Goal: Task Accomplishment & Management: Use online tool/utility

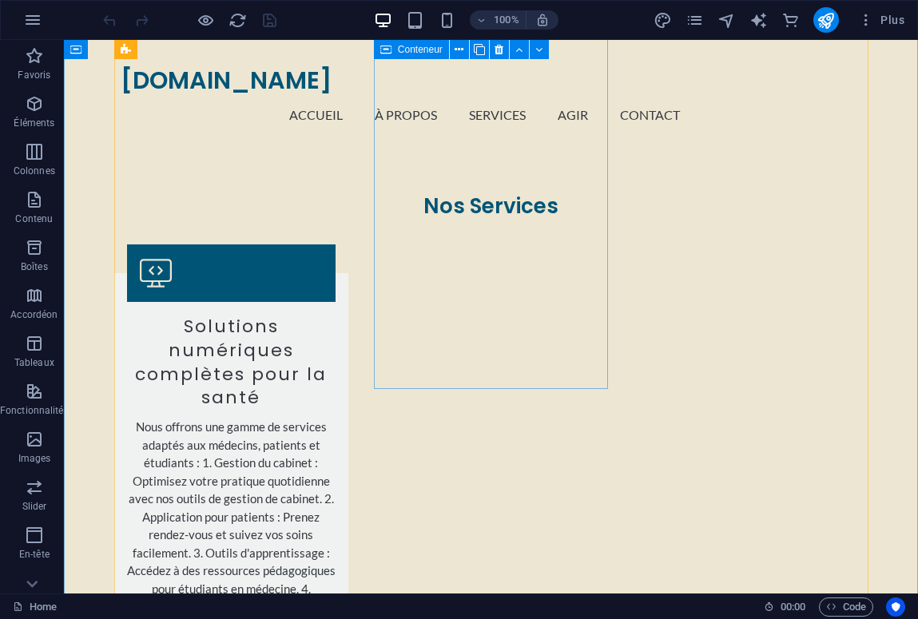
scroll to position [1203, 0]
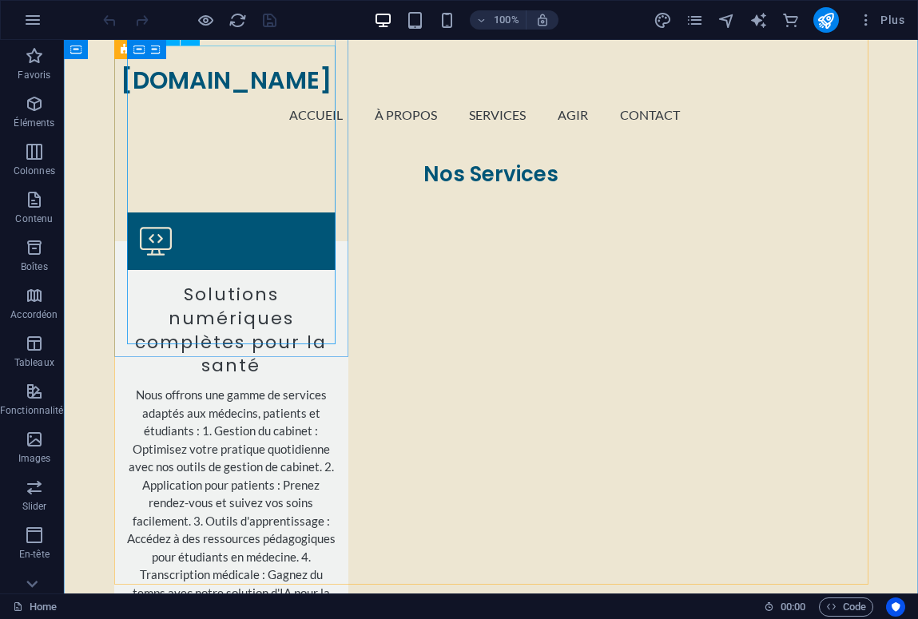
click at [287, 386] on div "Nous offrons une gamme de services adaptés aux médecins, patients et étudiants …" at bounding box center [231, 539] width 209 height 306
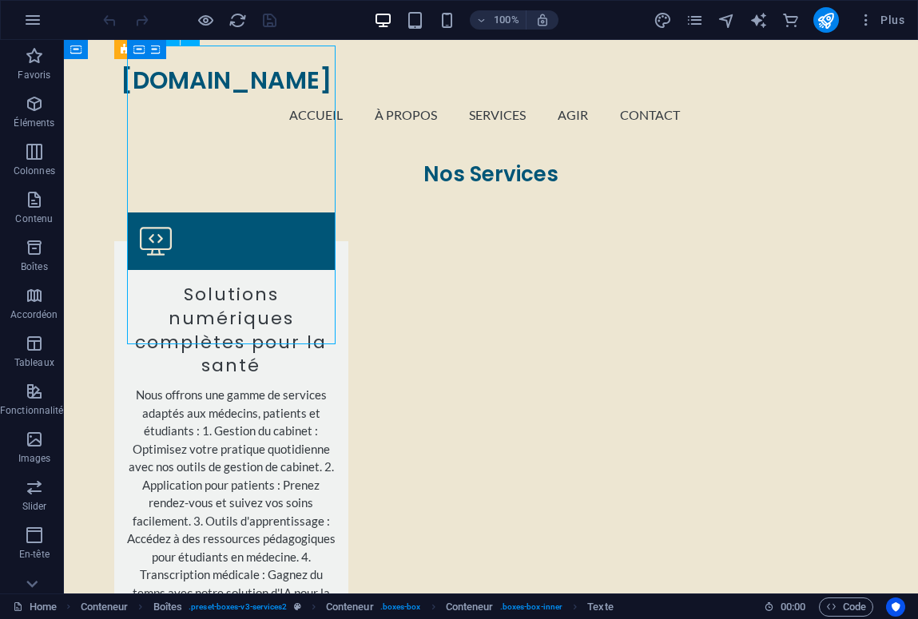
click at [287, 386] on div "Nous offrons une gamme de services adaptés aux médecins, patients et étudiants …" at bounding box center [231, 539] width 209 height 306
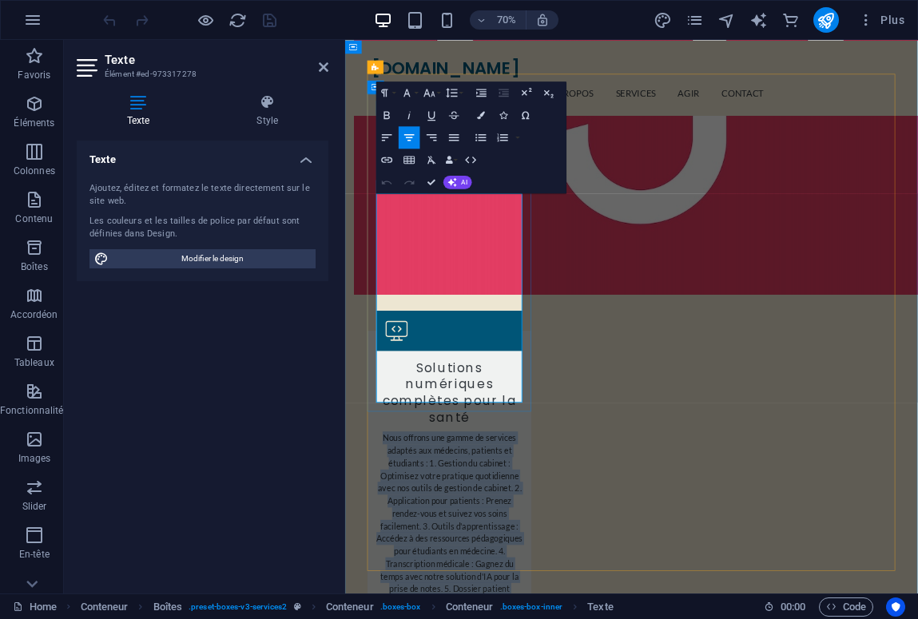
copy p "Nous offrons une gamme de services adaptés aux médecins, patients et étudiants …"
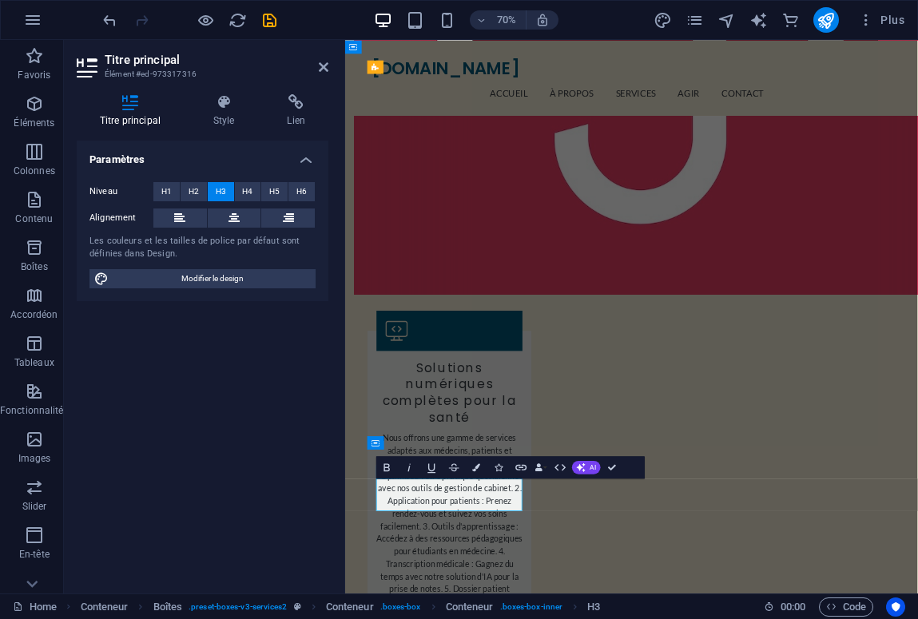
drag, startPoint x: 502, startPoint y: 677, endPoint x: 570, endPoint y: 701, distance: 72.0
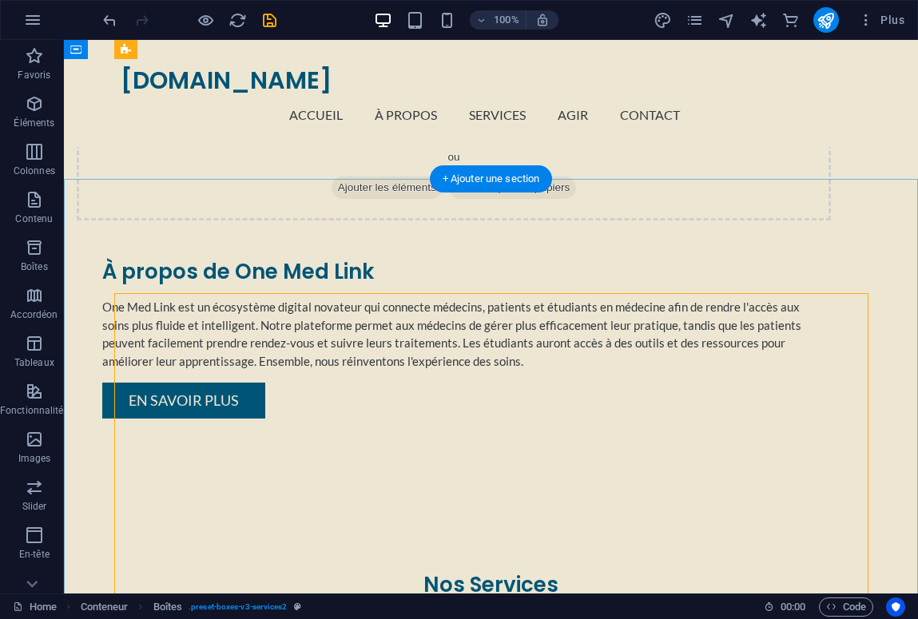
scroll to position [784, 0]
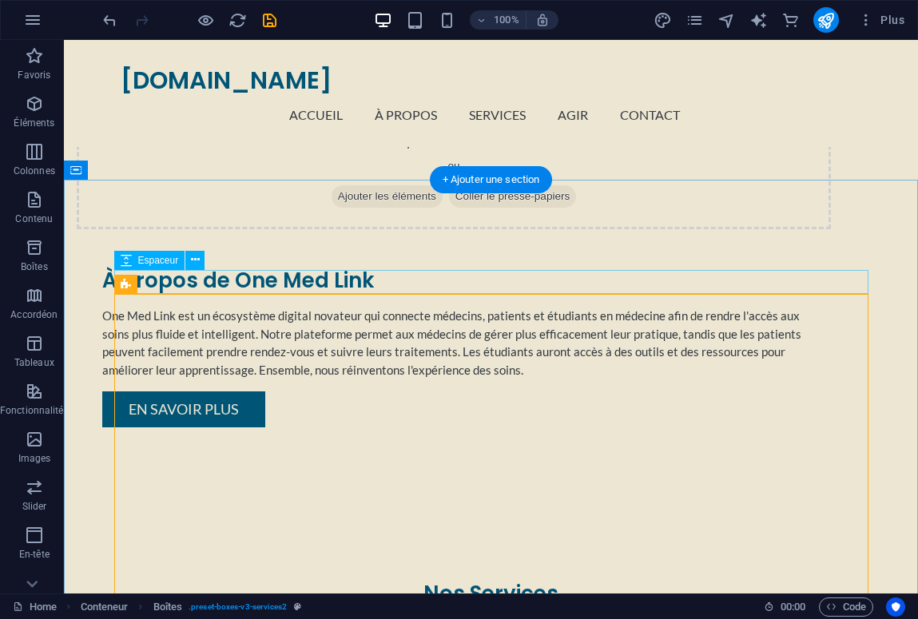
click at [287, 608] on div at bounding box center [491, 620] width 754 height 24
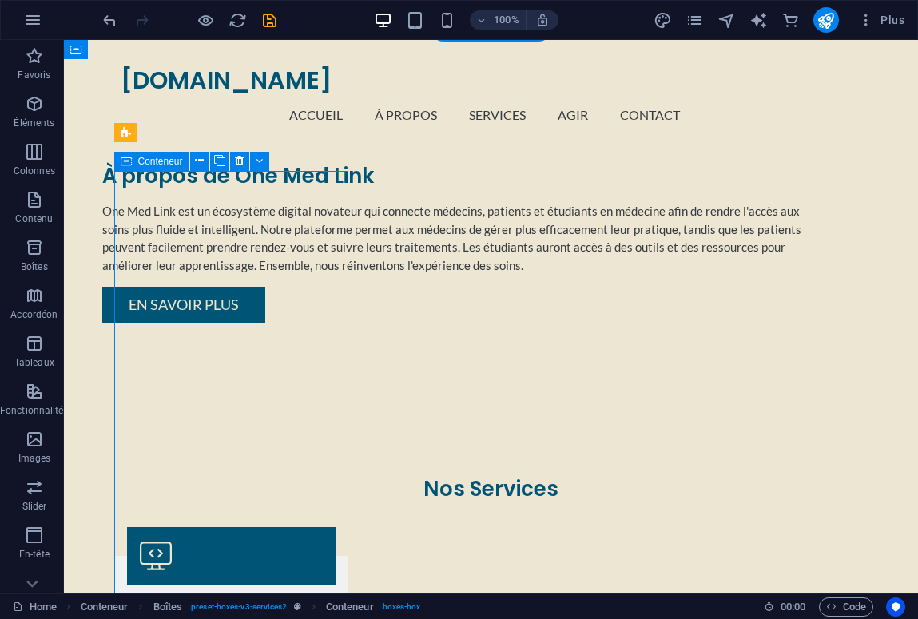
scroll to position [885, 0]
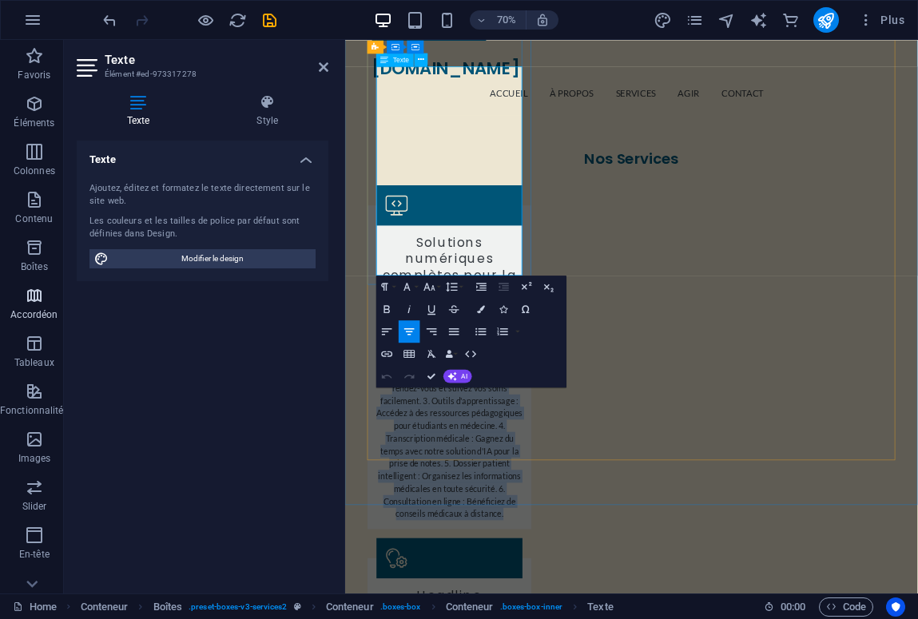
scroll to position [1386, 0]
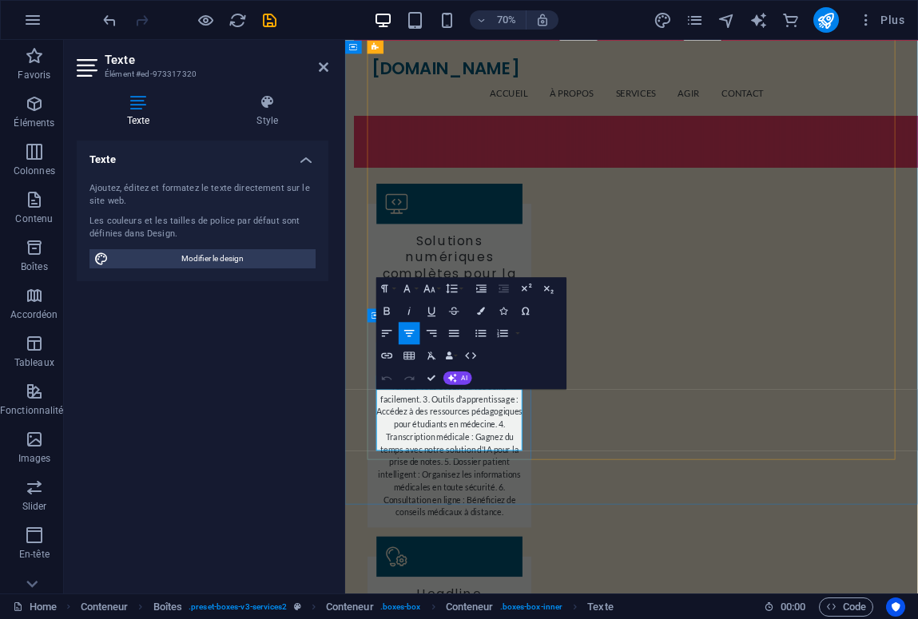
click at [381, 306] on icon "button" at bounding box center [387, 311] width 14 height 14
drag, startPoint x: 529, startPoint y: 584, endPoint x: 378, endPoint y: 549, distance: 155.1
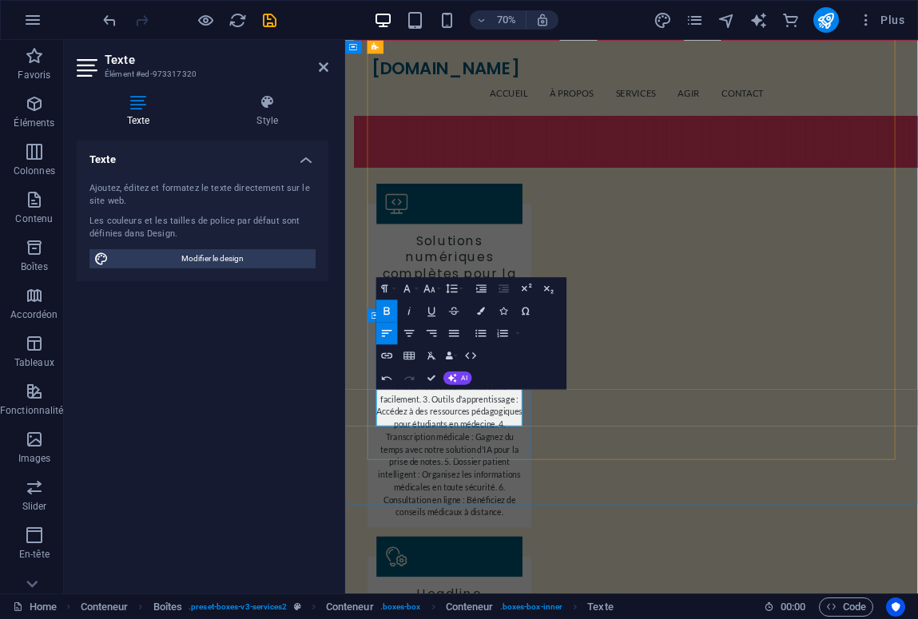
click at [390, 304] on icon "button" at bounding box center [387, 311] width 14 height 14
click at [426, 286] on icon "button" at bounding box center [430, 288] width 14 height 14
click at [432, 379] on link "12" at bounding box center [428, 377] width 40 height 17
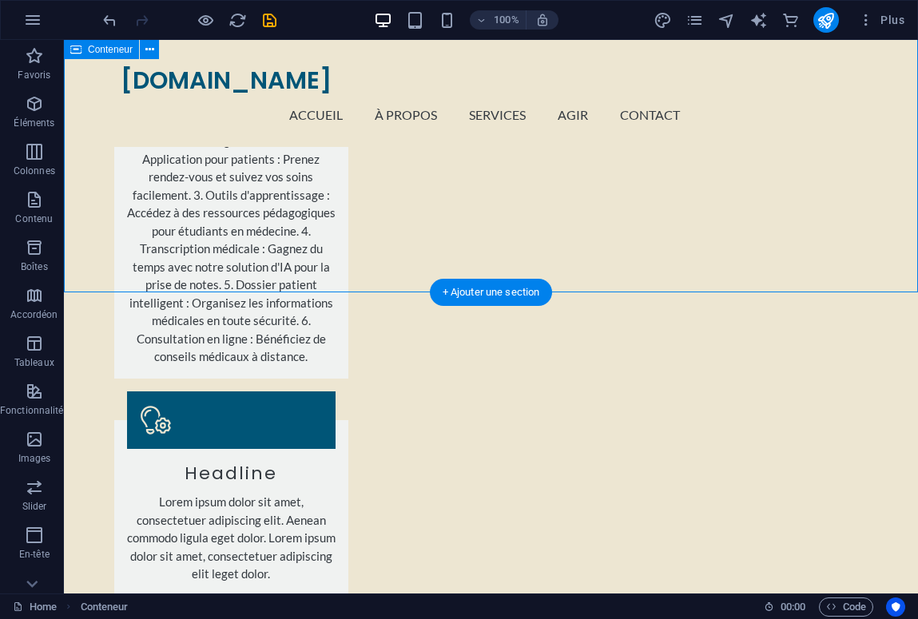
scroll to position [1590, 0]
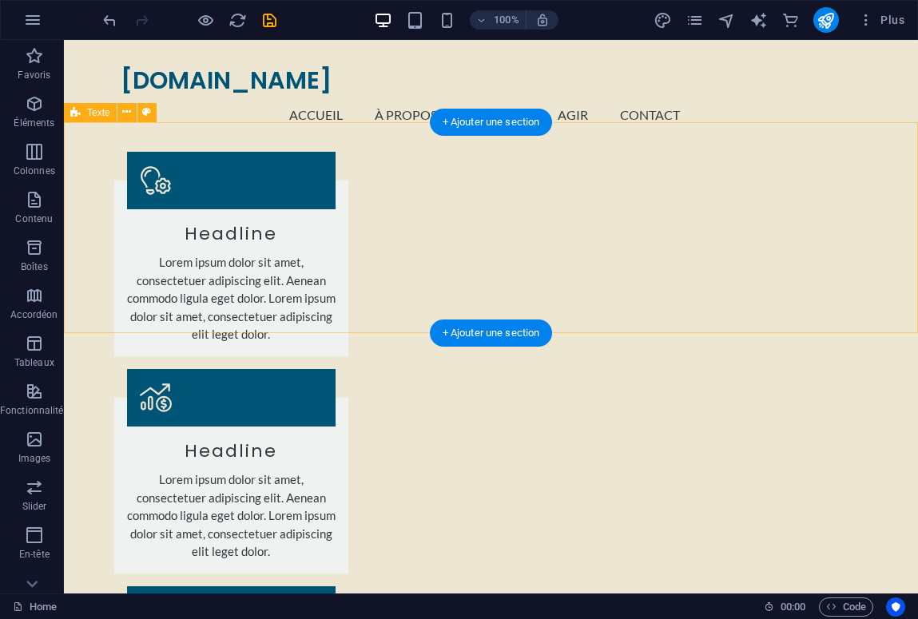
scroll to position [1777, 0]
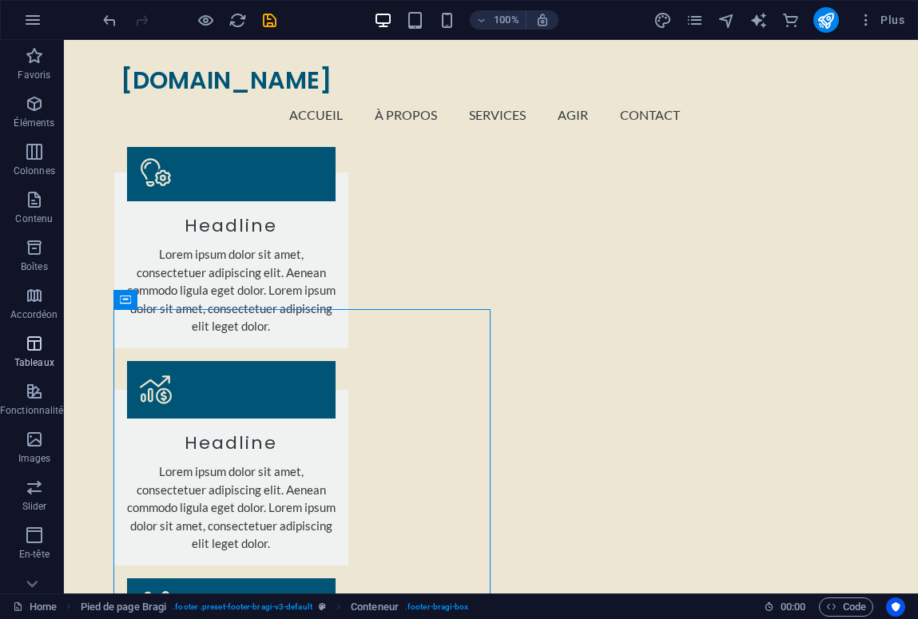
click at [52, 362] on p "Tableaux" at bounding box center [34, 362] width 40 height 13
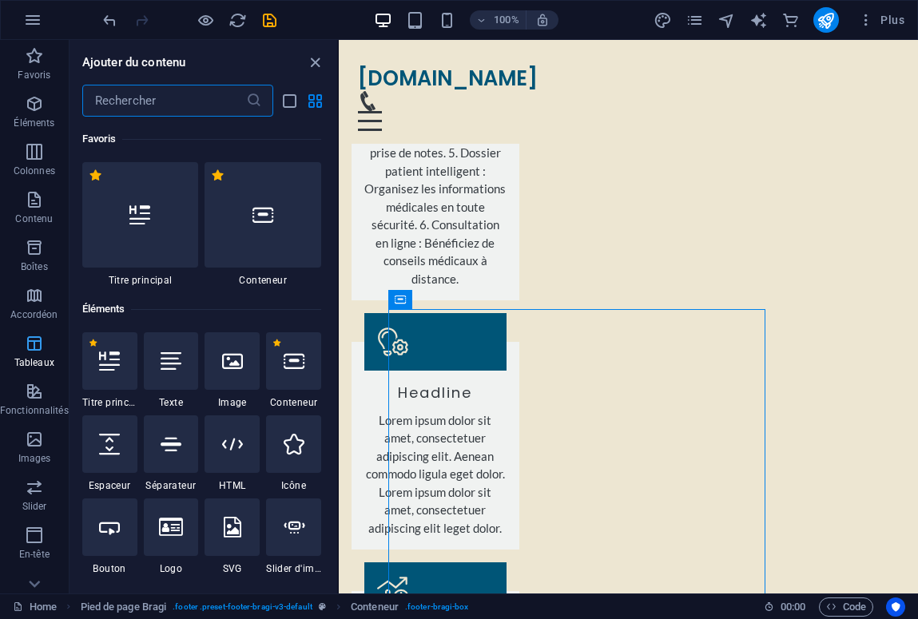
click at [52, 362] on p "Tableaux" at bounding box center [34, 362] width 40 height 13
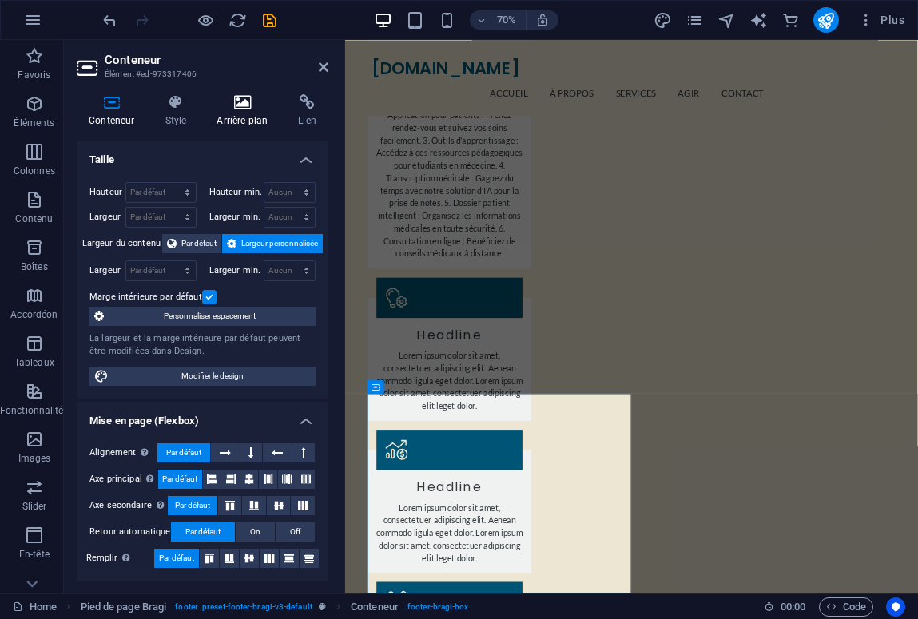
click at [237, 102] on icon at bounding box center [242, 102] width 75 height 16
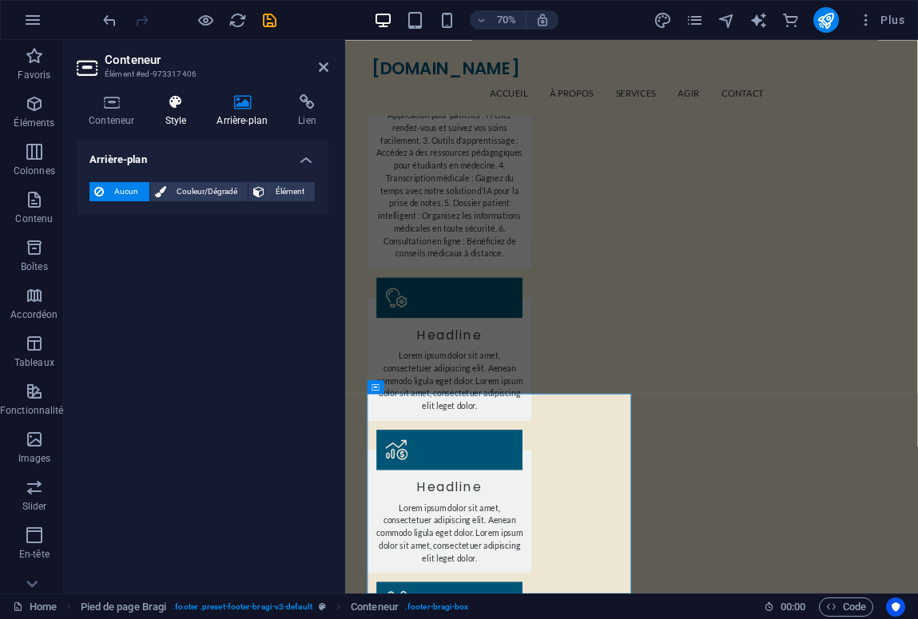
click at [170, 113] on h4 "Style" at bounding box center [179, 111] width 52 height 34
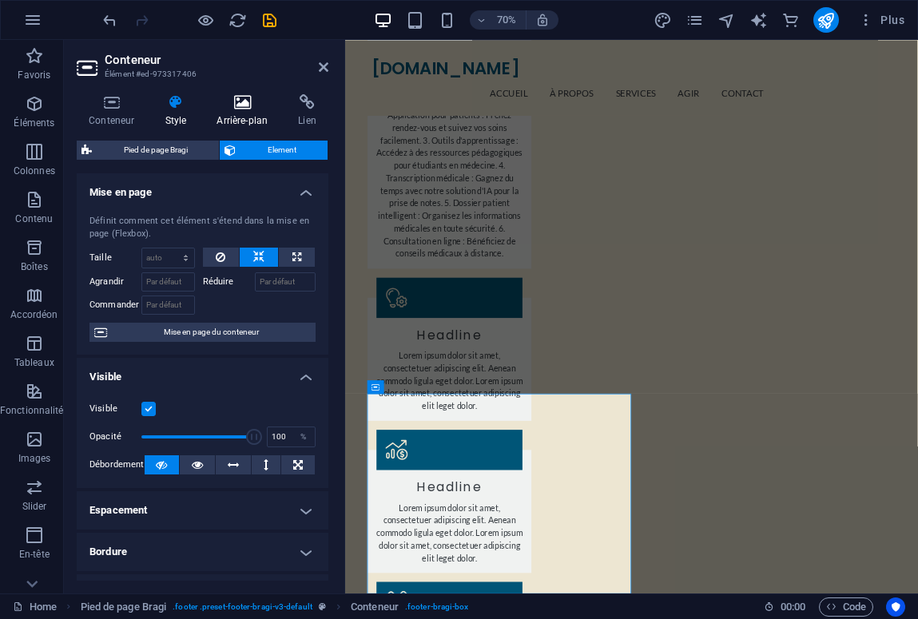
click at [244, 101] on icon at bounding box center [242, 102] width 75 height 16
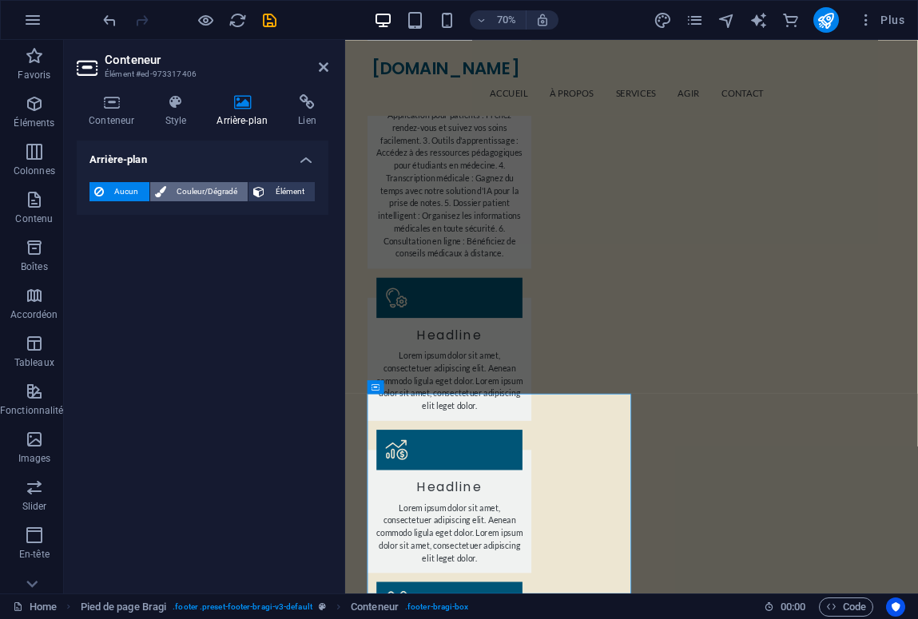
click at [219, 189] on span "Couleur/Dégradé" at bounding box center [207, 191] width 73 height 19
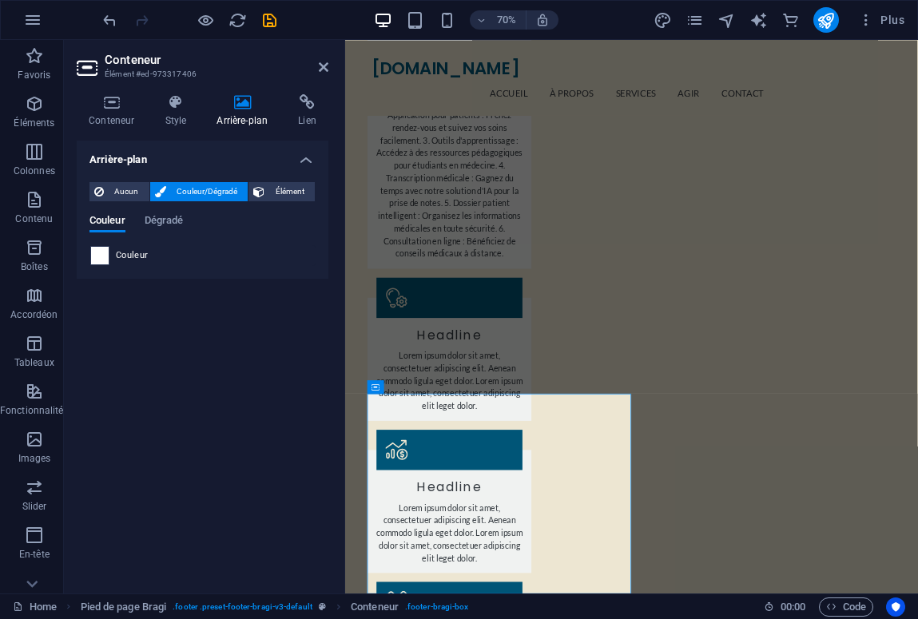
click at [95, 255] on span at bounding box center [100, 256] width 18 height 18
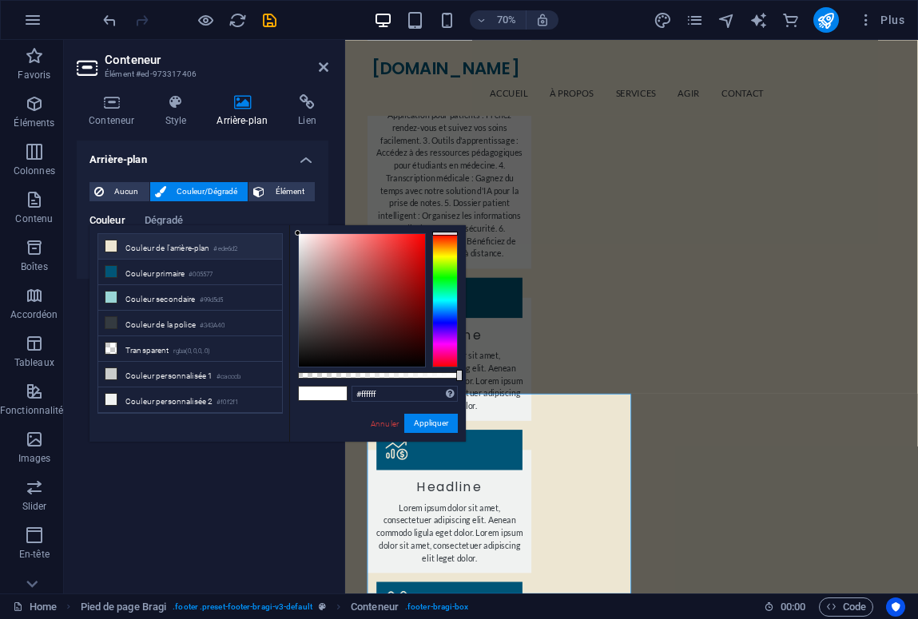
click at [183, 253] on li "Couleur de l'arrière-plan #ede6d2" at bounding box center [190, 247] width 184 height 26
type input "#ede6d2"
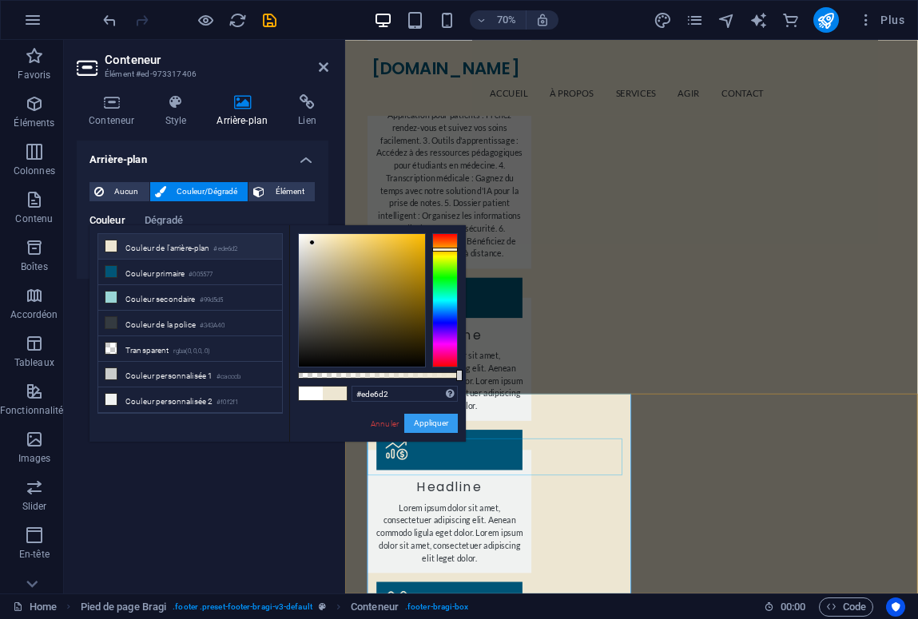
click at [430, 425] on button "Appliquer" at bounding box center [431, 423] width 54 height 19
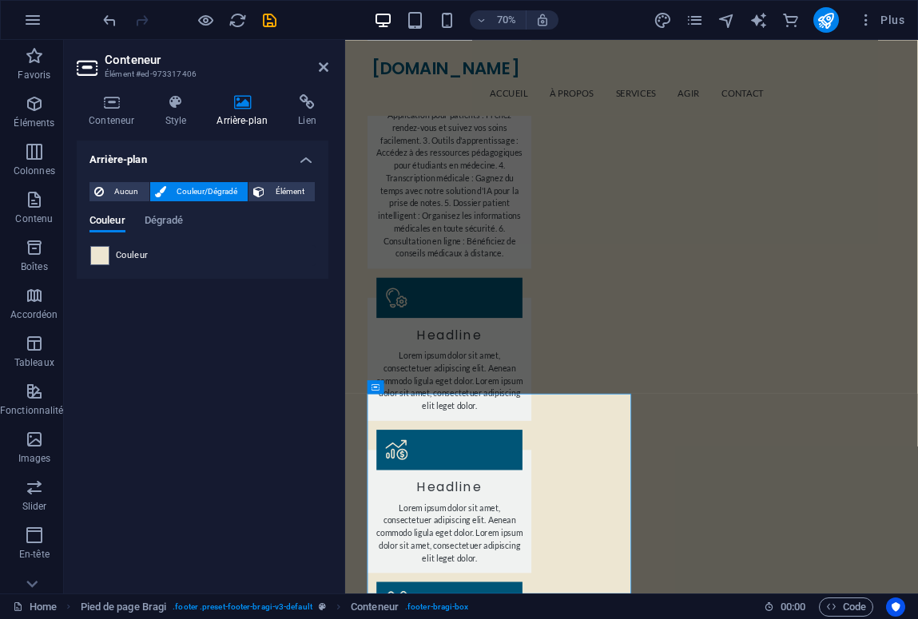
click at [282, 499] on div "Arrière-plan Aucun Couleur/Dégradé Élément Étendre l'arrière-plan pour occuper …" at bounding box center [203, 361] width 252 height 440
select select "footer"
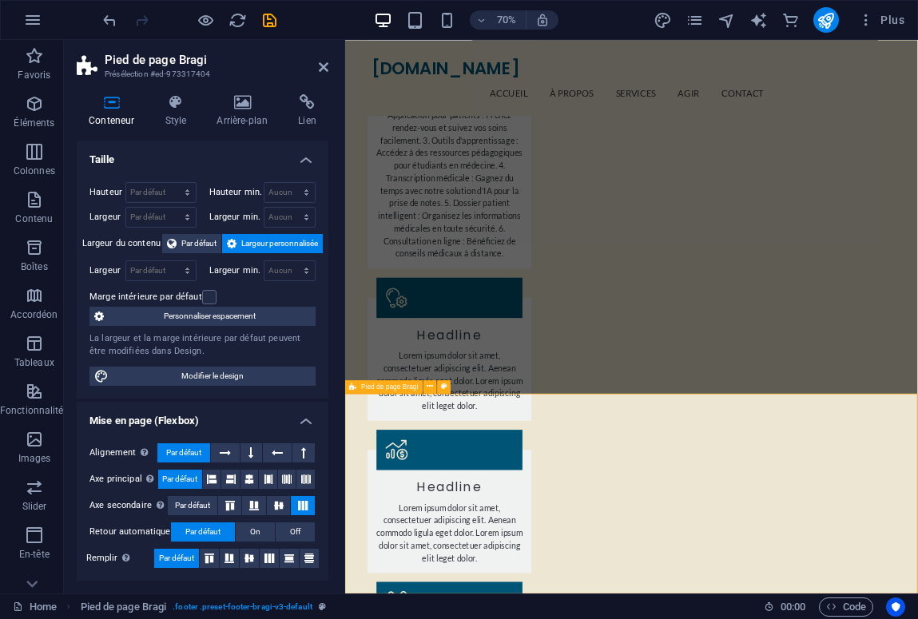
click at [234, 99] on icon at bounding box center [242, 102] width 75 height 16
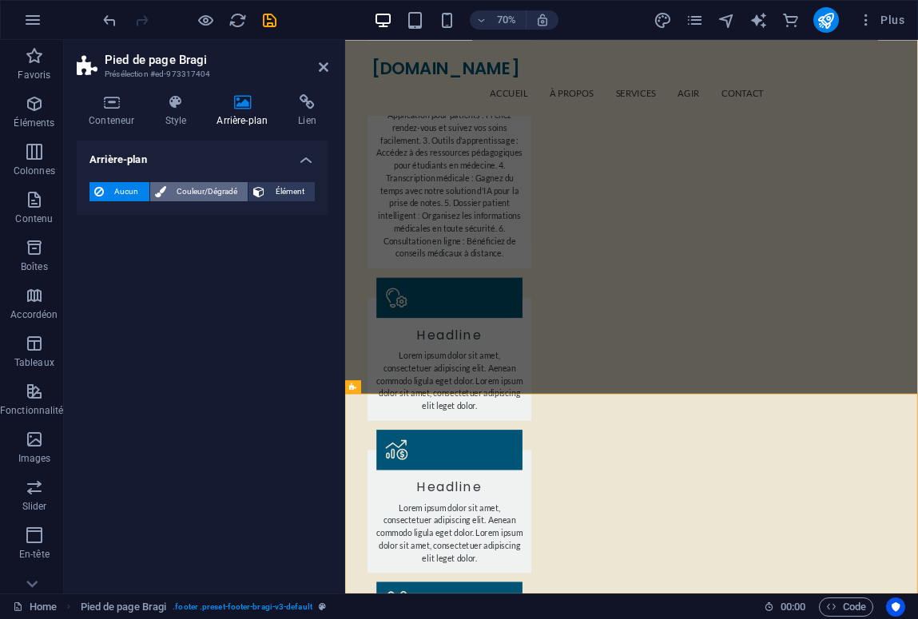
click at [197, 182] on span "Couleur/Dégradé" at bounding box center [207, 191] width 73 height 19
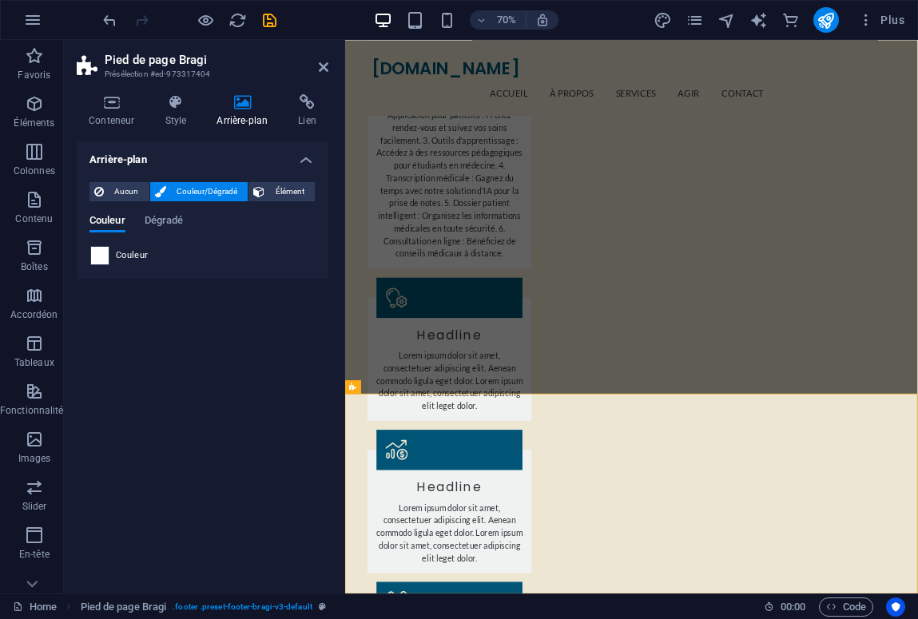
click at [100, 257] on span at bounding box center [100, 256] width 18 height 18
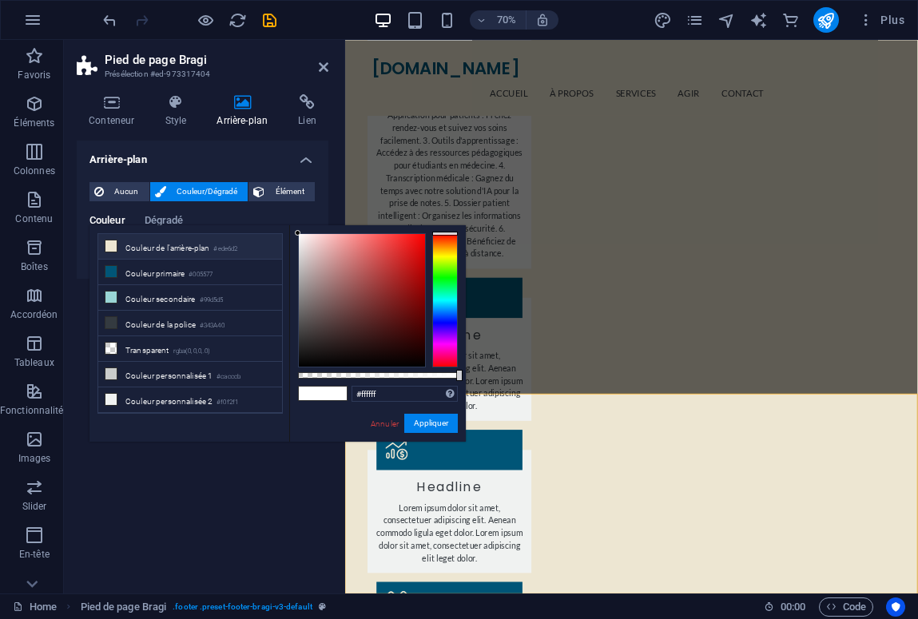
click at [145, 253] on li "Couleur de l'arrière-plan #ede6d2" at bounding box center [190, 247] width 184 height 26
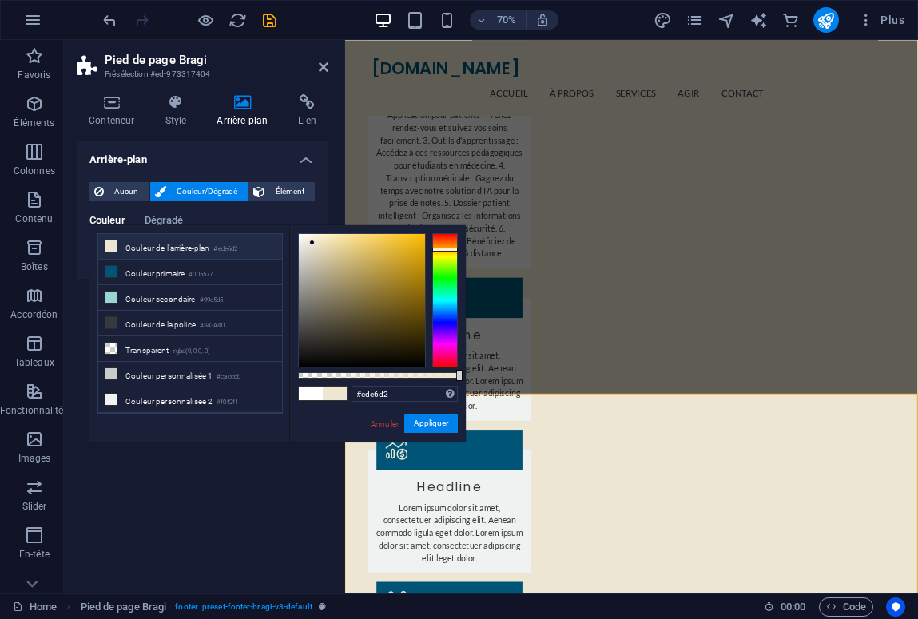
click at [179, 248] on li "Couleur de l'arrière-plan #ede6d2" at bounding box center [190, 247] width 184 height 26
click at [112, 241] on icon at bounding box center [110, 246] width 11 height 11
click at [426, 428] on button "Appliquer" at bounding box center [431, 423] width 54 height 19
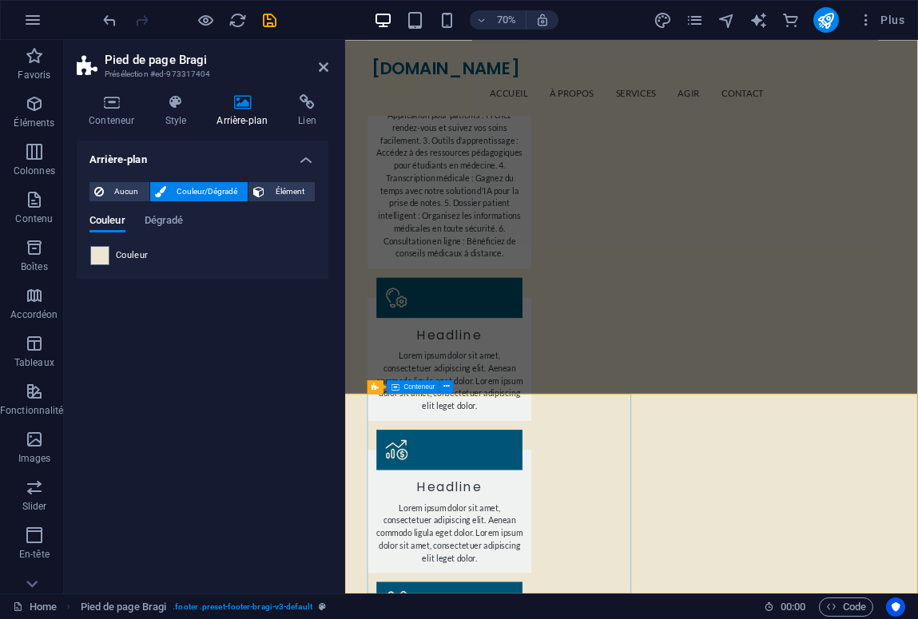
click at [320, 62] on icon at bounding box center [324, 67] width 10 height 13
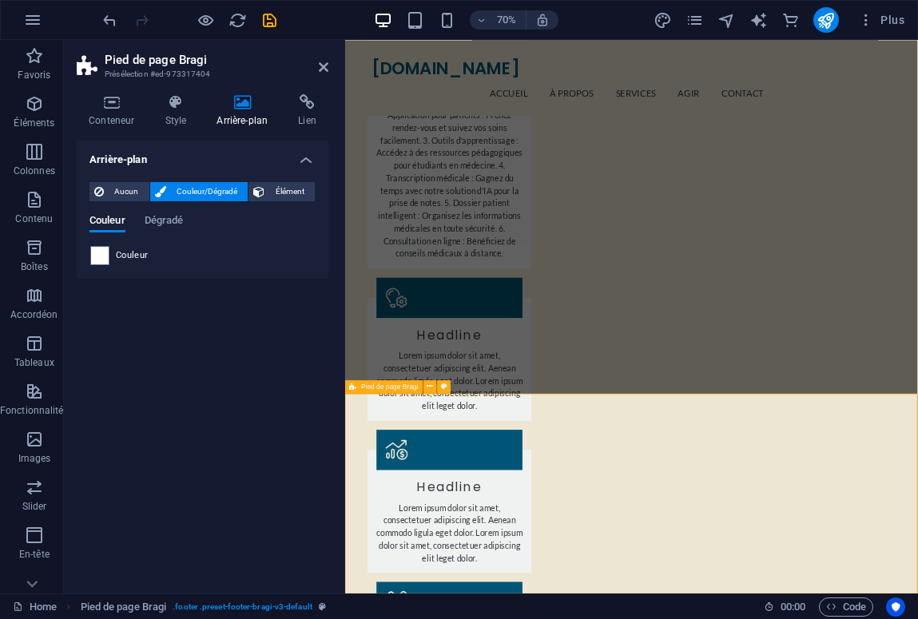
click at [294, 190] on span "Élément" at bounding box center [289, 191] width 41 height 19
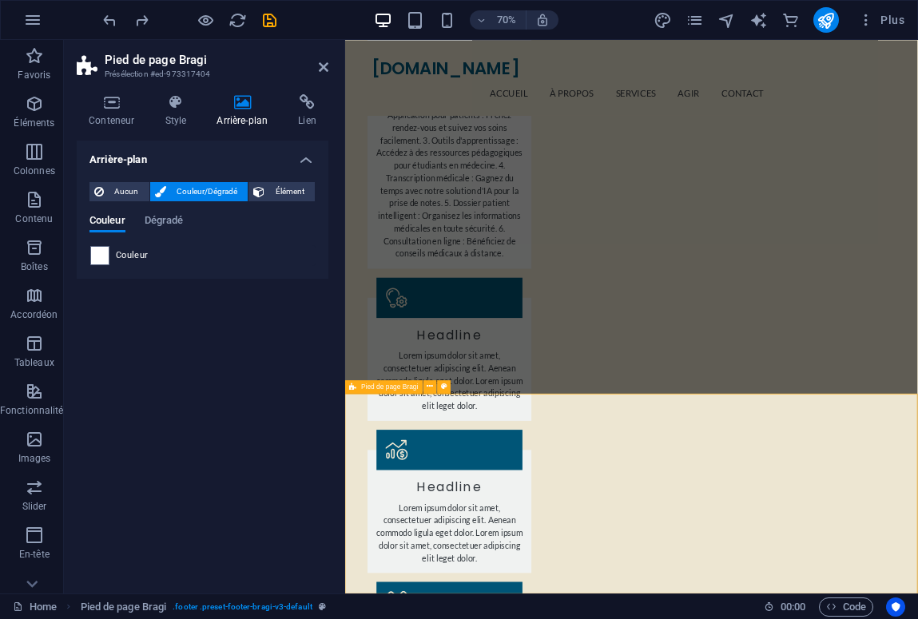
click at [268, 17] on icon "save" at bounding box center [270, 20] width 18 height 18
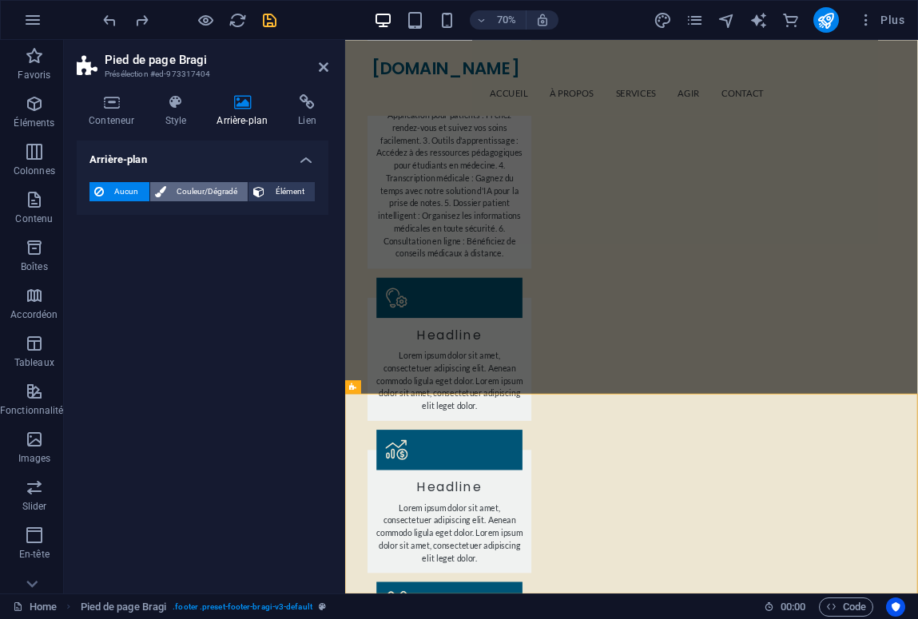
click at [216, 188] on span "Couleur/Dégradé" at bounding box center [207, 191] width 73 height 19
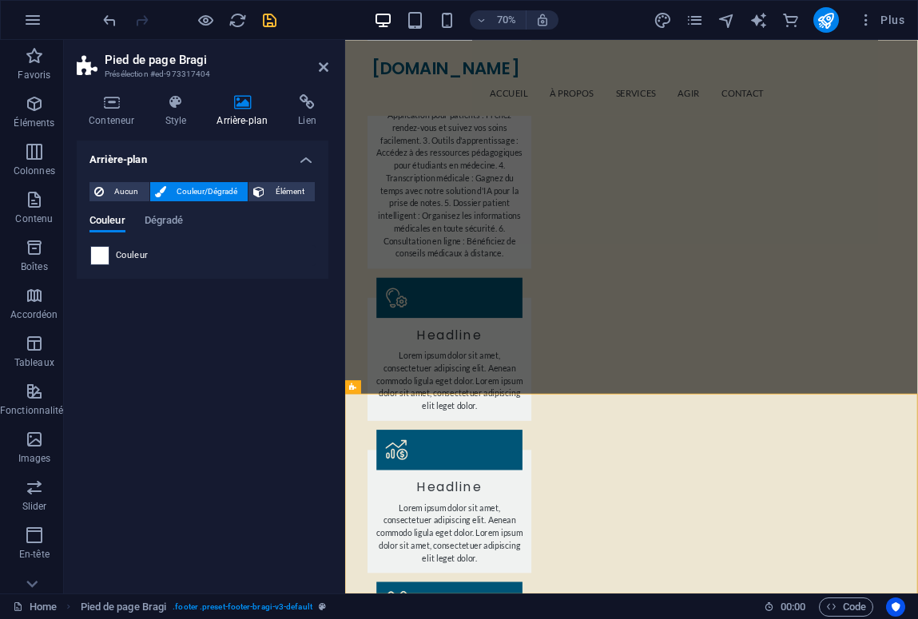
click at [105, 253] on span at bounding box center [100, 256] width 18 height 18
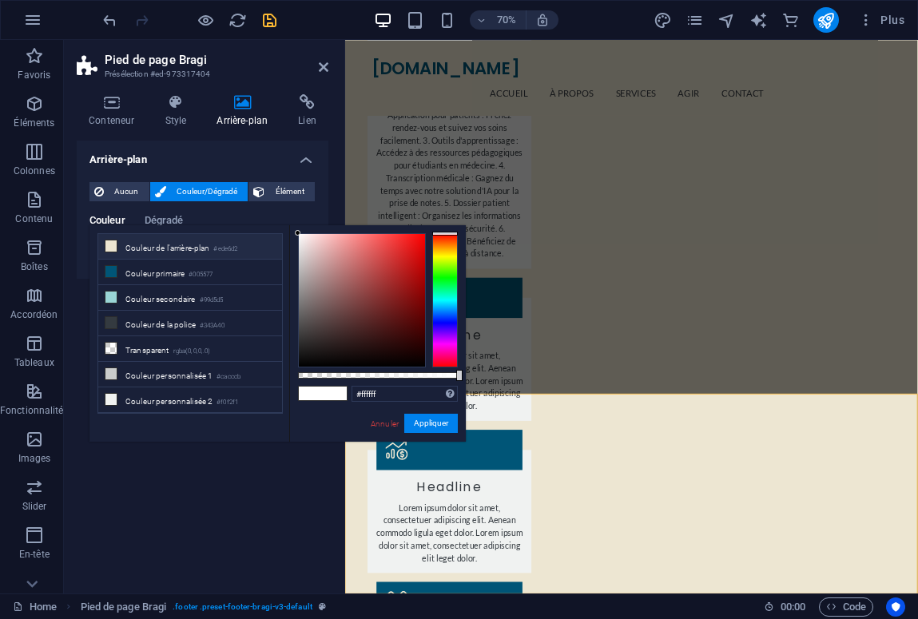
click at [175, 248] on li "Couleur de l'arrière-plan #ede6d2" at bounding box center [190, 247] width 184 height 26
type input "#ede6d2"
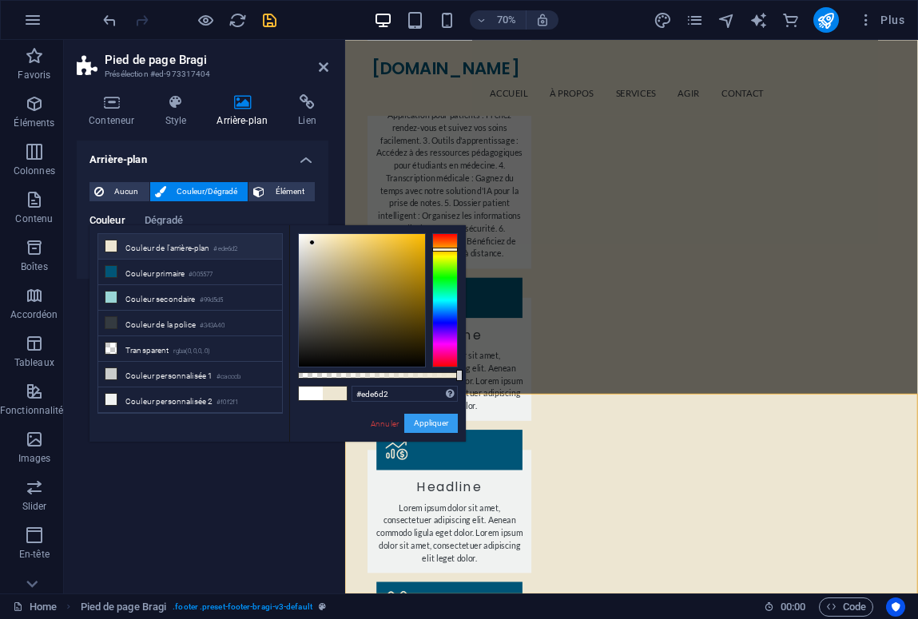
click at [424, 424] on button "Appliquer" at bounding box center [431, 423] width 54 height 19
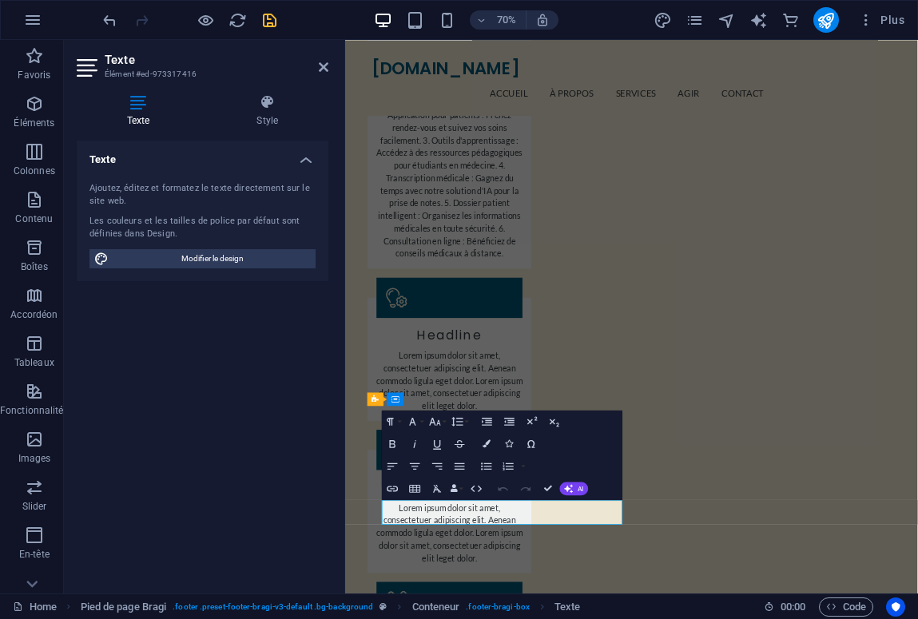
scroll to position [1737, 0]
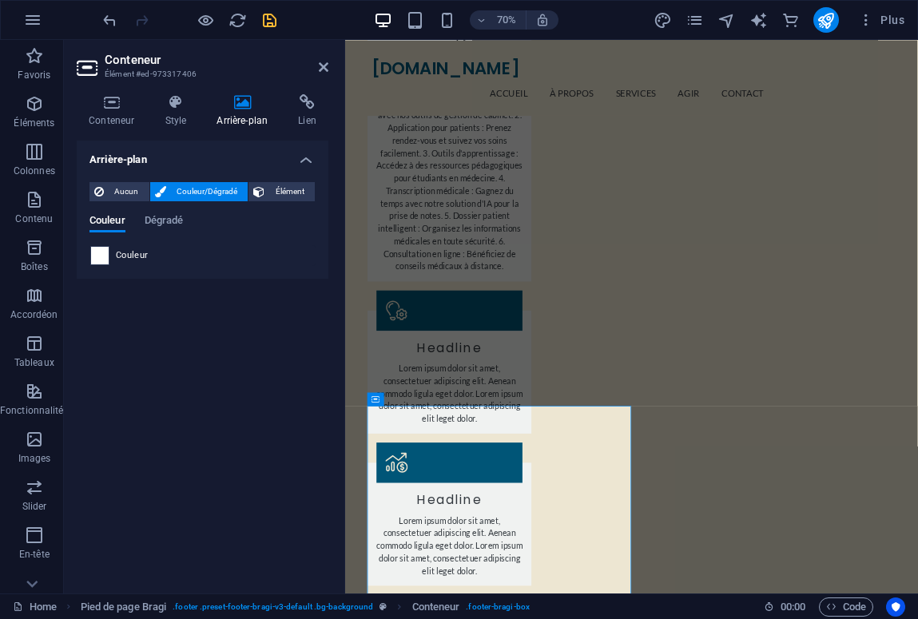
click at [99, 250] on span at bounding box center [100, 256] width 18 height 18
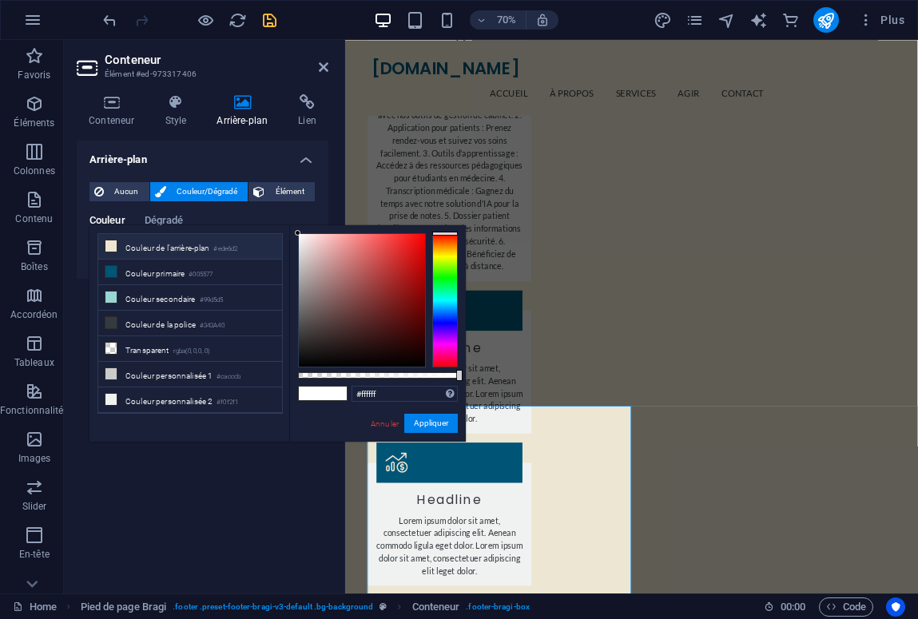
click at [179, 248] on li "Couleur de l'arrière-plan #ede6d2" at bounding box center [190, 247] width 184 height 26
type input "#ede6d2"
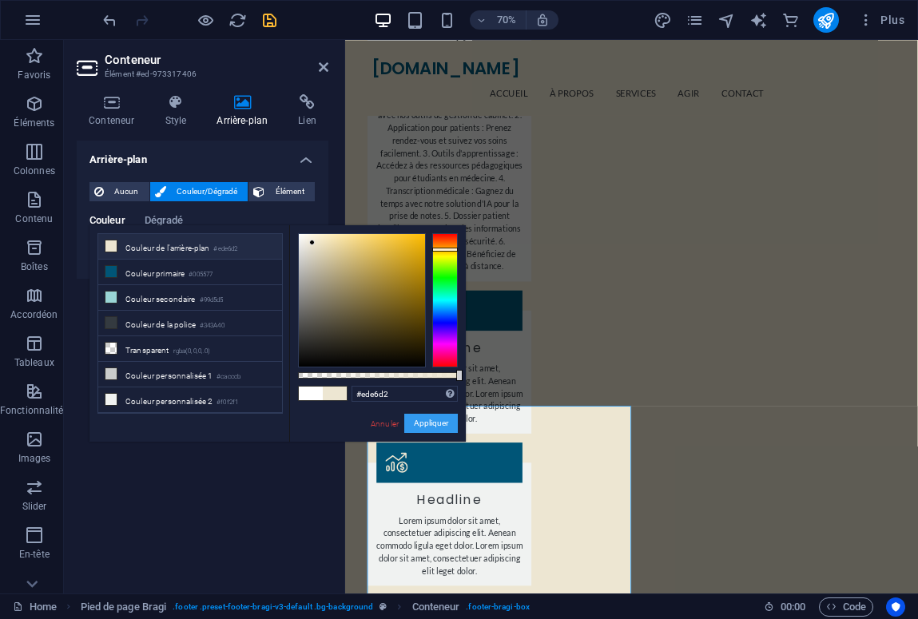
click at [428, 420] on button "Appliquer" at bounding box center [431, 423] width 54 height 19
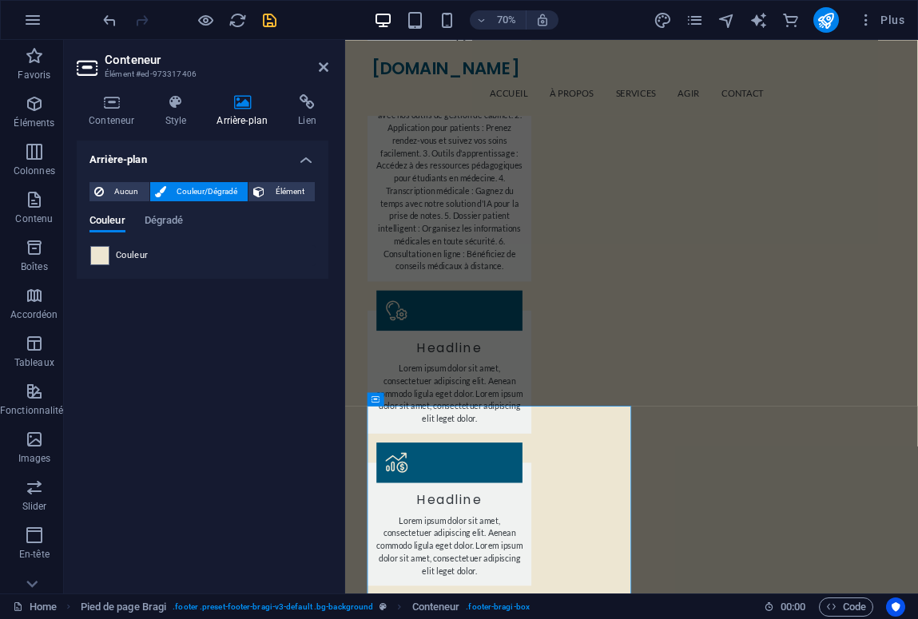
click at [243, 480] on div "Arrière-plan Aucun Couleur/Dégradé Élément Étendre l'arrière-plan pour occuper …" at bounding box center [203, 361] width 252 height 440
click at [270, 14] on icon "save" at bounding box center [270, 20] width 18 height 18
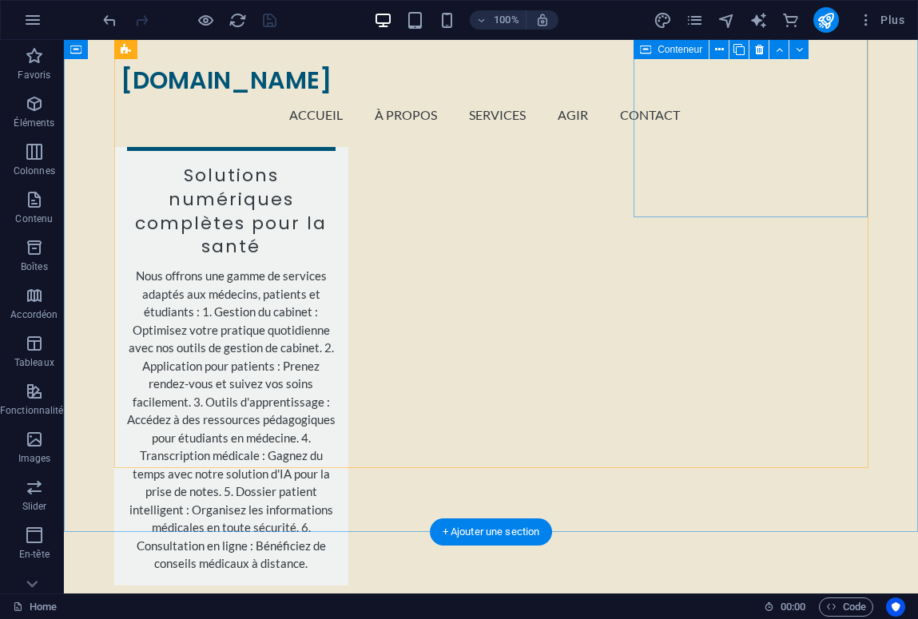
scroll to position [1358, 0]
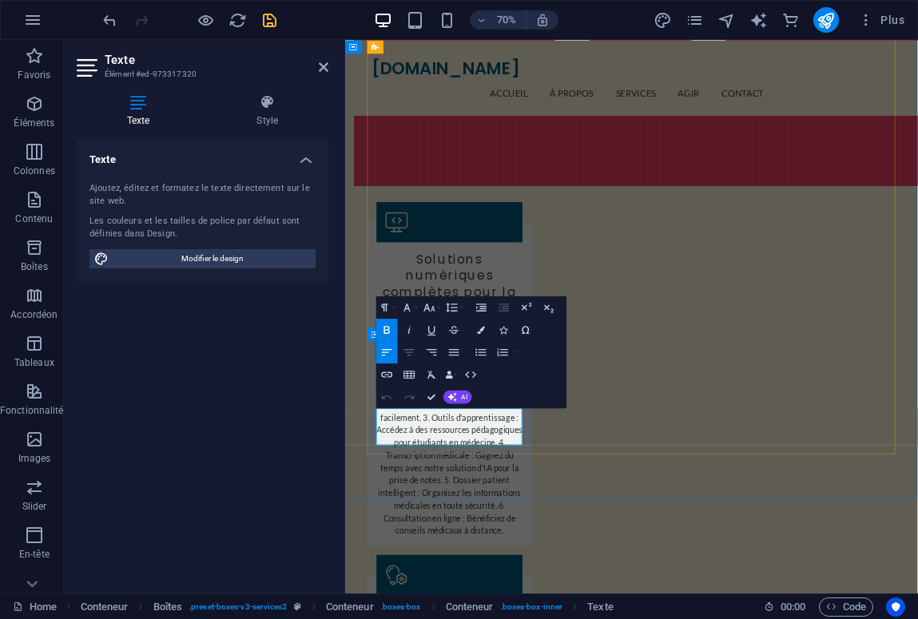
click at [406, 353] on icon "button" at bounding box center [410, 352] width 14 height 14
click at [432, 308] on icon "button" at bounding box center [430, 307] width 14 height 14
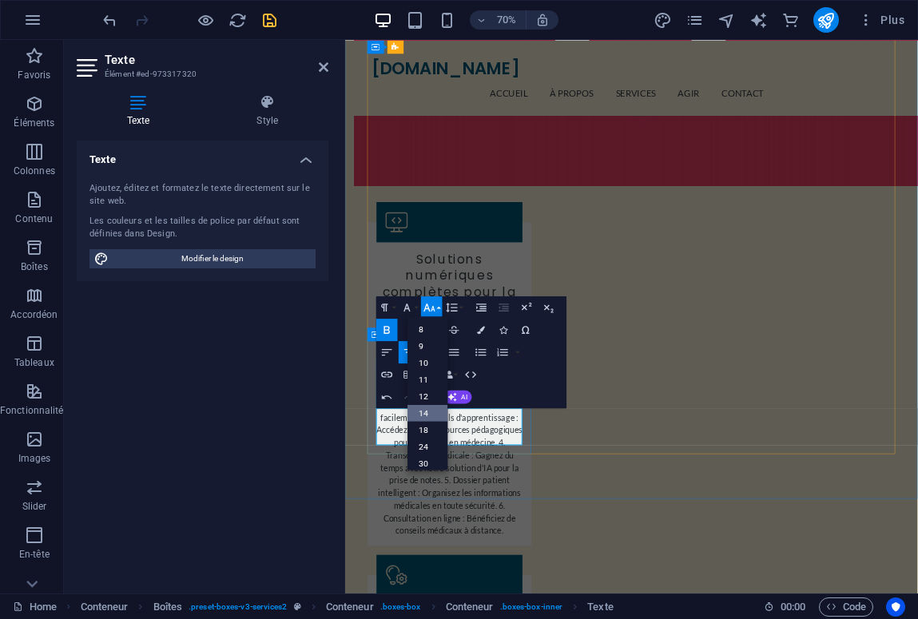
click at [431, 416] on link "14" at bounding box center [428, 412] width 40 height 17
click at [428, 304] on icon "button" at bounding box center [430, 307] width 14 height 14
click at [428, 375] on link "30" at bounding box center [428, 373] width 40 height 17
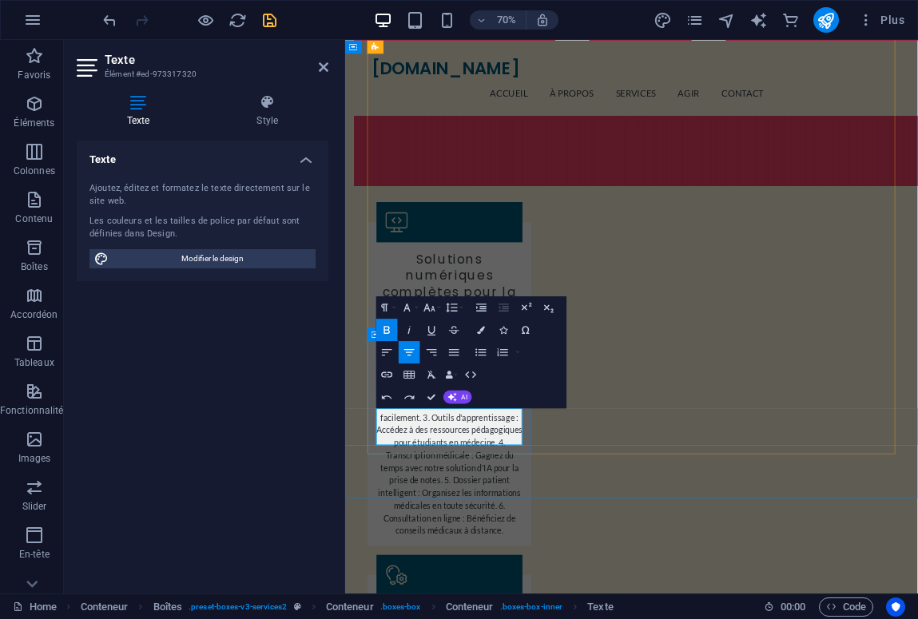
click at [391, 325] on icon "button" at bounding box center [387, 330] width 14 height 14
click at [404, 306] on icon "button" at bounding box center [407, 307] width 14 height 14
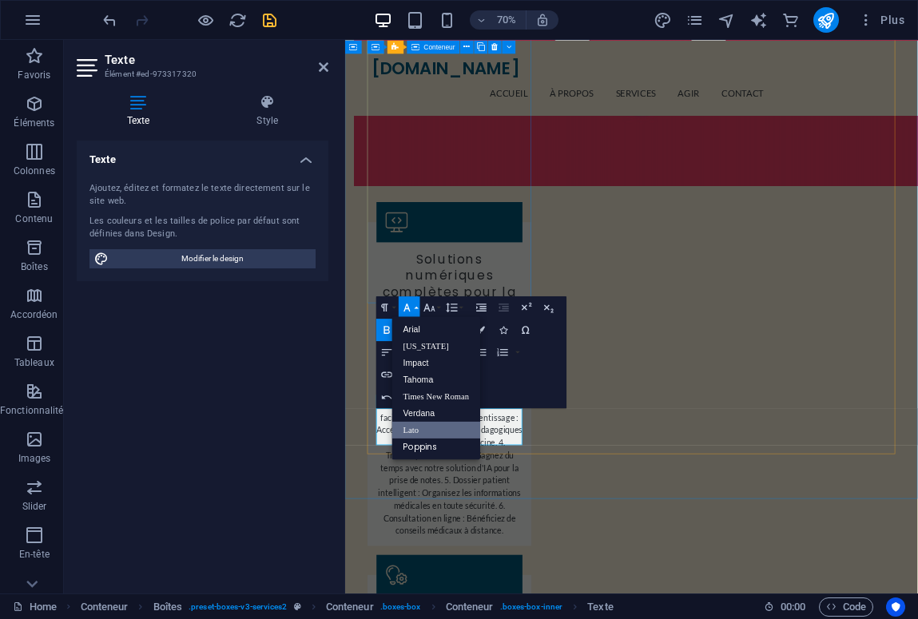
scroll to position [0, 0]
click at [432, 447] on link "Poppins" at bounding box center [436, 446] width 89 height 17
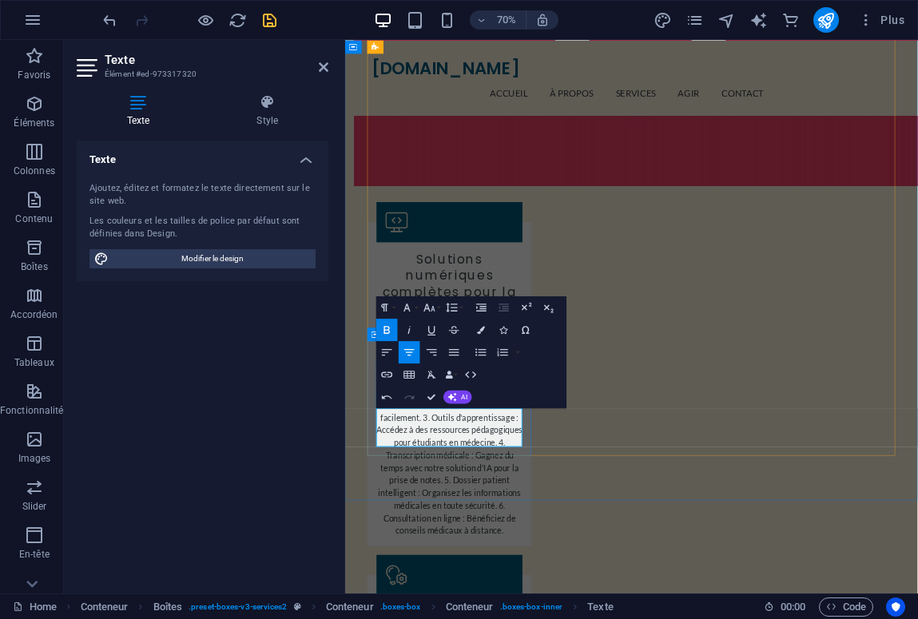
click at [388, 327] on icon "button" at bounding box center [387, 330] width 6 height 8
click at [392, 305] on icon "button" at bounding box center [385, 307] width 14 height 14
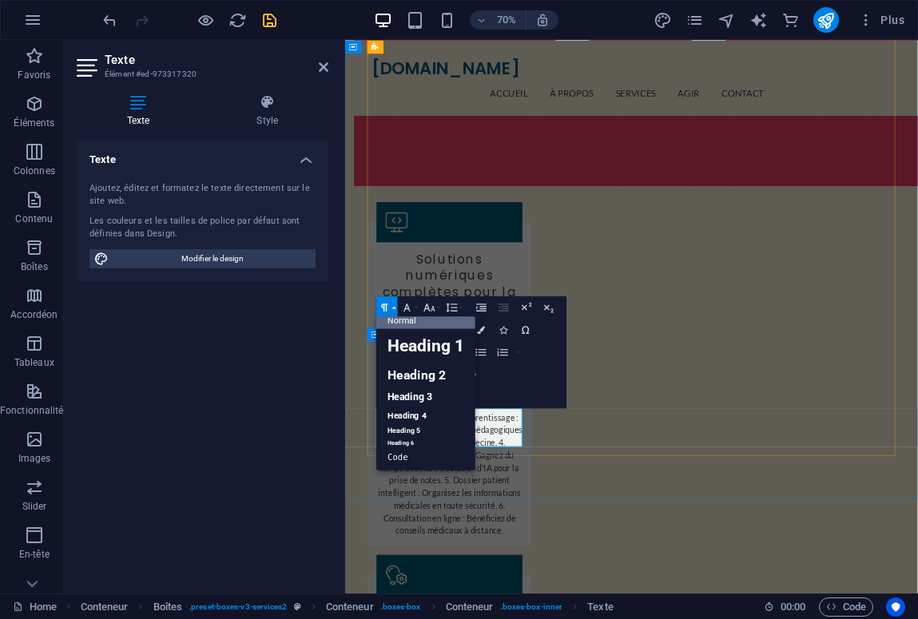
scroll to position [12, 0]
click at [416, 396] on link "Heading 3" at bounding box center [425, 398] width 99 height 20
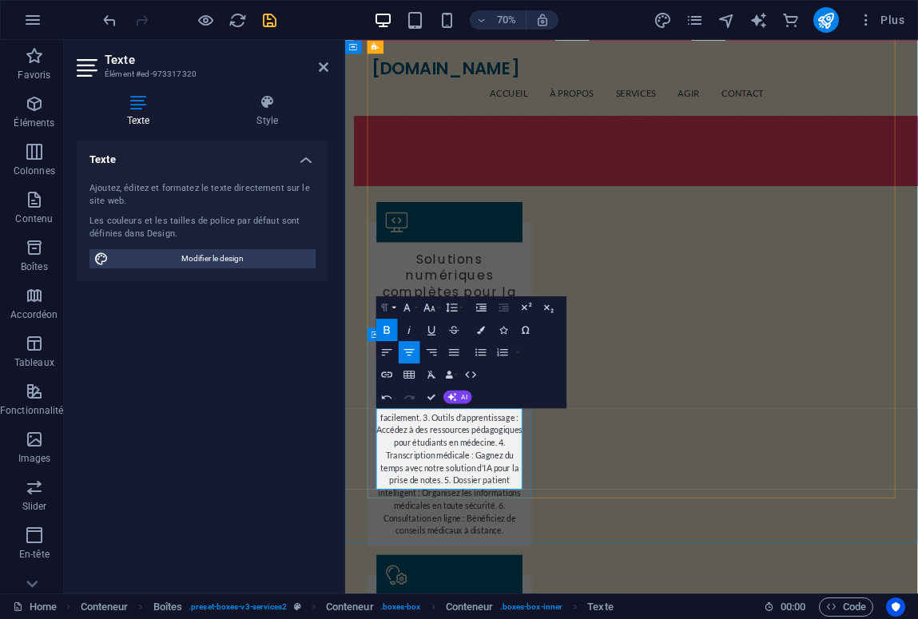
click at [389, 308] on icon "button" at bounding box center [385, 307] width 14 height 14
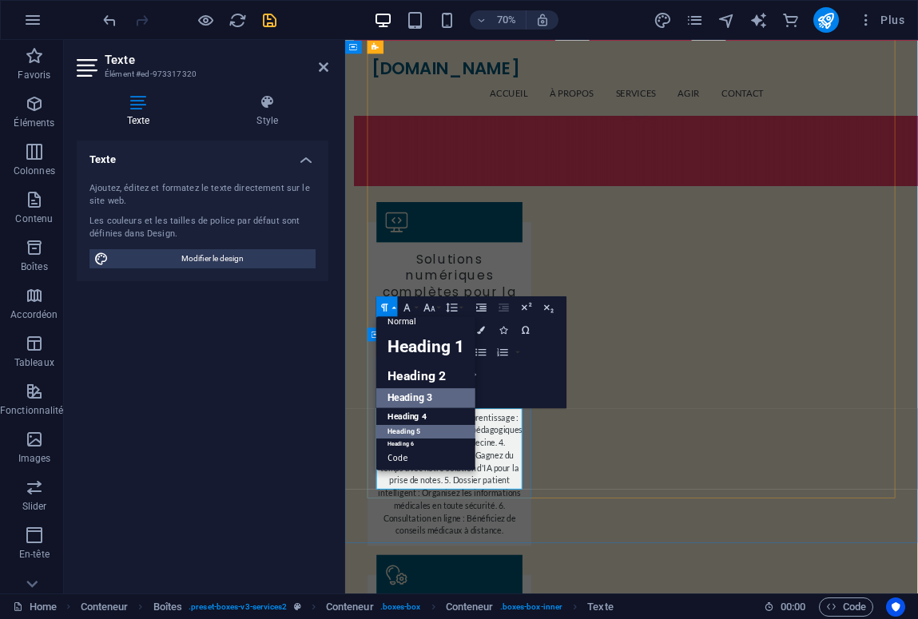
click at [418, 427] on link "Heading 5" at bounding box center [425, 431] width 99 height 14
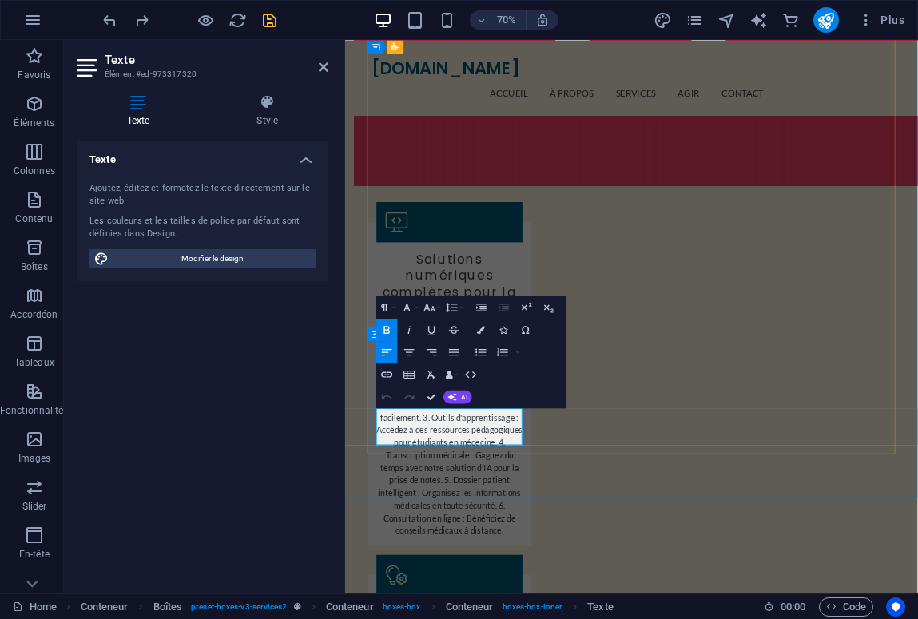
click at [413, 352] on icon "button" at bounding box center [410, 352] width 14 height 14
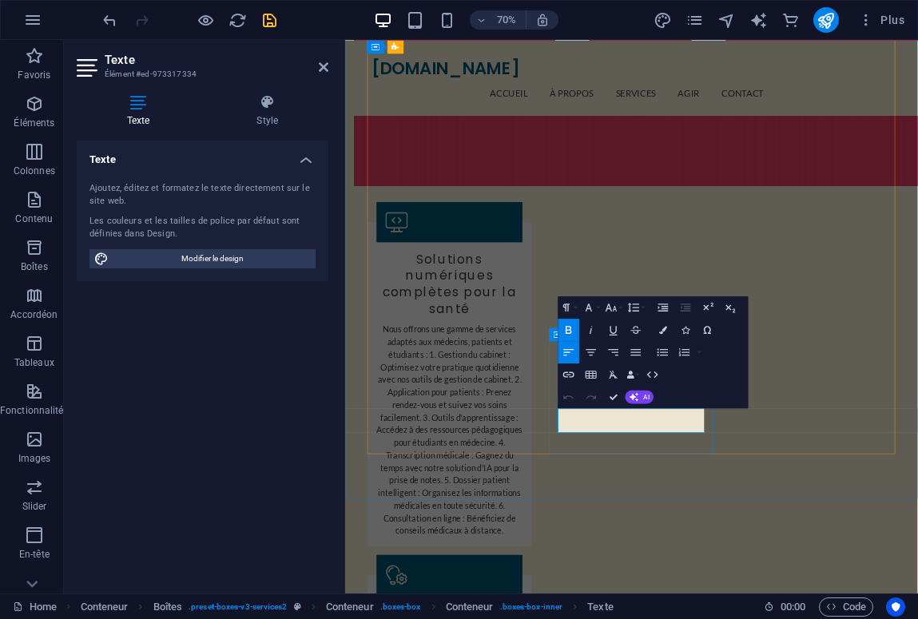
click at [593, 357] on icon "button" at bounding box center [592, 352] width 14 height 14
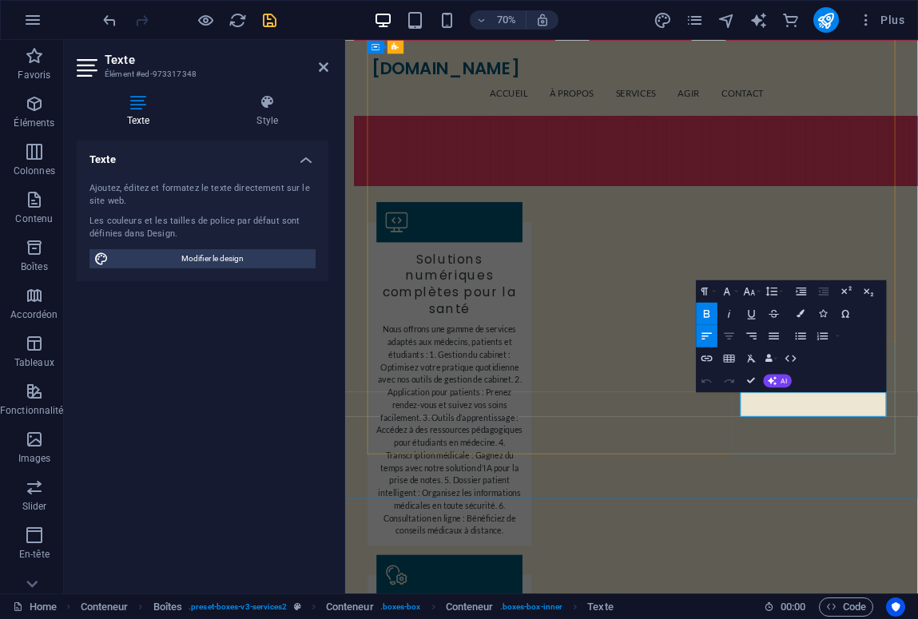
click at [733, 336] on icon "button" at bounding box center [729, 336] width 14 height 14
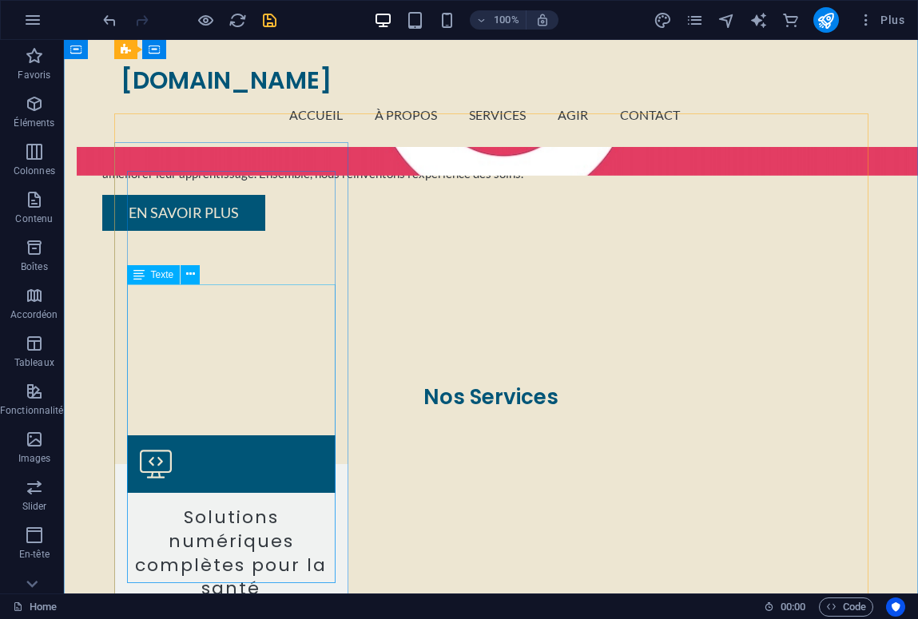
scroll to position [965, 0]
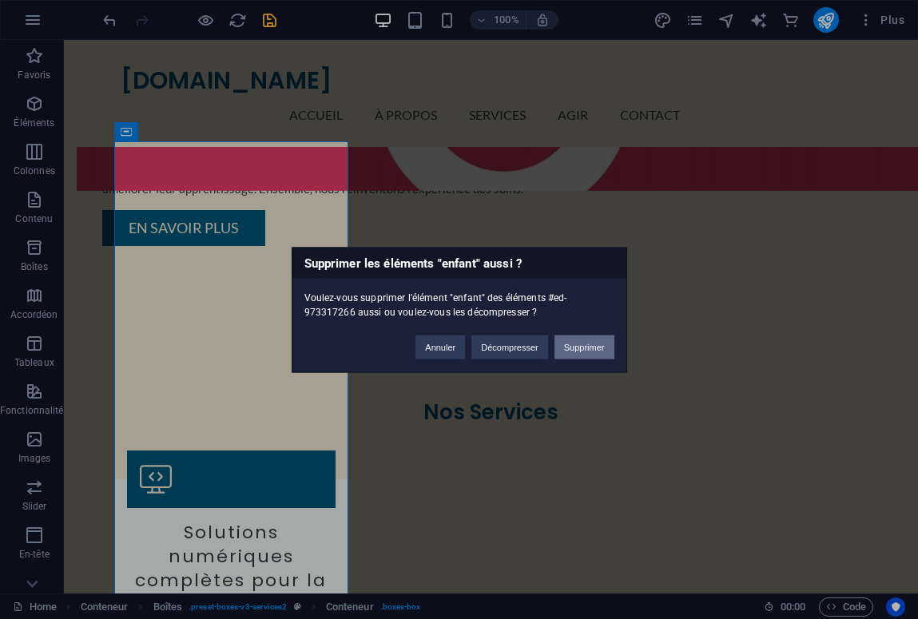
click at [571, 352] on button "Supprimer" at bounding box center [585, 347] width 60 height 24
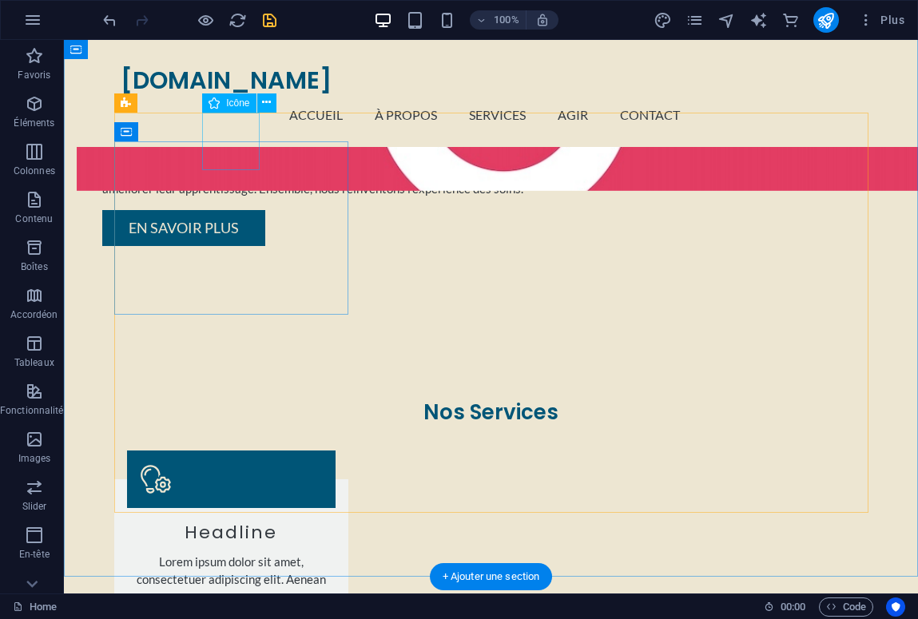
click at [243, 451] on figure at bounding box center [231, 480] width 209 height 58
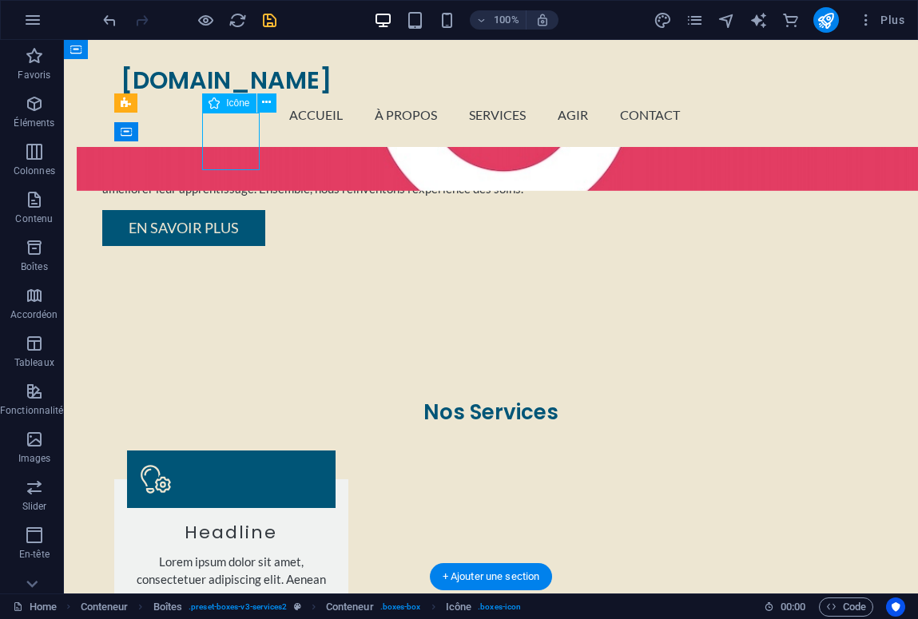
click at [220, 451] on figure at bounding box center [231, 480] width 209 height 58
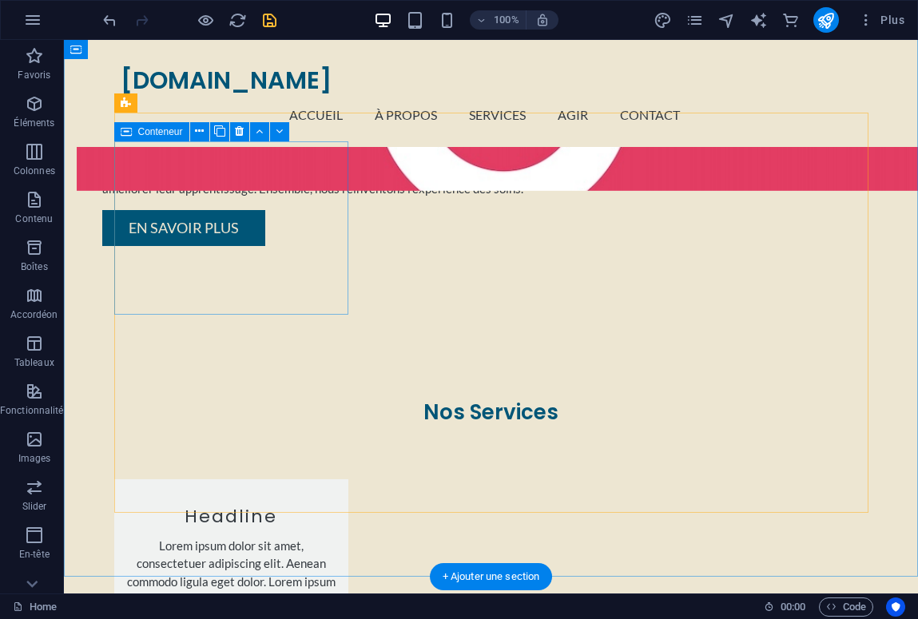
click at [121, 479] on div "Headline Lorem ipsum dolor sit amet, consectetuer adipiscing elit. Aenean commo…" at bounding box center [231, 559] width 234 height 160
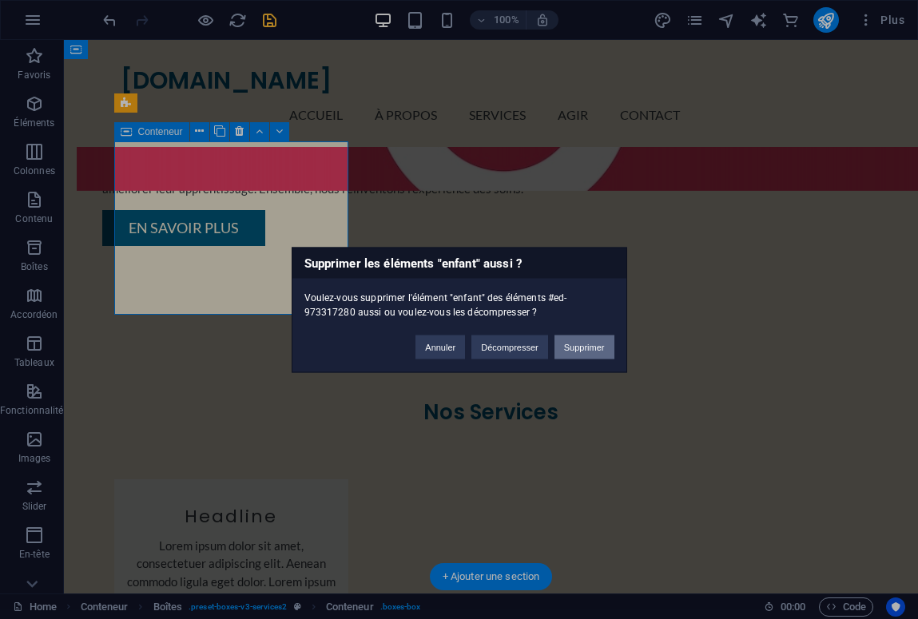
click at [581, 348] on button "Supprimer" at bounding box center [585, 347] width 60 height 24
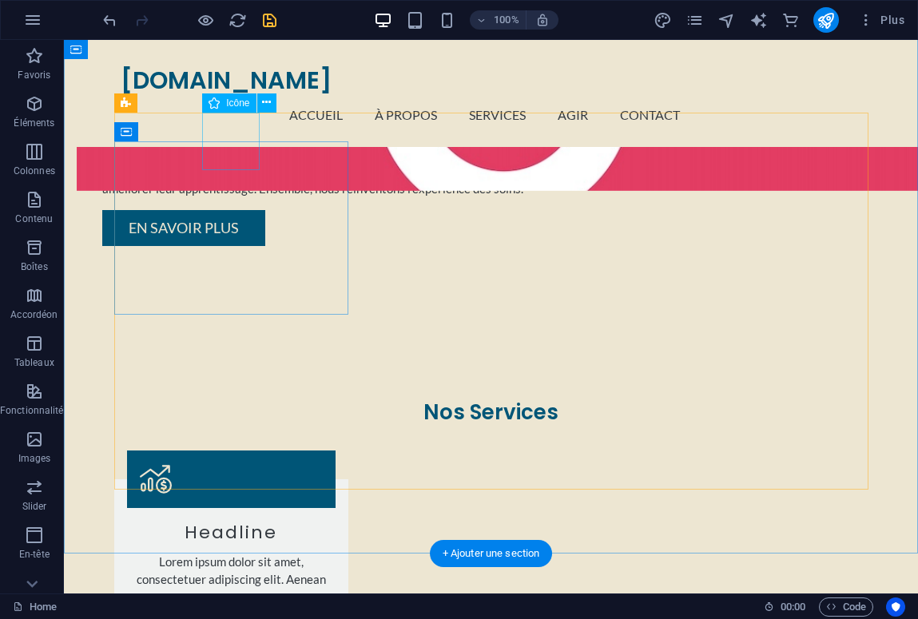
click at [222, 451] on figure at bounding box center [231, 480] width 209 height 58
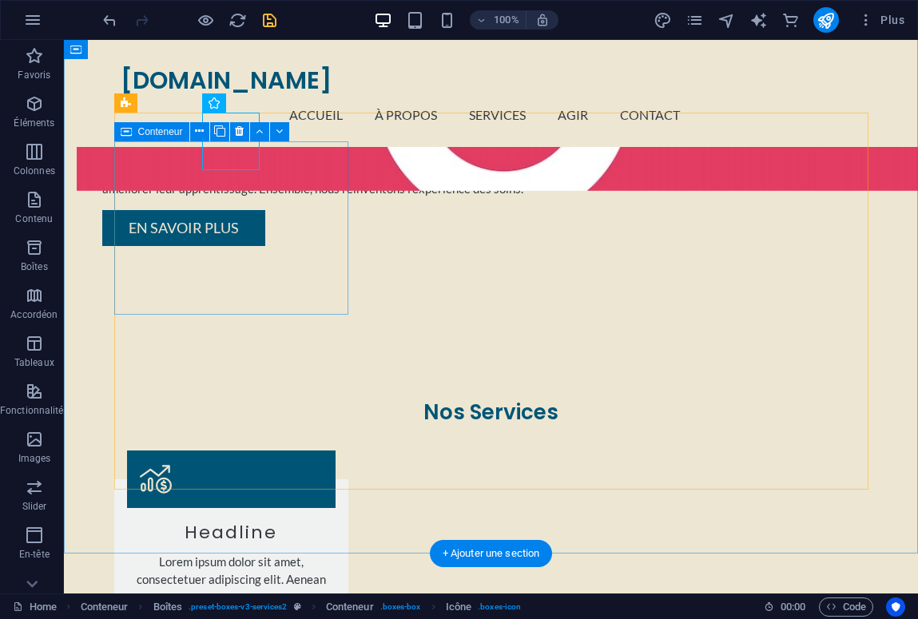
click at [138, 479] on div "Headline Lorem ipsum dolor sit amet, consectetuer adipiscing elit. Aenean commo…" at bounding box center [231, 567] width 234 height 176
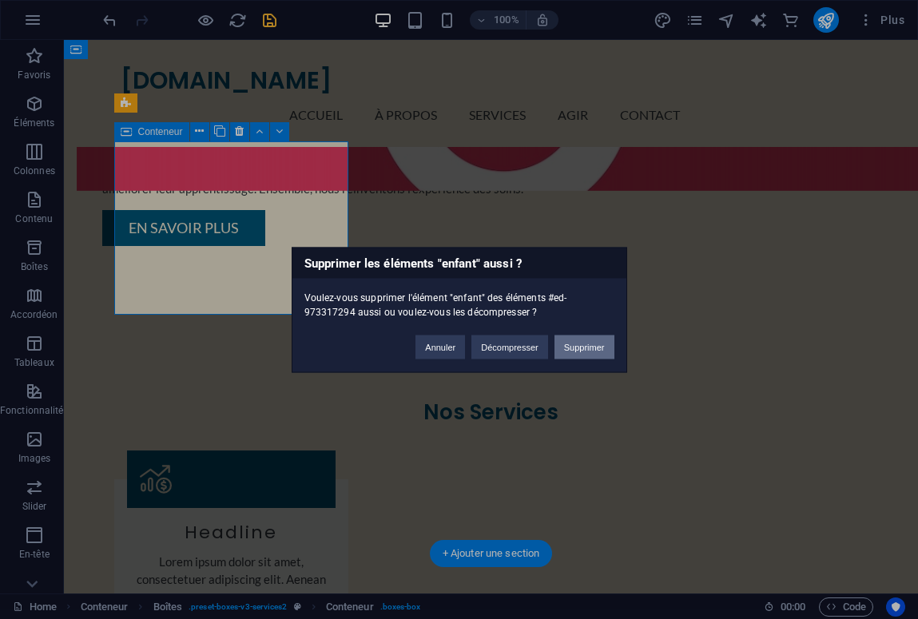
click at [575, 351] on button "Supprimer" at bounding box center [585, 347] width 60 height 24
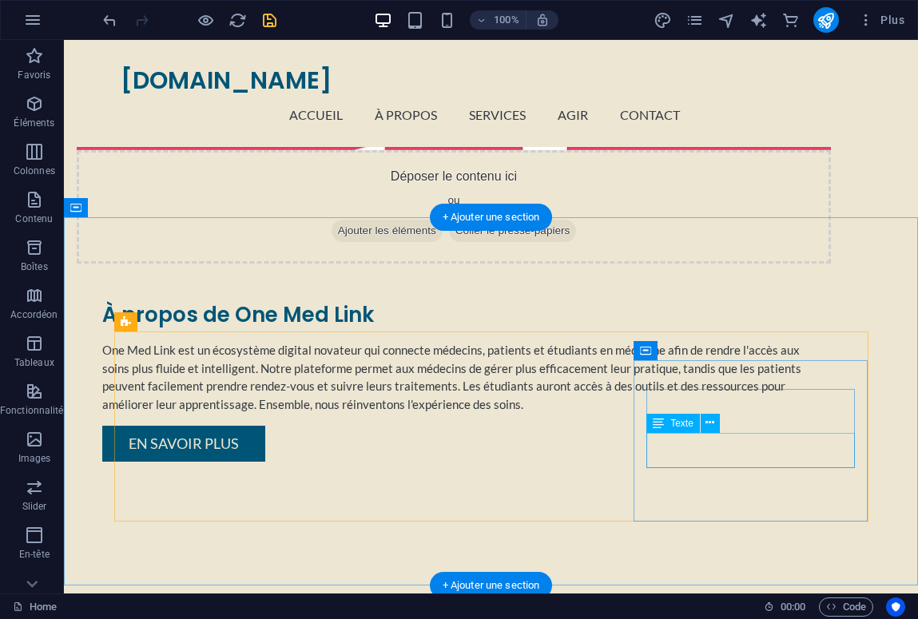
scroll to position [746, 0]
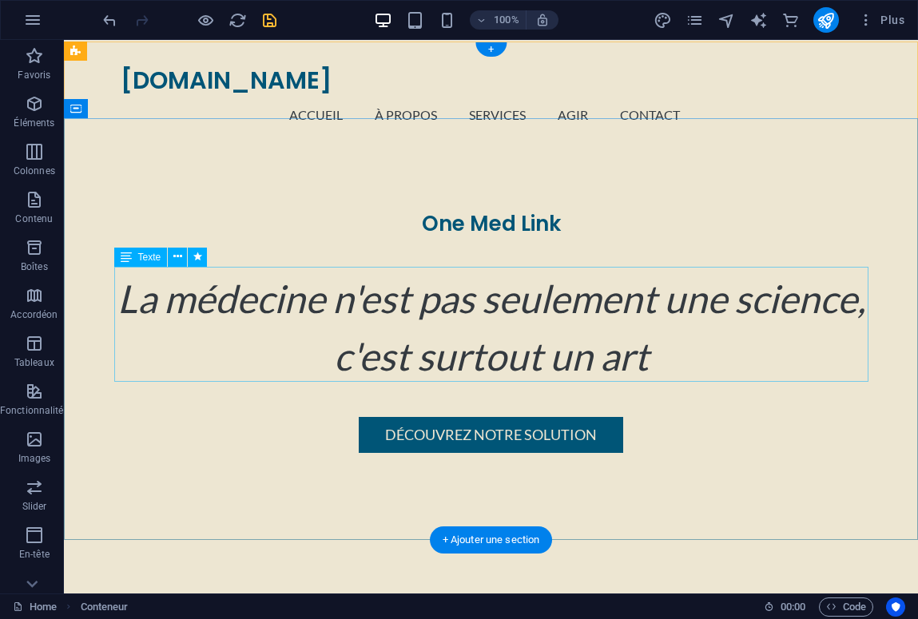
scroll to position [0, 0]
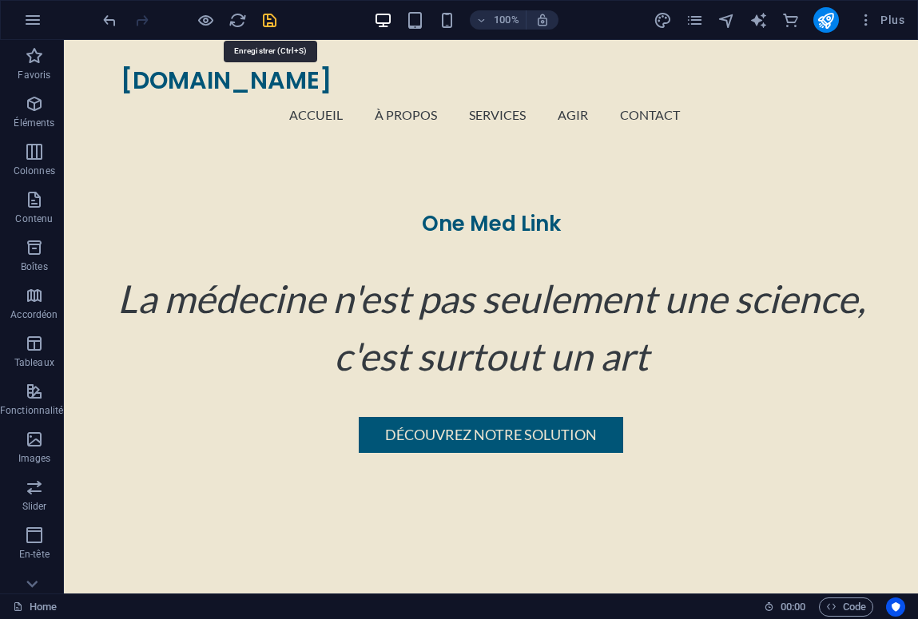
click at [273, 16] on icon "save" at bounding box center [270, 20] width 18 height 18
click at [702, 19] on icon "pages" at bounding box center [695, 20] width 18 height 18
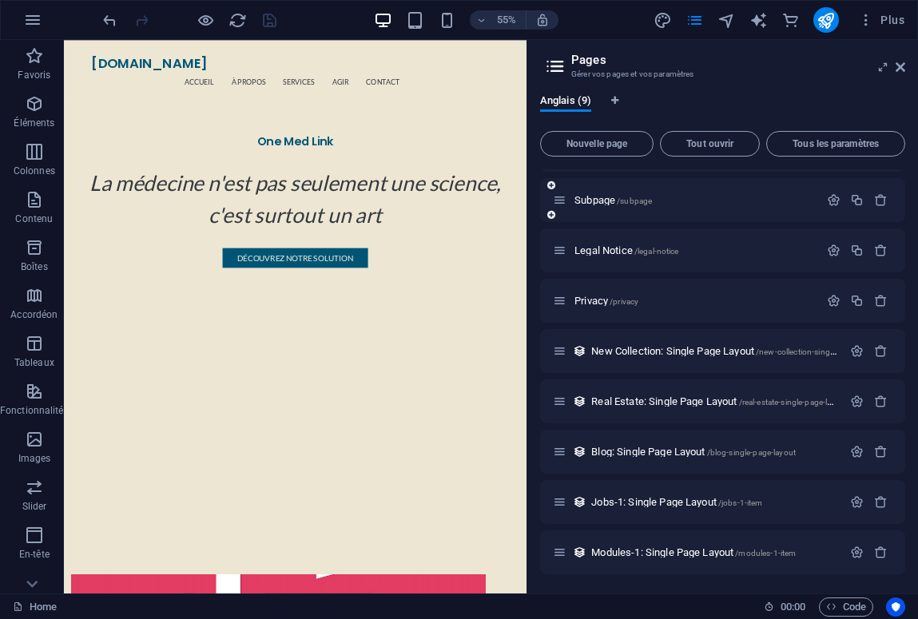
click at [553, 182] on icon at bounding box center [551, 186] width 8 height 10
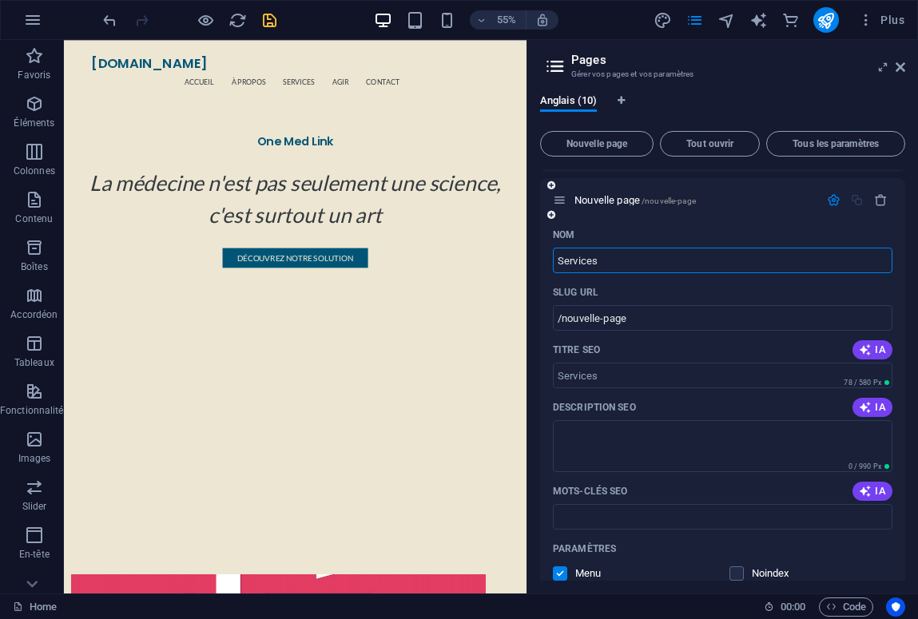
type input "Services"
type input "/services"
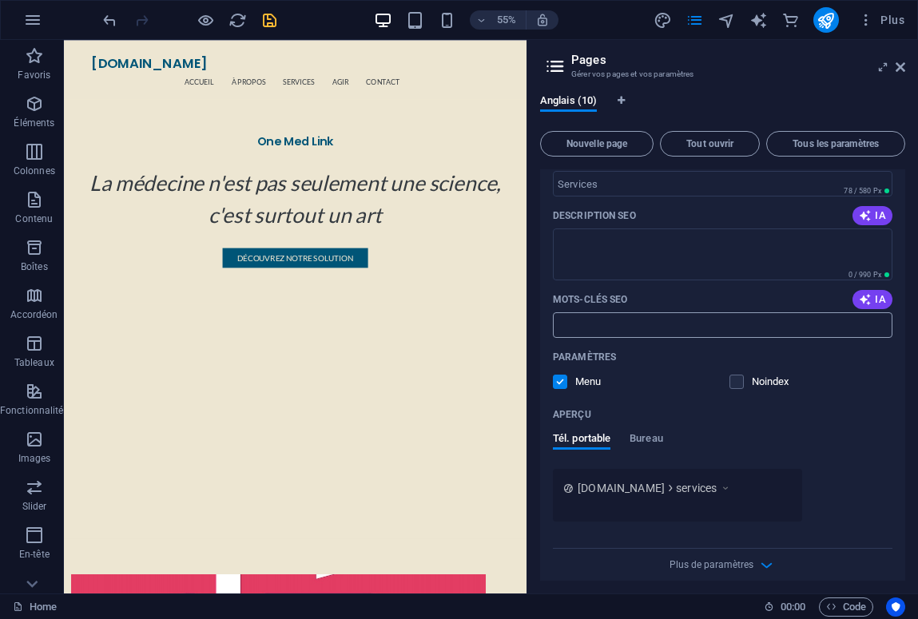
scroll to position [268, 0]
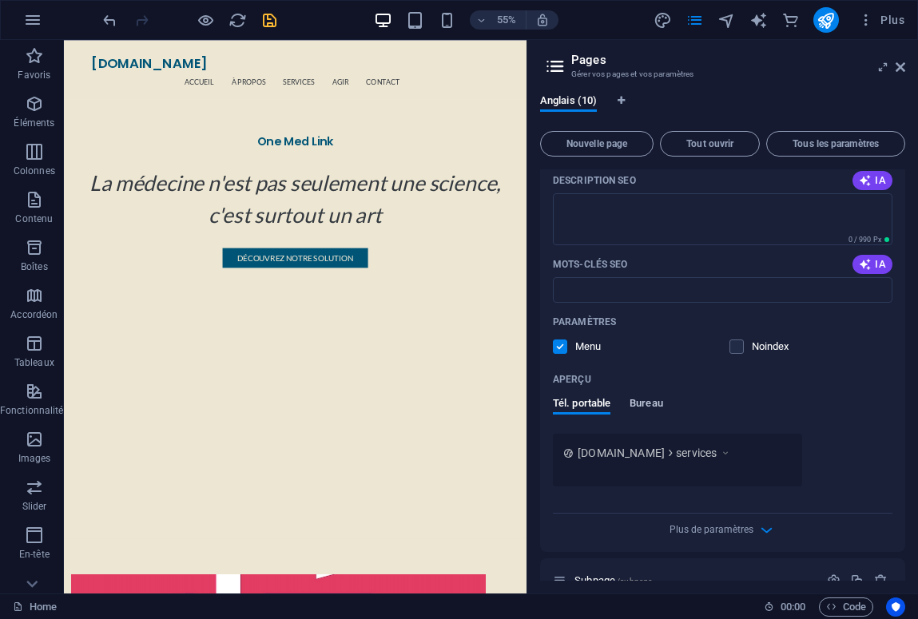
click at [648, 401] on span "Bureau" at bounding box center [647, 405] width 34 height 22
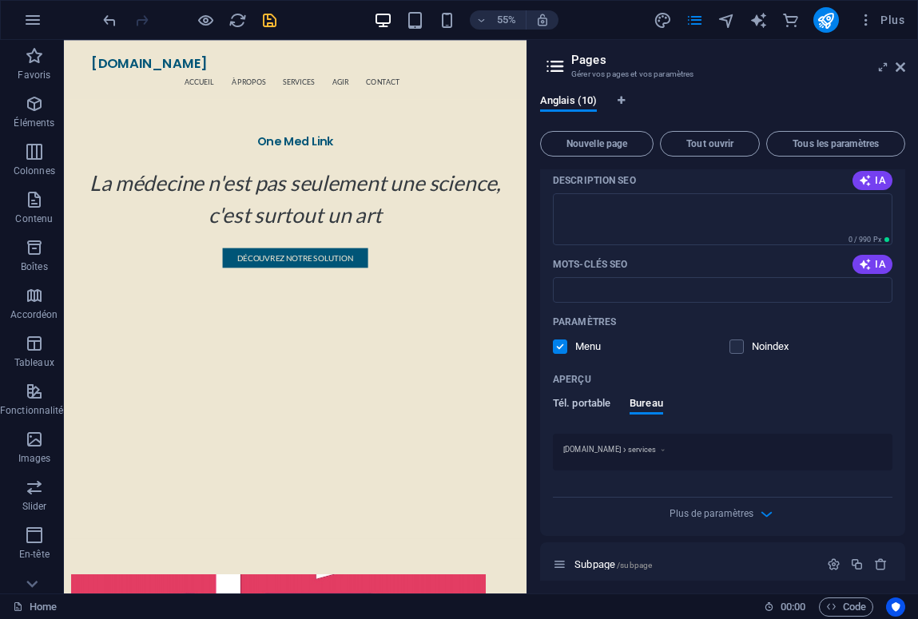
click at [595, 400] on span "Tél. portable" at bounding box center [582, 405] width 58 height 22
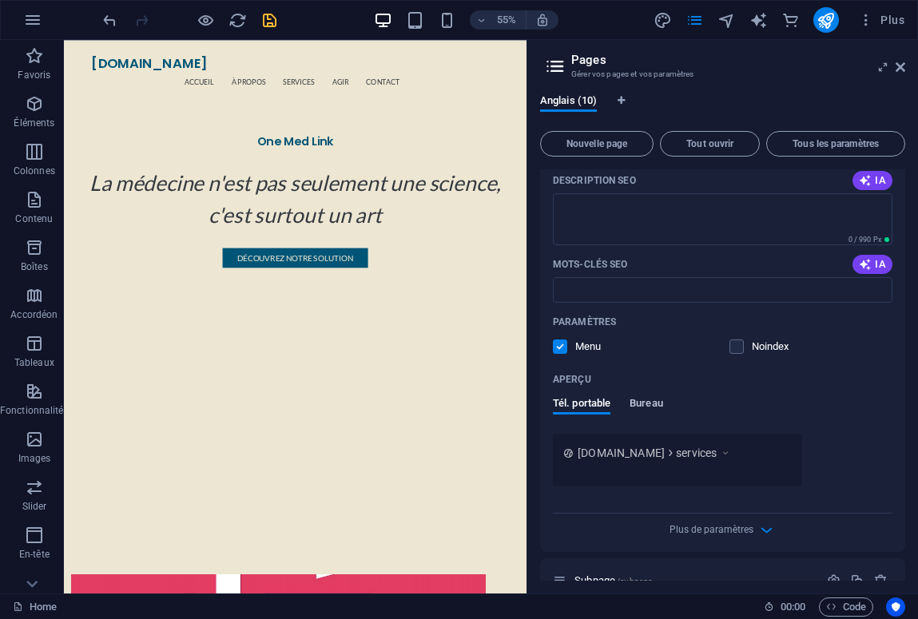
click at [654, 400] on span "Bureau" at bounding box center [647, 405] width 34 height 22
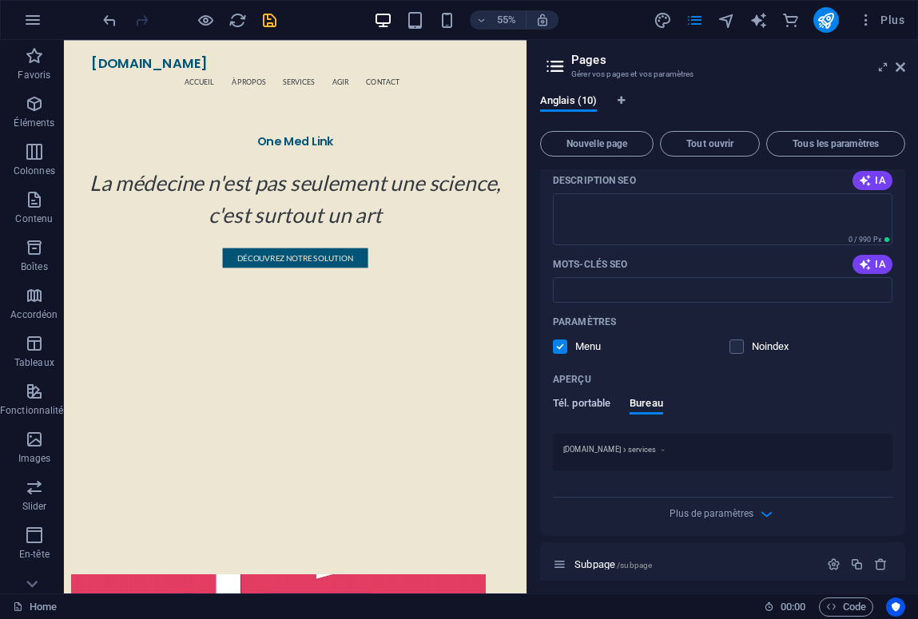
click at [584, 401] on span "Tél. portable" at bounding box center [582, 405] width 58 height 22
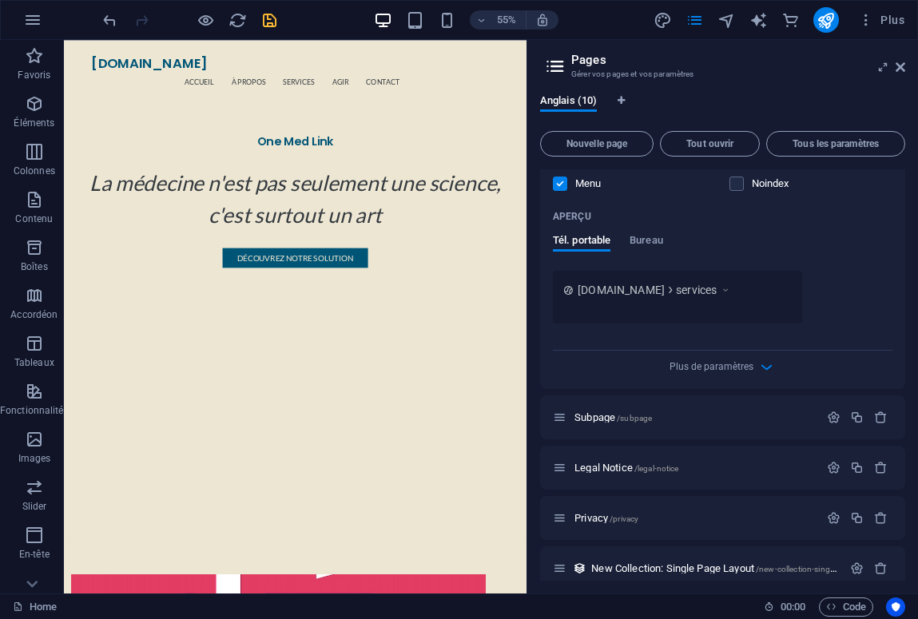
scroll to position [434, 0]
click at [741, 363] on span "Plus de paramètres" at bounding box center [712, 364] width 84 height 11
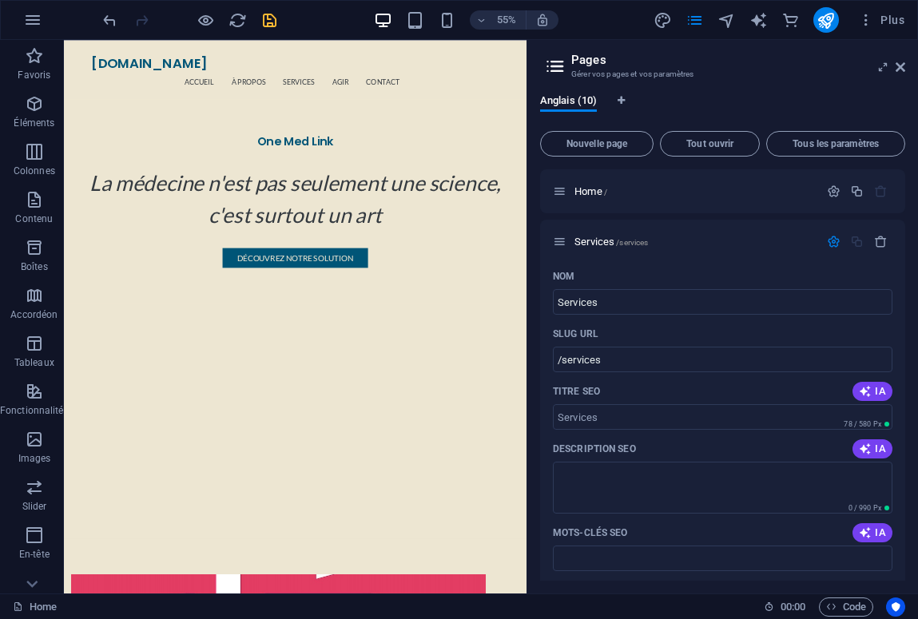
scroll to position [0, 0]
click at [588, 144] on span "Nouvelle page" at bounding box center [596, 144] width 99 height 10
click at [587, 102] on span "Anglais (11)" at bounding box center [568, 102] width 57 height 22
click at [583, 99] on span "Anglais (11)" at bounding box center [568, 102] width 57 height 22
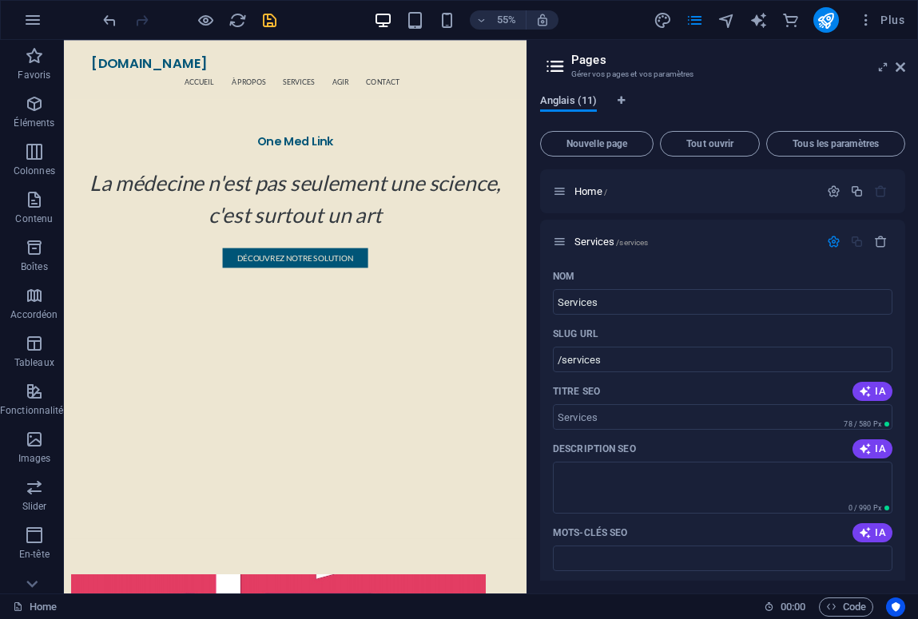
click at [583, 99] on span "Anglais (11)" at bounding box center [568, 102] width 57 height 22
click at [621, 98] on icon "Onglets langues" at bounding box center [621, 101] width 7 height 10
select select "7"
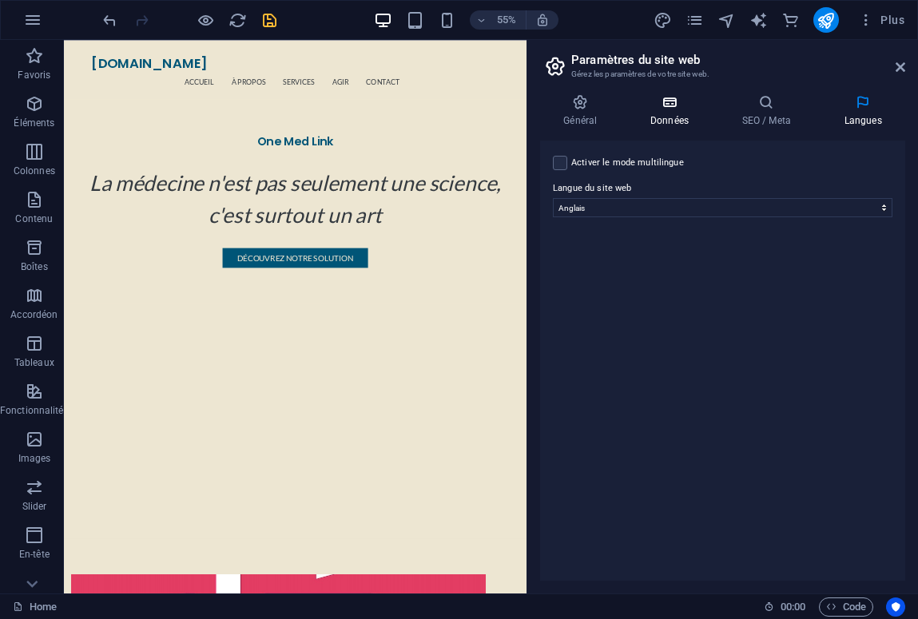
click at [678, 110] on h4 "Données" at bounding box center [673, 111] width 92 height 34
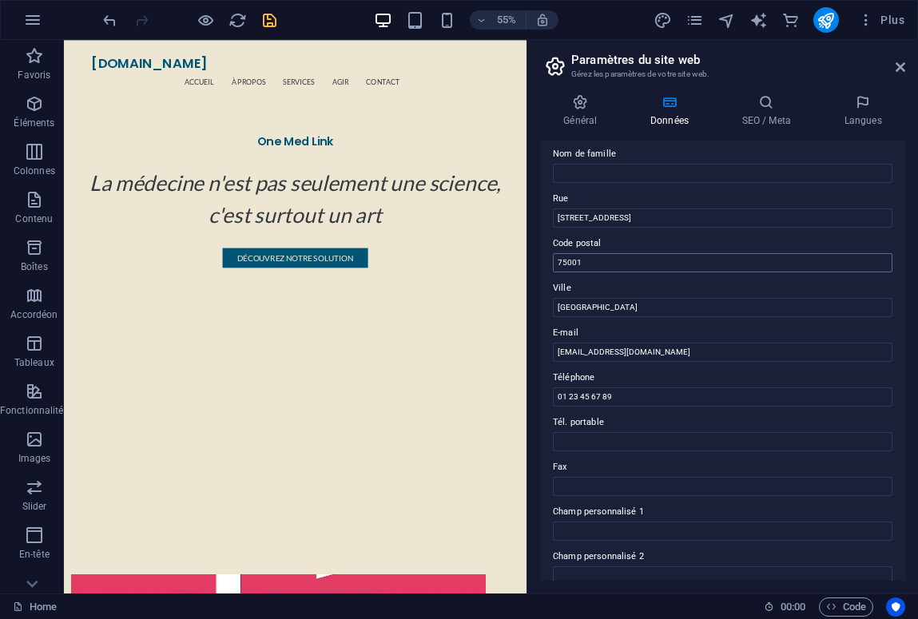
scroll to position [107, 0]
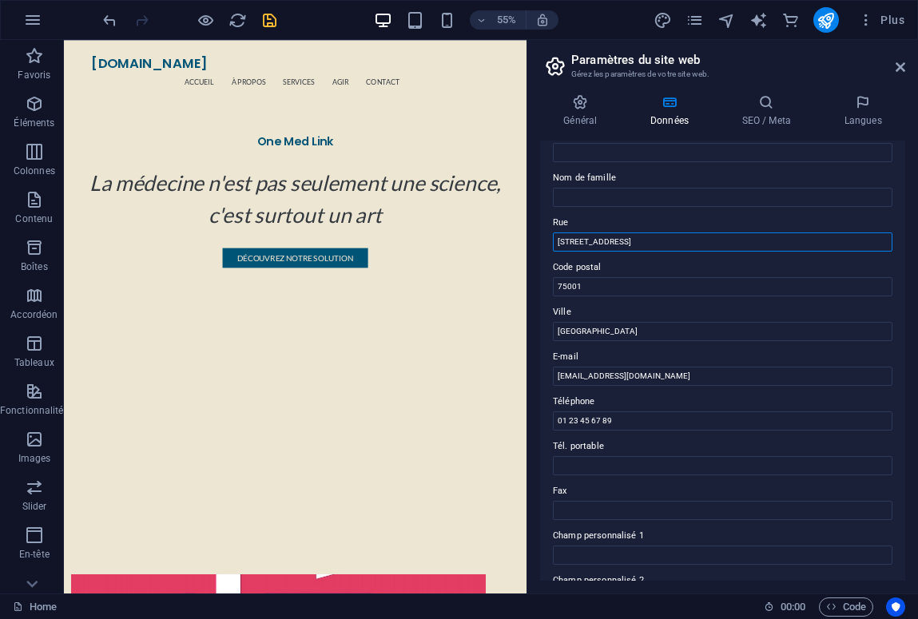
drag, startPoint x: 648, startPoint y: 241, endPoint x: 537, endPoint y: 241, distance: 111.1
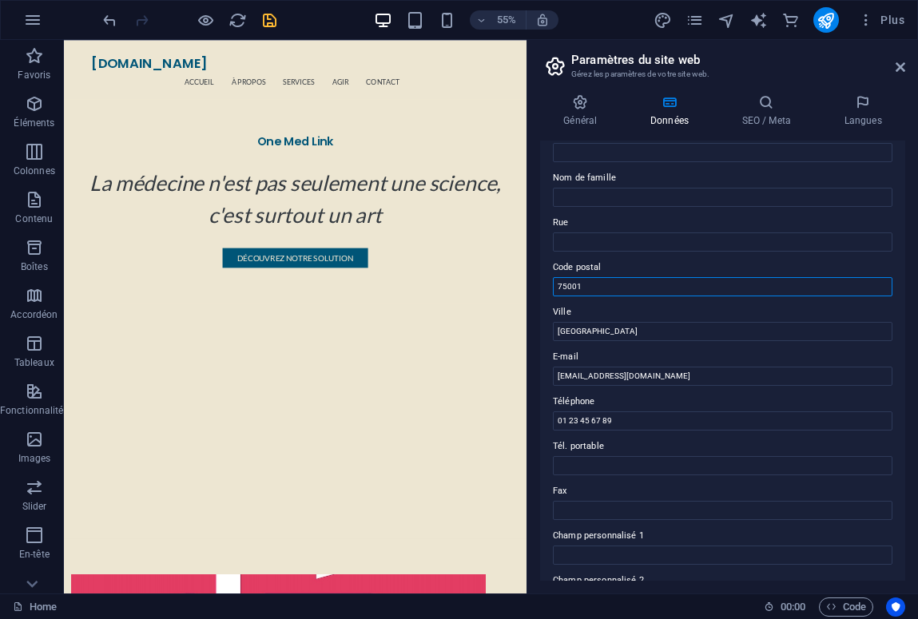
drag, startPoint x: 587, startPoint y: 282, endPoint x: 543, endPoint y: 282, distance: 44.7
click at [563, 335] on input "Paris" at bounding box center [723, 331] width 340 height 19
type input "Casablanca"
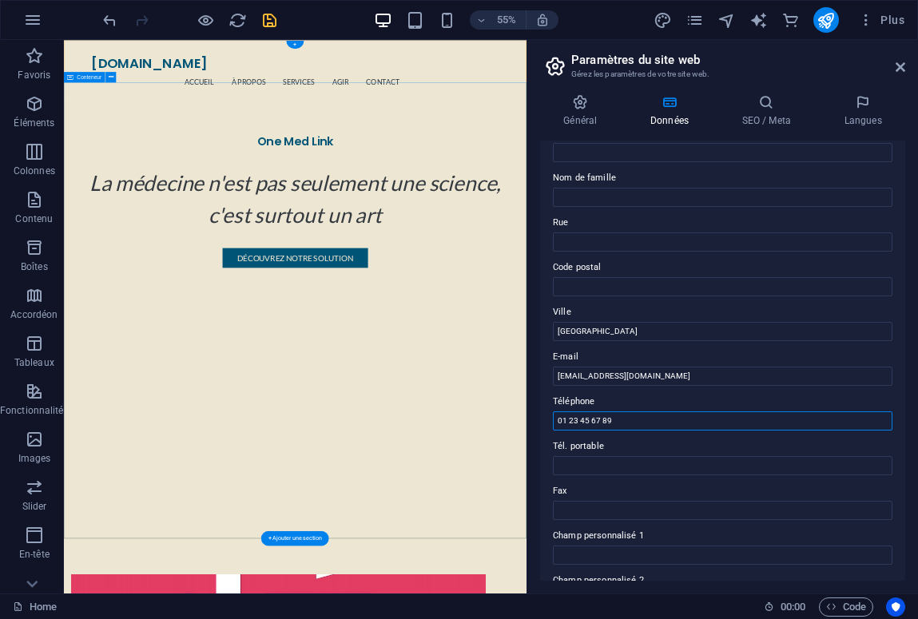
drag, startPoint x: 700, startPoint y: 460, endPoint x: 827, endPoint y: 731, distance: 299.2
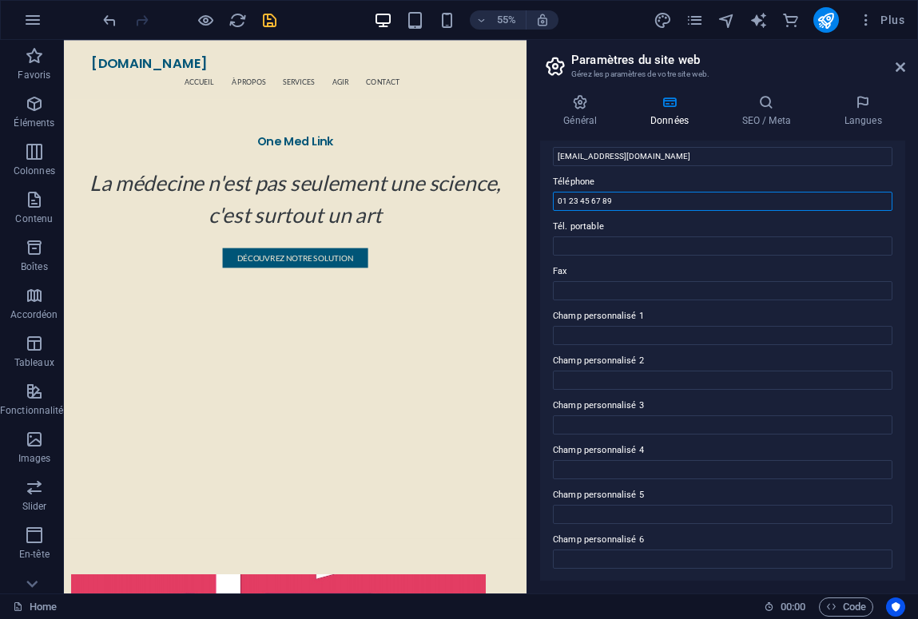
scroll to position [326, 0]
click at [270, 18] on icon "save" at bounding box center [270, 20] width 18 height 18
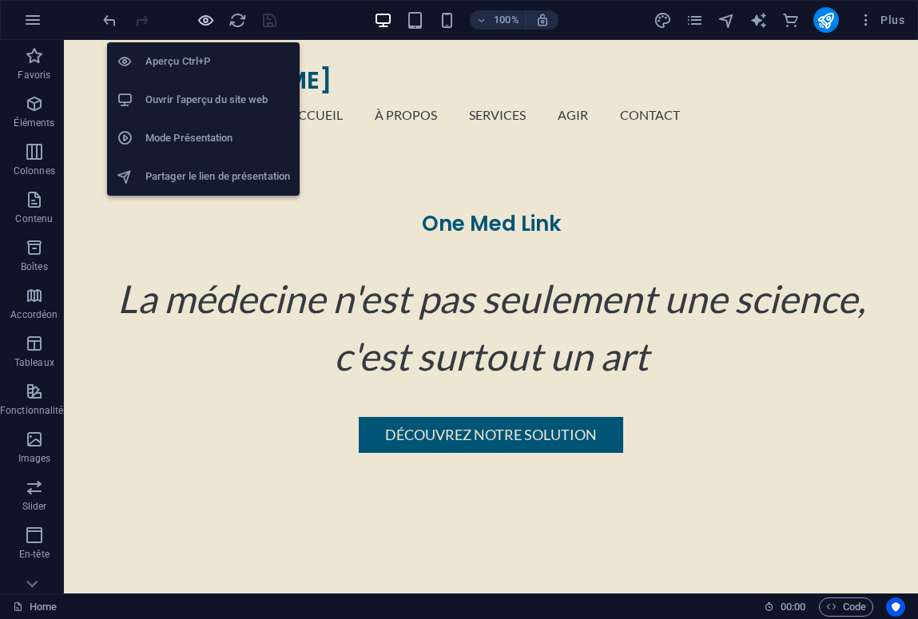
click at [204, 22] on icon "button" at bounding box center [206, 20] width 18 height 18
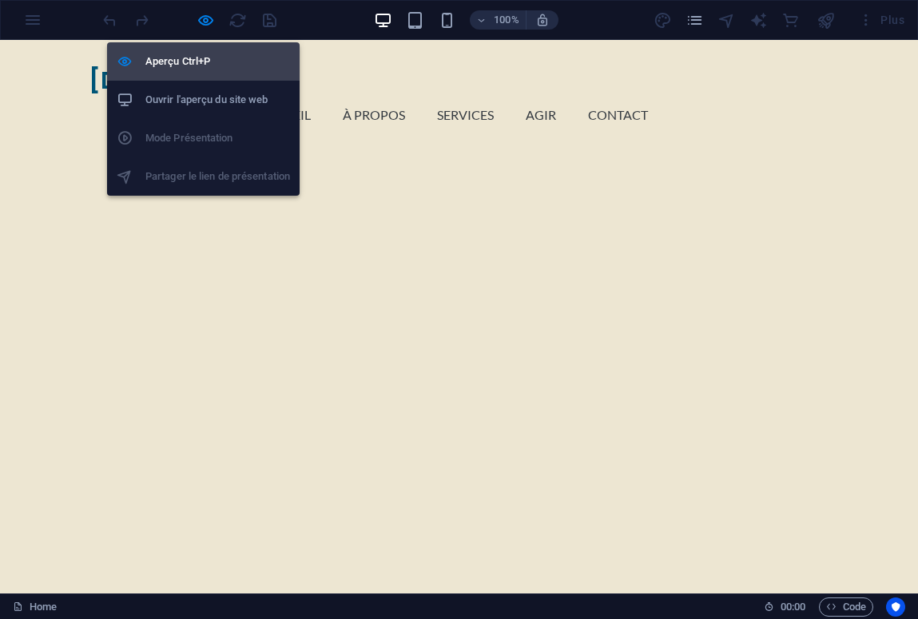
click at [188, 63] on h6 "Aperçu Ctrl+P" at bounding box center [217, 61] width 145 height 19
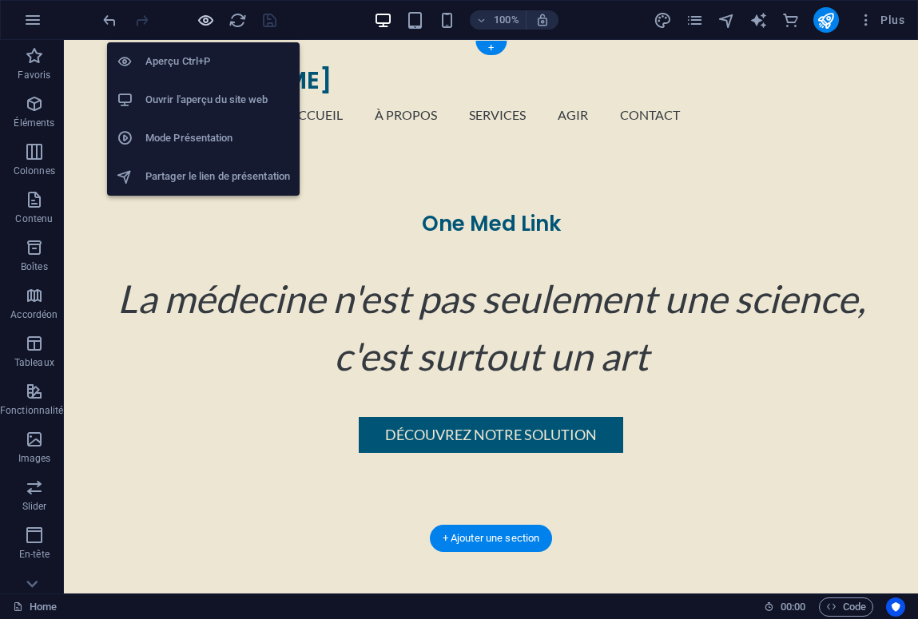
click at [206, 22] on icon "button" at bounding box center [206, 20] width 18 height 18
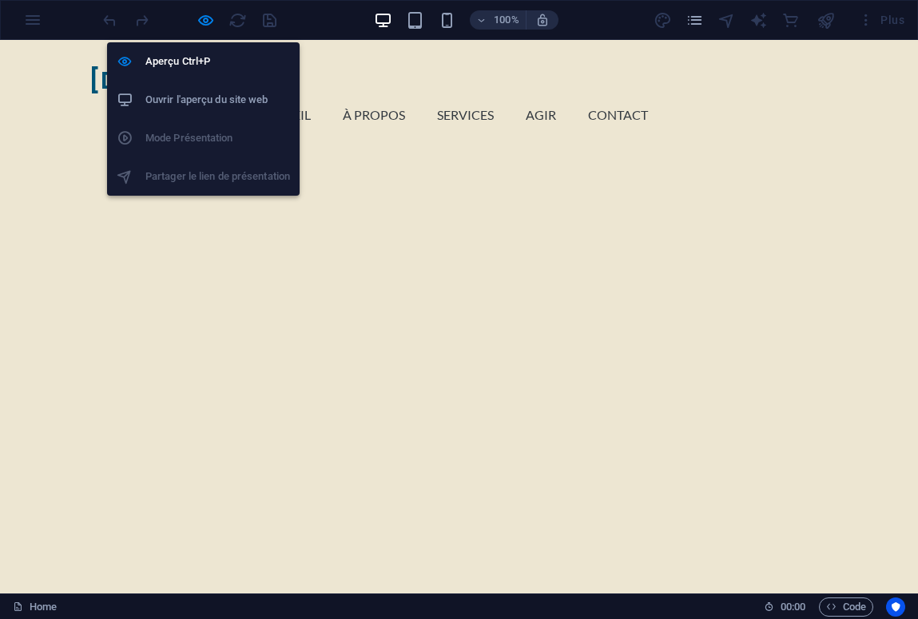
click at [214, 103] on h6 "Ouvrir l'aperçu du site web" at bounding box center [217, 99] width 145 height 19
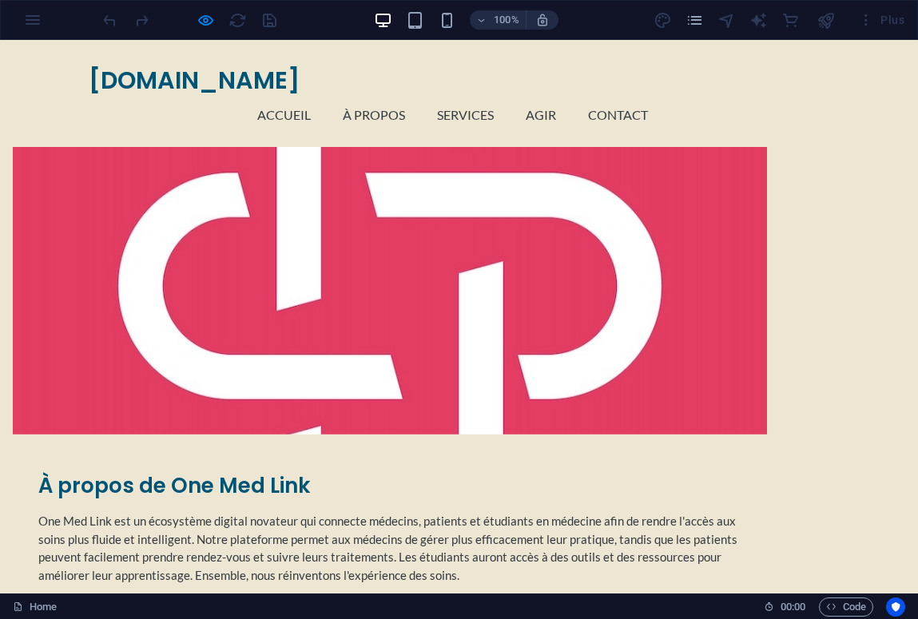
scroll to position [649, 0]
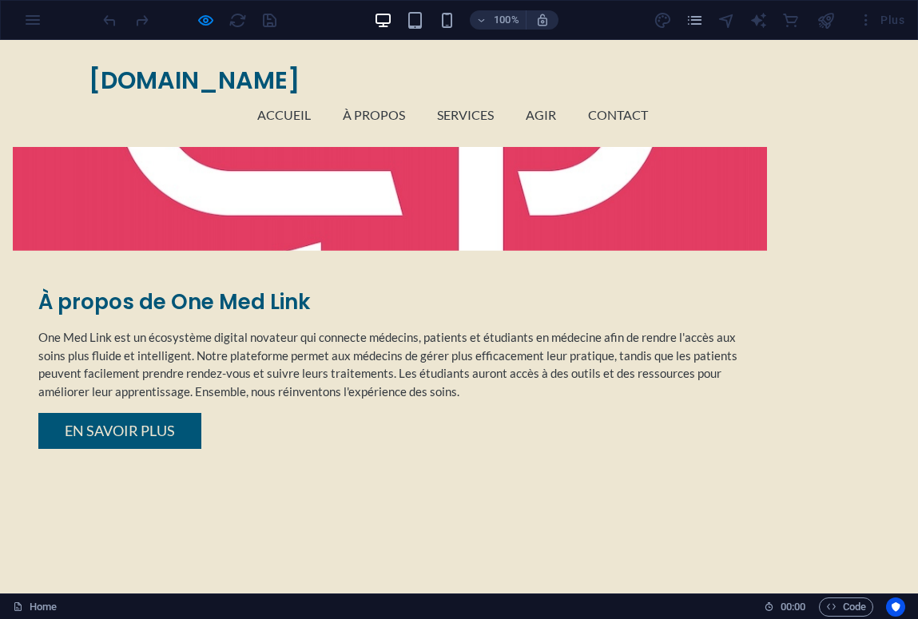
click at [416, 220] on div at bounding box center [390, 102] width 754 height 297
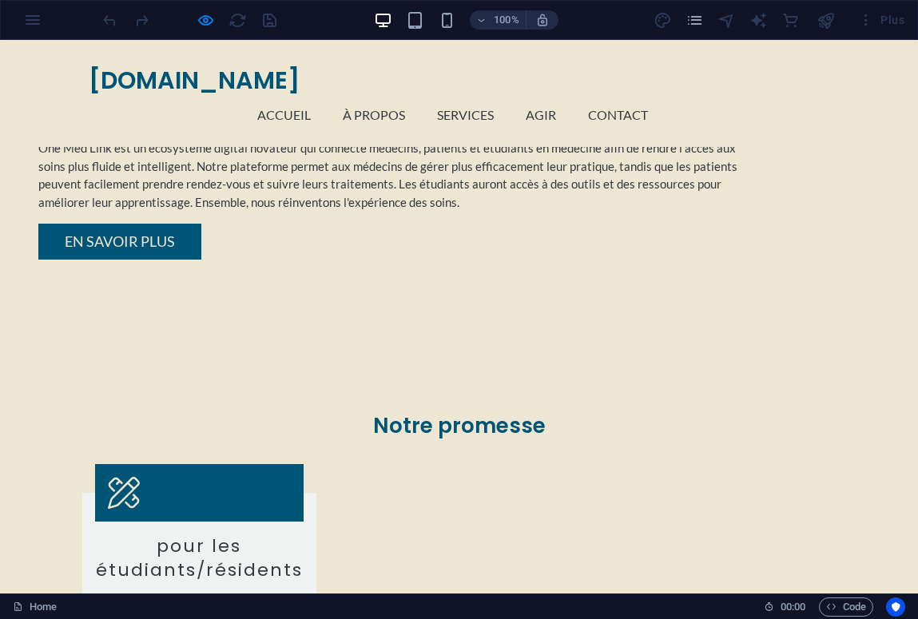
scroll to position [846, 0]
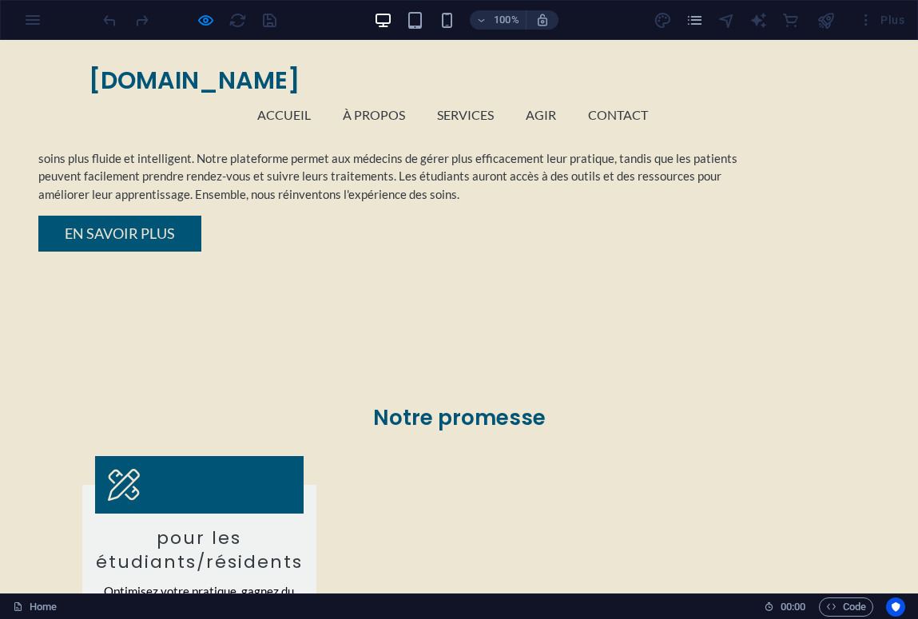
click at [404, 405] on h2 "Notre promesse" at bounding box center [459, 418] width 754 height 27
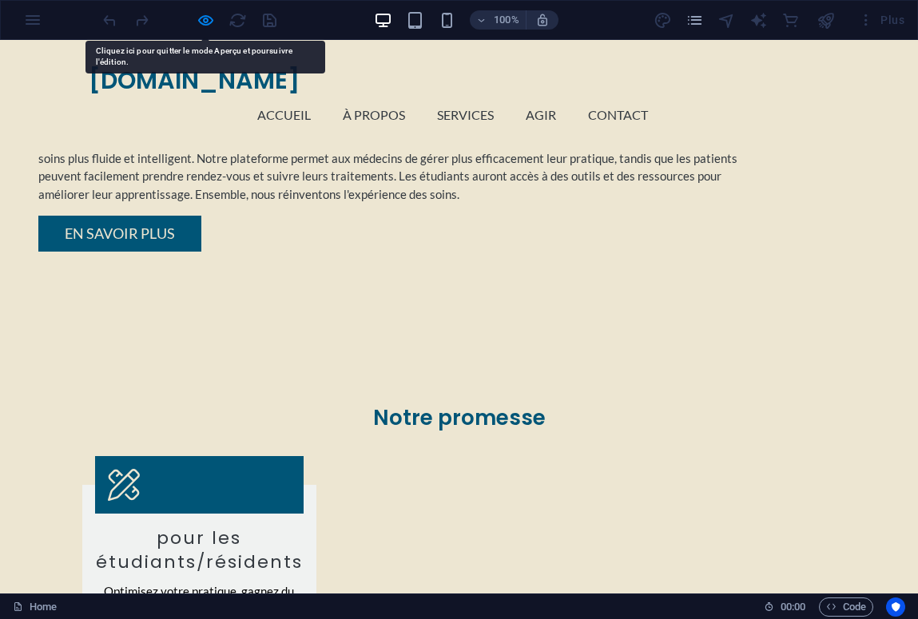
click at [506, 405] on h2 "Notre promesse" at bounding box center [459, 418] width 754 height 27
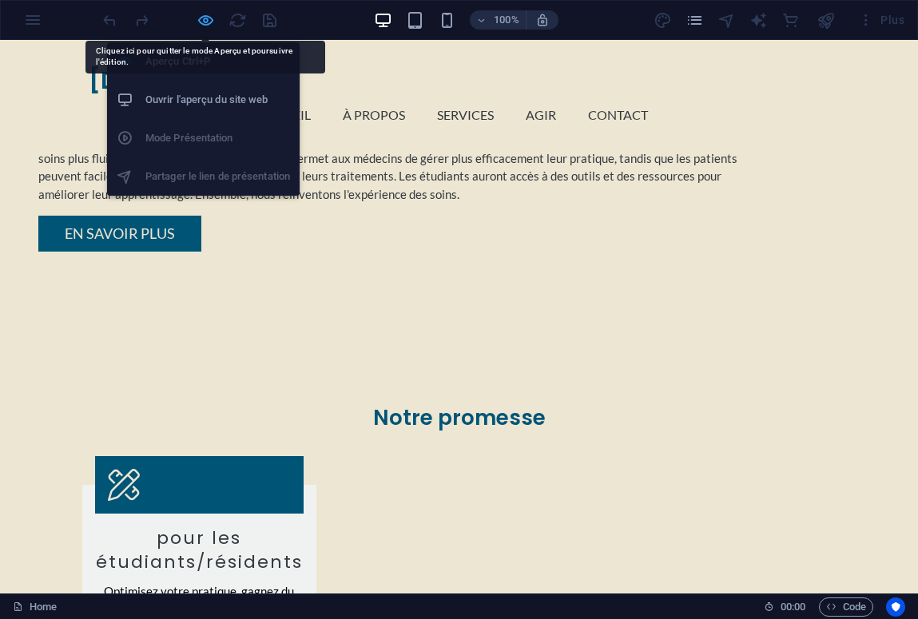
click at [201, 25] on icon "button" at bounding box center [206, 20] width 18 height 18
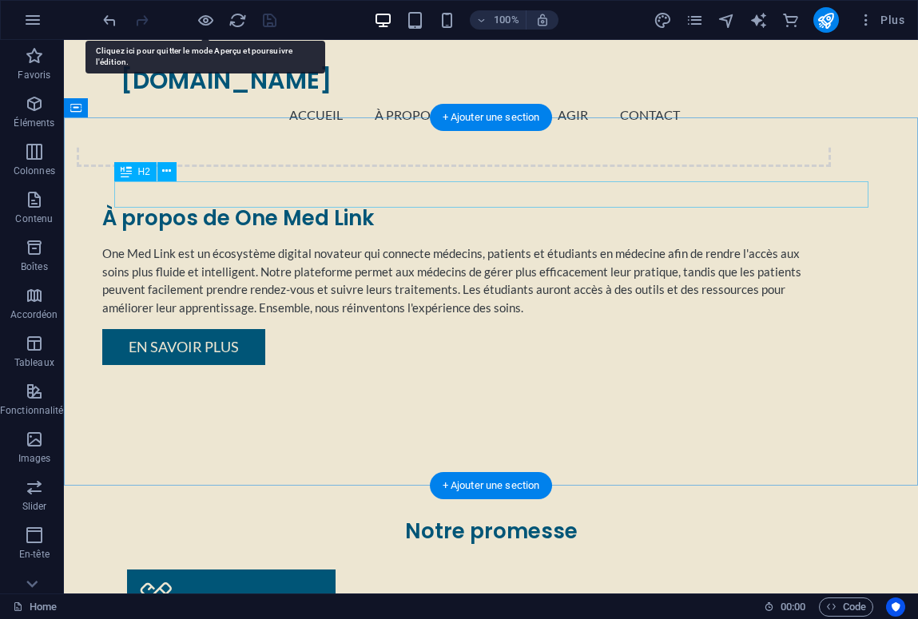
click at [567, 519] on div "Notre promesse" at bounding box center [491, 532] width 754 height 27
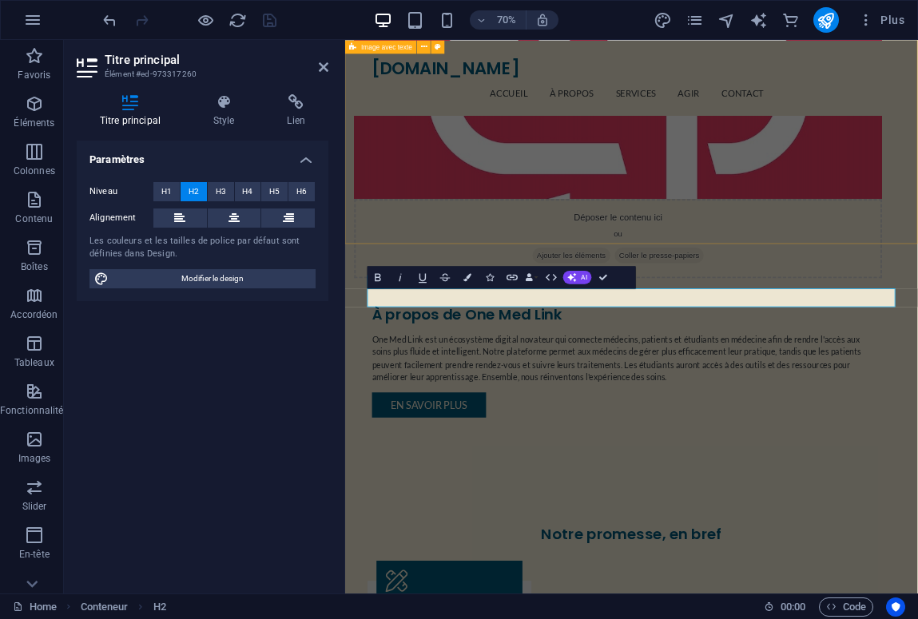
click at [917, 319] on div "Déposer le contenu ici ou Ajouter les éléments Coller le presse-papiers À propo…" at bounding box center [754, 287] width 818 height 763
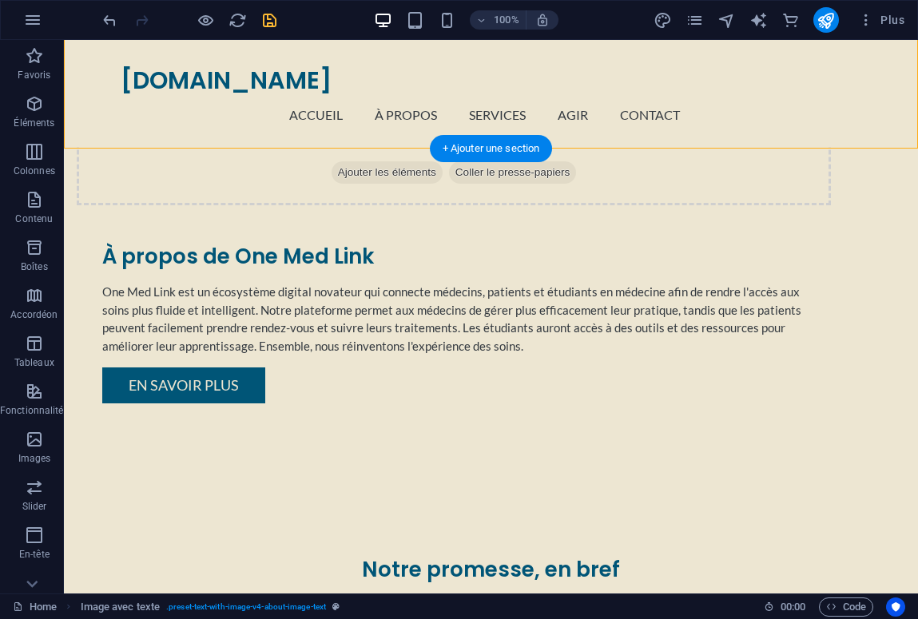
scroll to position [833, 0]
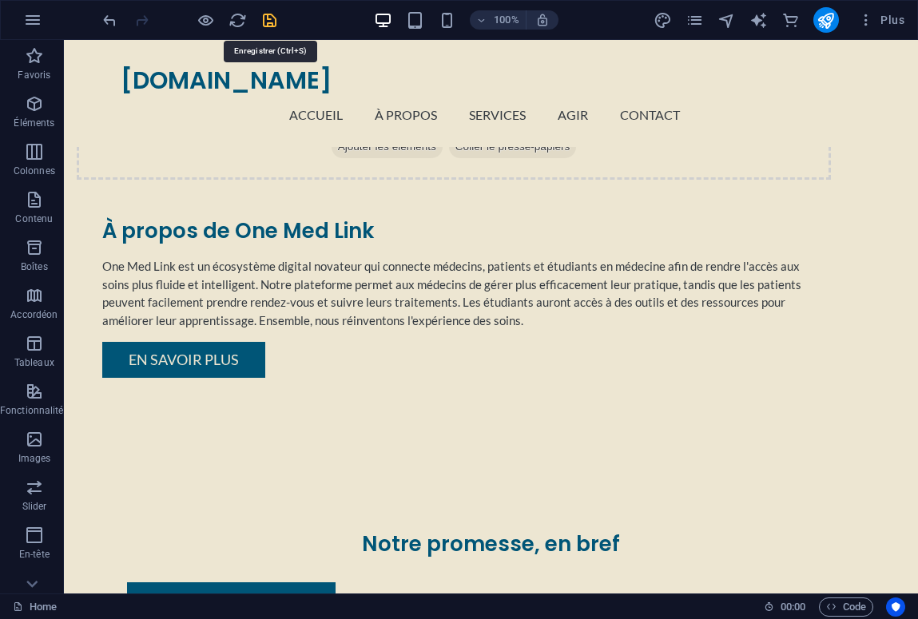
click at [269, 20] on icon "save" at bounding box center [270, 20] width 18 height 18
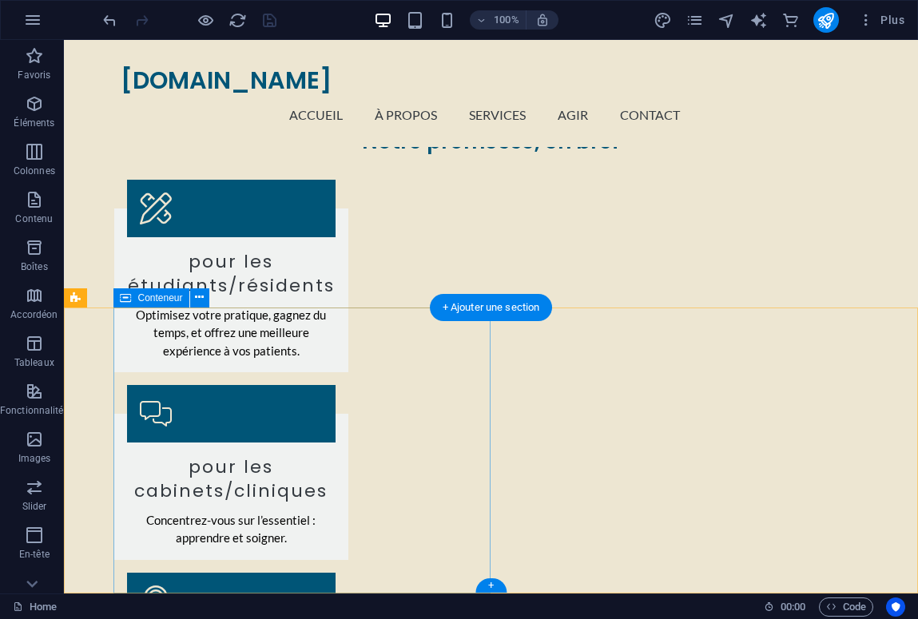
scroll to position [1235, 0]
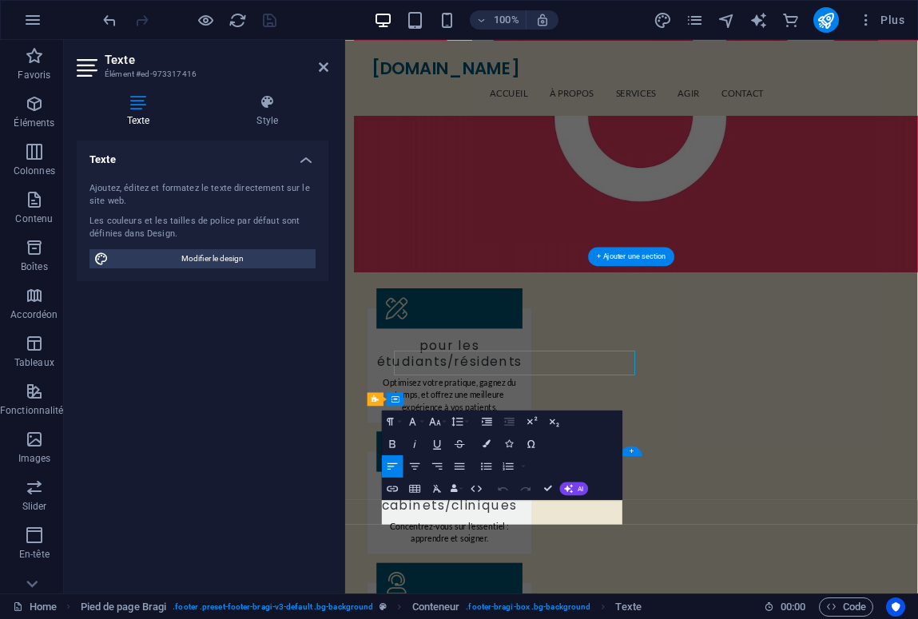
scroll to position [1194, 0]
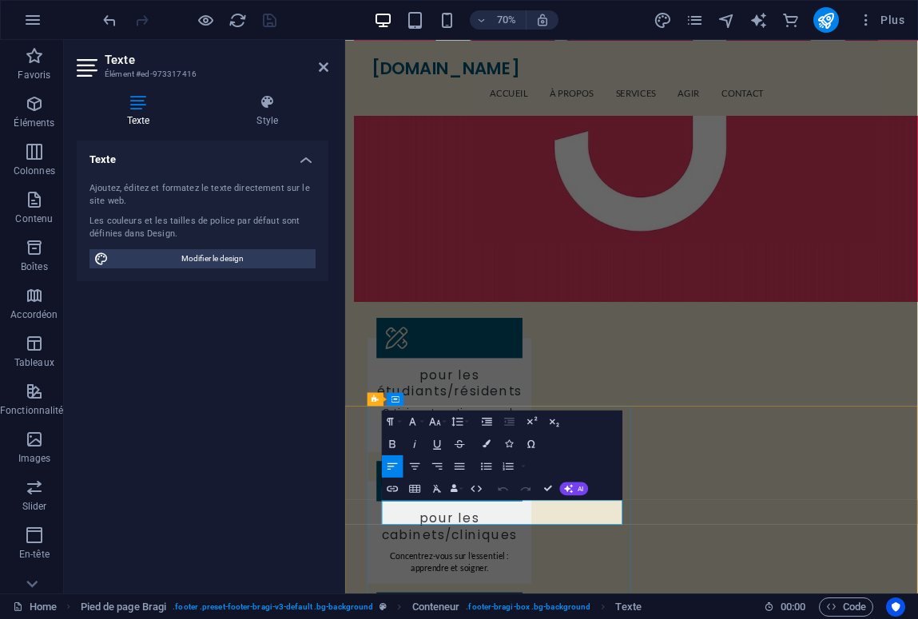
click at [230, 477] on div "Texte Ajoutez, éditez et formatez le texte directement sur le site web. Les cou…" at bounding box center [203, 361] width 252 height 440
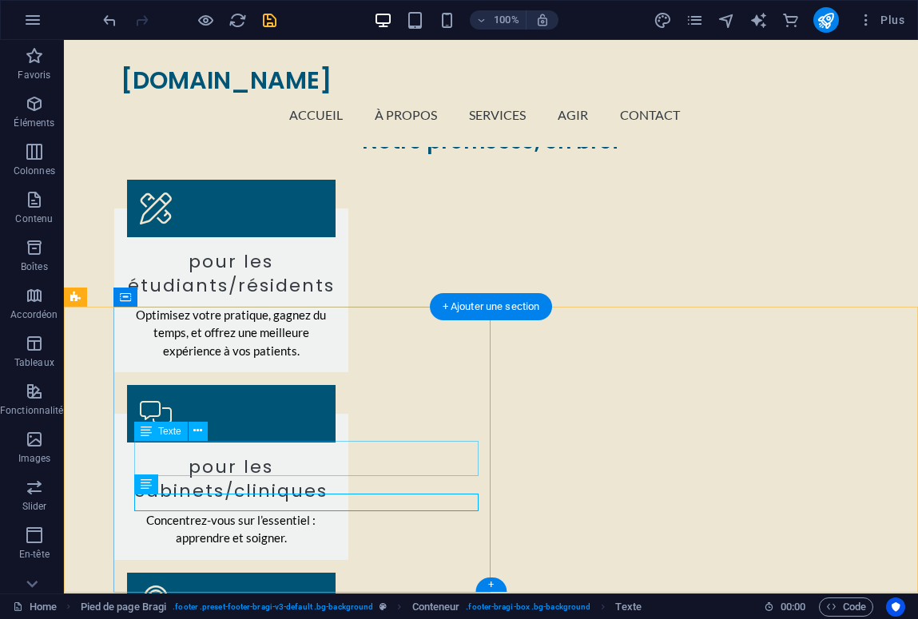
scroll to position [1235, 0]
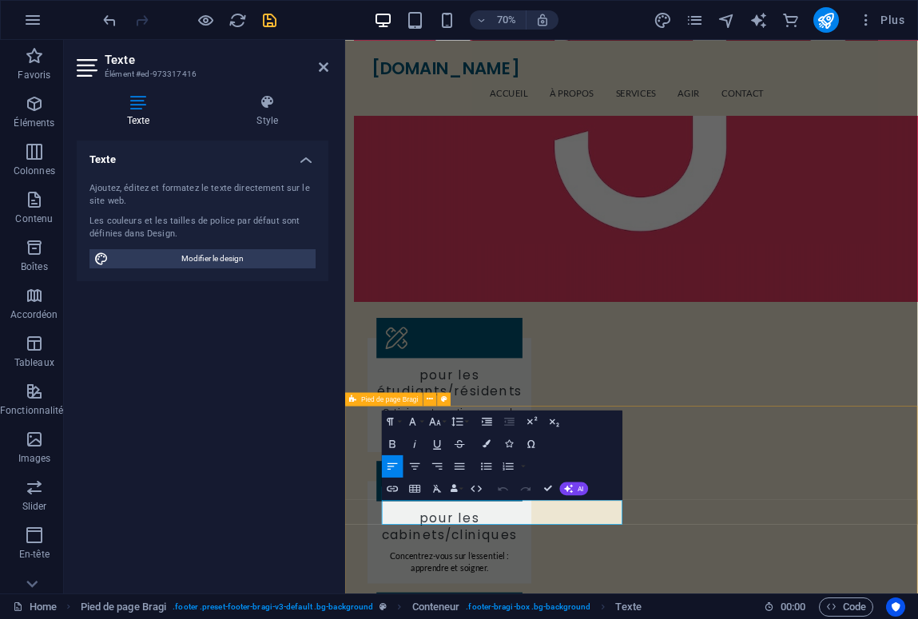
drag, startPoint x: 412, startPoint y: 709, endPoint x: 364, endPoint y: 709, distance: 47.1
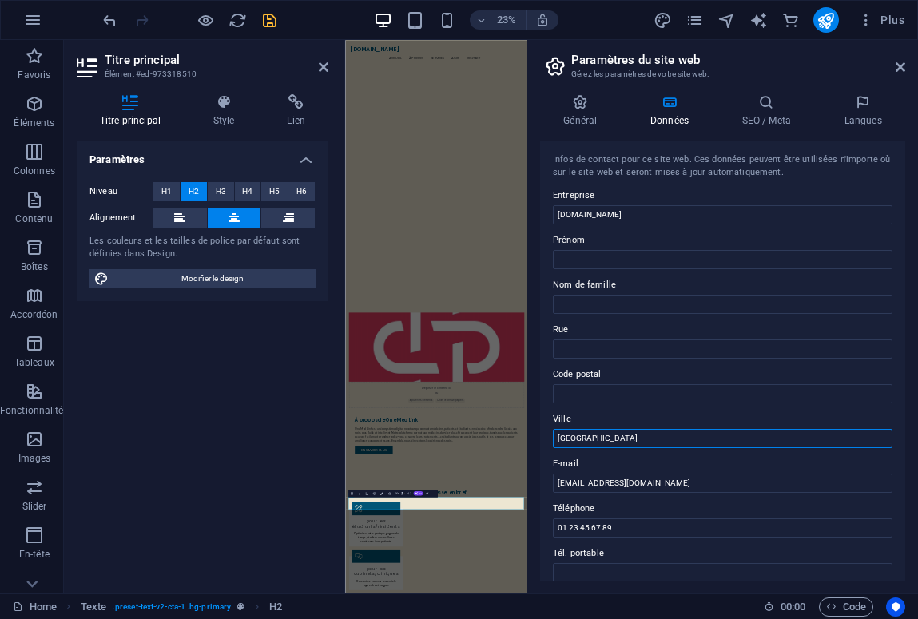
click at [618, 438] on input "Casablanca" at bounding box center [723, 438] width 340 height 19
type input "[GEOGRAPHIC_DATA], [GEOGRAPHIC_DATA]"
click at [236, 377] on div "Paramètres Niveau H1 H2 H3 H4 H5 H6 Alignement Les couleurs et les tailles de p…" at bounding box center [203, 361] width 252 height 440
click at [264, 23] on icon "save" at bounding box center [270, 20] width 18 height 18
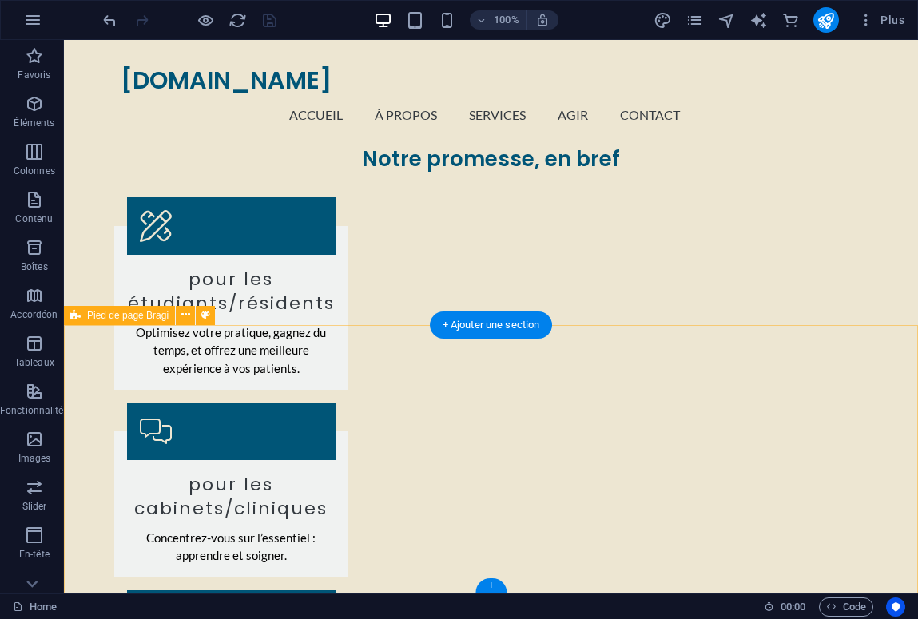
scroll to position [1218, 0]
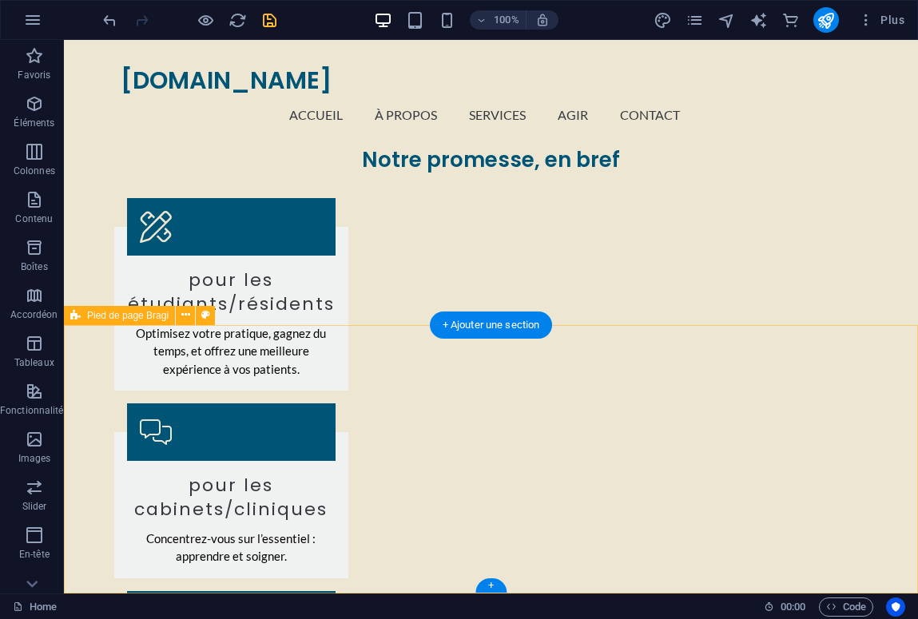
click at [494, 582] on div "+" at bounding box center [490, 586] width 31 height 14
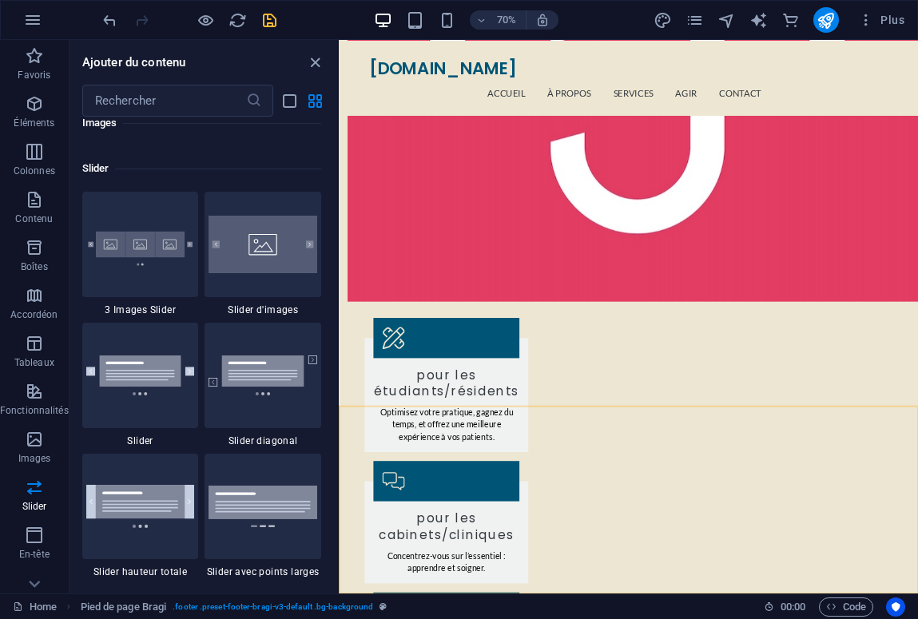
scroll to position [9058, 0]
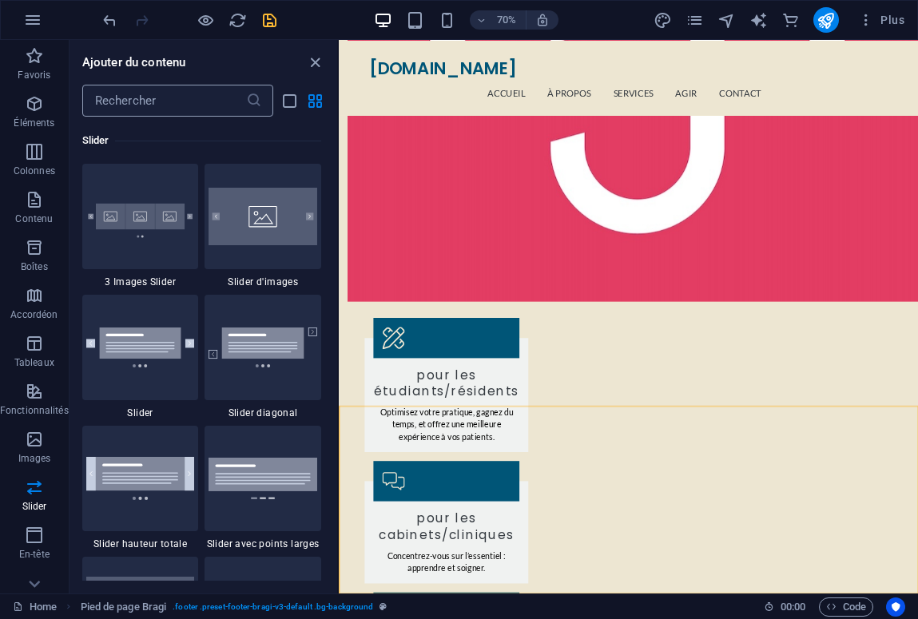
click at [172, 108] on input "text" at bounding box center [164, 101] width 164 height 32
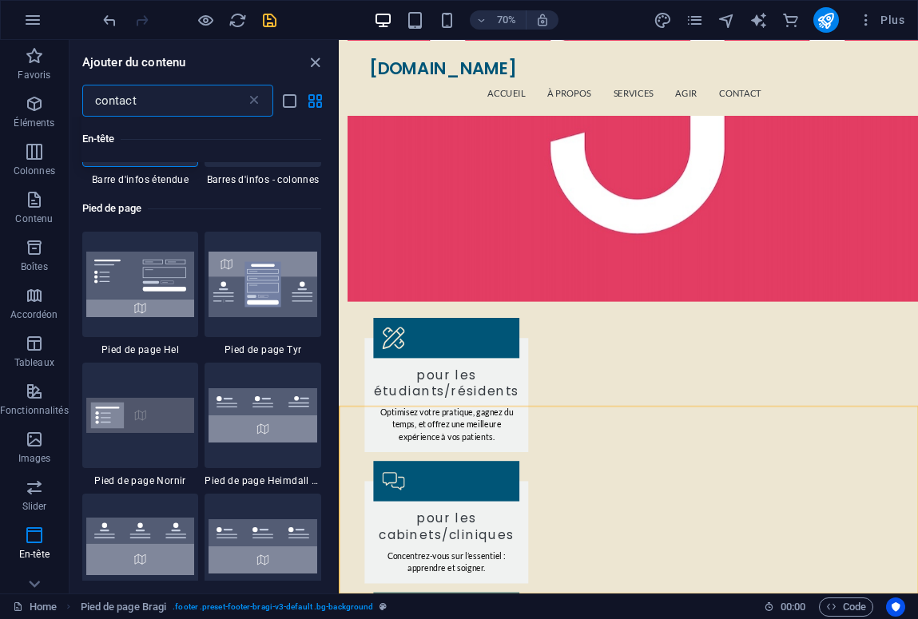
scroll to position [102, 0]
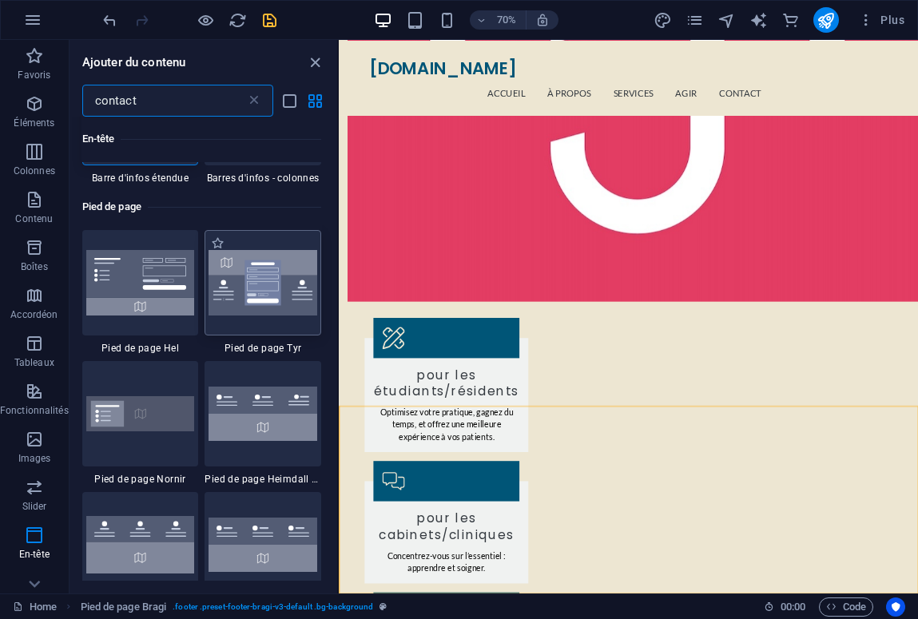
type input "contact"
click at [243, 291] on img at bounding box center [263, 283] width 109 height 66
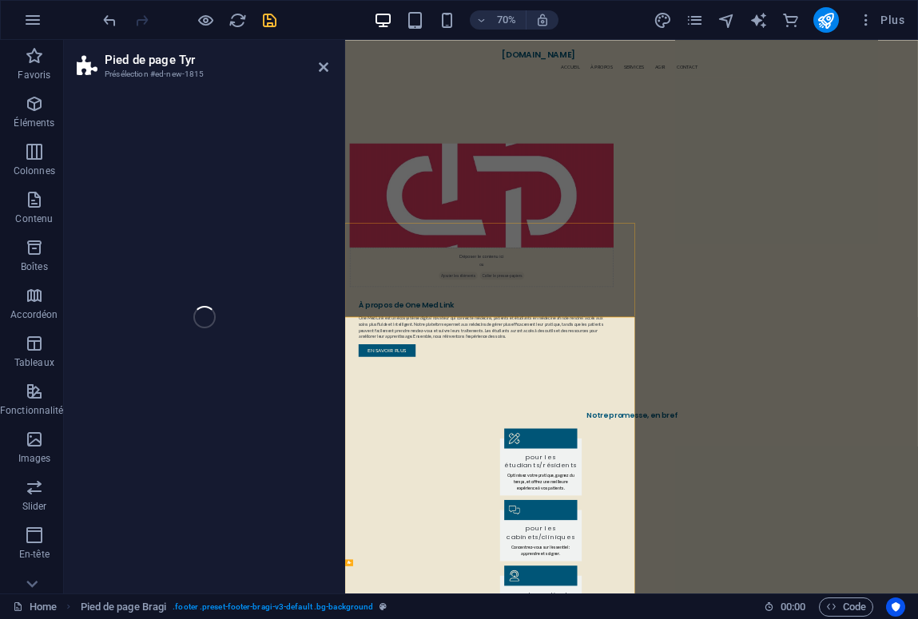
select select "rem"
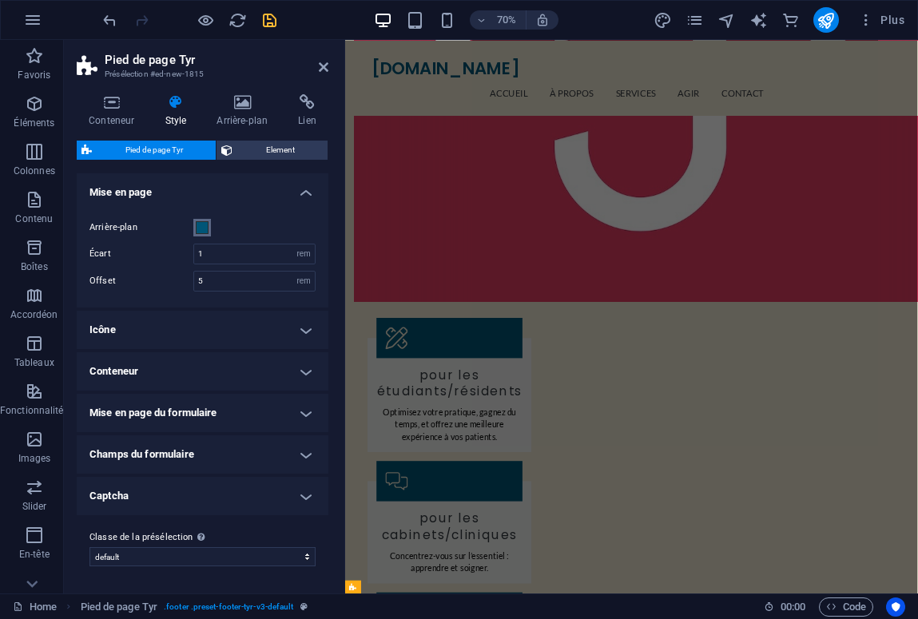
click at [200, 229] on span at bounding box center [202, 227] width 13 height 13
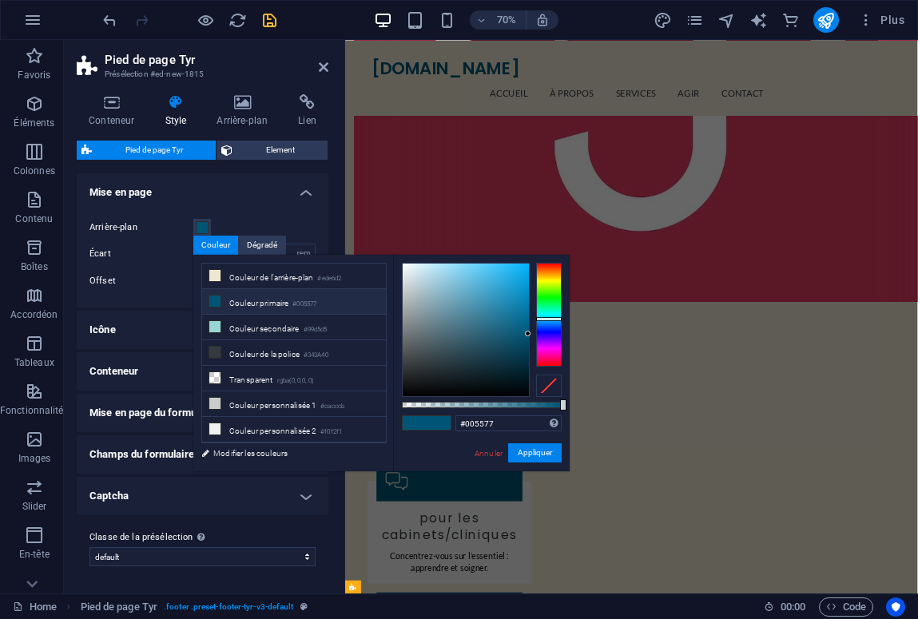
click at [173, 288] on div "Offset 5 px rem % vh vw" at bounding box center [202, 281] width 226 height 21
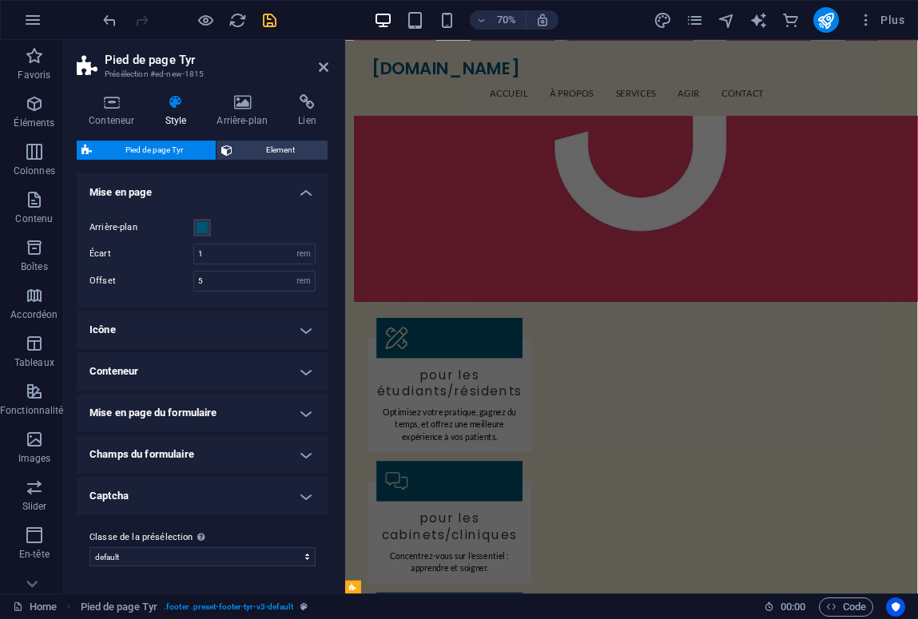
click at [297, 330] on h4 "Icône" at bounding box center [203, 330] width 252 height 38
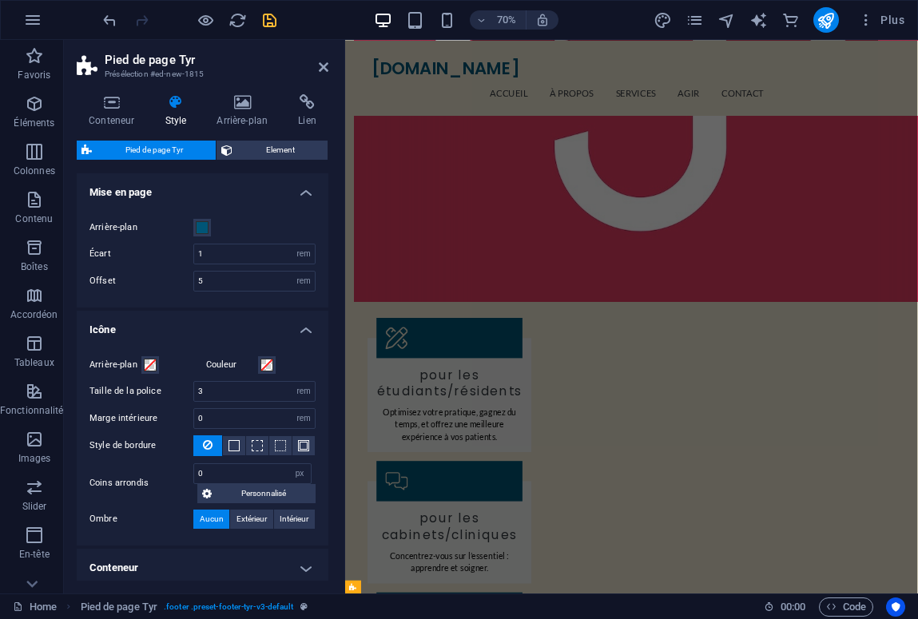
click at [297, 330] on h4 "Icône" at bounding box center [203, 325] width 252 height 29
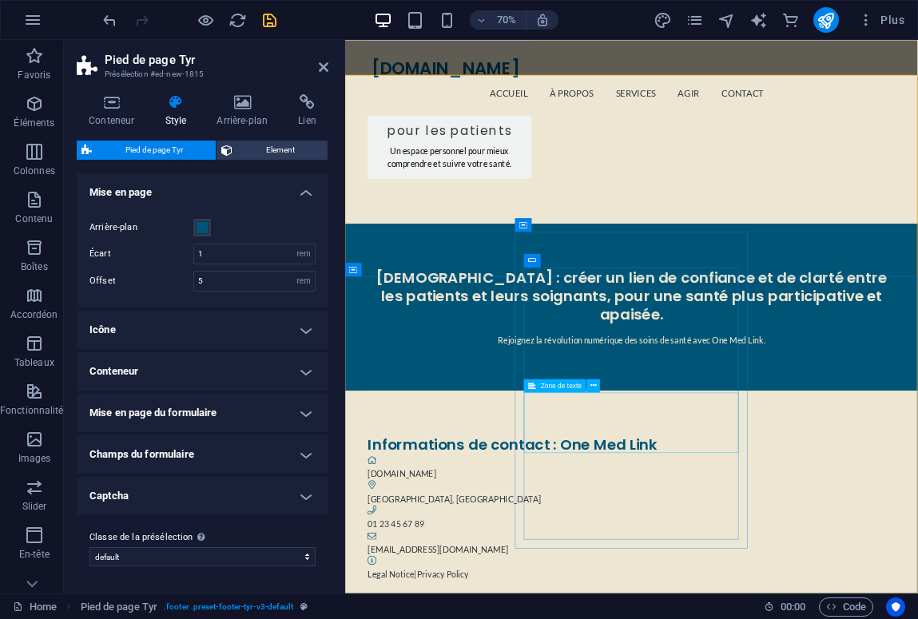
scroll to position [1935, 0]
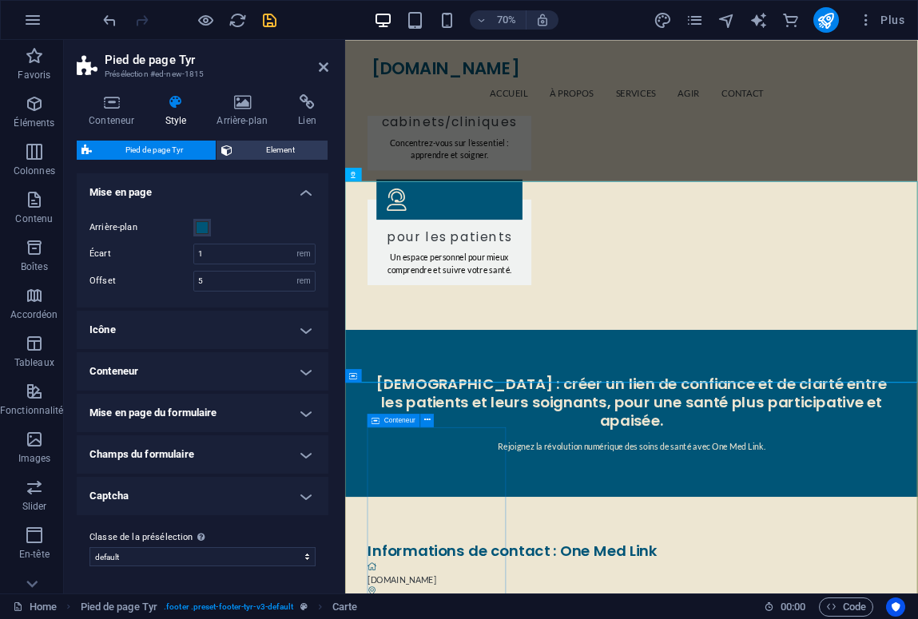
scroll to position [1647, 0]
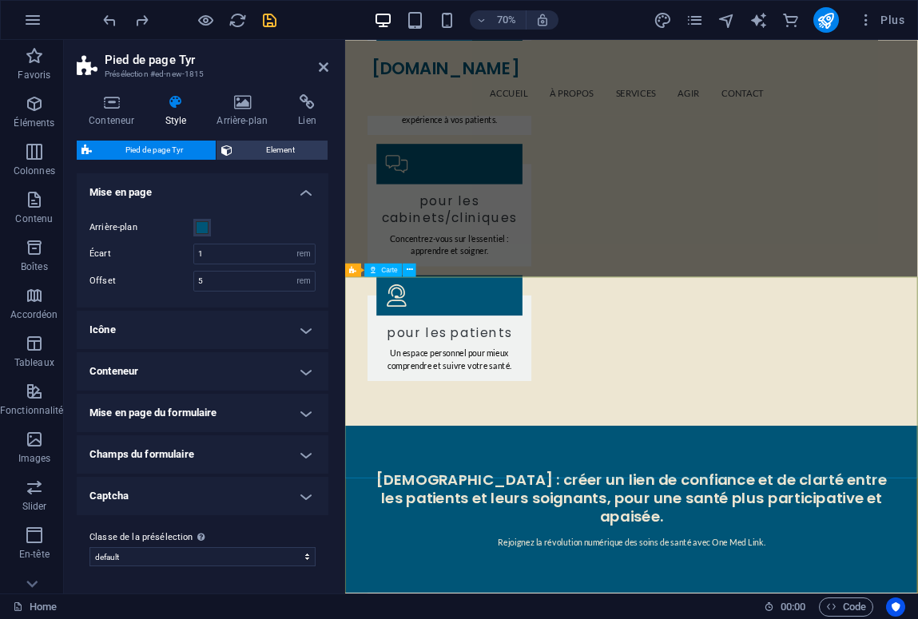
click at [388, 272] on span "Carte" at bounding box center [390, 269] width 17 height 6
click at [386, 265] on div "Carte" at bounding box center [384, 270] width 38 height 14
select select "1"
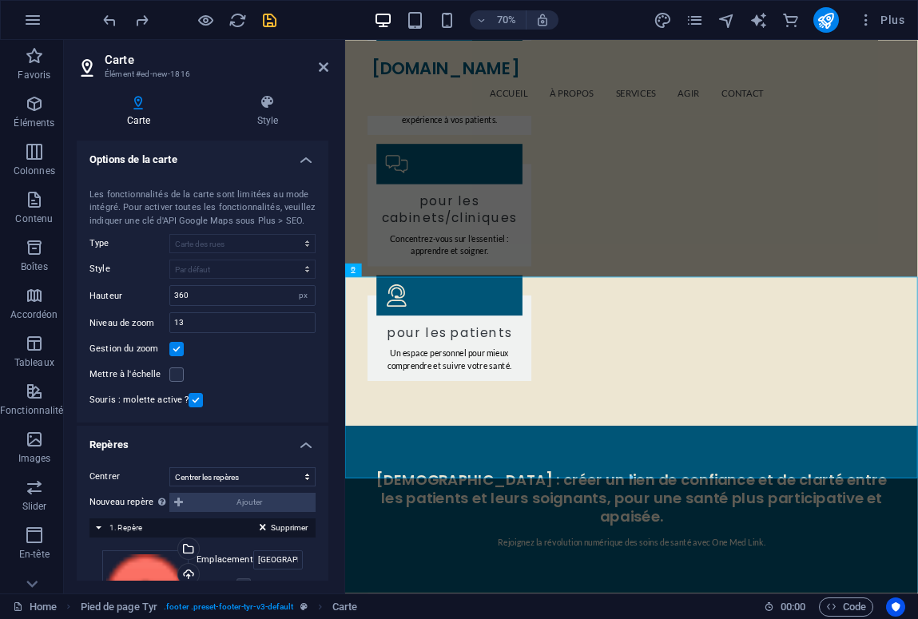
click at [141, 107] on icon at bounding box center [139, 102] width 124 height 16
click at [320, 63] on icon at bounding box center [324, 67] width 10 height 13
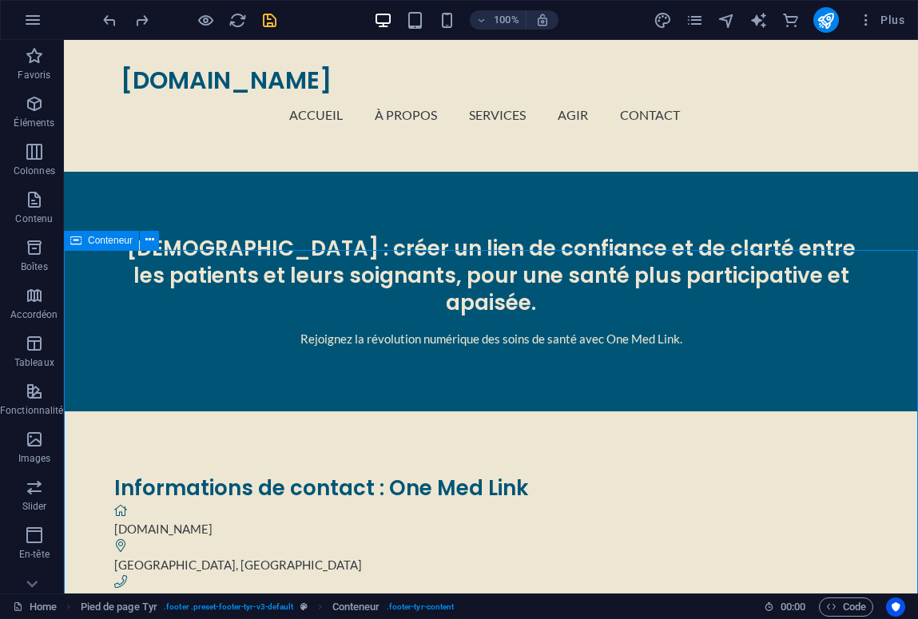
scroll to position [1861, 0]
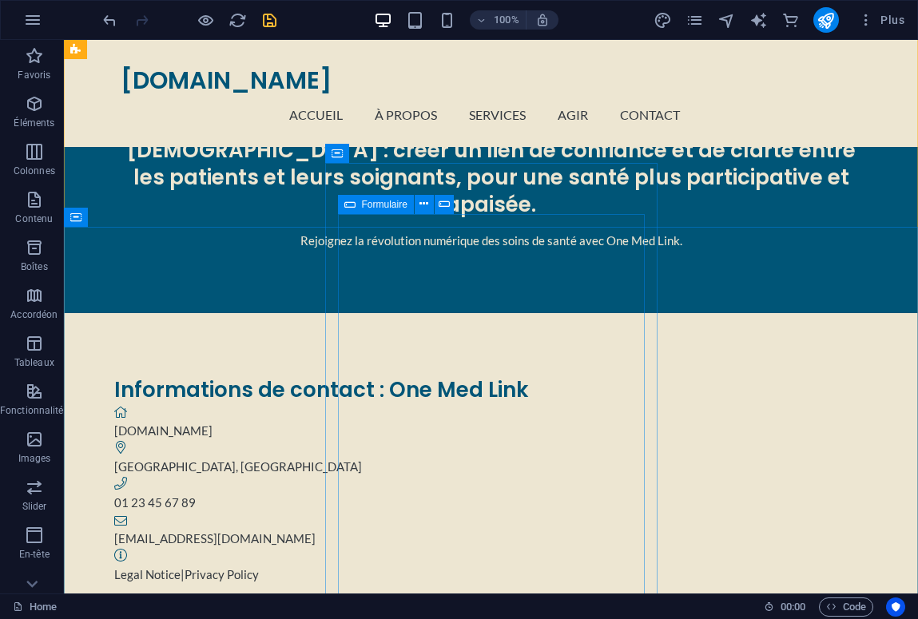
scroll to position [1827, 0]
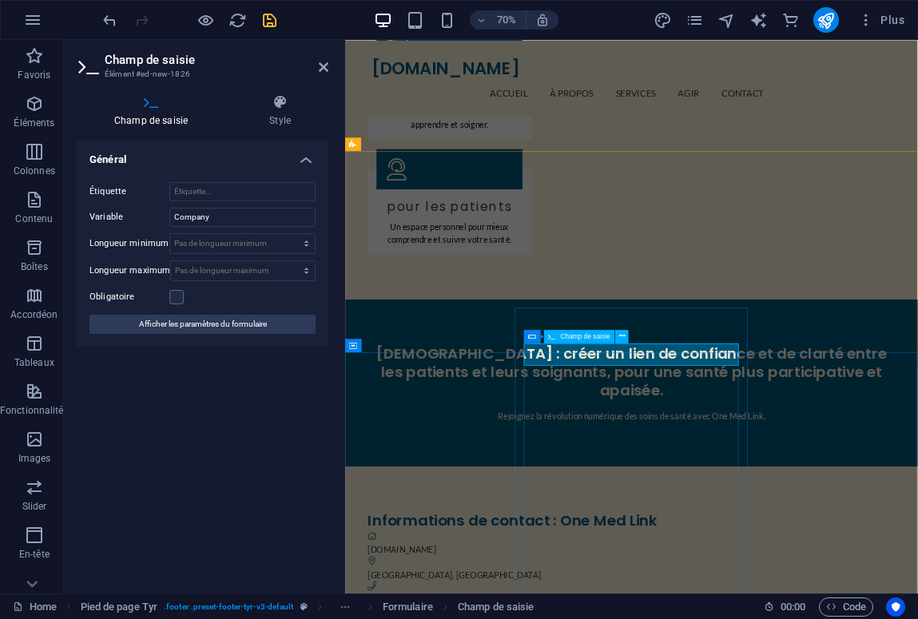
click at [209, 221] on input "Company" at bounding box center [242, 217] width 146 height 19
drag, startPoint x: 217, startPoint y: 218, endPoint x: 116, endPoint y: 218, distance: 100.7
click at [116, 218] on div "Variable Company" at bounding box center [202, 217] width 226 height 19
type input "Rôle"
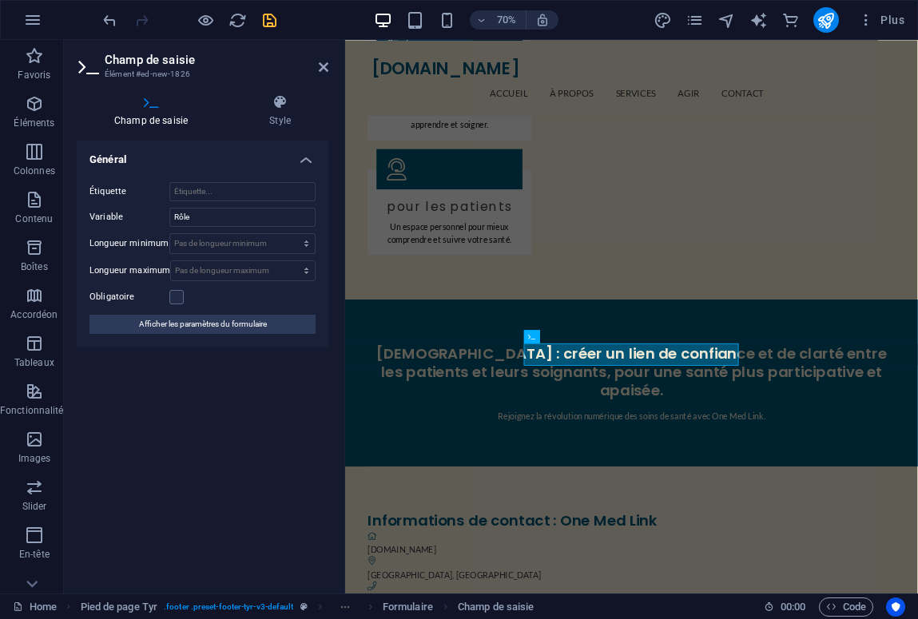
click at [330, 511] on div "Champ de saisie Style Général Étiquette Variable Rôle Longueur minimum Pas de l…" at bounding box center [202, 338] width 277 height 512
click at [233, 487] on div "Général Étiquette Variable Rôle Longueur minimum Pas de longueur minimum caract…" at bounding box center [203, 361] width 252 height 440
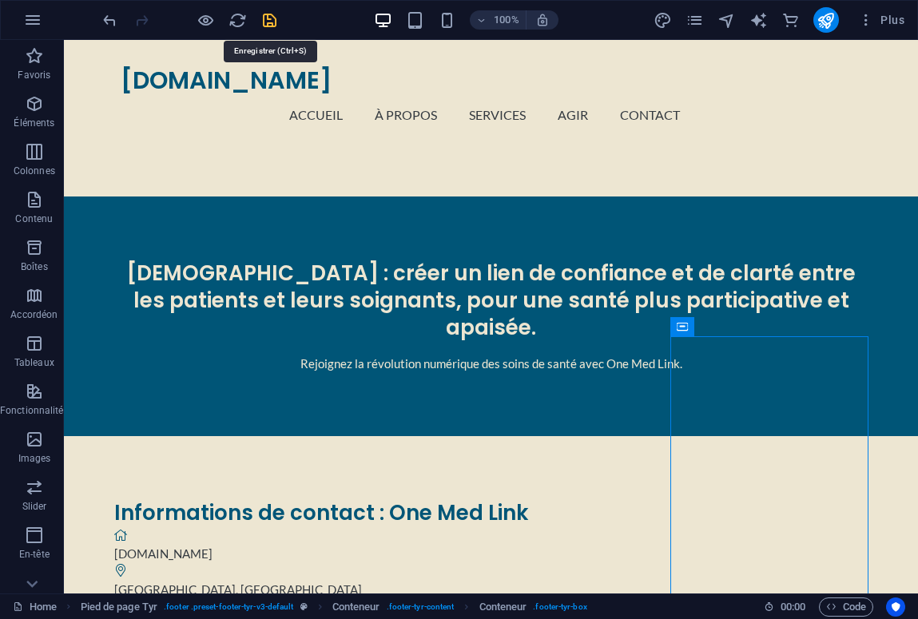
click at [270, 27] on icon "save" at bounding box center [270, 20] width 18 height 18
checkbox input "false"
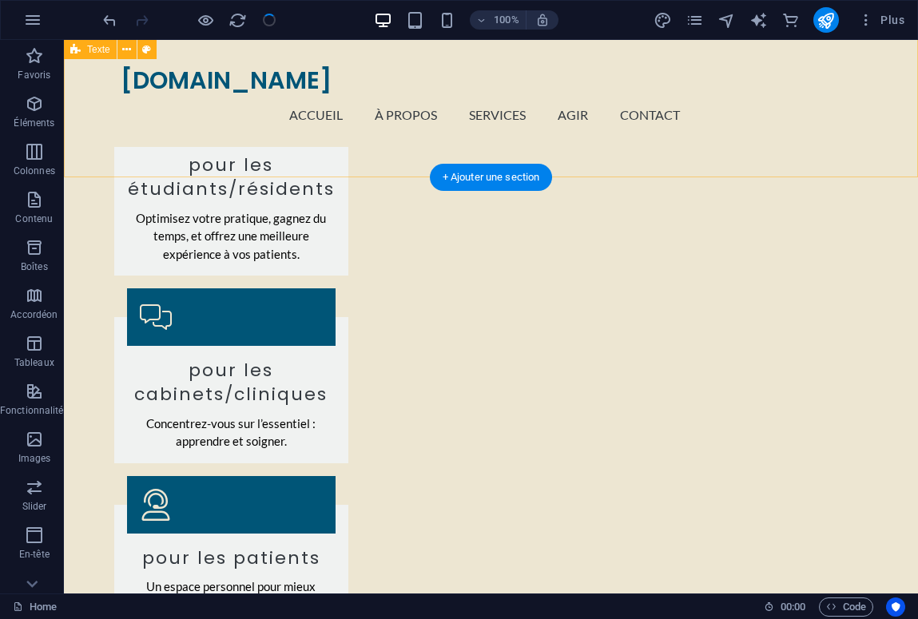
scroll to position [1373, 0]
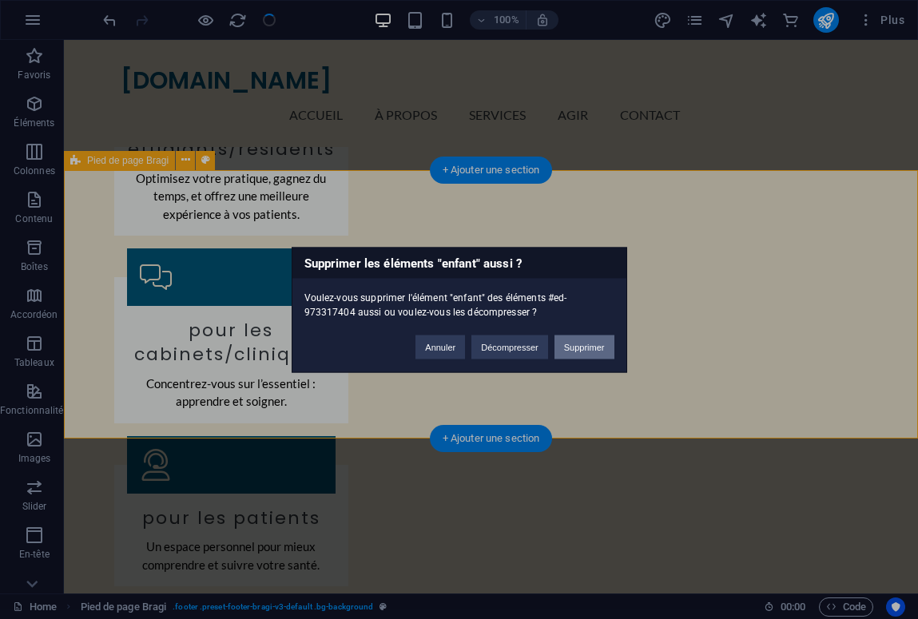
click at [600, 340] on button "Supprimer" at bounding box center [585, 347] width 60 height 24
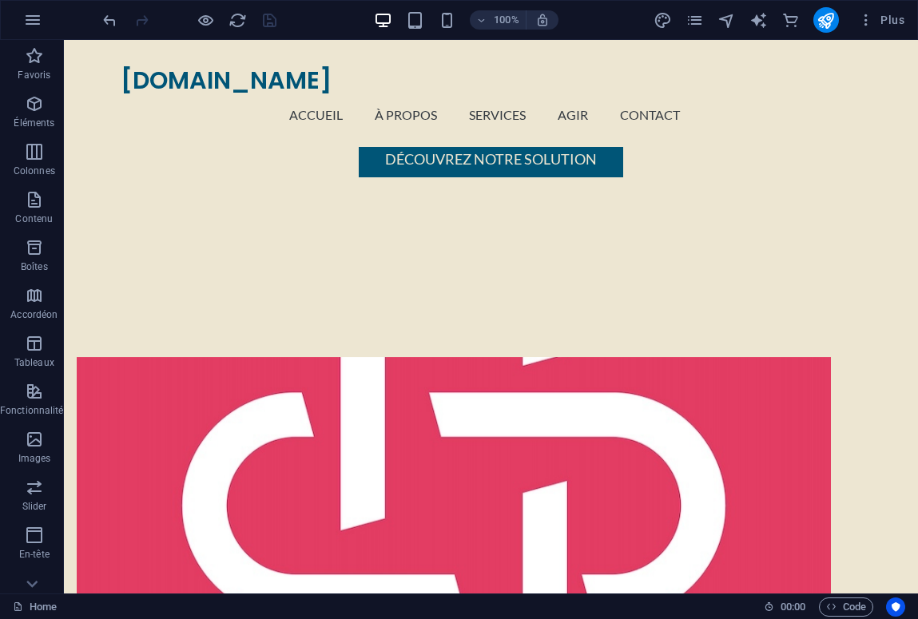
scroll to position [336, 0]
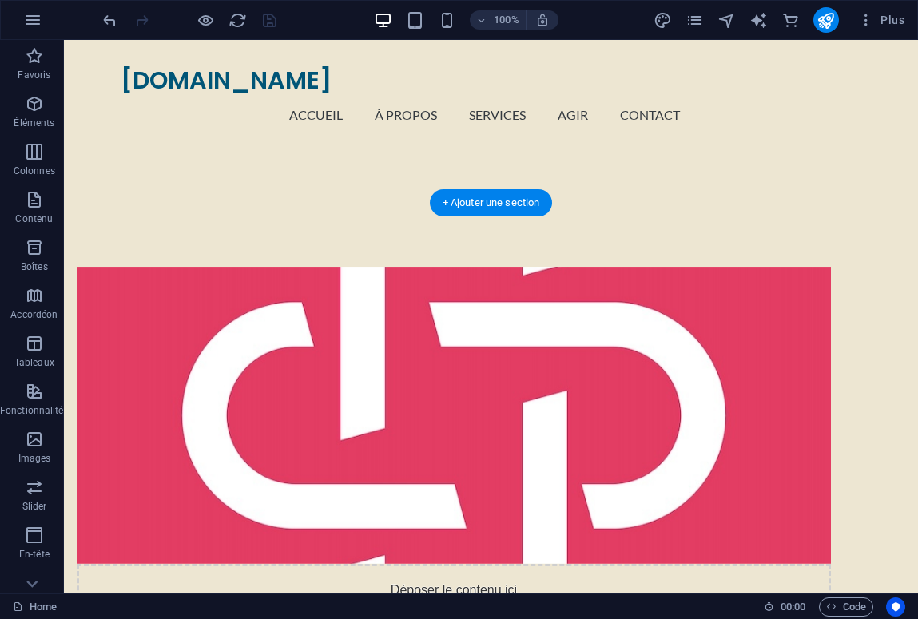
click at [138, 435] on figure at bounding box center [454, 415] width 754 height 297
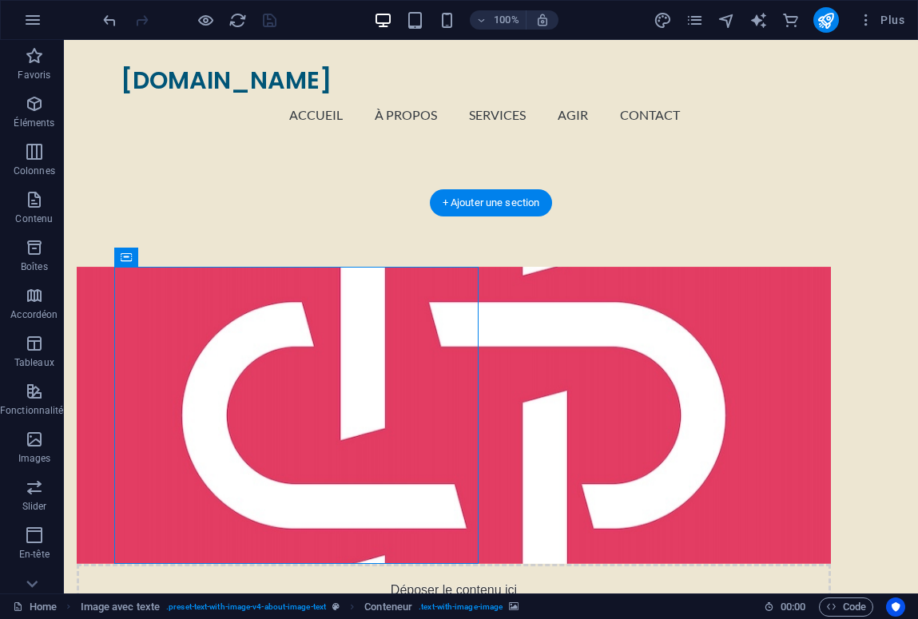
click at [136, 434] on figure at bounding box center [454, 415] width 754 height 297
click at [123, 257] on icon at bounding box center [126, 257] width 11 height 19
click at [205, 254] on button at bounding box center [199, 257] width 19 height 19
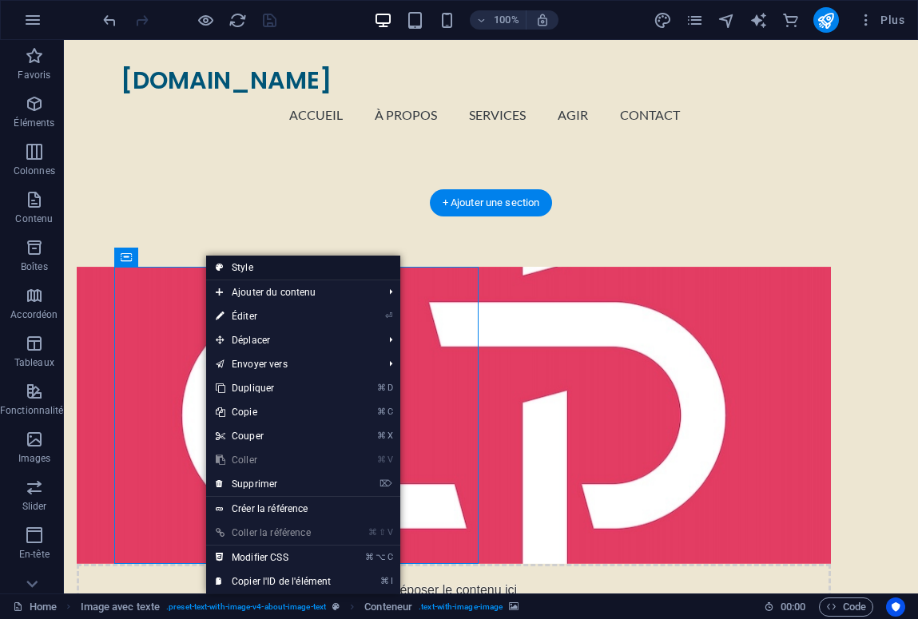
click at [260, 262] on link "Style" at bounding box center [303, 268] width 194 height 24
select select "rem"
select select "px"
select select "preset-text-with-image-v4-about-image-text"
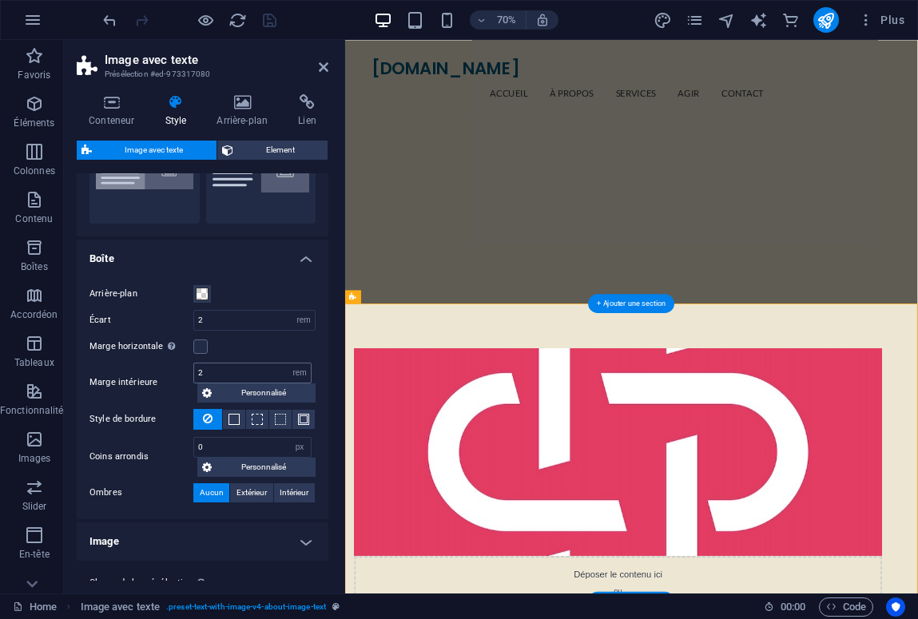
scroll to position [129, 0]
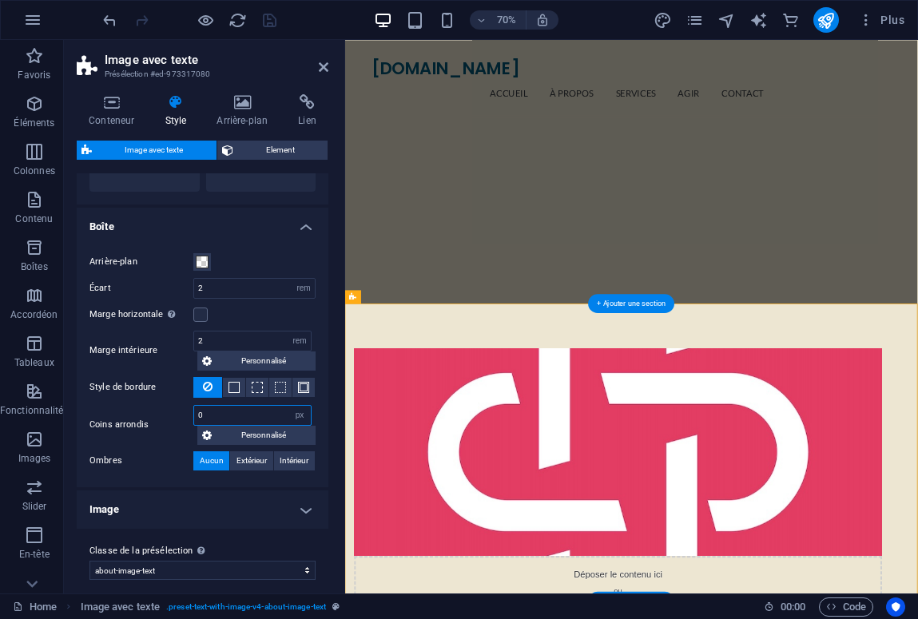
click at [237, 415] on input "0" at bounding box center [252, 415] width 117 height 19
type input "10"
click at [270, 22] on icon "save" at bounding box center [270, 20] width 18 height 18
checkbox input "false"
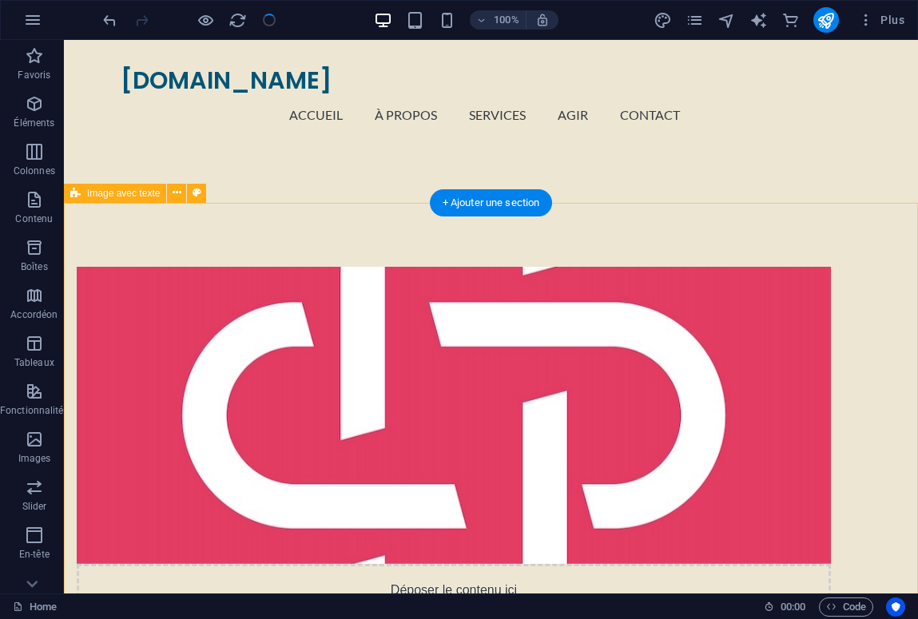
click at [504, 257] on div "Déposer le contenu ici ou Ajouter les éléments Coller le presse-papiers À propo…" at bounding box center [491, 584] width 854 height 763
click at [487, 417] on div "Déposer le contenu ici ou Ajouter les éléments Coller le presse-papiers À propo…" at bounding box center [491, 584] width 854 height 763
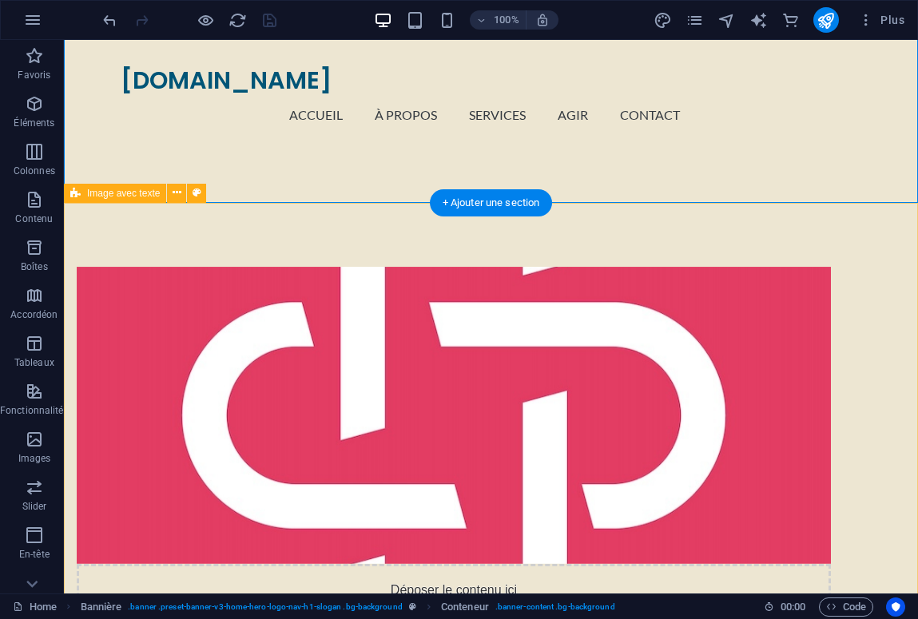
click at [527, 261] on div "Déposer le contenu ici ou Ajouter les éléments Coller le presse-papiers À propo…" at bounding box center [491, 584] width 854 height 763
select select "rem"
select select "px"
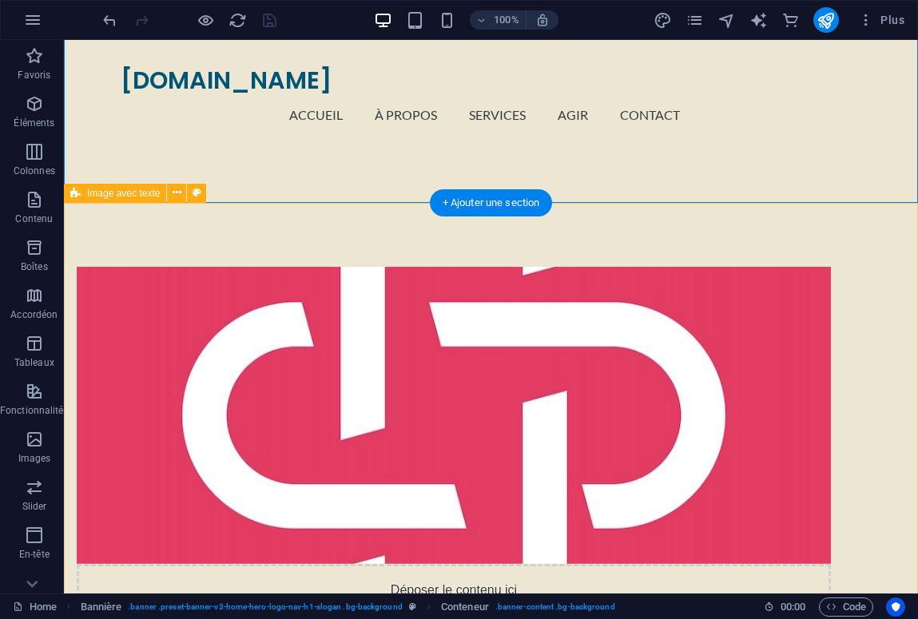
select select "preset-text-with-image-v4-about-image-text"
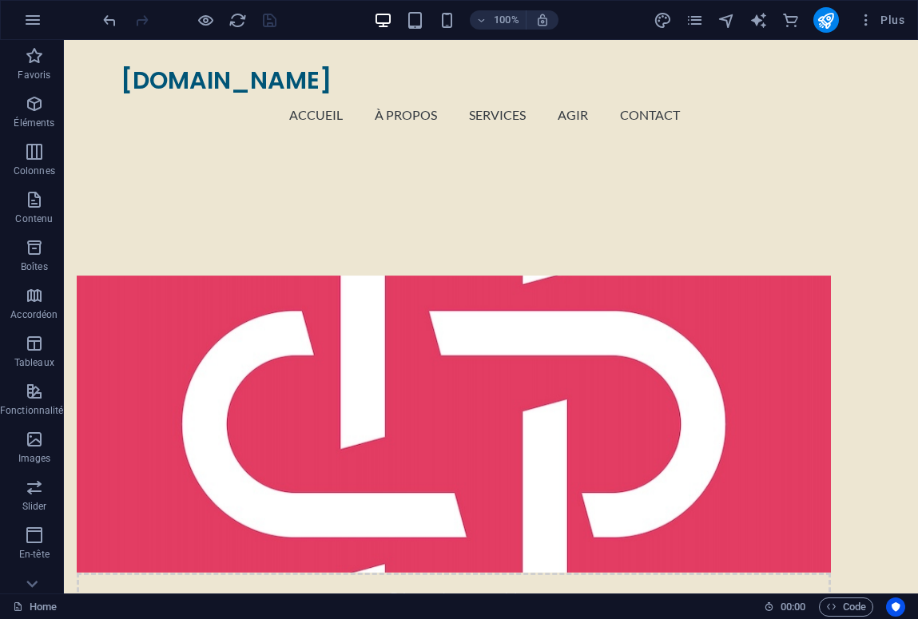
scroll to position [0, 0]
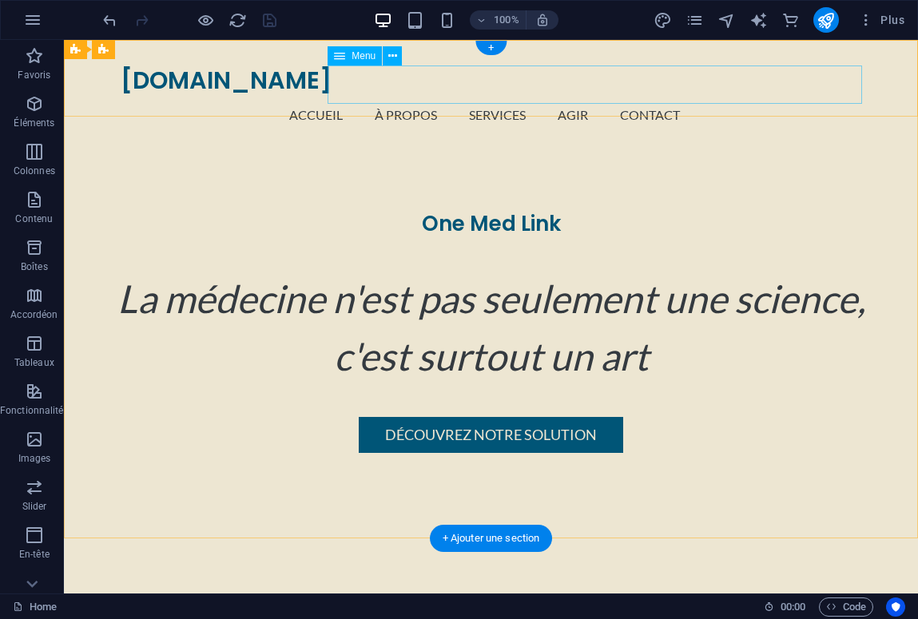
click at [667, 96] on nav "Accueil À Propos Services Agir Contact" at bounding box center [492, 115] width 742 height 38
select select
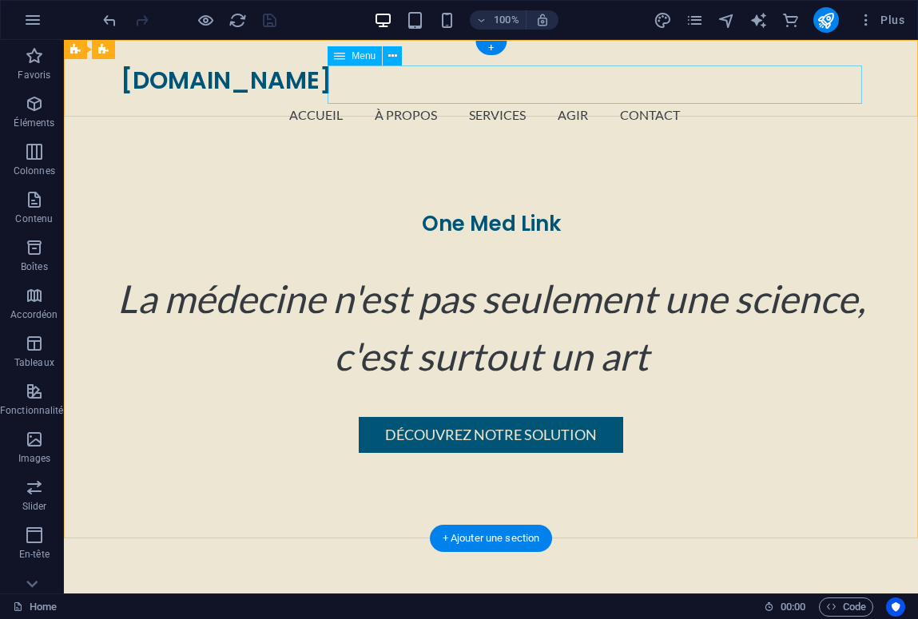
select select
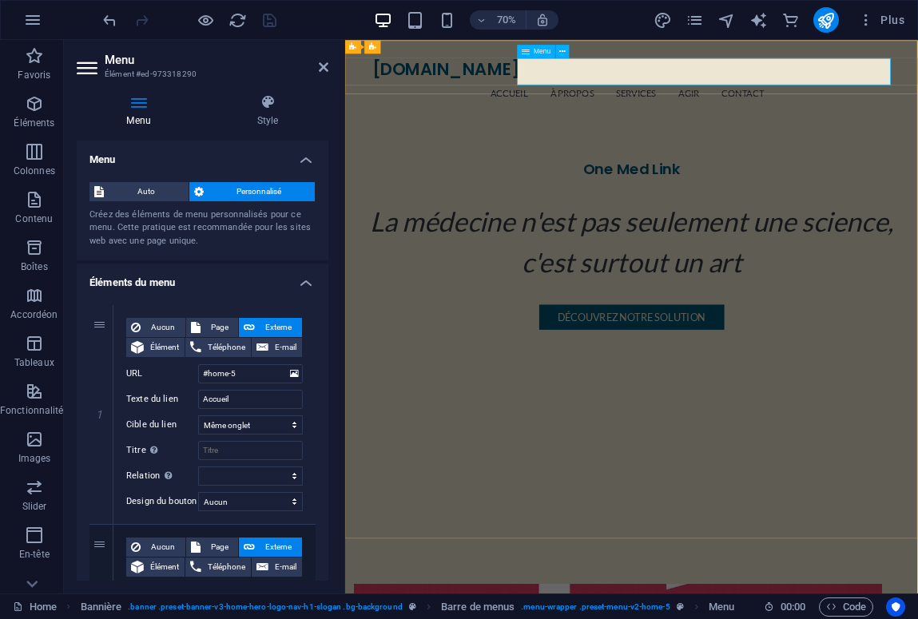
click at [917, 96] on nav "Accueil À Propos Services Agir Contact" at bounding box center [755, 115] width 742 height 38
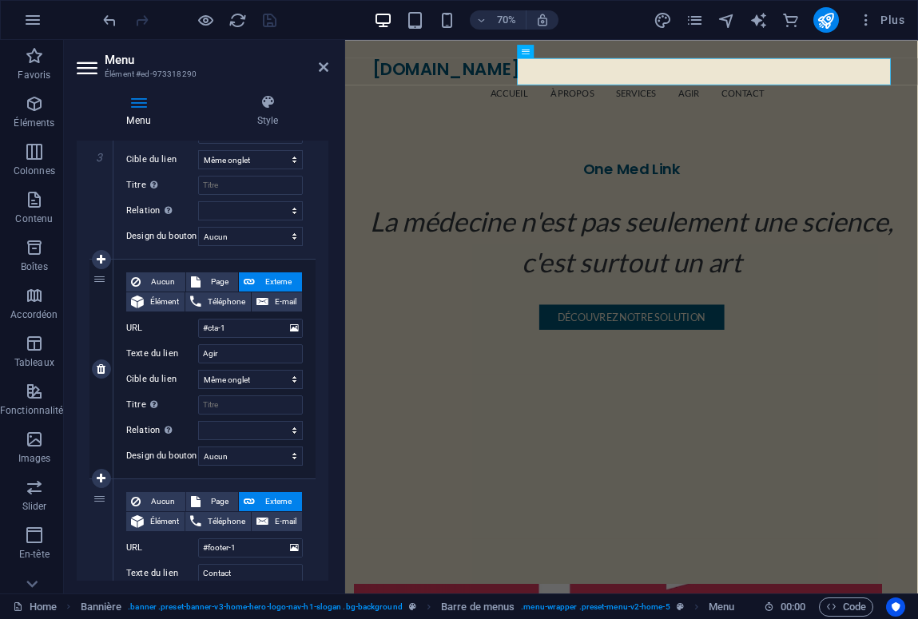
scroll to position [712, 0]
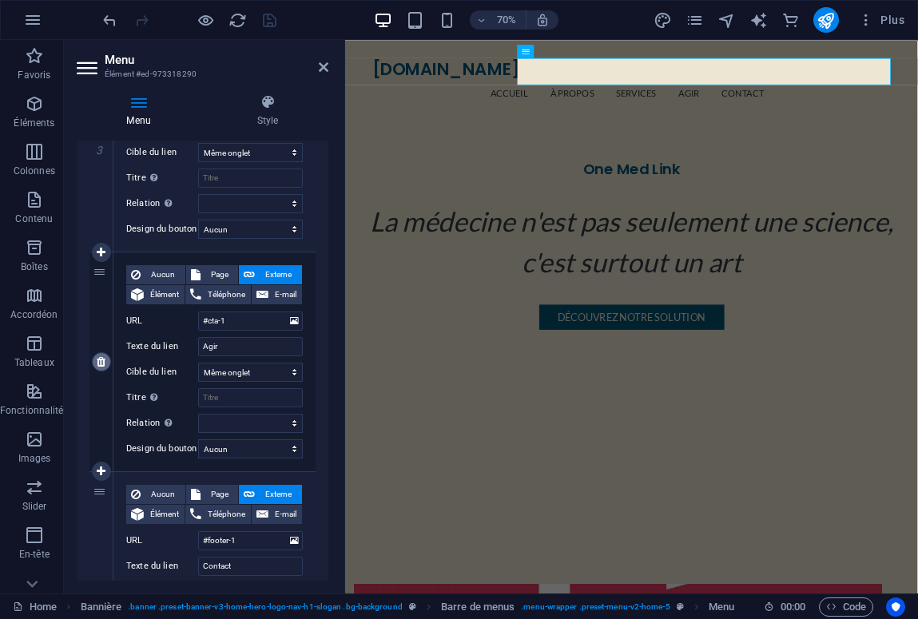
click at [101, 362] on icon at bounding box center [101, 361] width 9 height 11
select select
type input "#footer-1"
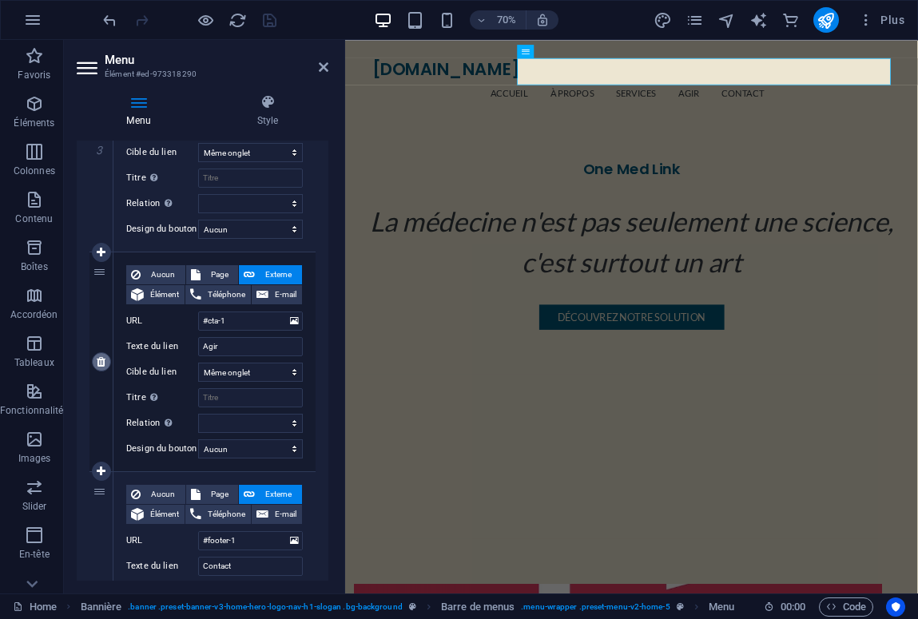
type input "Contact"
select select
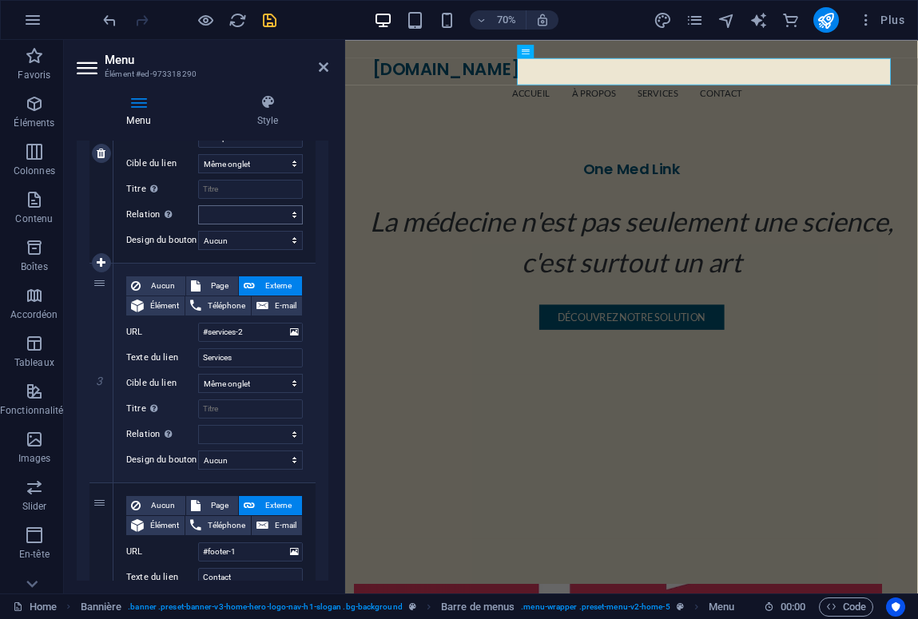
scroll to position [490, 0]
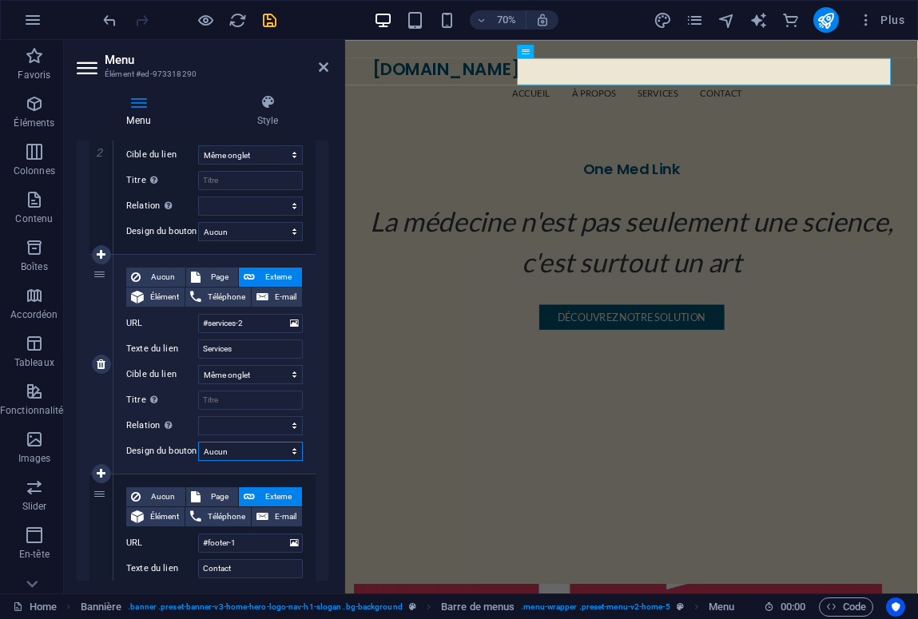
select select "primary"
select select
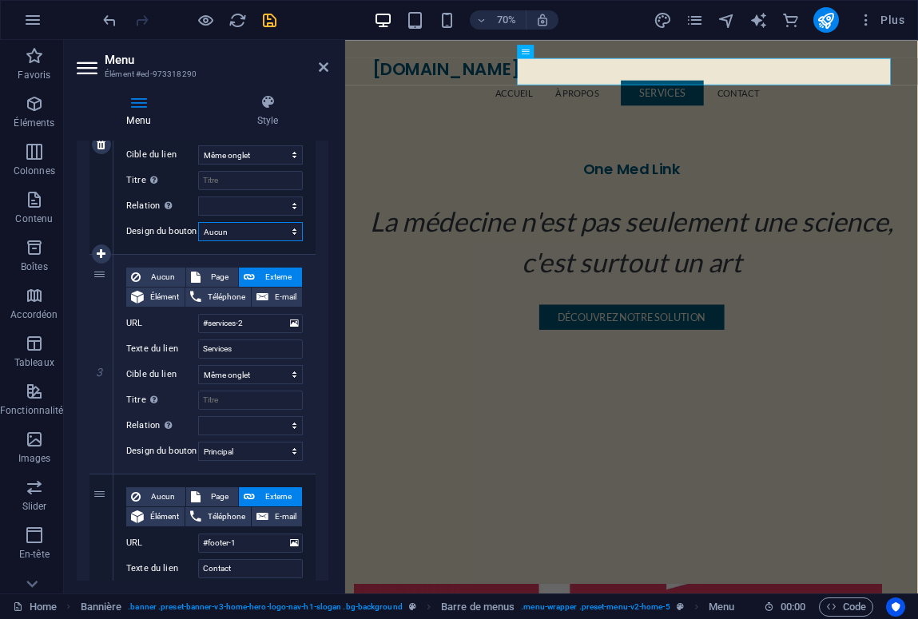
select select "default"
select select
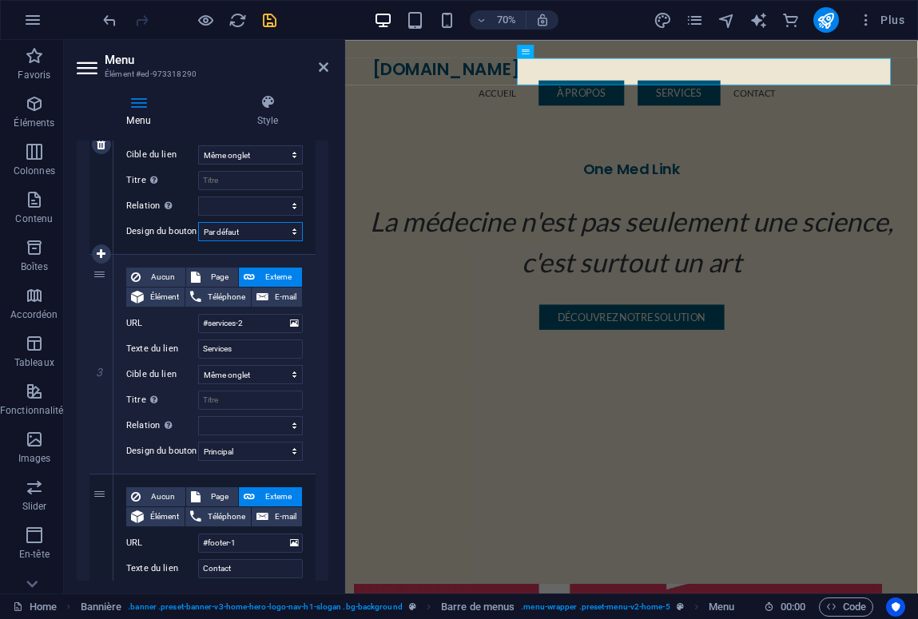
select select "primary"
select select
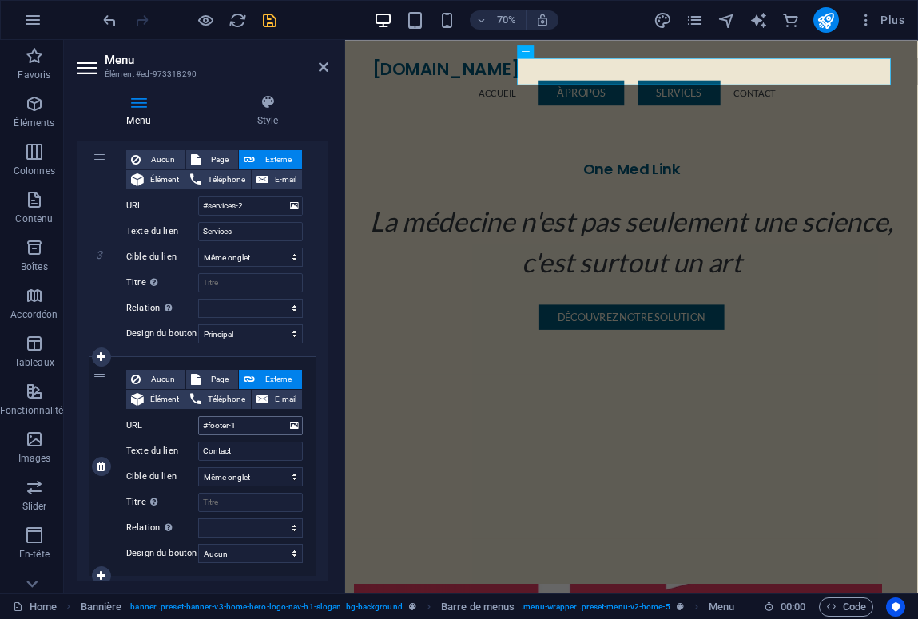
scroll to position [609, 0]
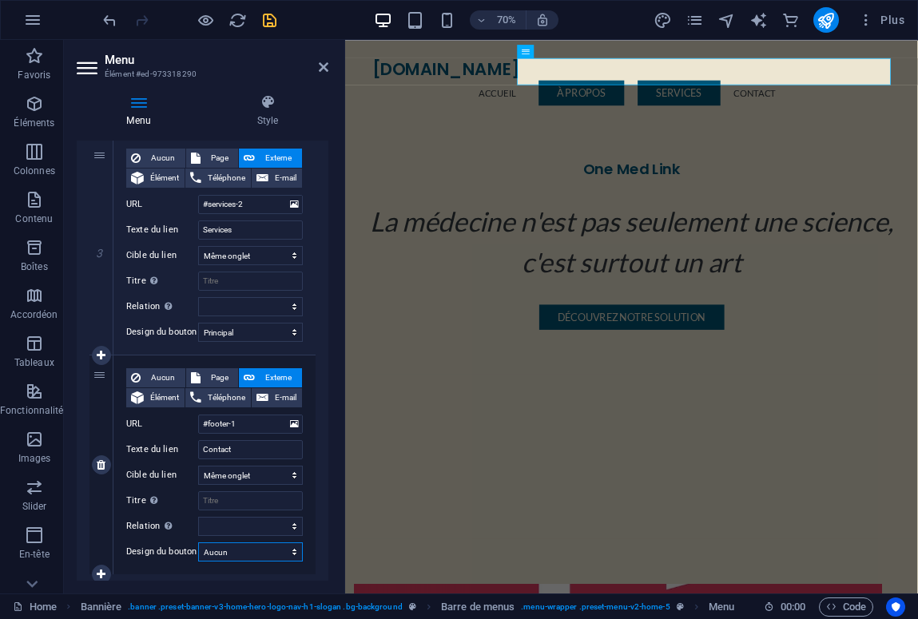
select select "primary"
select select
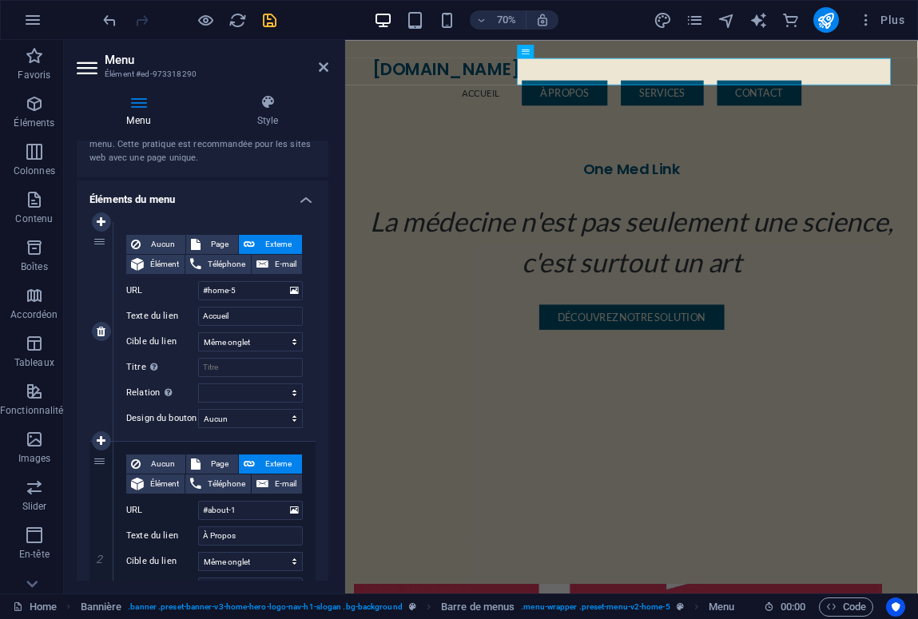
scroll to position [98, 0]
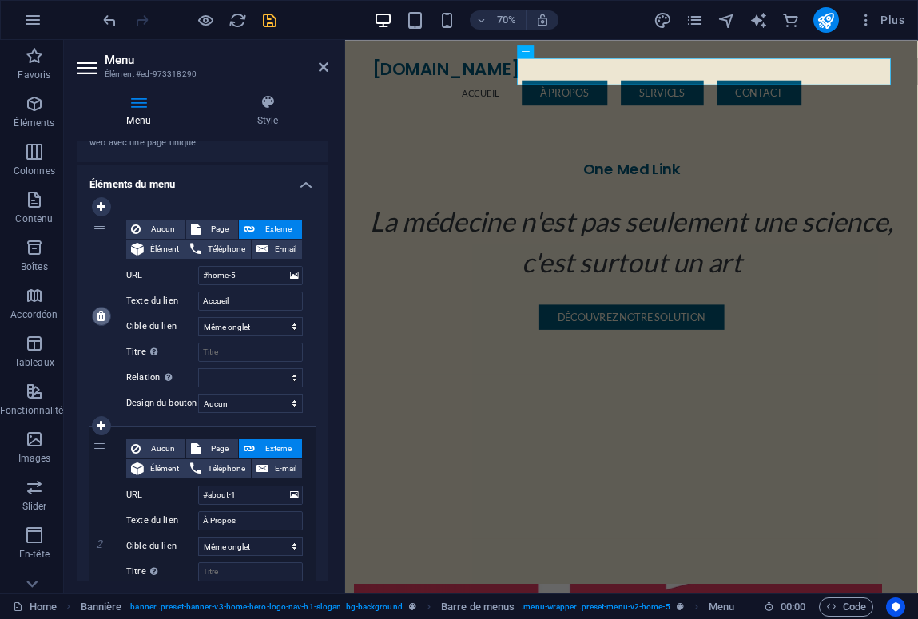
click at [103, 312] on icon at bounding box center [101, 316] width 9 height 11
type input "#about-1"
type input "À Propos"
select select
select select "primary"
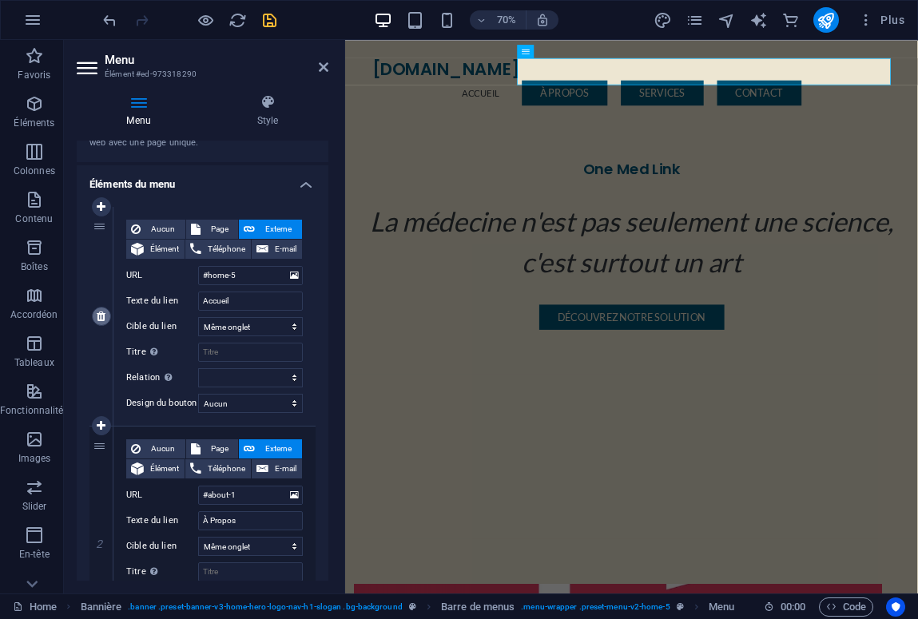
type input "#services-2"
type input "Services"
select select
type input "#footer-1"
type input "Contact"
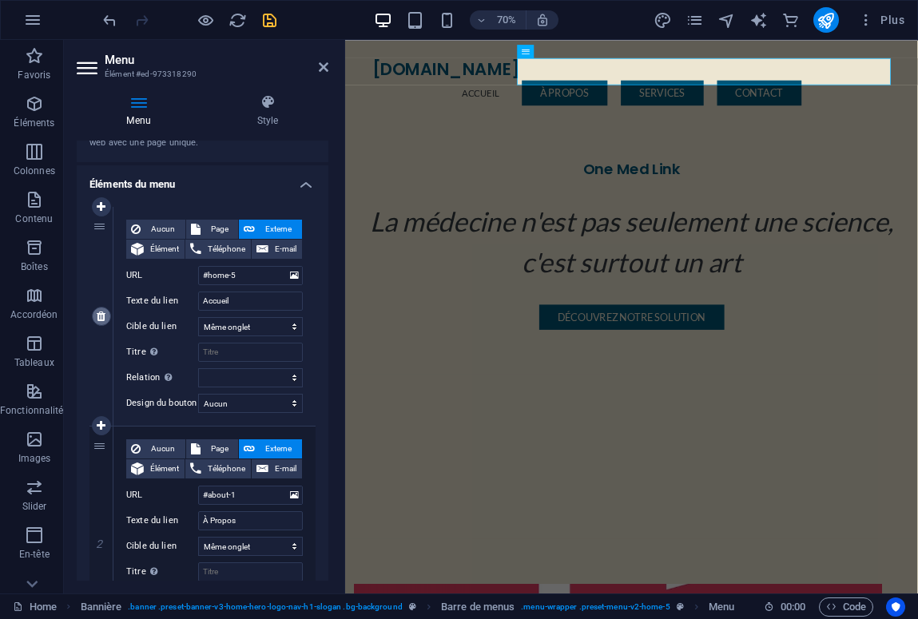
select select
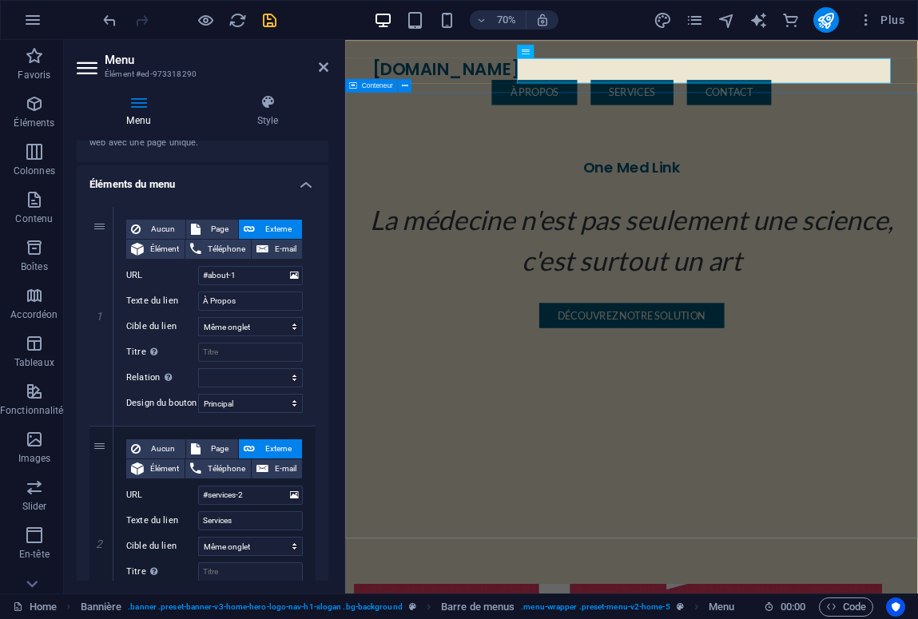
click at [459, 515] on div "One Med Link La médecine n'est pas seulement une science, c'est surtout un art …" at bounding box center [754, 330] width 818 height 370
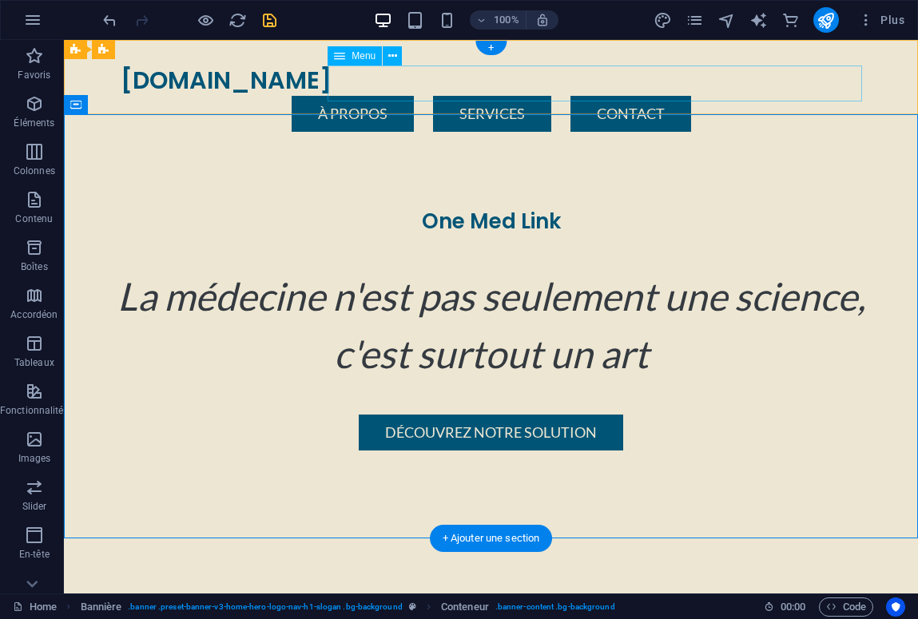
click at [443, 96] on nav "À Propos Services Contact" at bounding box center [492, 114] width 742 height 36
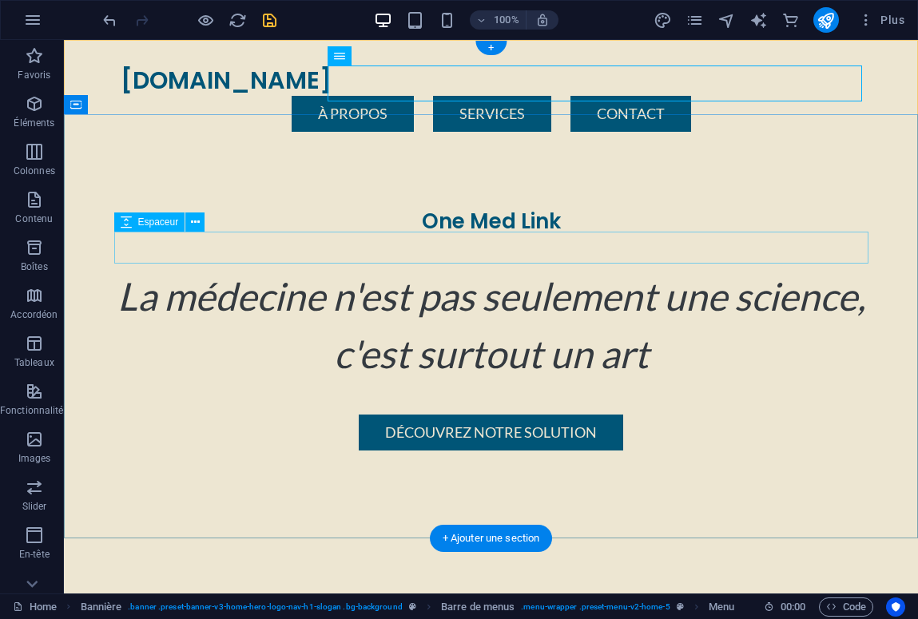
click at [733, 254] on div at bounding box center [491, 252] width 754 height 32
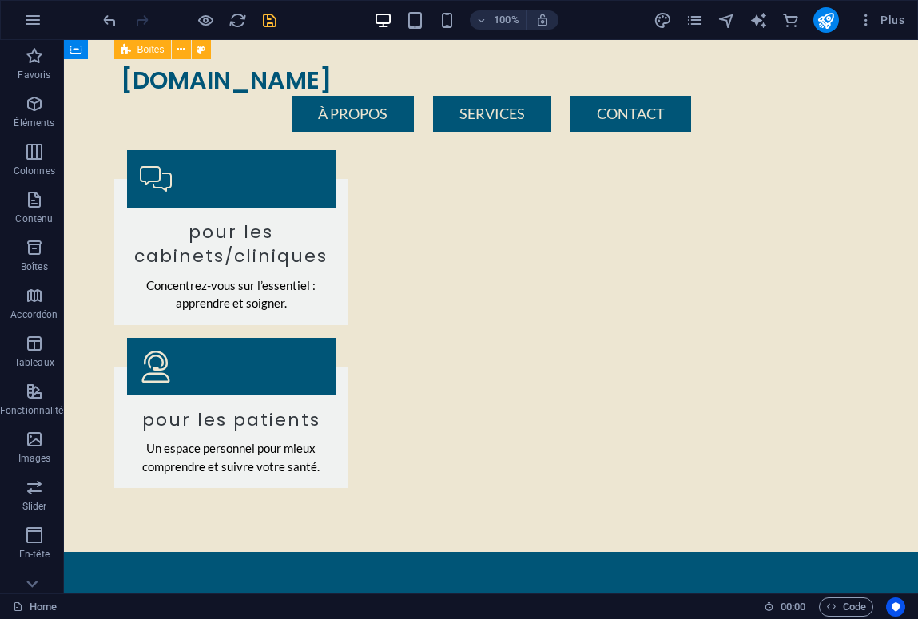
scroll to position [1474, 0]
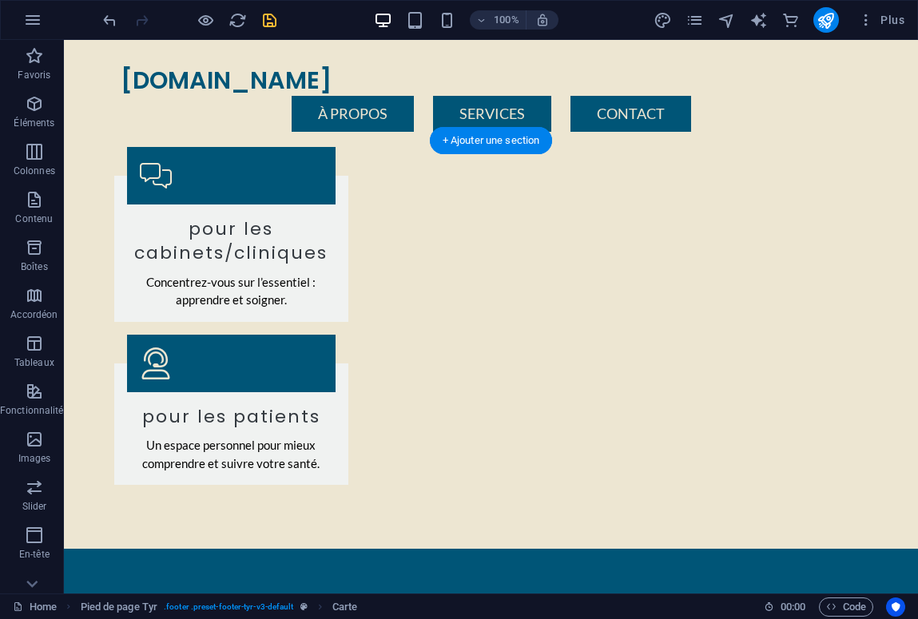
scroll to position [1402, 0]
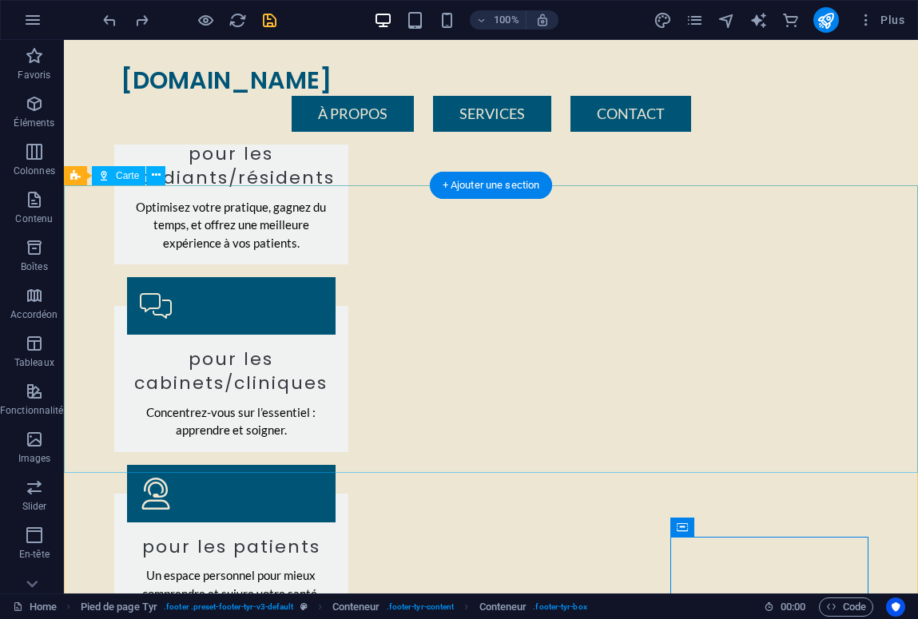
scroll to position [1358, 0]
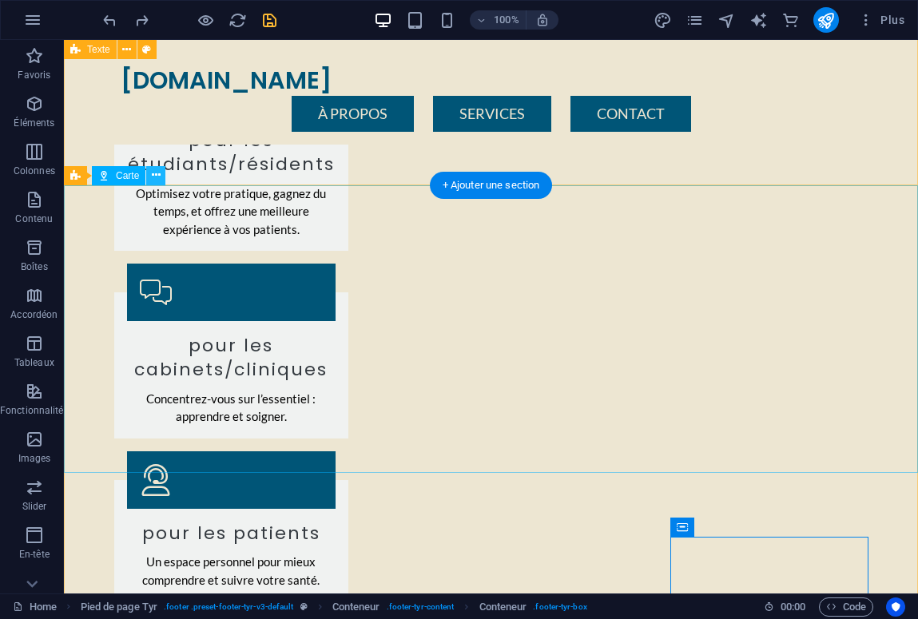
click at [155, 173] on icon at bounding box center [156, 175] width 9 height 17
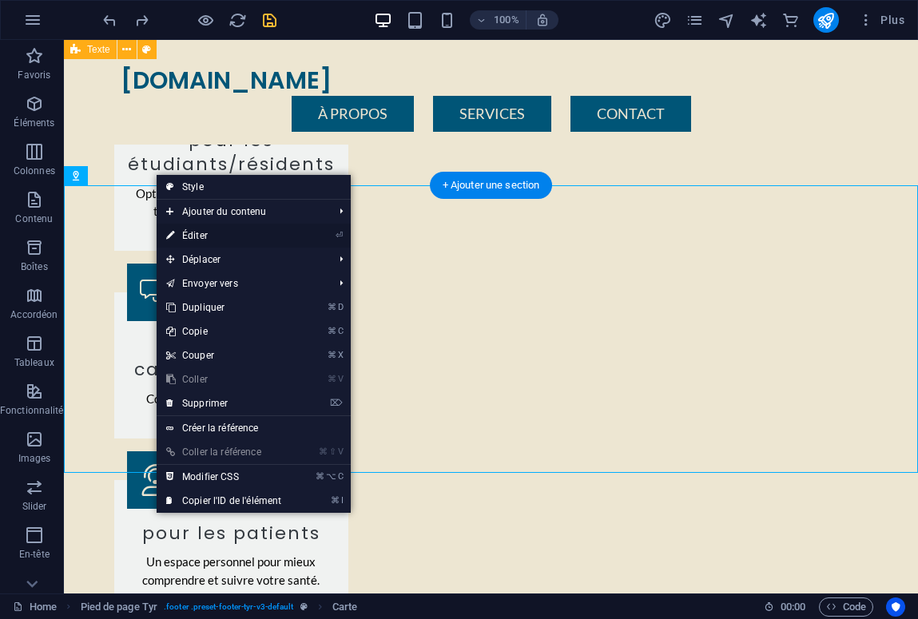
click at [190, 235] on link "⏎ Éditer" at bounding box center [224, 236] width 134 height 24
select select "1"
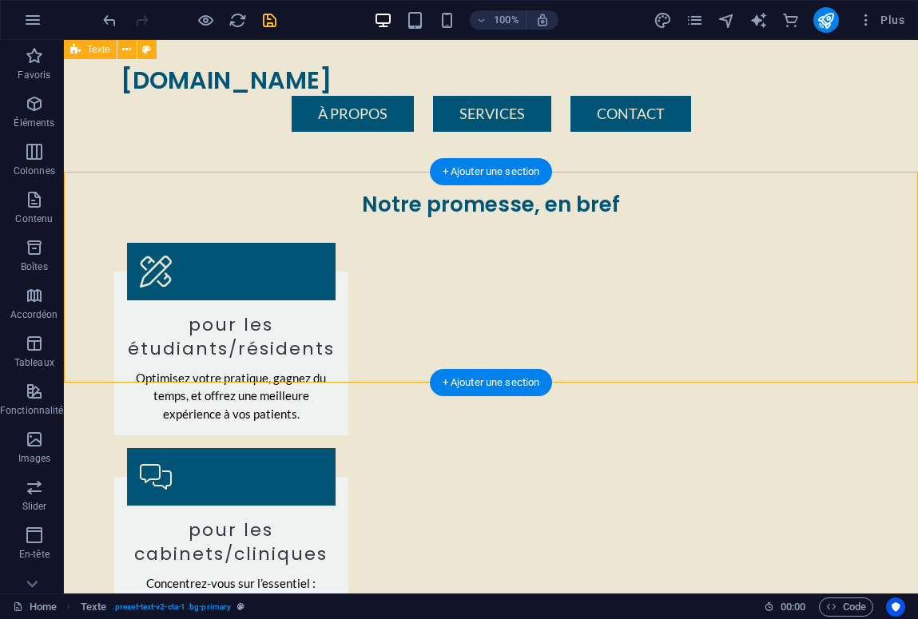
scroll to position [1160, 0]
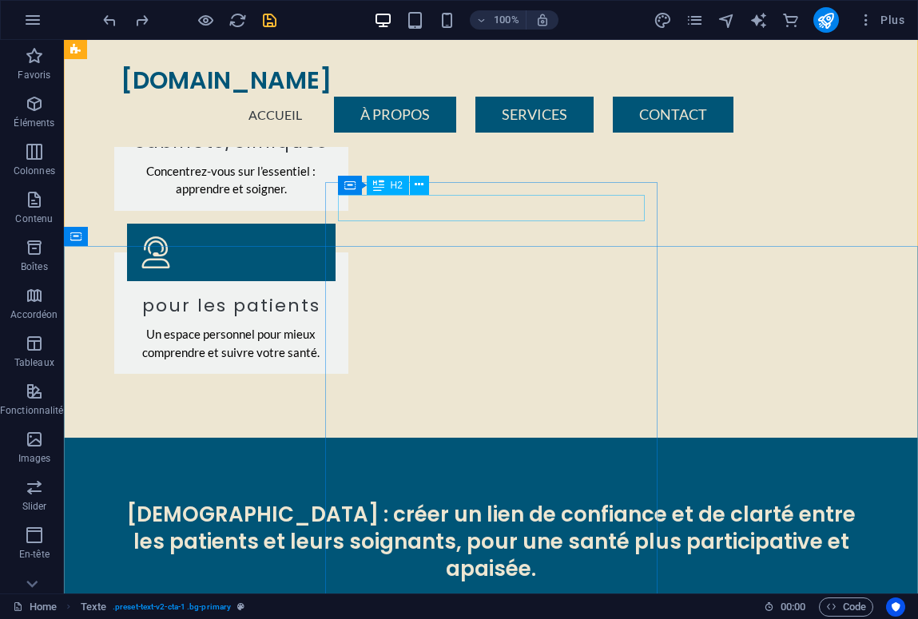
scroll to position [1587, 0]
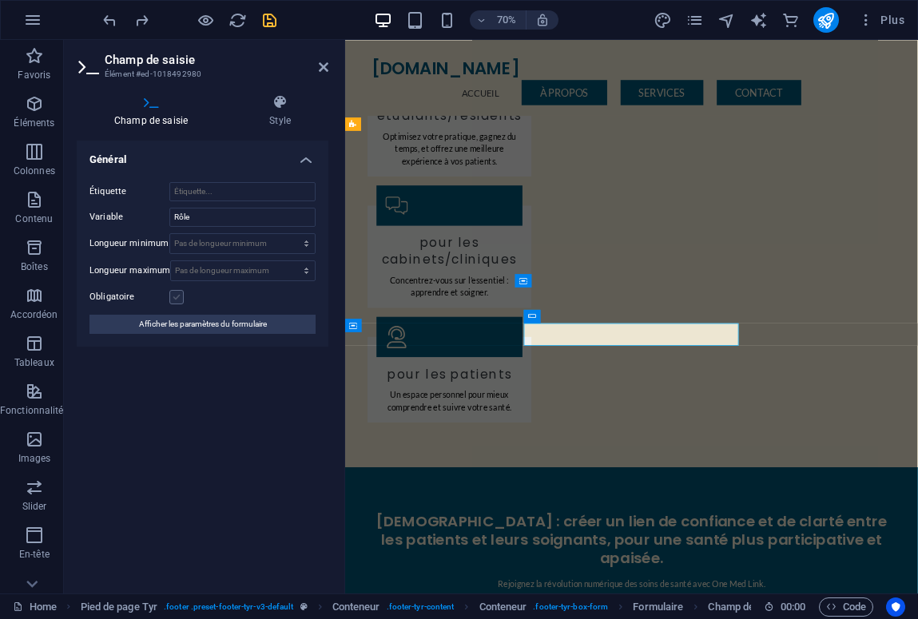
click at [174, 299] on label at bounding box center [176, 297] width 14 height 14
click at [0, 0] on input "Obligatoire" at bounding box center [0, 0] width 0 height 0
click at [201, 324] on span "Afficher les paramètres du formulaire" at bounding box center [203, 324] width 128 height 19
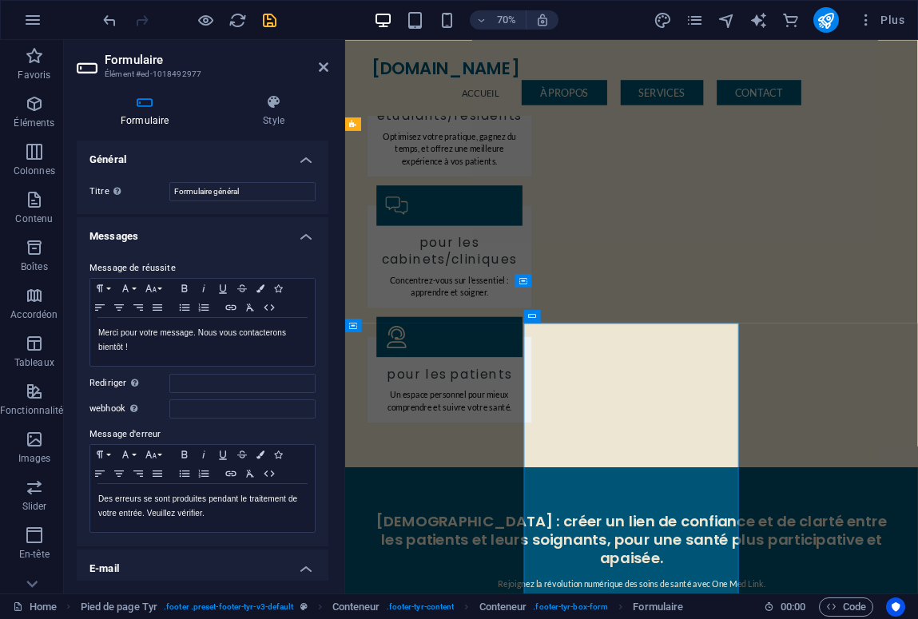
scroll to position [0, 0]
drag, startPoint x: 249, startPoint y: 191, endPoint x: 127, endPoint y: 191, distance: 121.5
type input "Contact"
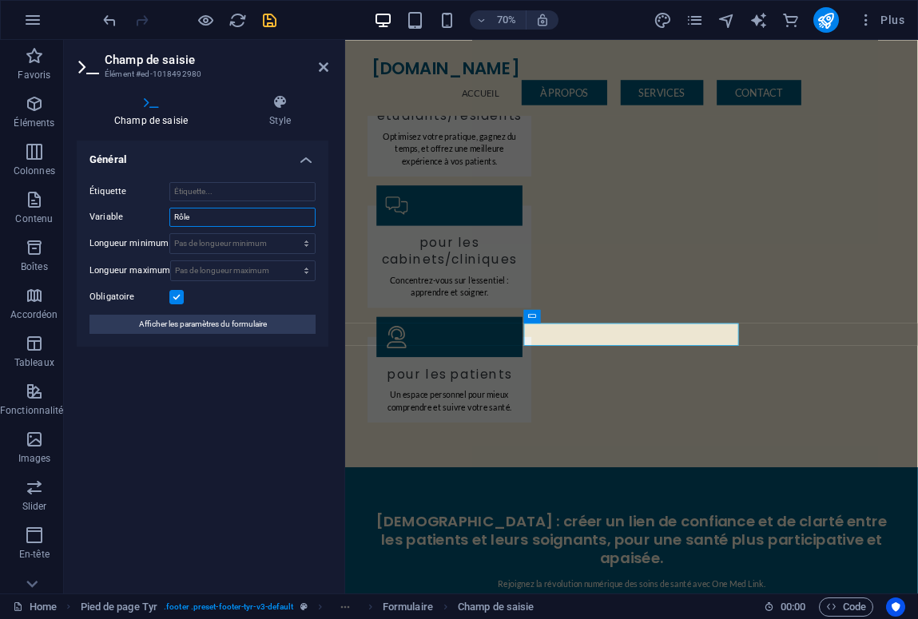
click at [210, 214] on input "Rôle" at bounding box center [242, 217] width 146 height 19
type input "M"
type input "Etablissement de santé, étudiants/residents, patient"
click at [230, 458] on div "Général Étiquette Variable Etablissement de santé, étudiants/residents, patient…" at bounding box center [203, 361] width 252 height 440
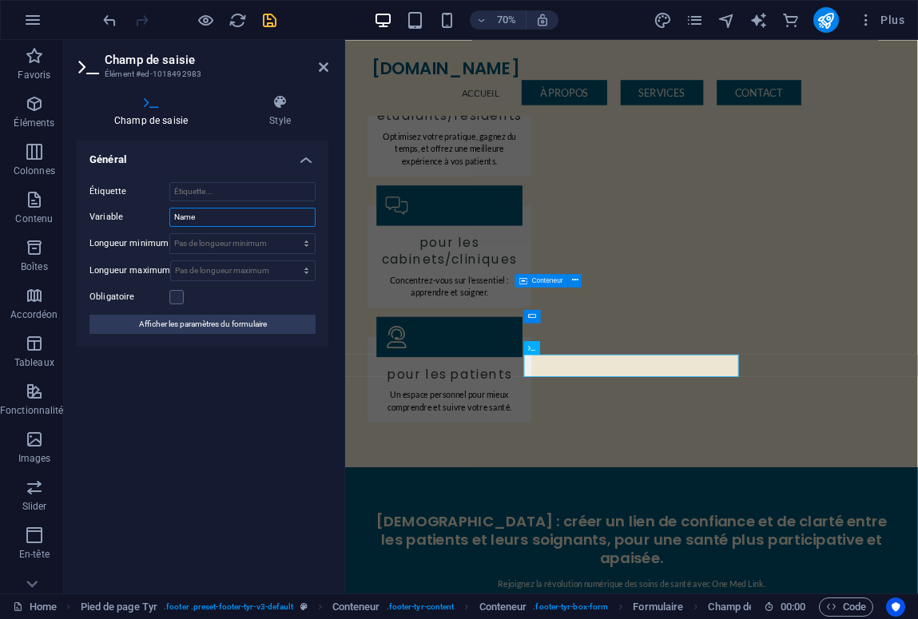
drag, startPoint x: 199, startPoint y: 216, endPoint x: 125, endPoint y: 216, distance: 74.3
click at [125, 216] on div "Variable Name" at bounding box center [202, 217] width 226 height 19
type input "Nom Complet"
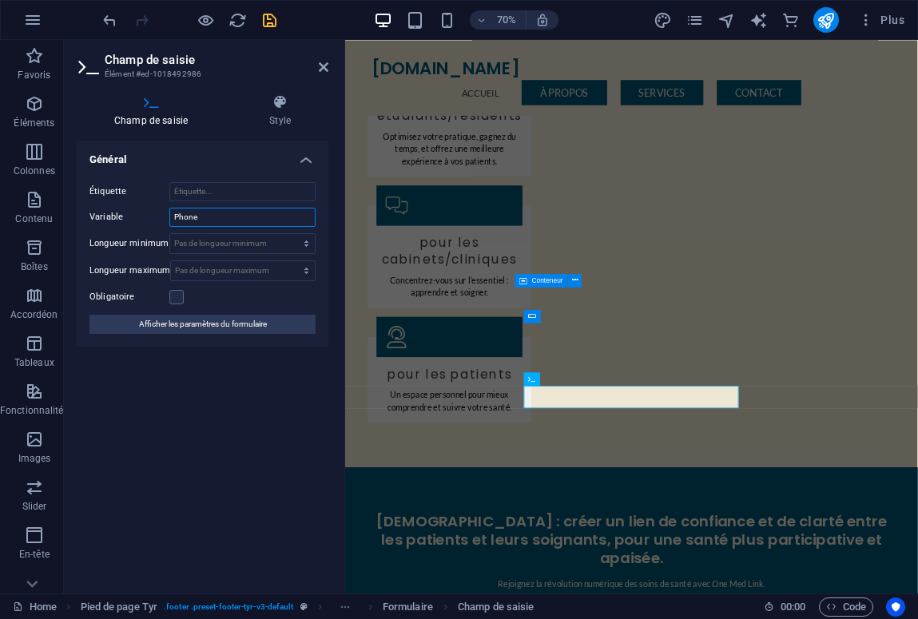
drag, startPoint x: 195, startPoint y: 221, endPoint x: 95, endPoint y: 221, distance: 99.9
click at [95, 221] on div "Variable Phone" at bounding box center [202, 217] width 226 height 19
type input "Num. Telephone"
click at [164, 511] on div "Général Étiquette Variable Num. Telephone Longueur minimum Pas de longueur mini…" at bounding box center [203, 361] width 252 height 440
click at [265, 23] on icon "save" at bounding box center [270, 20] width 18 height 18
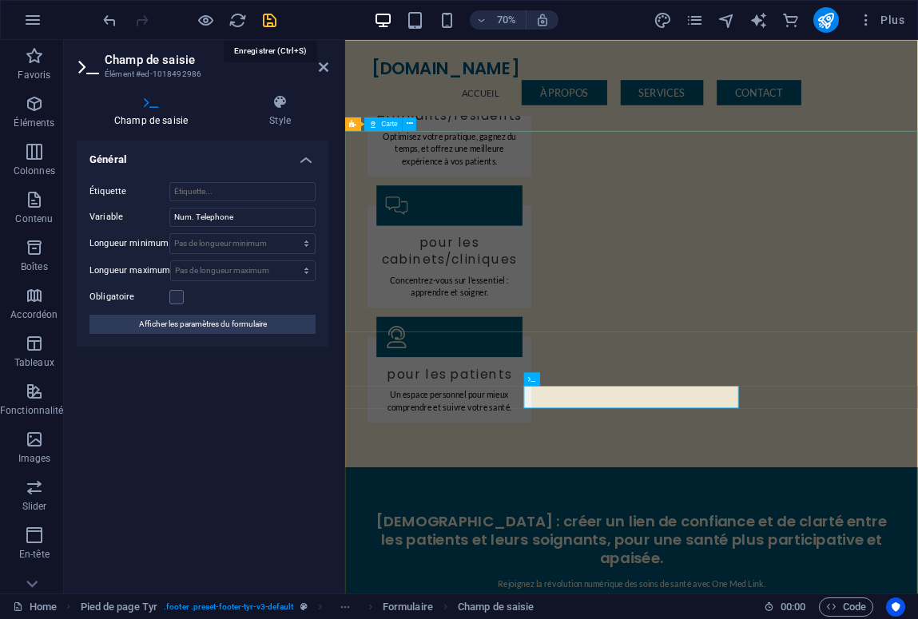
checkbox input "false"
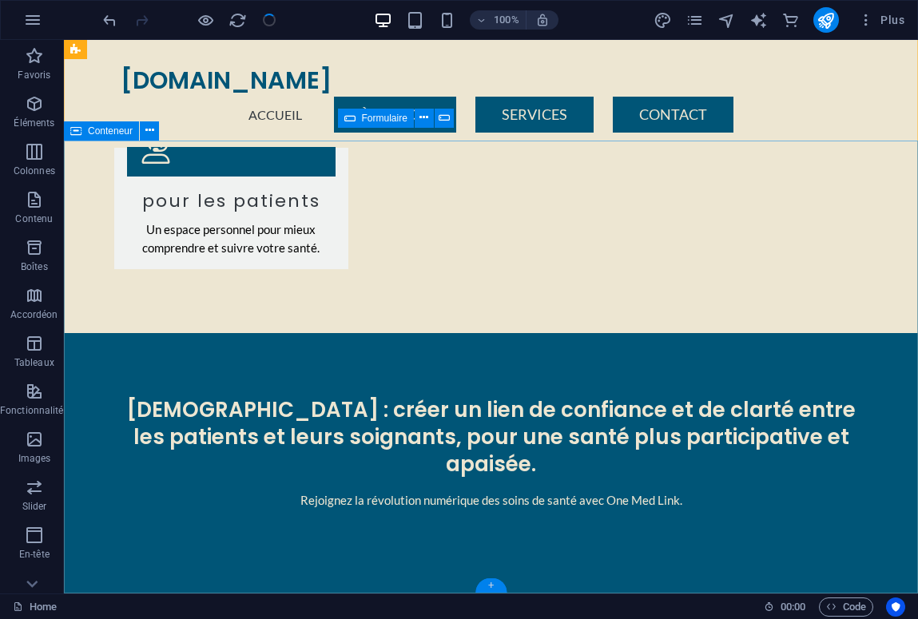
click at [488, 585] on div "+" at bounding box center [490, 586] width 31 height 14
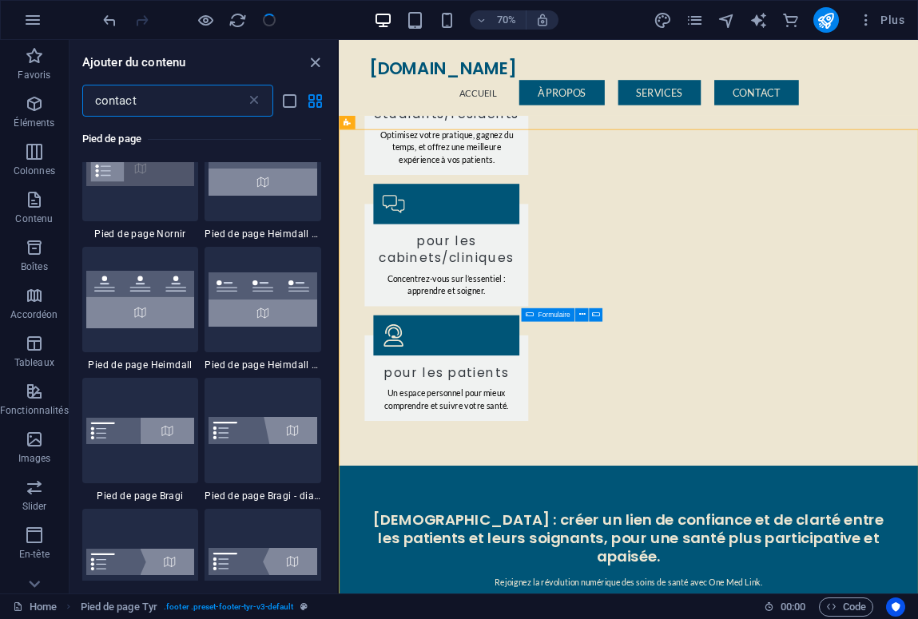
scroll to position [380, 0]
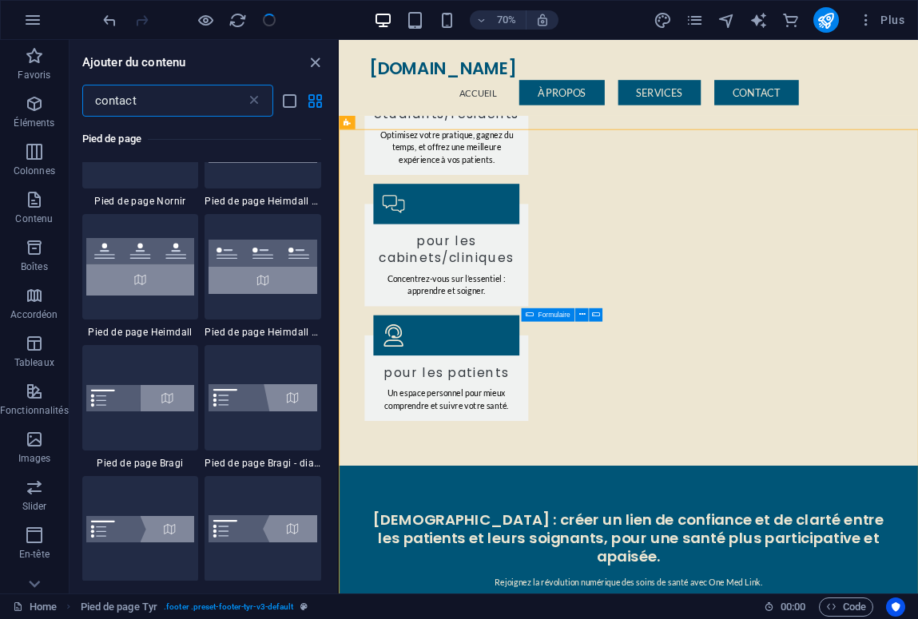
click at [165, 106] on input "contact" at bounding box center [164, 101] width 164 height 32
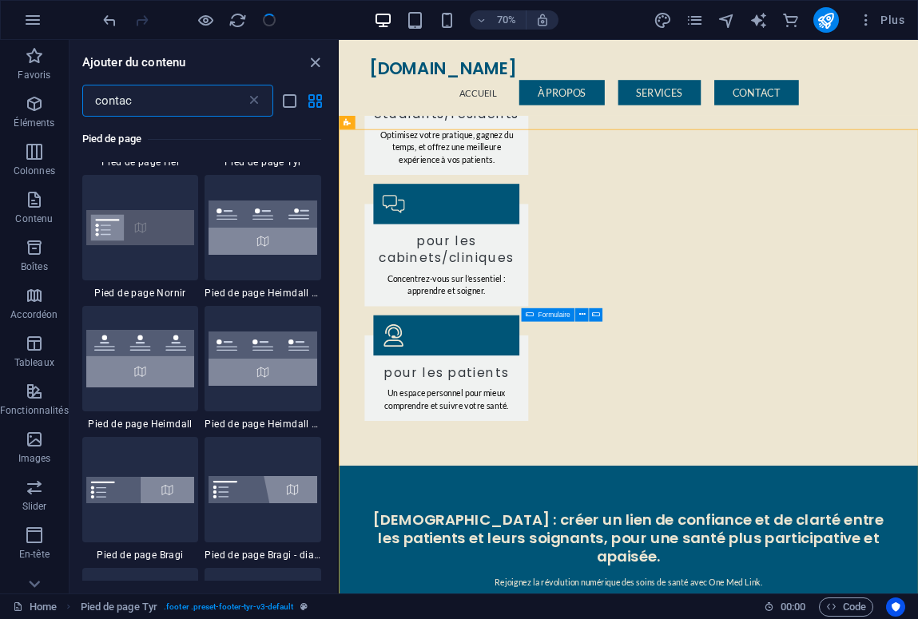
type input "contact"
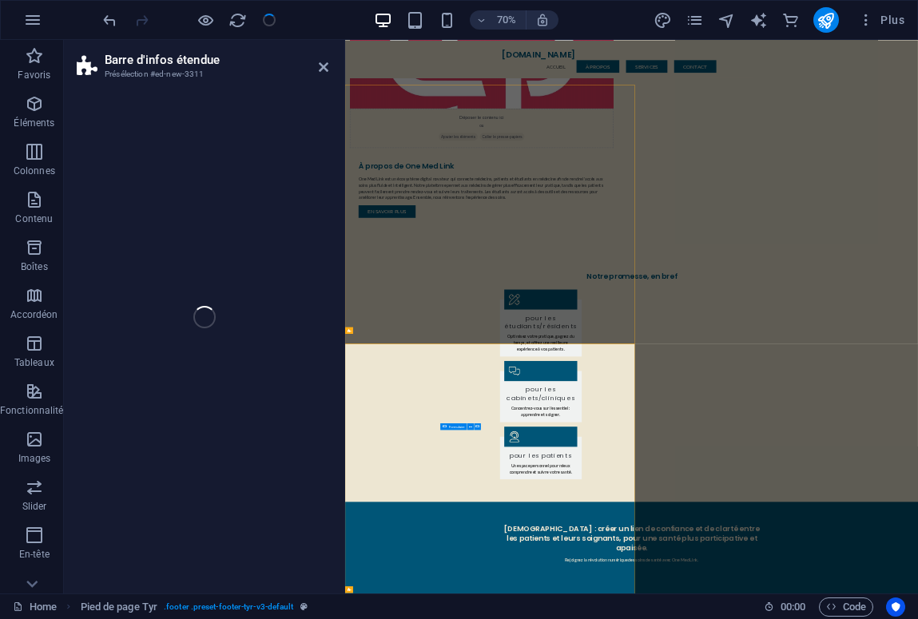
scroll to position [4052, 0]
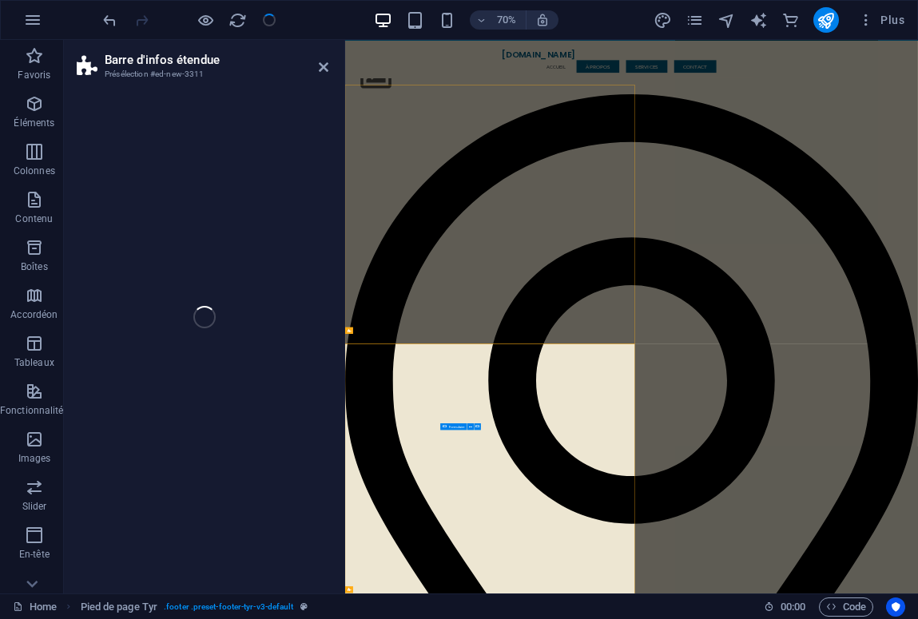
select select "rem"
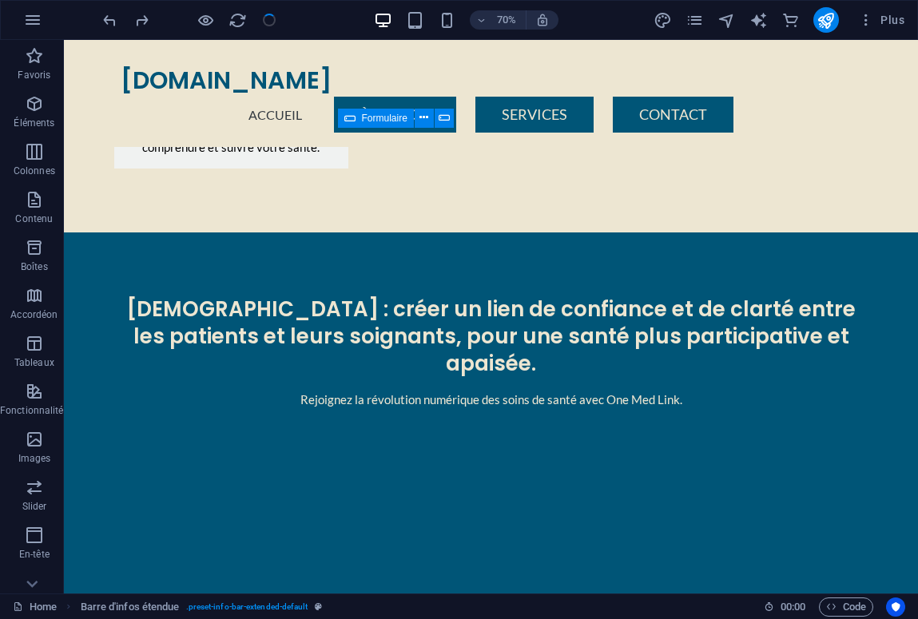
scroll to position [1690, 0]
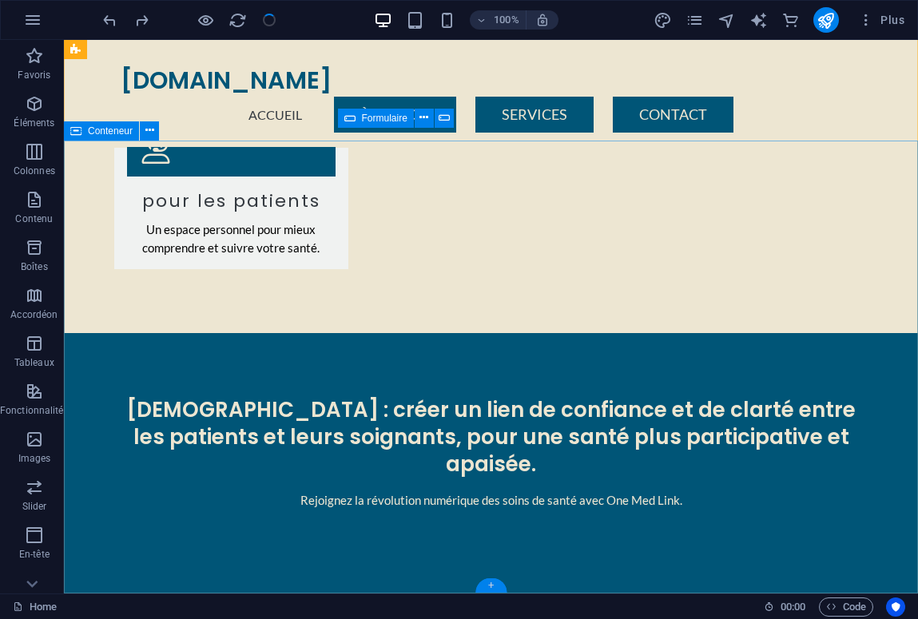
click at [491, 583] on div "+" at bounding box center [490, 586] width 31 height 14
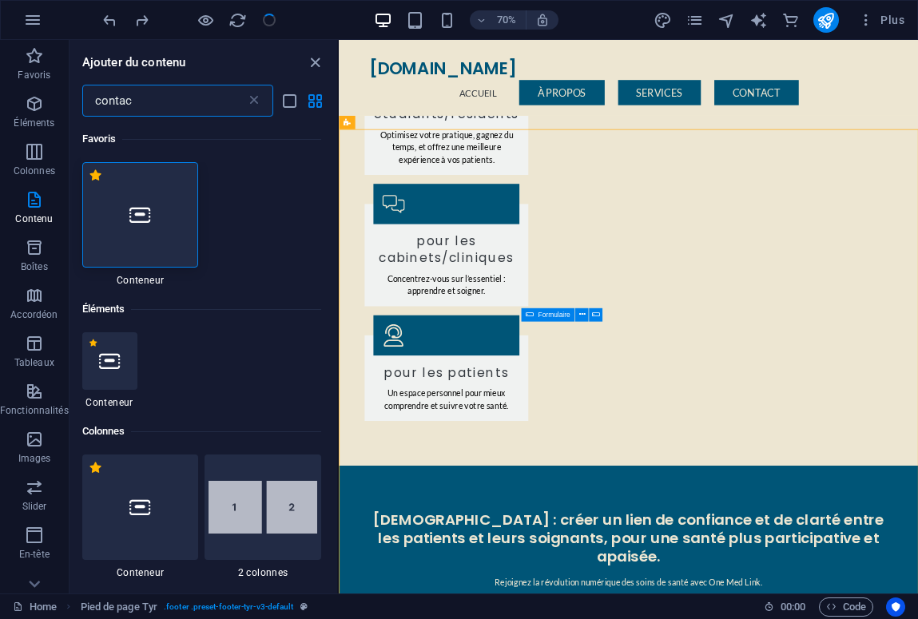
type input "contact"
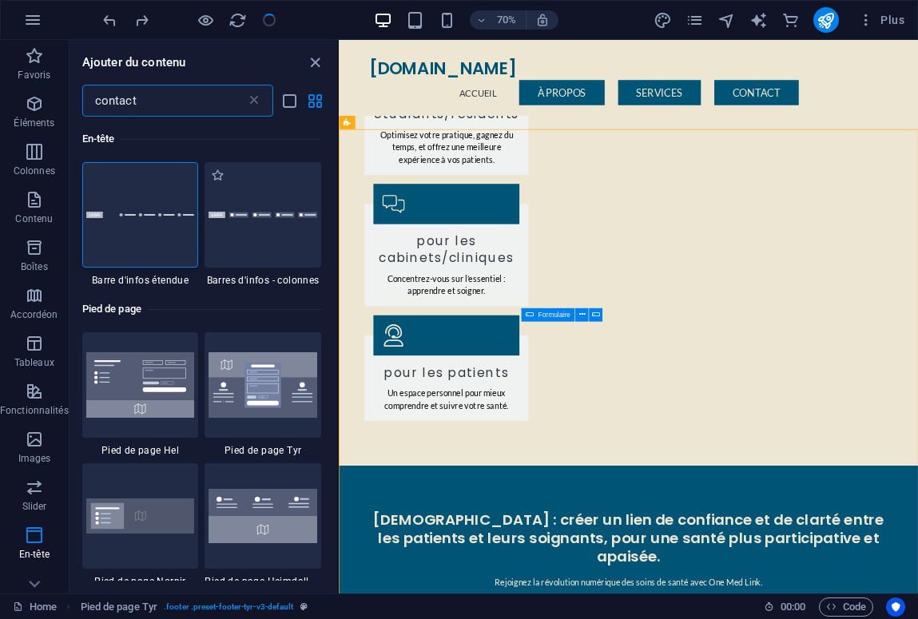
scroll to position [0, 0]
click at [289, 101] on icon "list-view" at bounding box center [289, 101] width 18 height 18
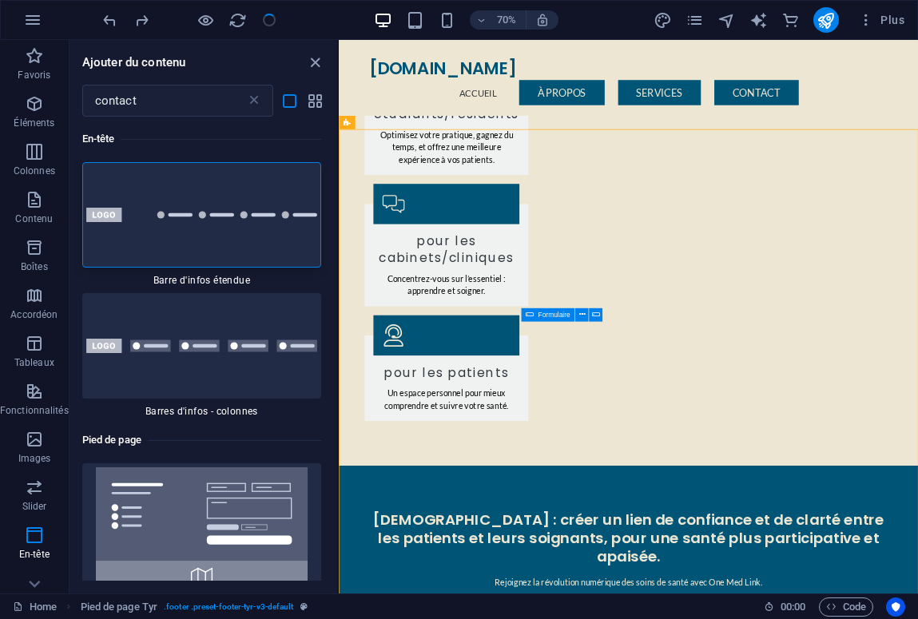
click at [308, 89] on div "contact ​" at bounding box center [204, 101] width 268 height 32
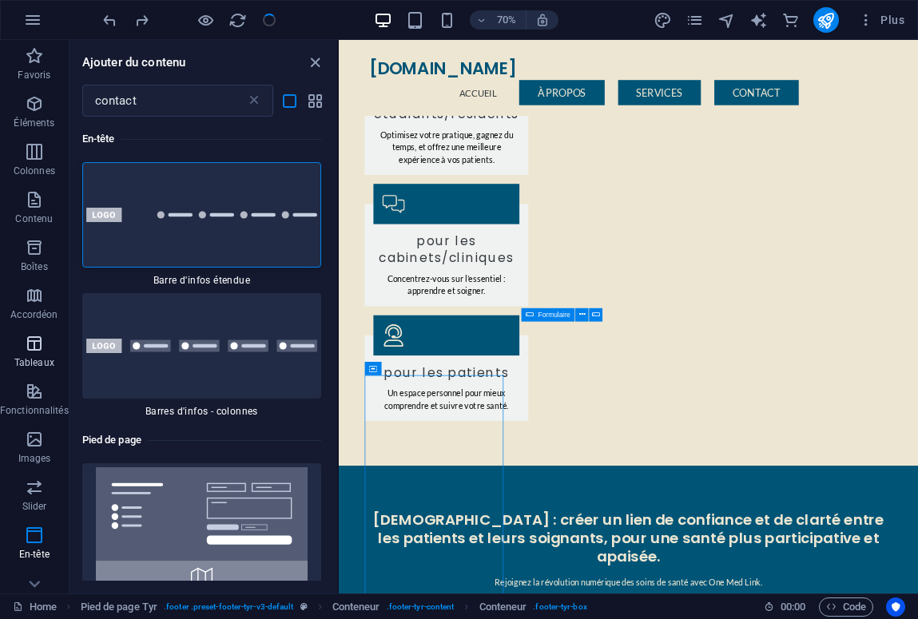
click at [35, 353] on span "Tableaux" at bounding box center [34, 353] width 69 height 38
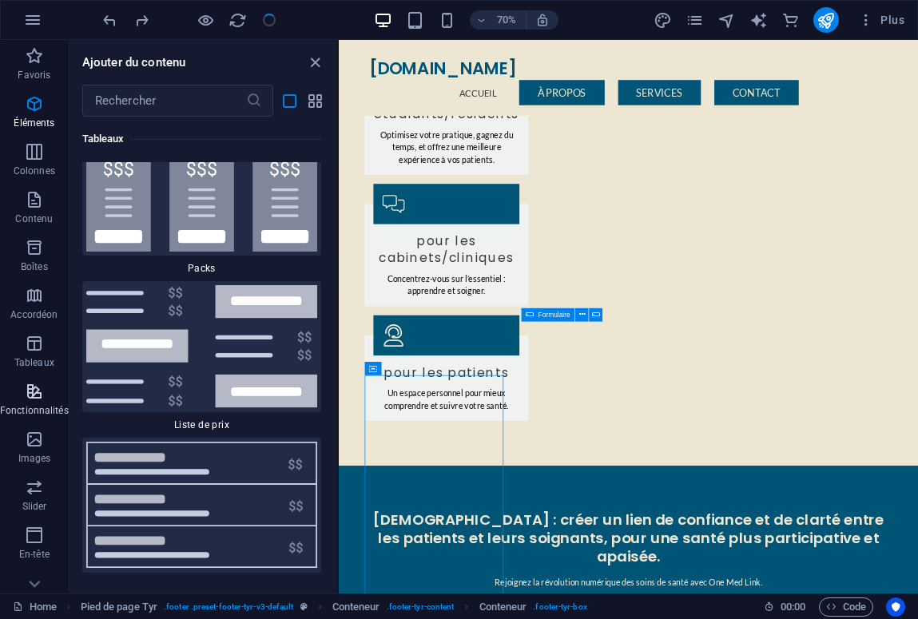
scroll to position [13834, 0]
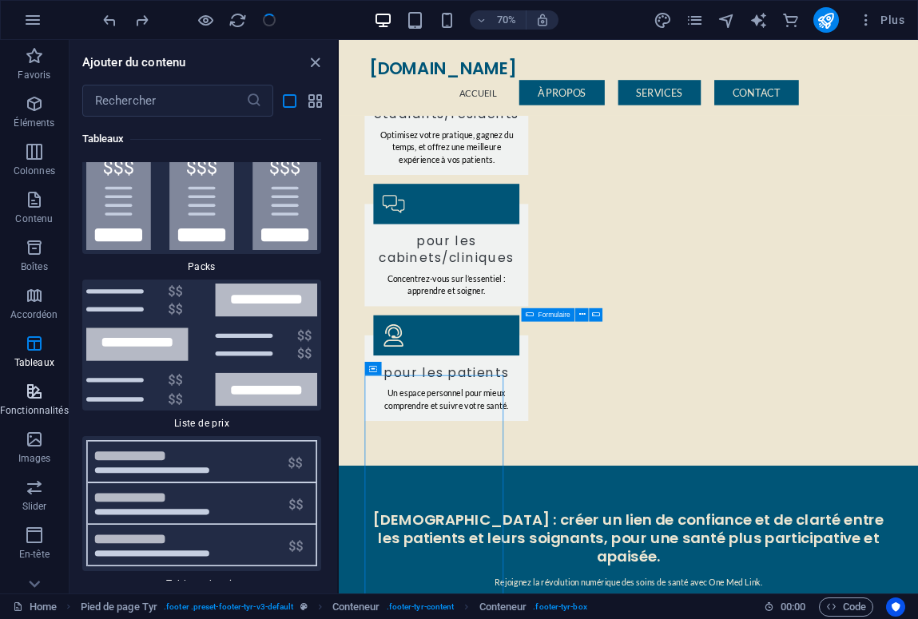
click at [30, 398] on icon "button" at bounding box center [34, 391] width 19 height 19
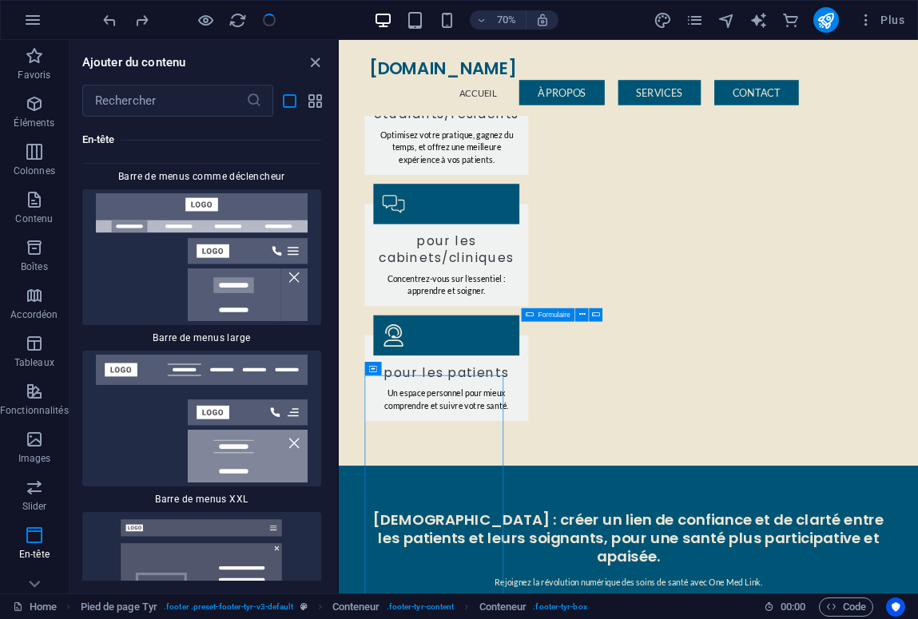
scroll to position [23372, 0]
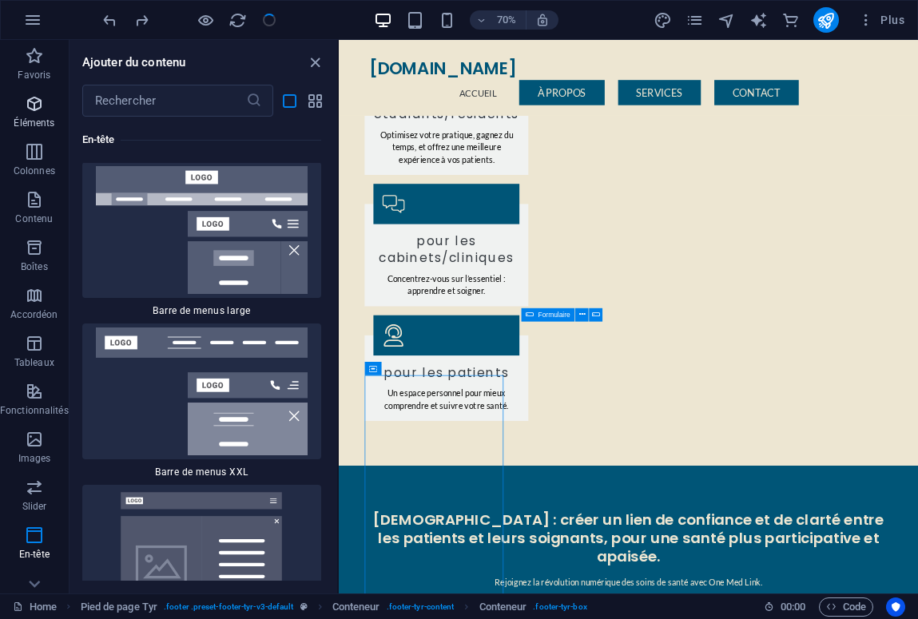
click at [37, 108] on icon "button" at bounding box center [34, 103] width 19 height 19
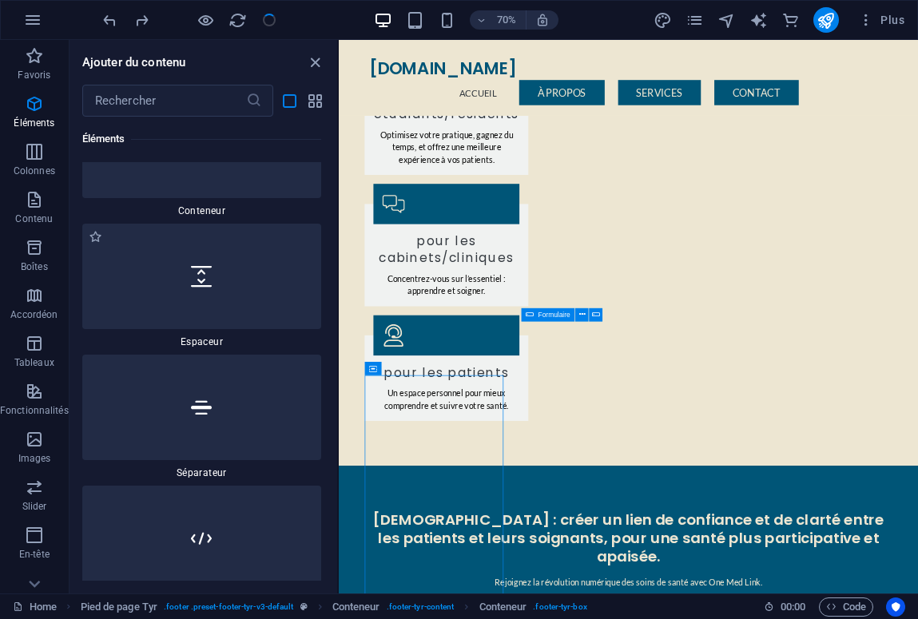
scroll to position [779, 0]
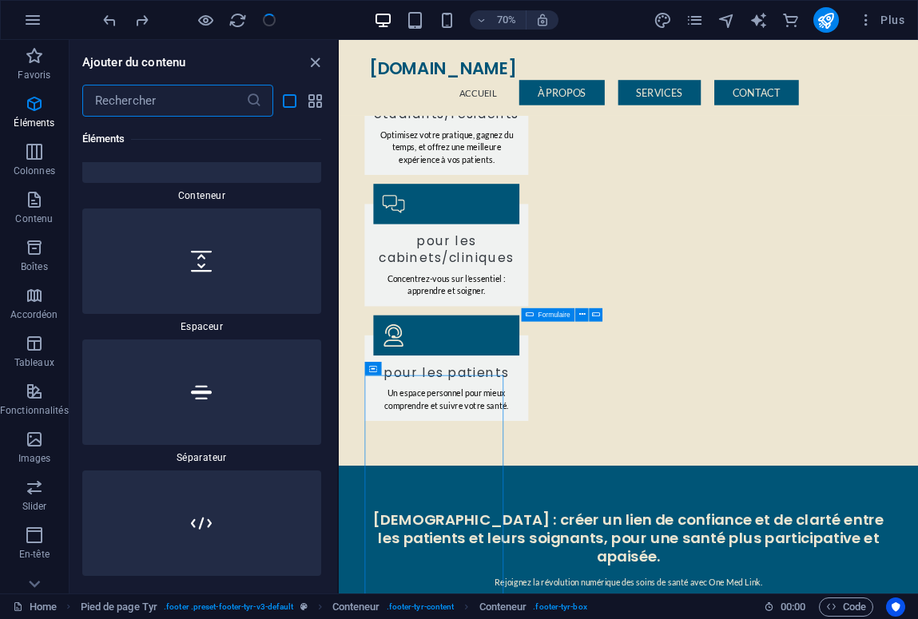
click at [159, 105] on input "text" at bounding box center [164, 101] width 164 height 32
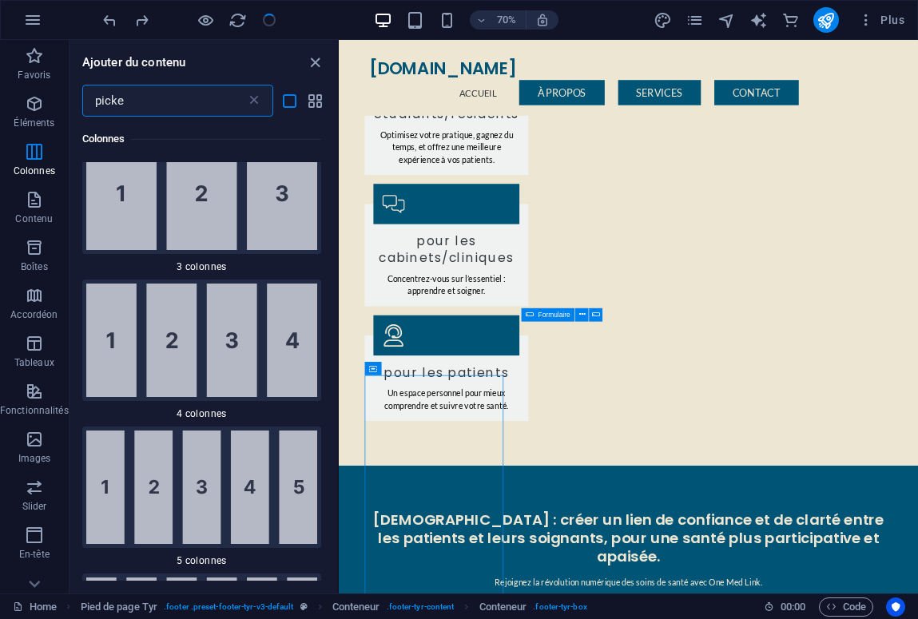
scroll to position [0, 0]
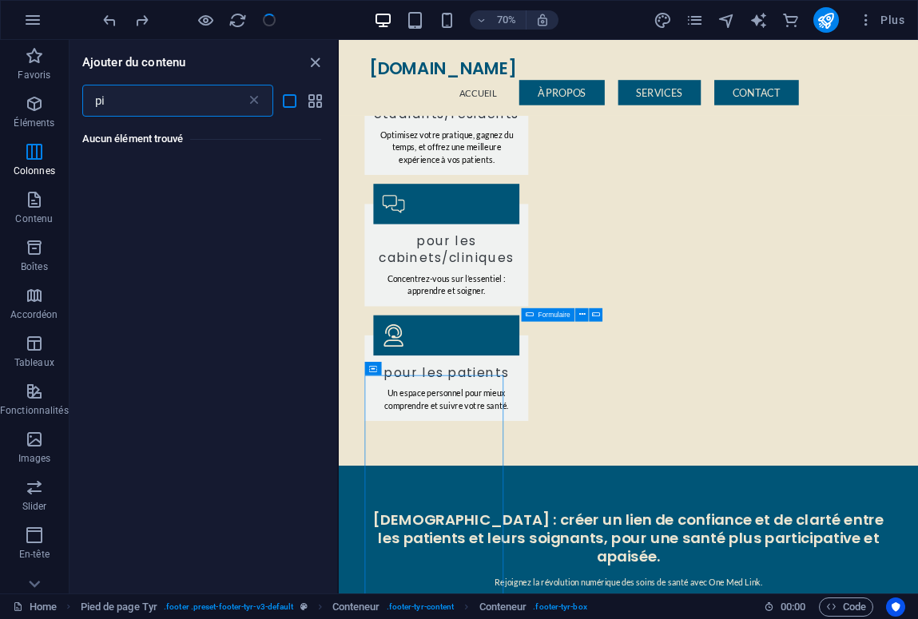
type input "p"
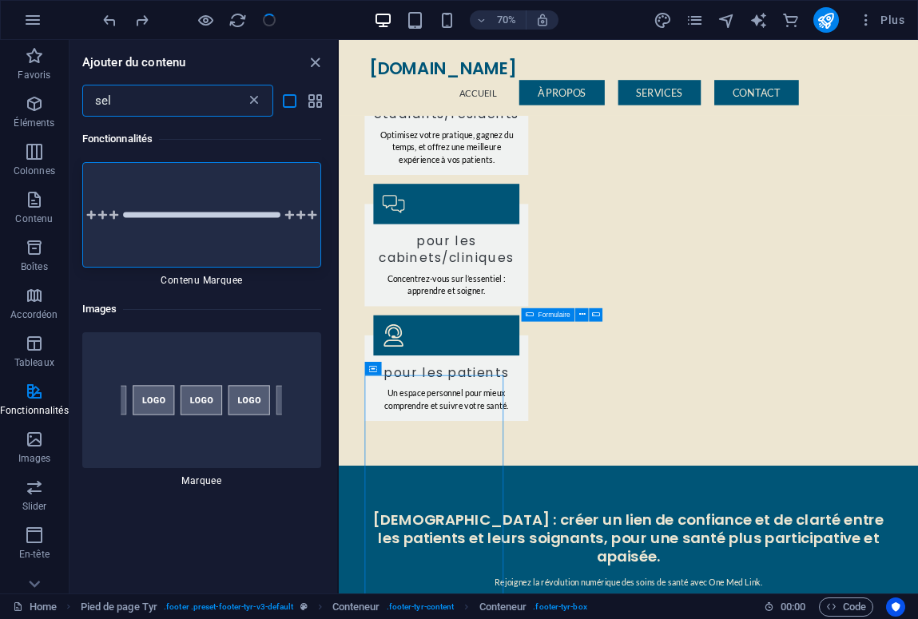
type input "sel"
click at [254, 100] on icon at bounding box center [254, 101] width 16 height 16
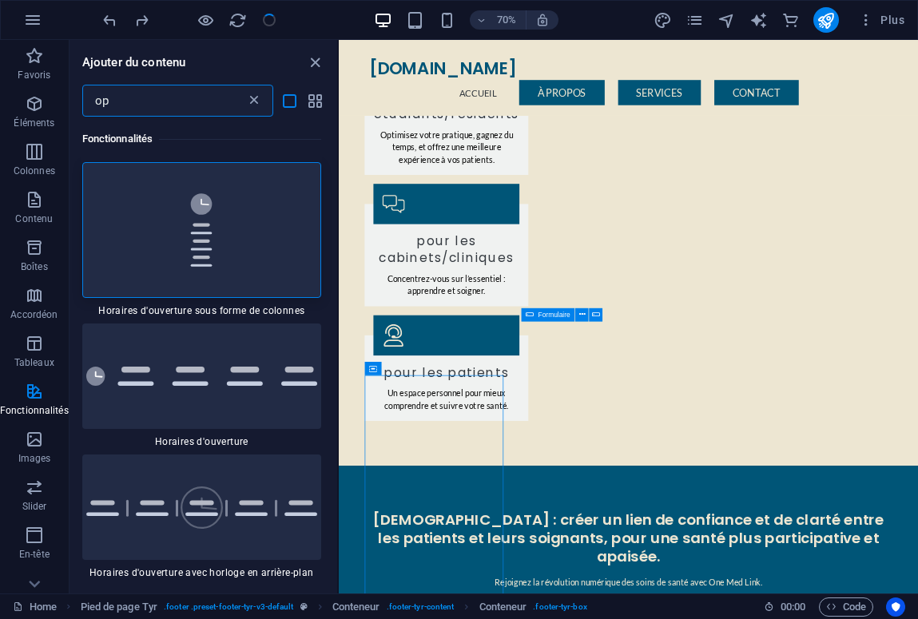
type input "o"
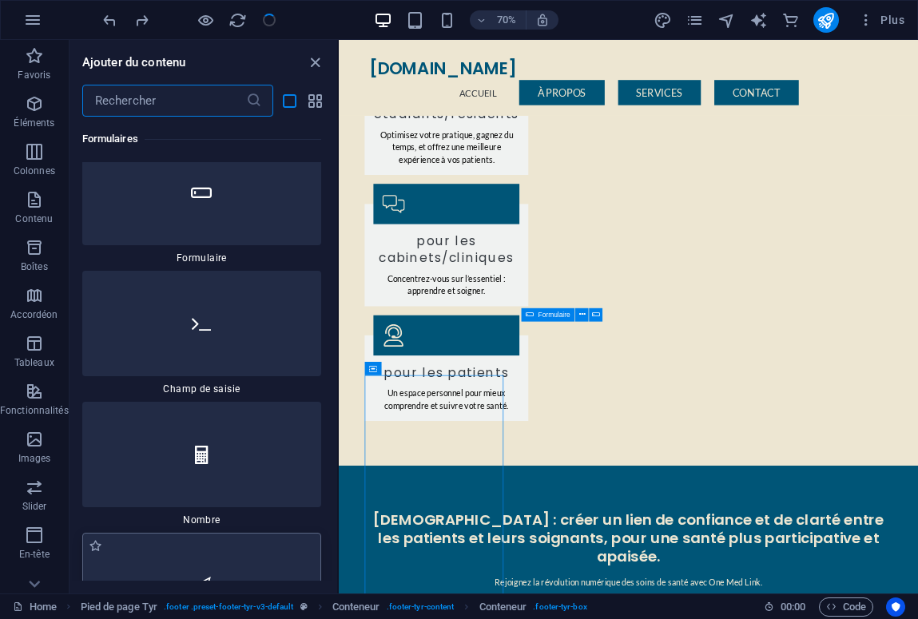
scroll to position [27591, 0]
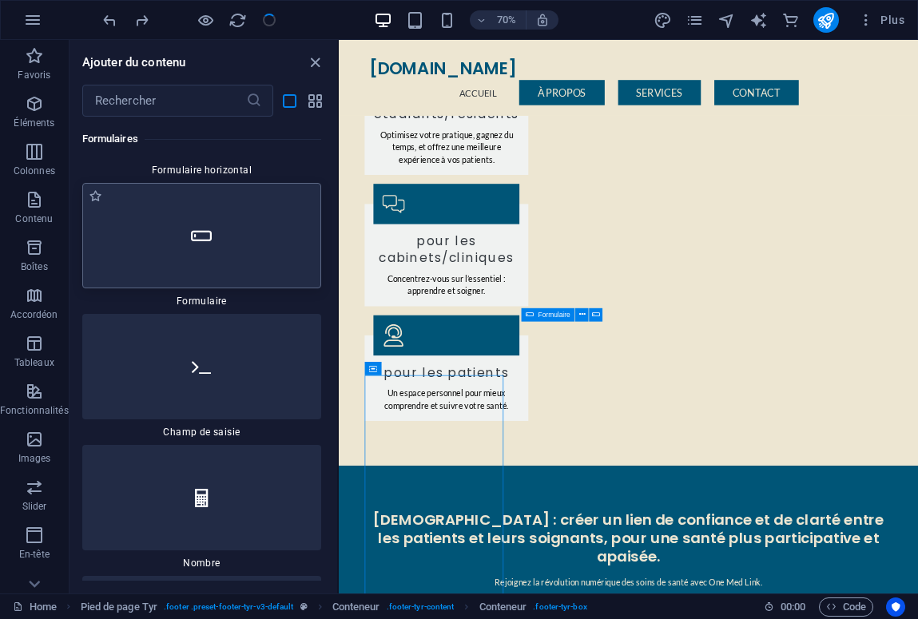
click at [216, 288] on div at bounding box center [201, 235] width 239 height 105
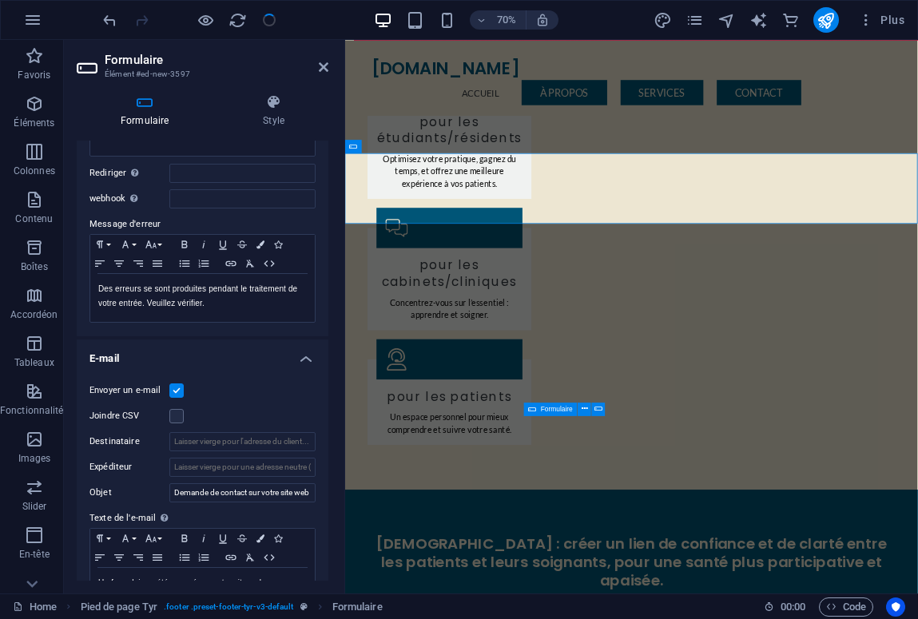
scroll to position [201, 0]
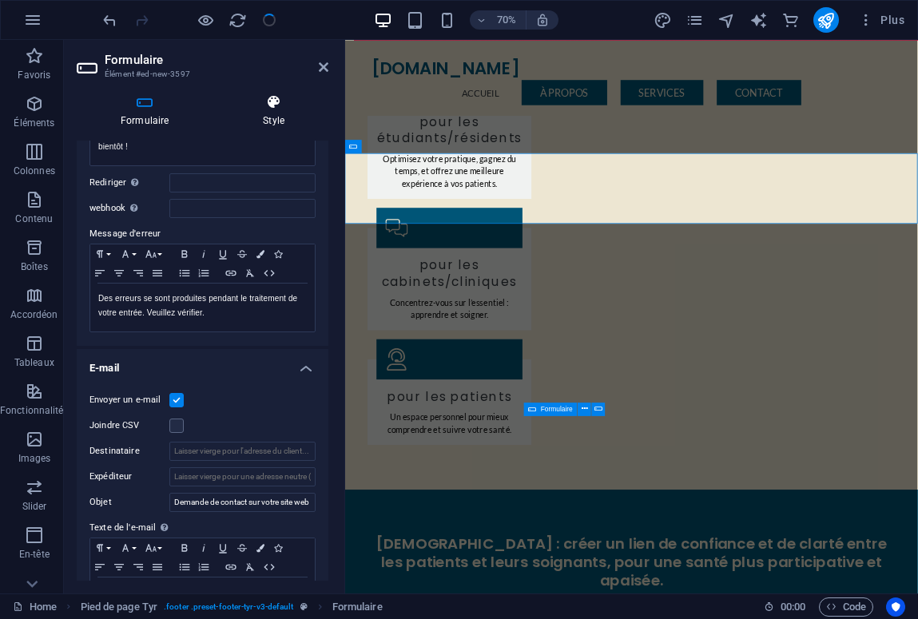
click at [277, 109] on icon at bounding box center [273, 102] width 109 height 16
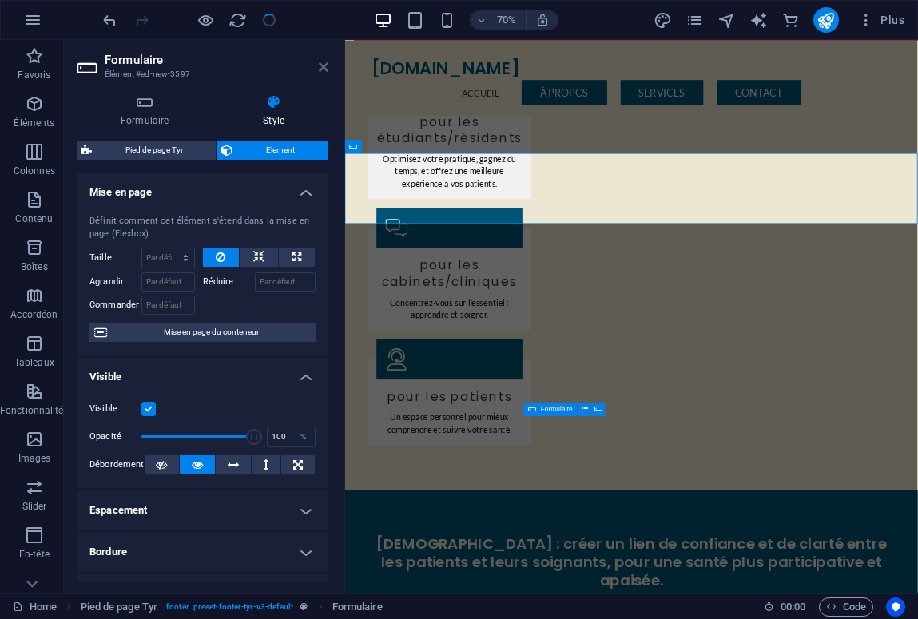
click at [321, 66] on icon at bounding box center [324, 67] width 10 height 13
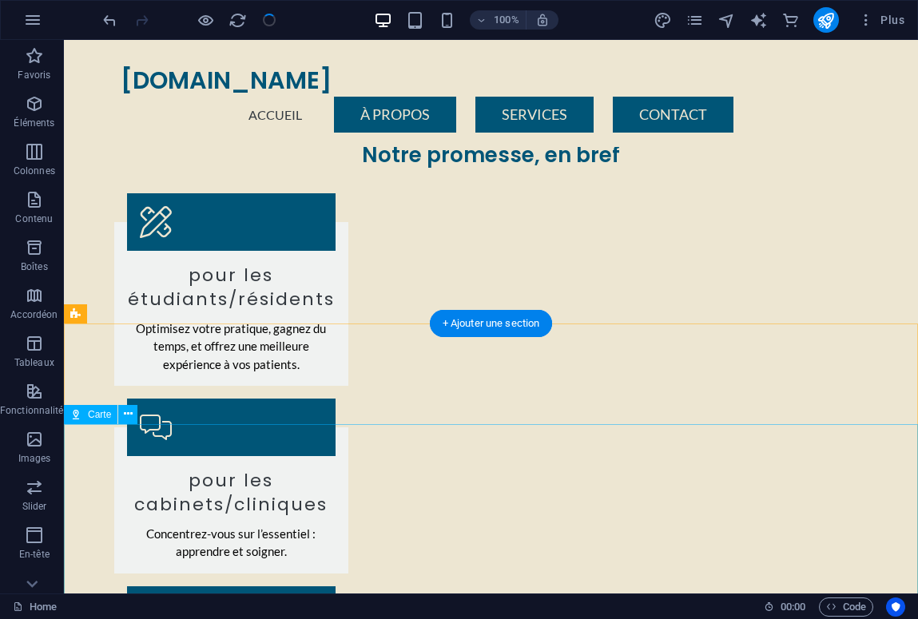
scroll to position [1229, 0]
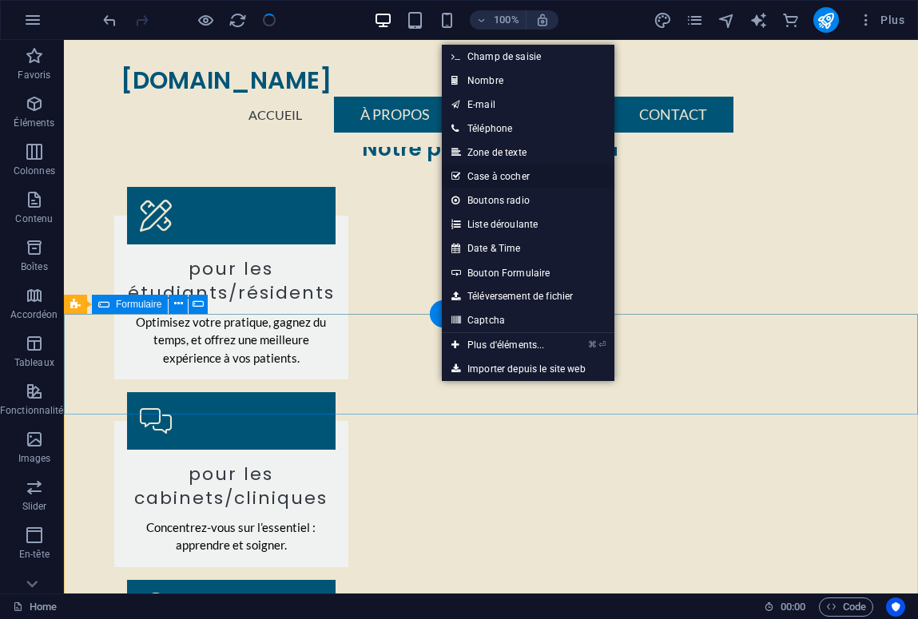
click at [499, 179] on link "Case à cocher" at bounding box center [528, 177] width 173 height 24
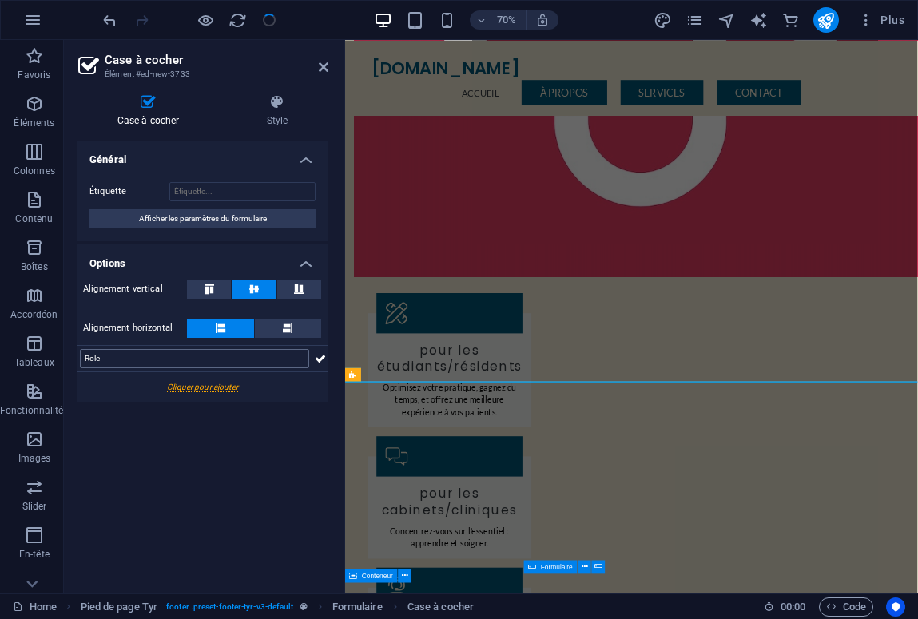
click at [93, 354] on input "Role" at bounding box center [194, 358] width 229 height 19
type input "Etablissement de santé"
click at [315, 360] on icon at bounding box center [320, 358] width 11 height 19
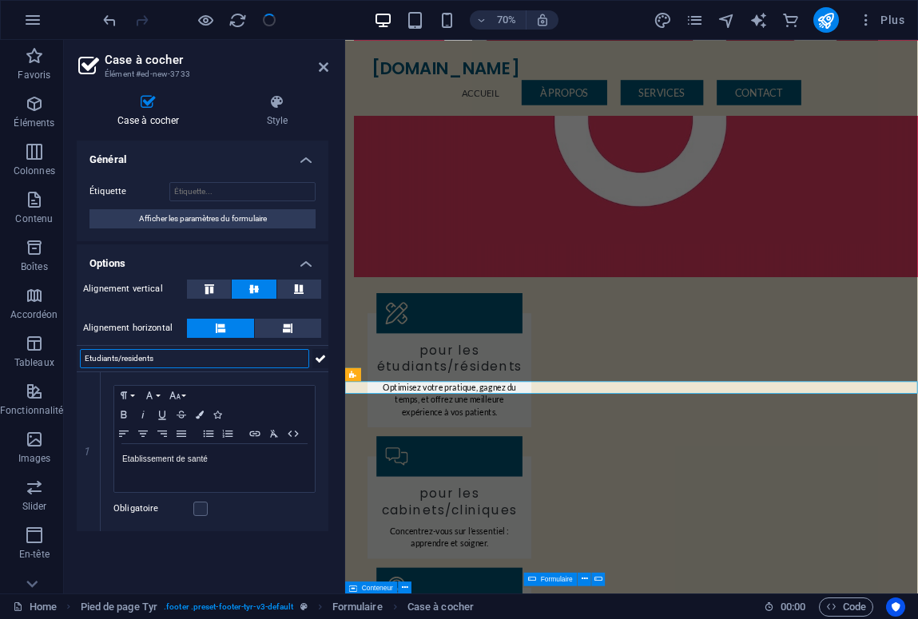
type input "Etudiants/residents"
click at [318, 361] on icon at bounding box center [320, 358] width 11 height 19
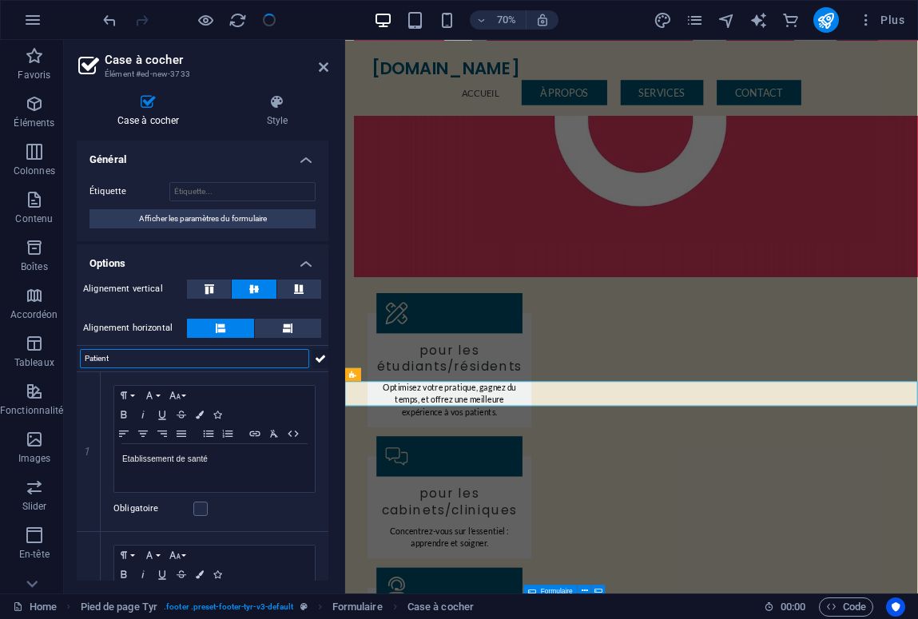
type input "Patient"
click at [315, 359] on icon at bounding box center [320, 358] width 11 height 19
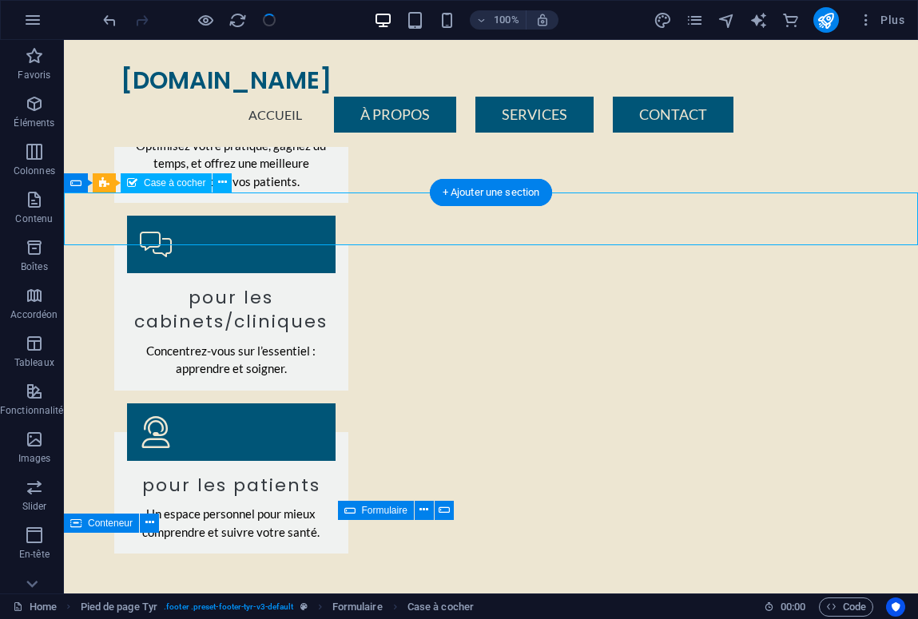
scroll to position [1414, 0]
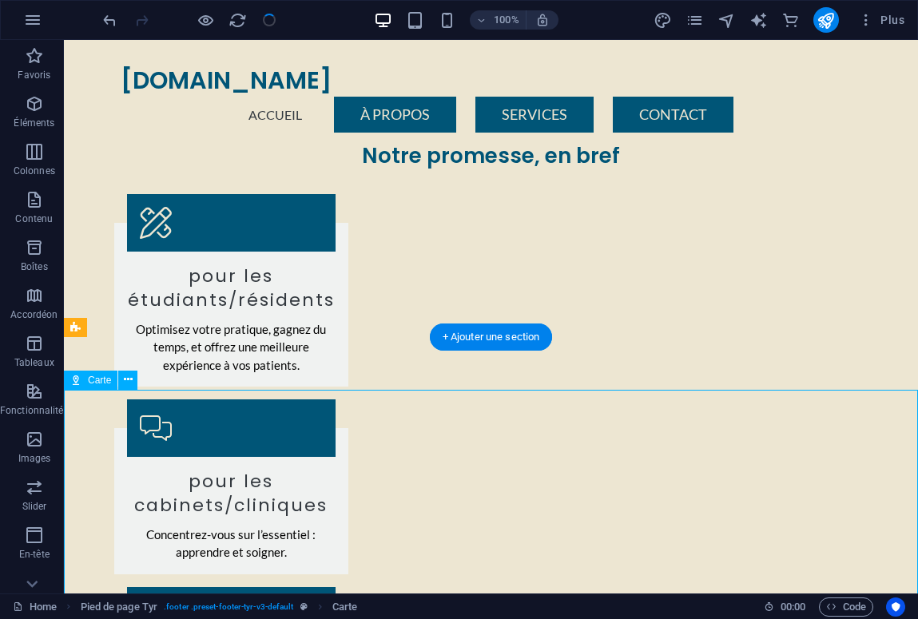
scroll to position [1187, 0]
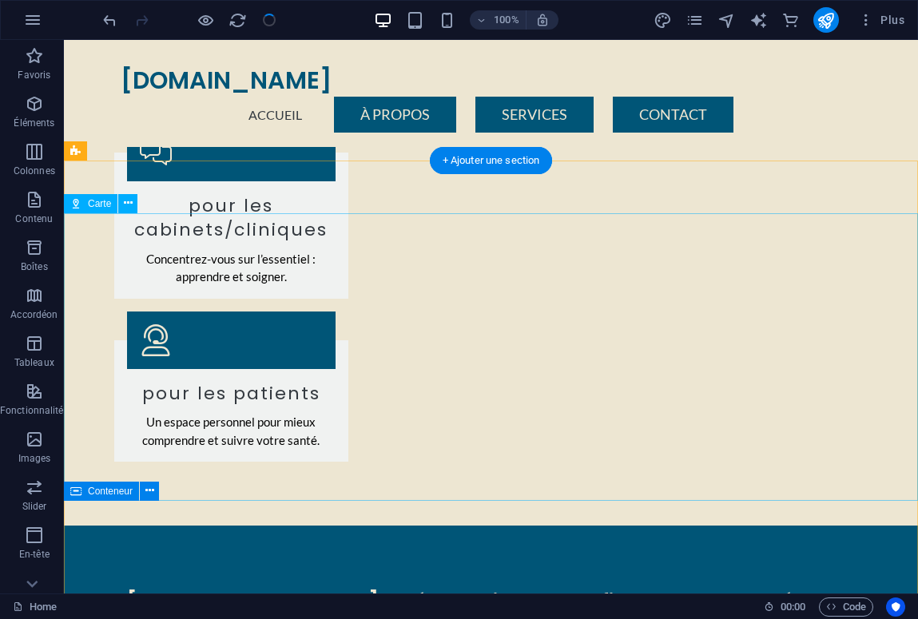
scroll to position [1351, 0]
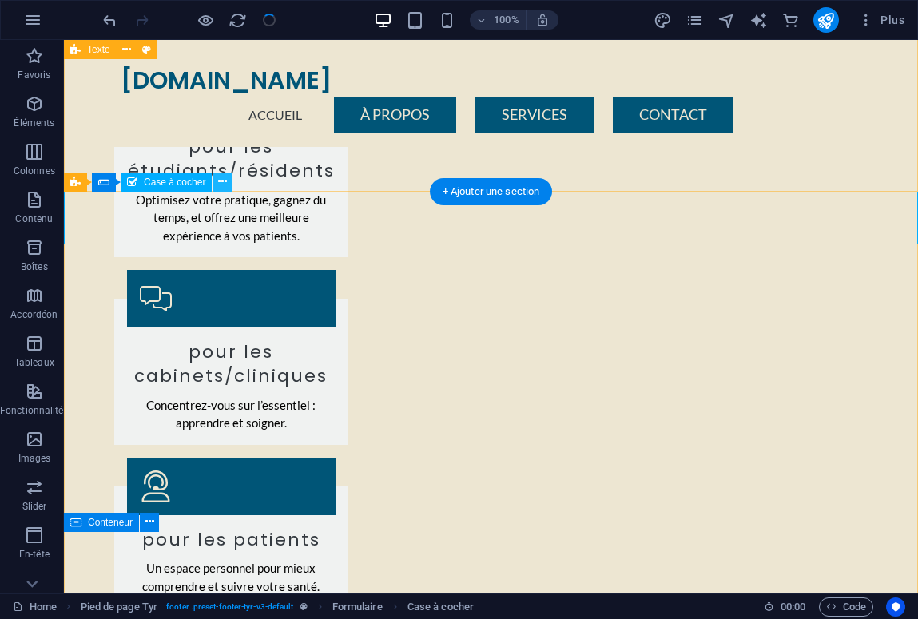
click at [219, 181] on icon at bounding box center [222, 181] width 9 height 17
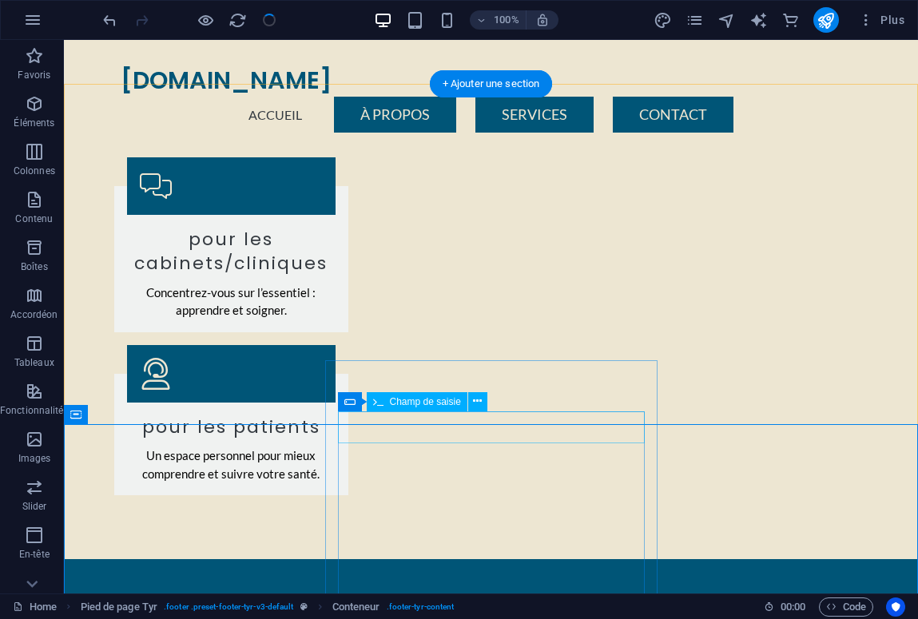
scroll to position [1466, 0]
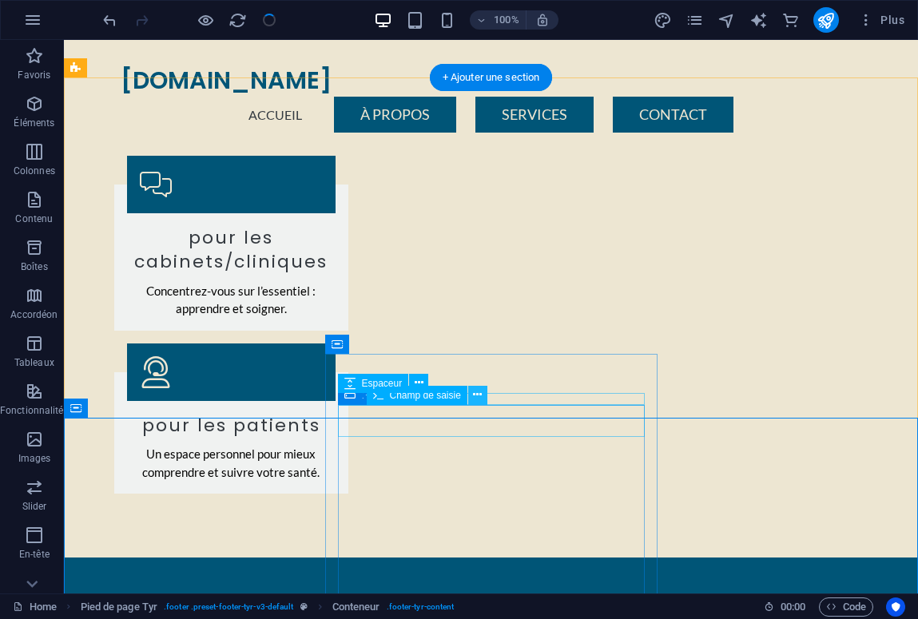
click at [475, 400] on icon at bounding box center [477, 395] width 9 height 17
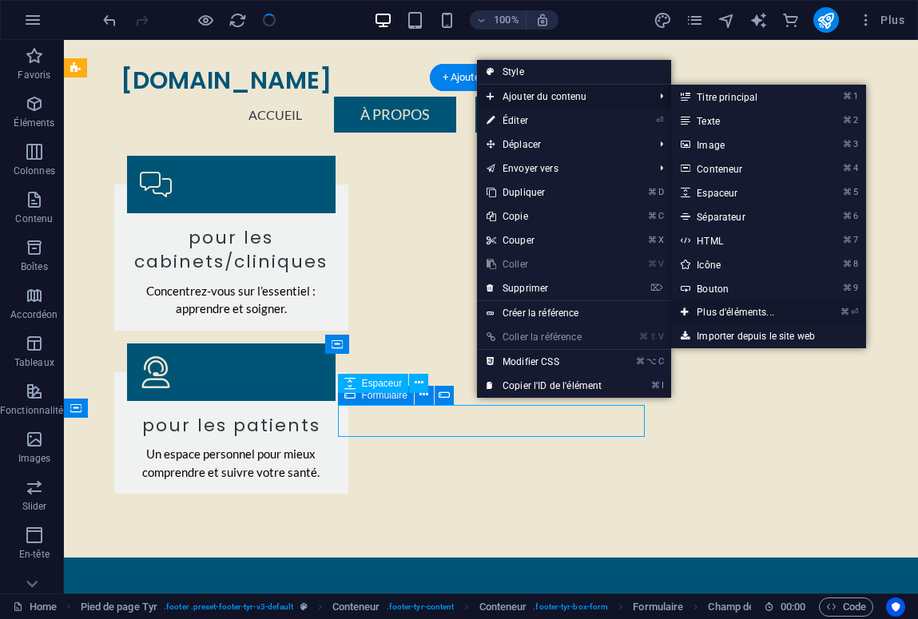
click at [692, 308] on link "⌘ ⏎ Plus d'éléments..." at bounding box center [738, 312] width 135 height 24
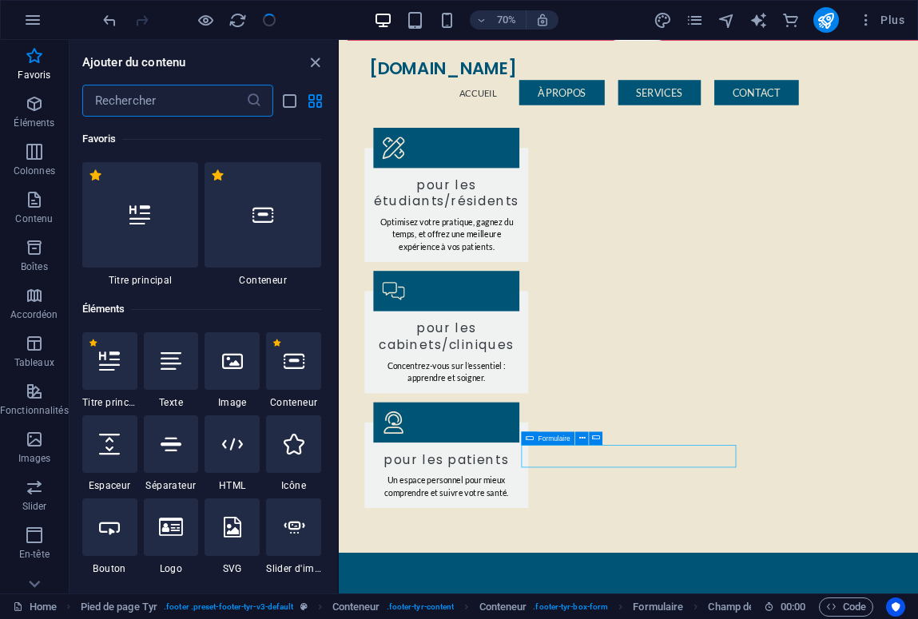
scroll to position [0, 0]
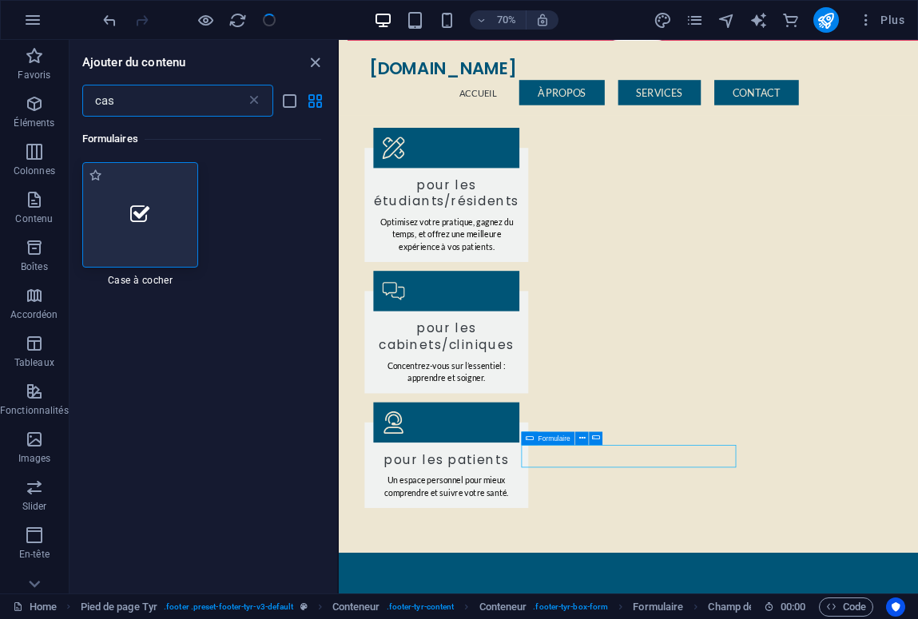
type input "cas"
click at [150, 213] on div at bounding box center [140, 214] width 117 height 105
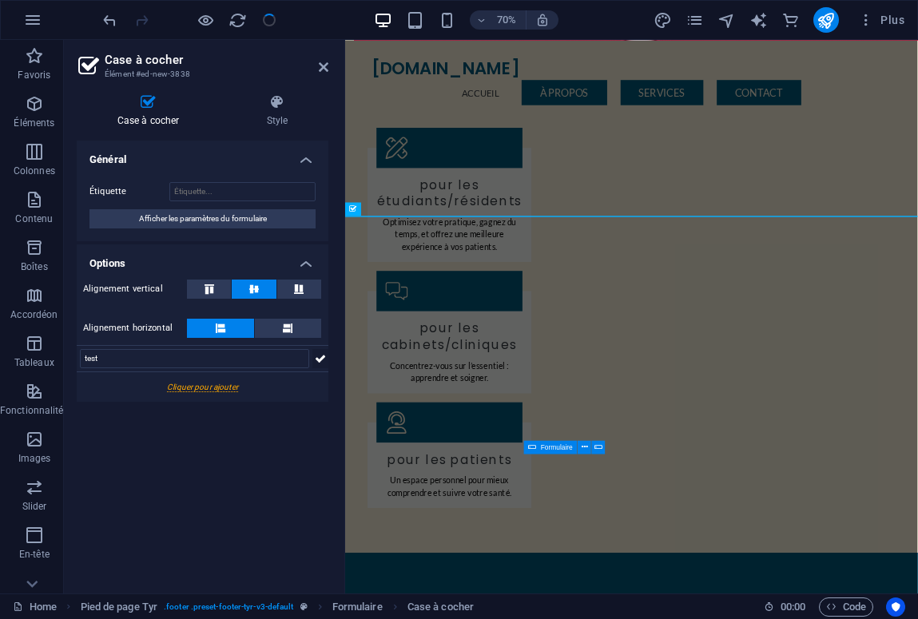
type input "test"
click at [316, 360] on icon at bounding box center [320, 358] width 11 height 19
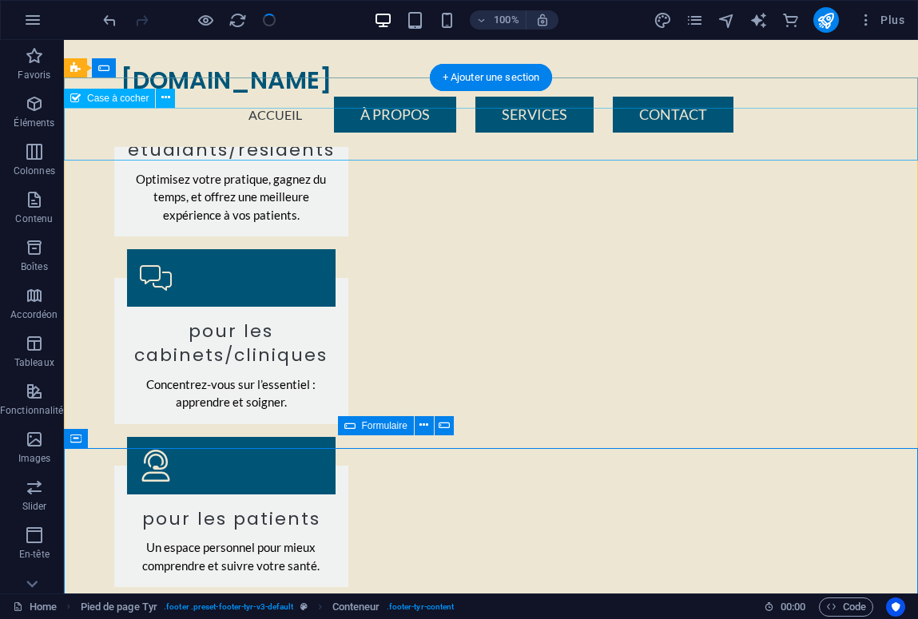
scroll to position [1337, 0]
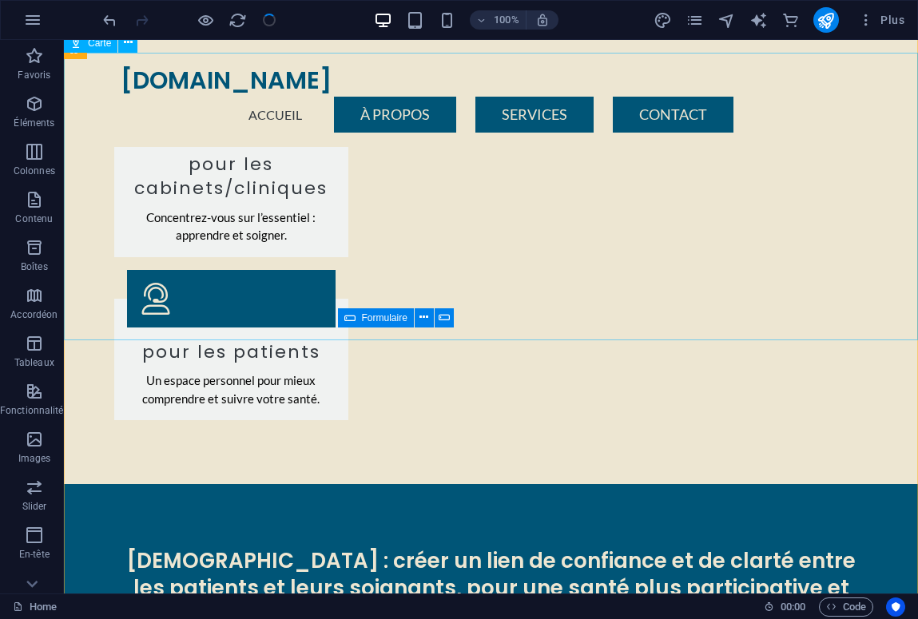
scroll to position [1543, 0]
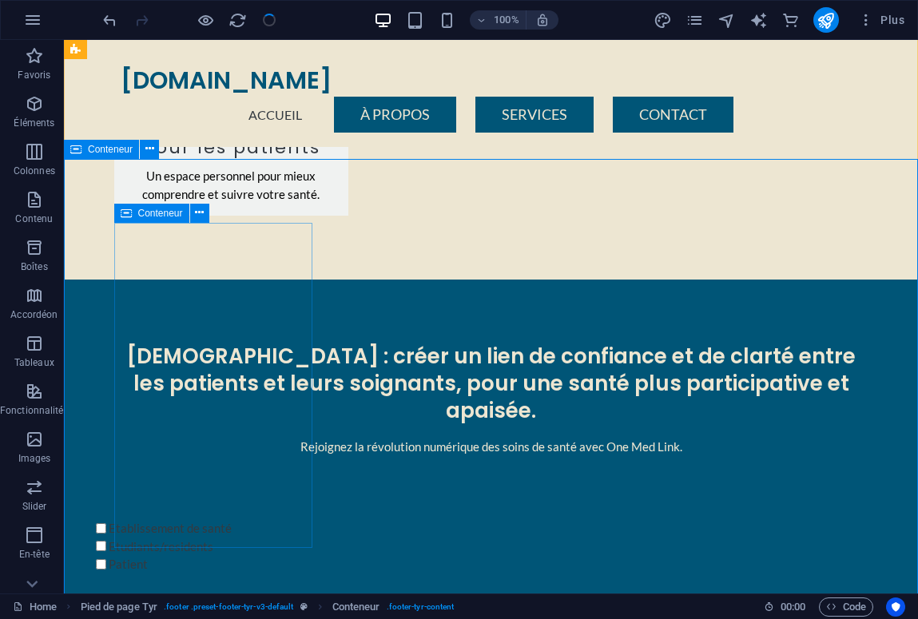
scroll to position [1722, 0]
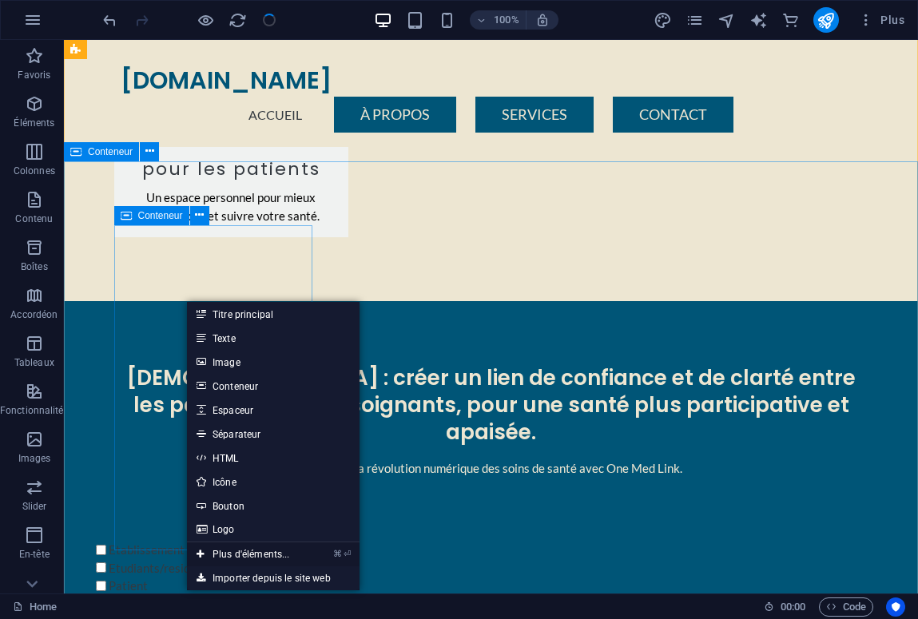
click at [251, 554] on link "⌘ ⏎ Plus d'éléments..." at bounding box center [243, 555] width 113 height 24
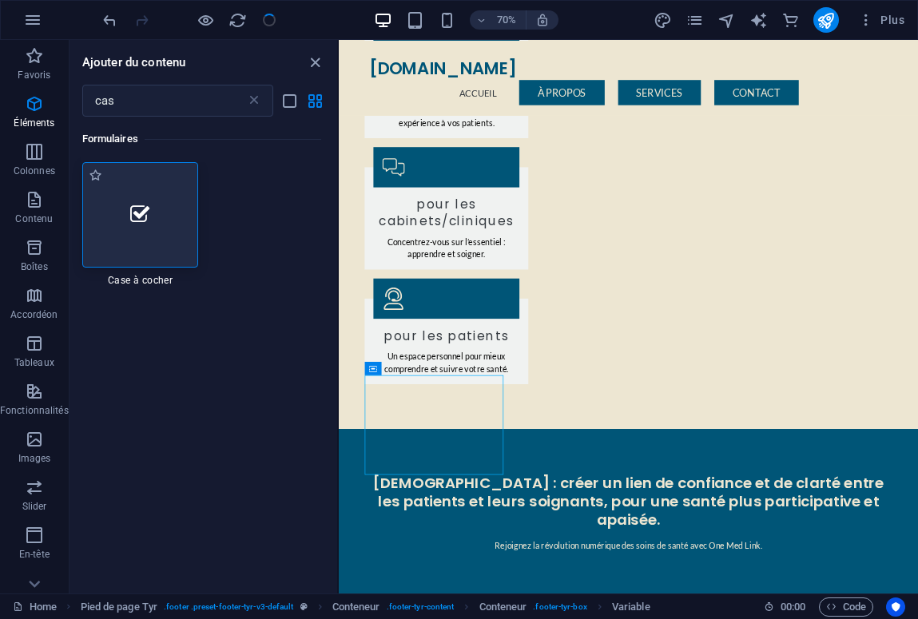
click at [152, 237] on div at bounding box center [140, 214] width 117 height 105
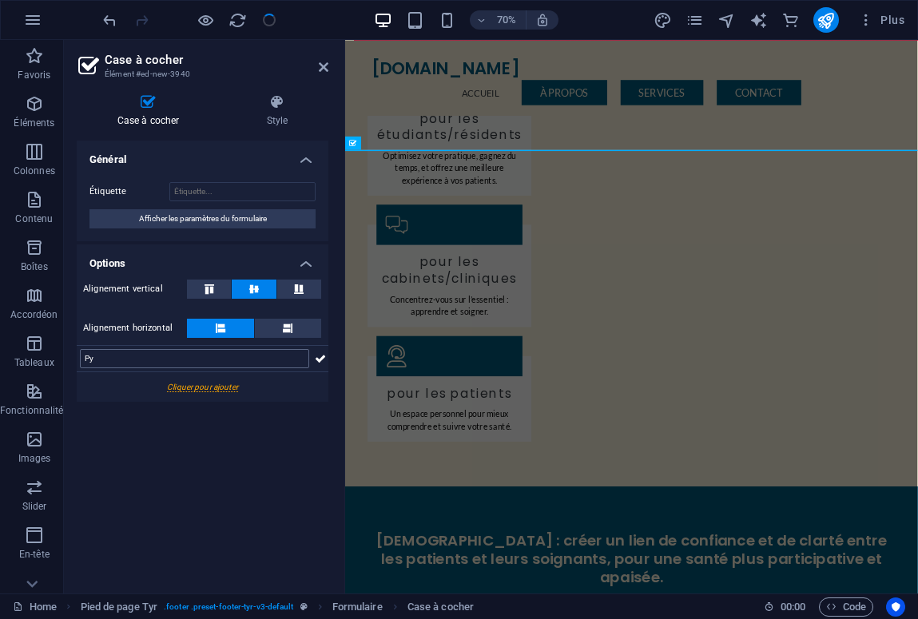
type input "P"
type input "Etablissement de santé"
click at [316, 360] on icon at bounding box center [320, 358] width 11 height 19
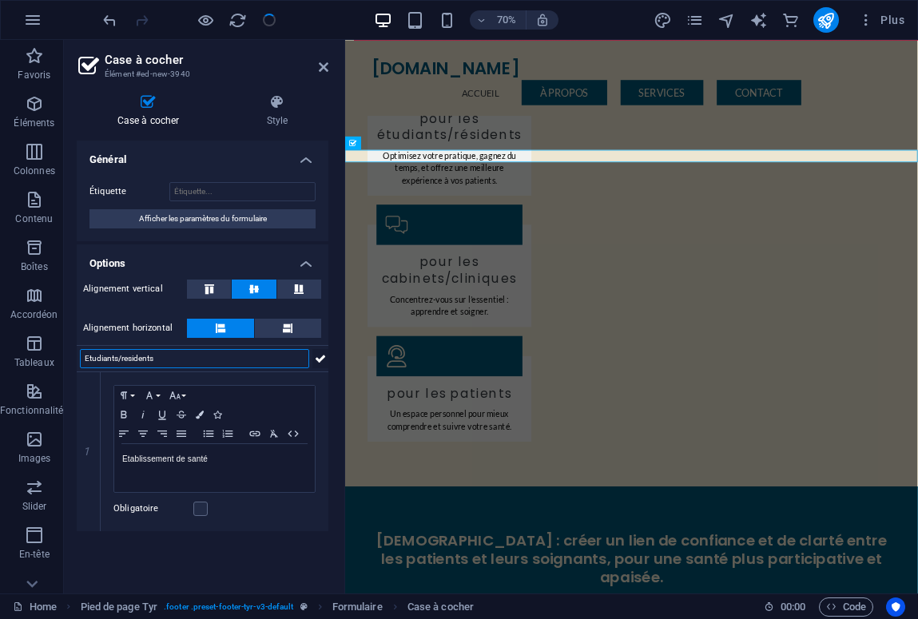
type input "Etudiants/residents"
click at [318, 353] on icon at bounding box center [320, 358] width 11 height 19
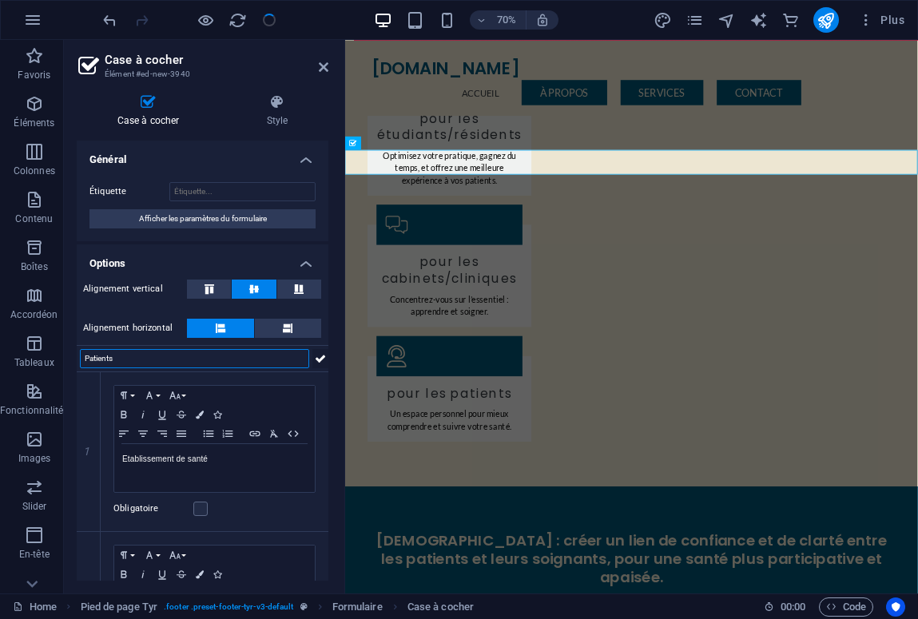
type input "Patients"
click at [316, 358] on icon at bounding box center [320, 358] width 11 height 19
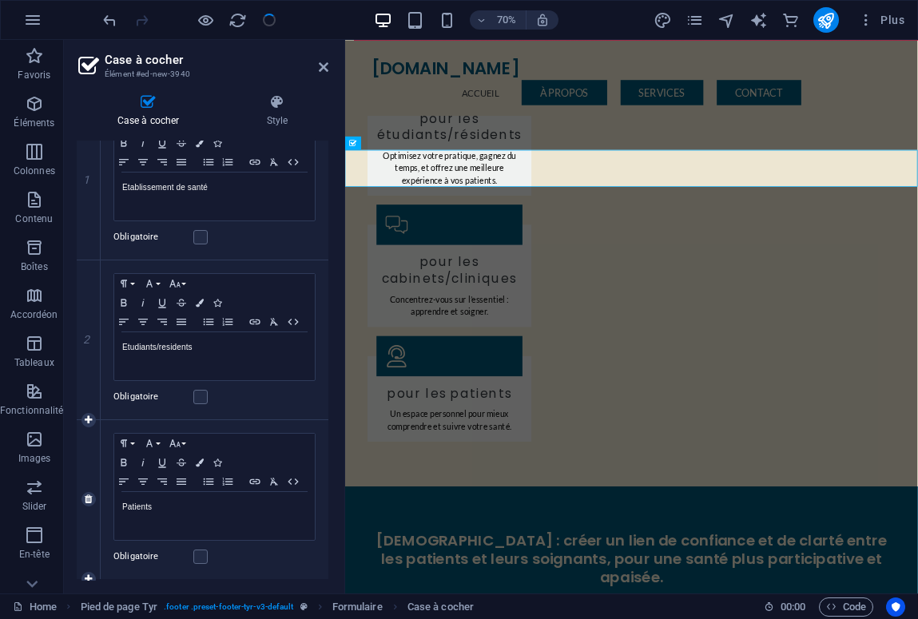
scroll to position [270, 0]
click at [320, 65] on icon at bounding box center [324, 67] width 10 height 13
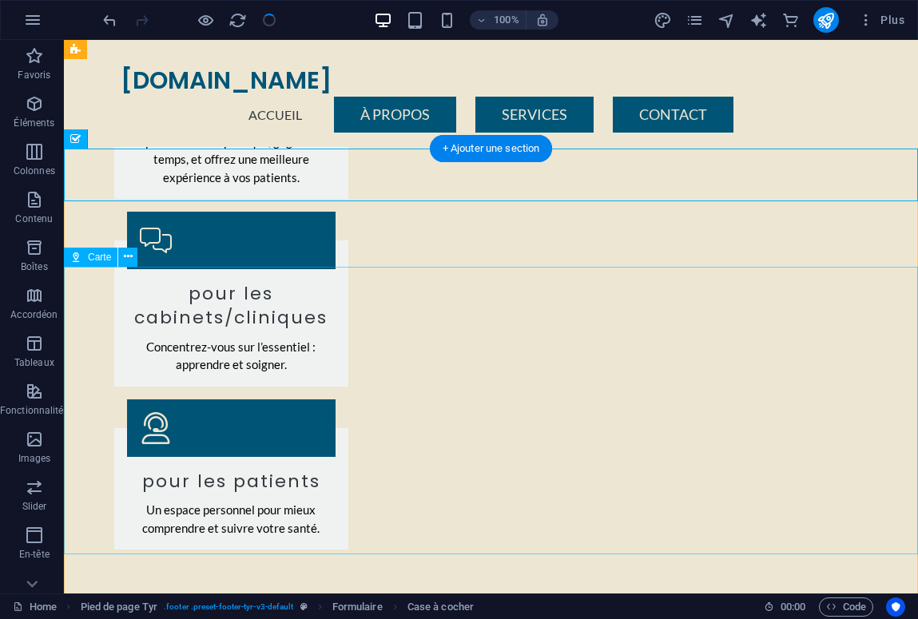
scroll to position [1386, 0]
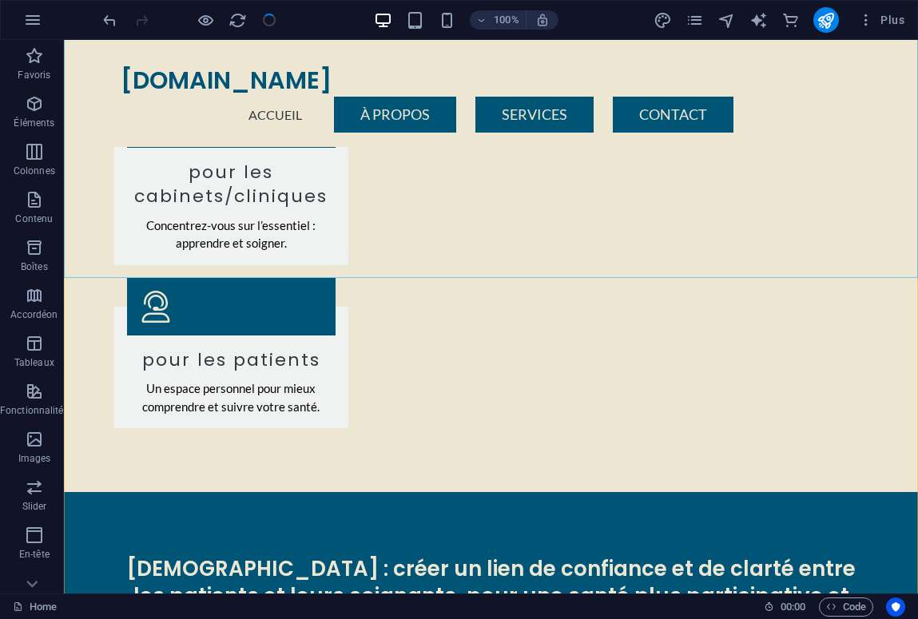
scroll to position [1623, 0]
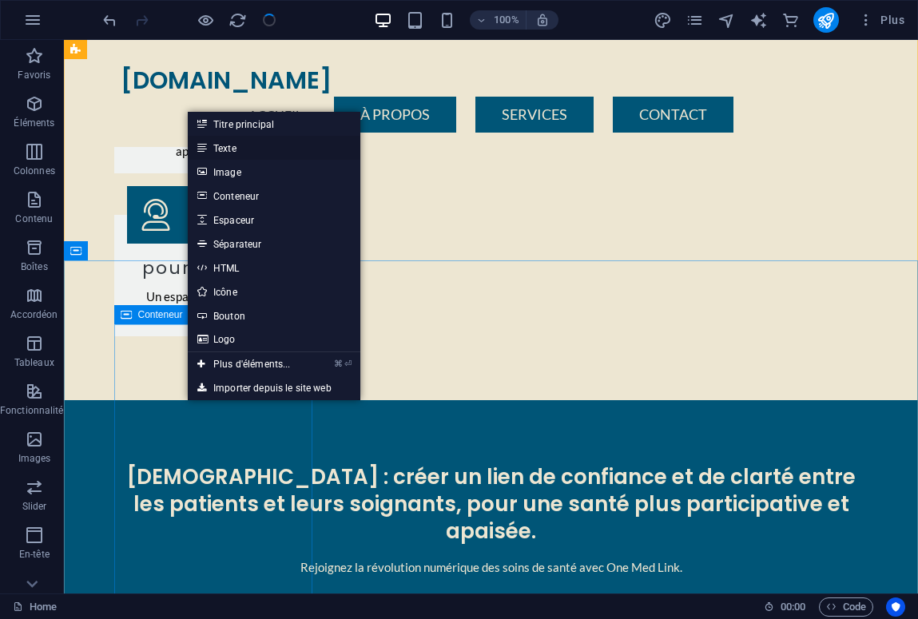
click at [257, 152] on link "Texte" at bounding box center [274, 148] width 173 height 24
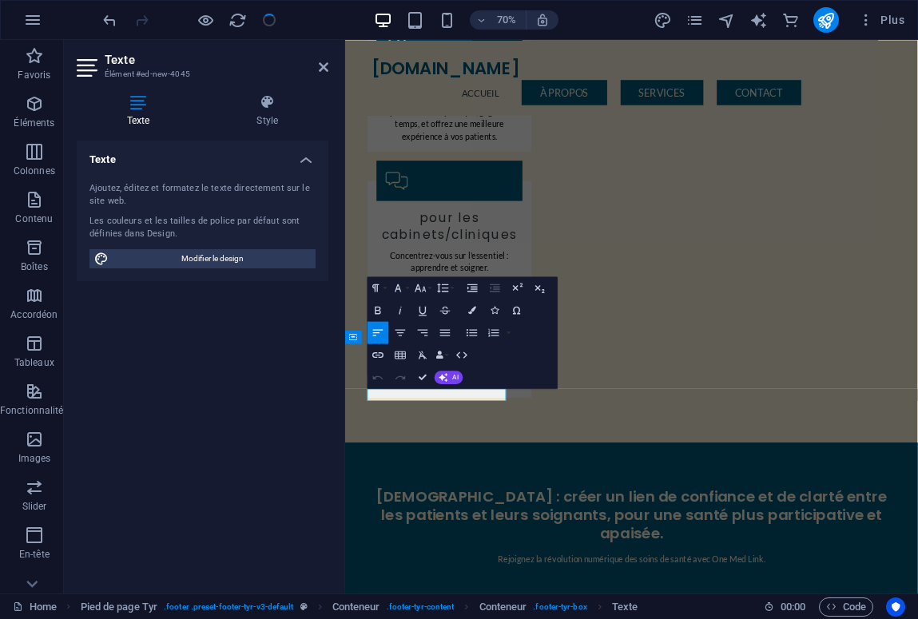
click at [317, 61] on h2 "Texte" at bounding box center [217, 60] width 224 height 14
click at [320, 67] on icon at bounding box center [324, 67] width 10 height 13
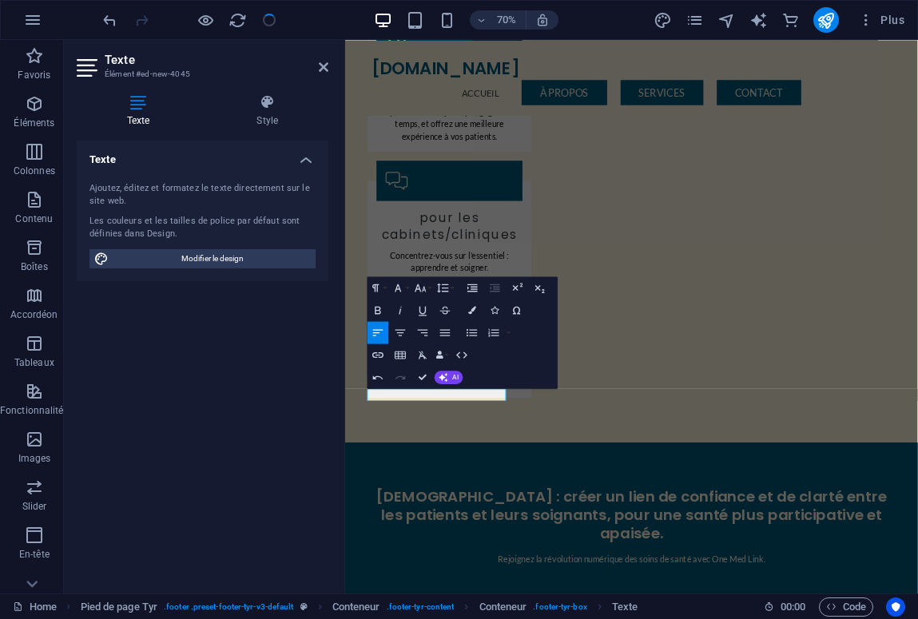
drag, startPoint x: 434, startPoint y: 546, endPoint x: 677, endPoint y: 422, distance: 272.7
click at [345, 546] on html "Skip to main content onemedlink.com Accueil À Propos Services Contact Menu One …" at bounding box center [754, 113] width 818 height 3392
click at [404, 284] on icon "button" at bounding box center [399, 288] width 14 height 14
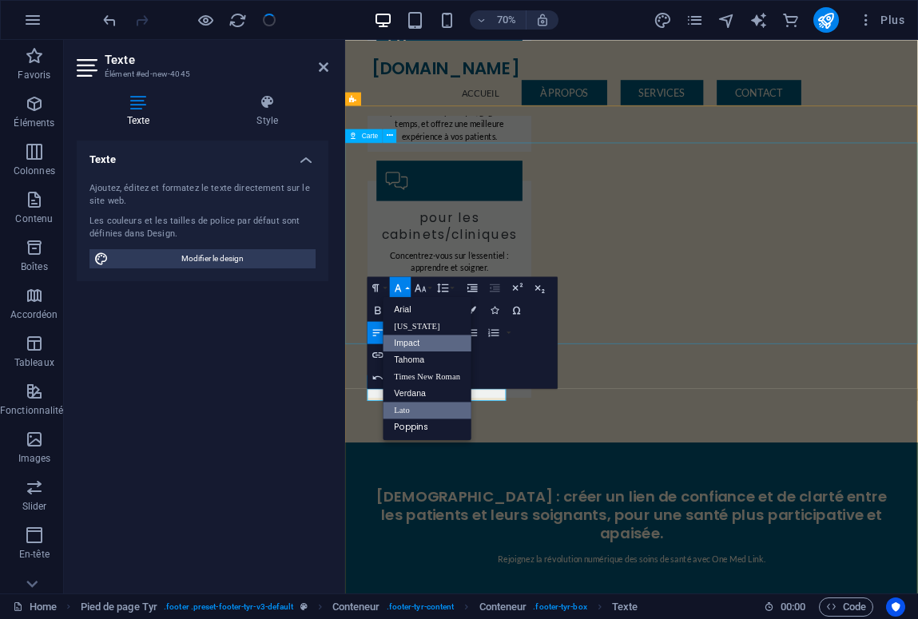
scroll to position [0, 0]
click at [419, 287] on icon "button" at bounding box center [421, 288] width 14 height 14
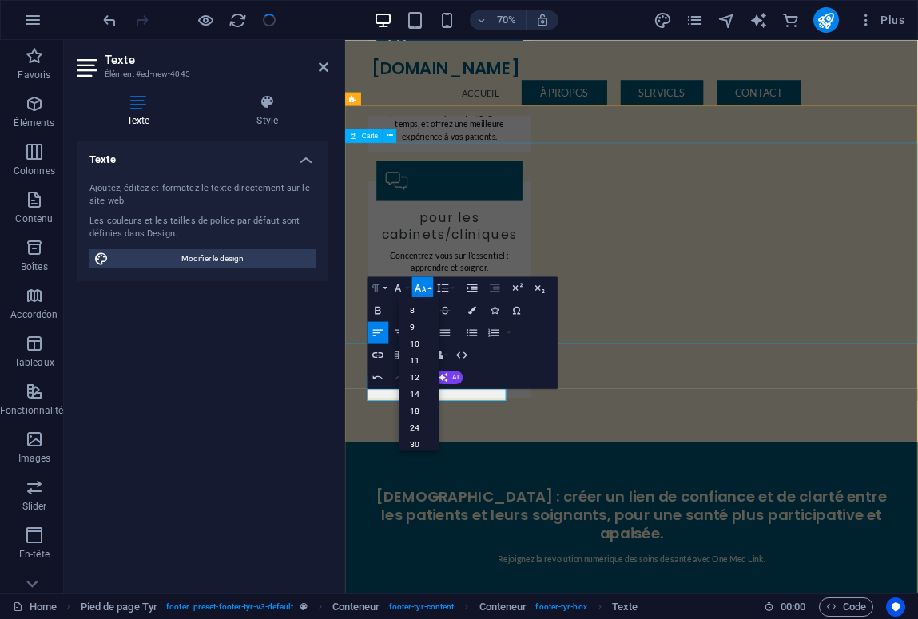
click at [380, 288] on icon "button" at bounding box center [376, 288] width 14 height 14
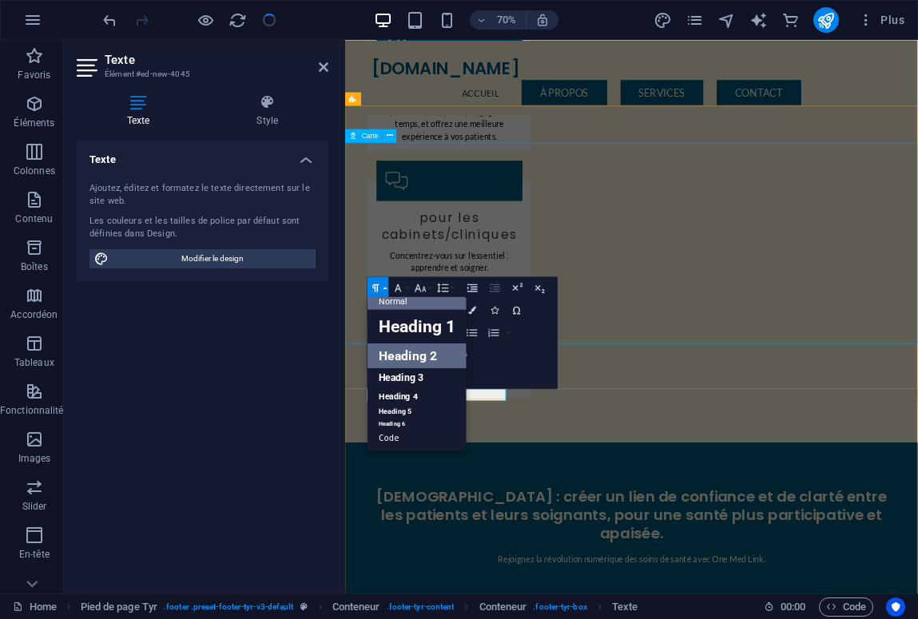
scroll to position [12, 0]
click at [414, 354] on link "Heading 2" at bounding box center [417, 356] width 99 height 26
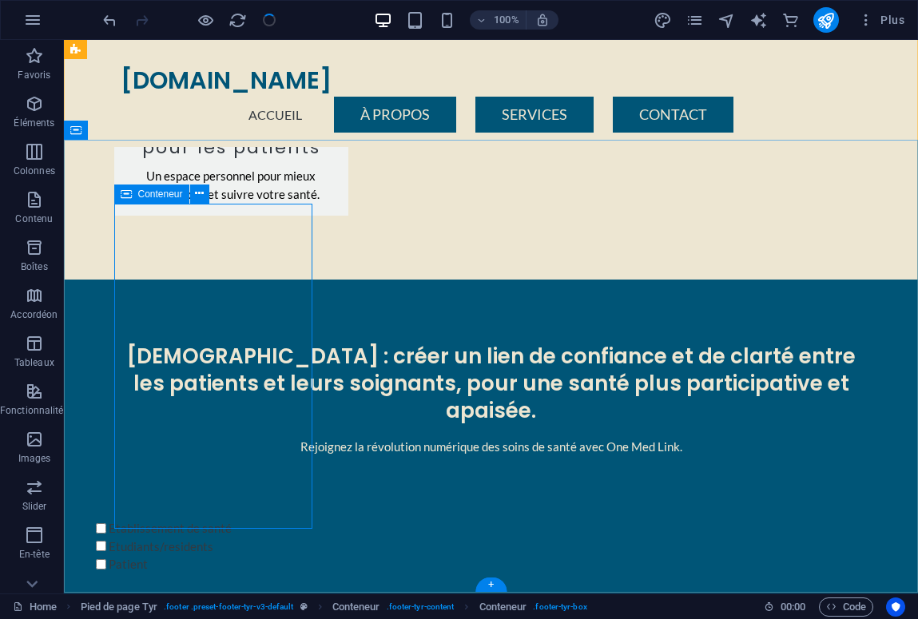
scroll to position [1743, 0]
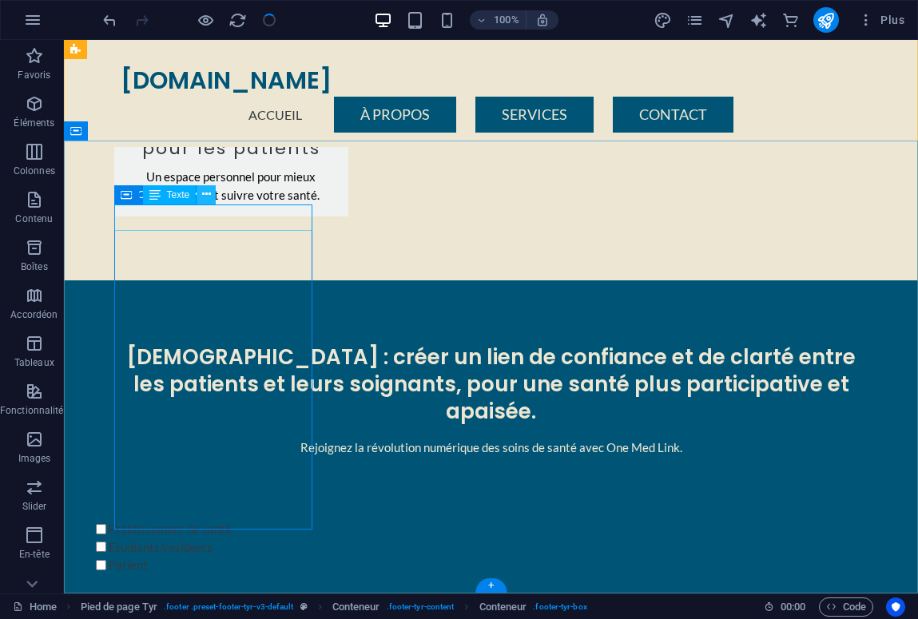
click at [207, 191] on icon at bounding box center [206, 194] width 9 height 17
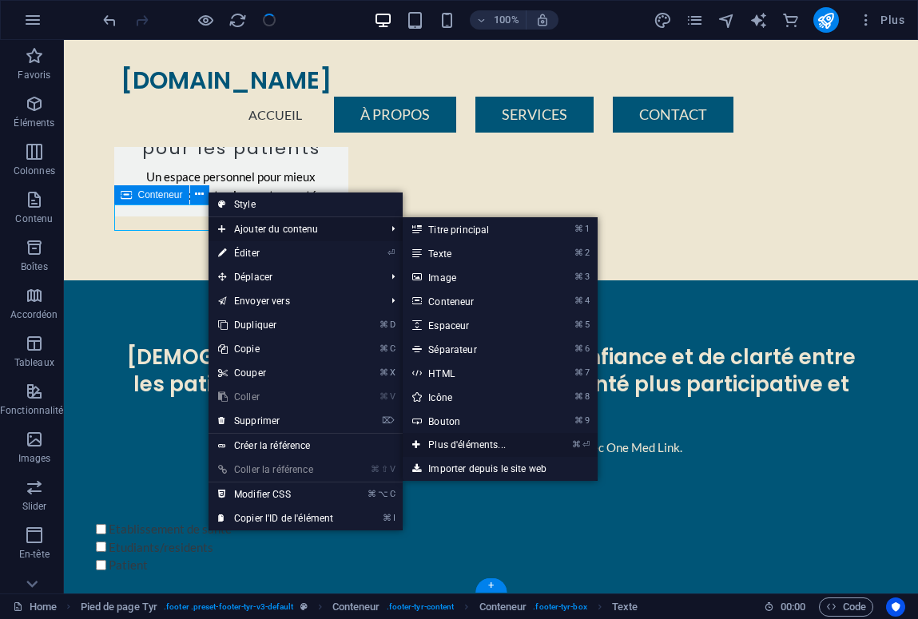
click at [472, 444] on link "⌘ ⏎ Plus d'éléments..." at bounding box center [470, 445] width 135 height 24
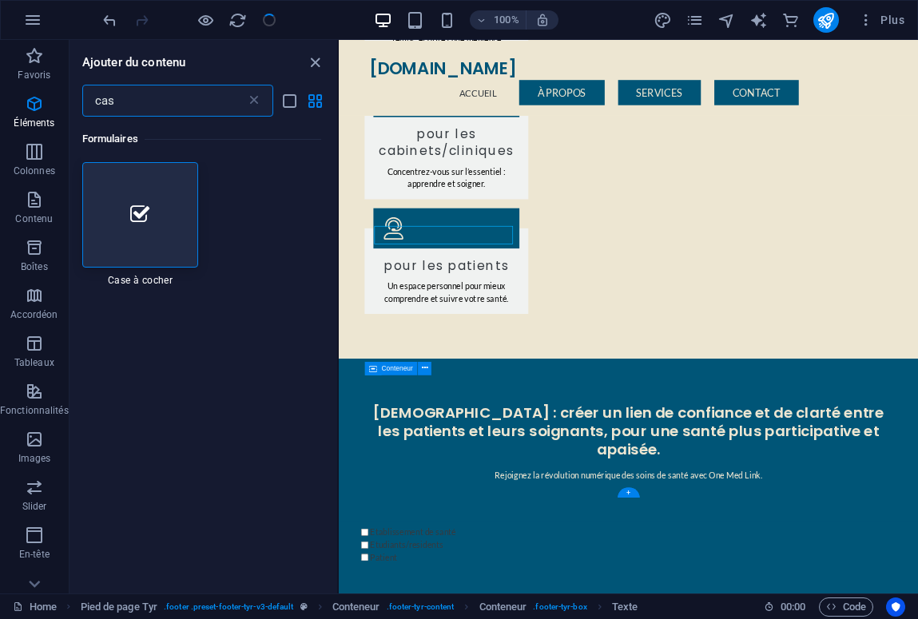
scroll to position [1642, 0]
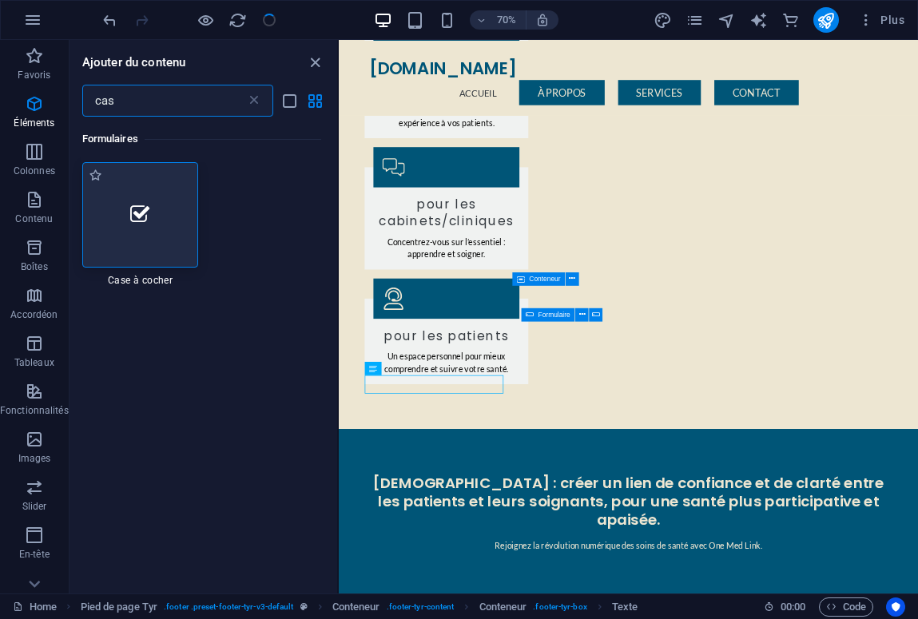
click at [129, 254] on div at bounding box center [140, 214] width 117 height 105
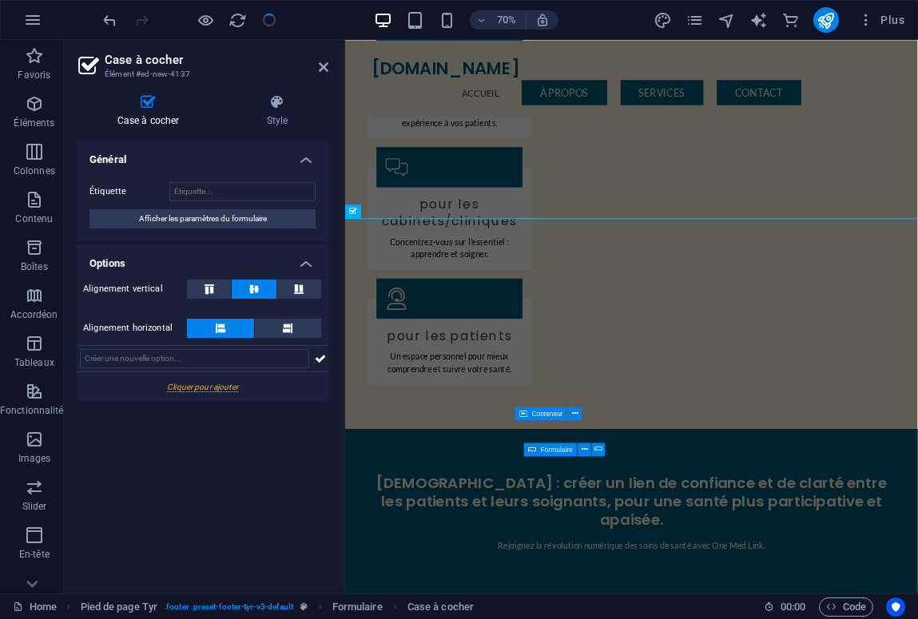
scroll to position [1462, 0]
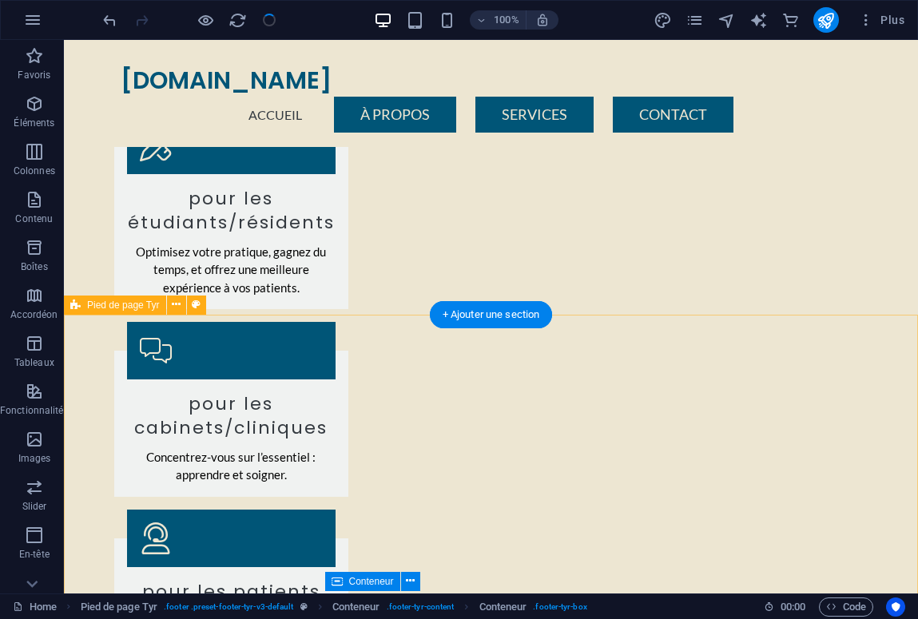
scroll to position [1226, 0]
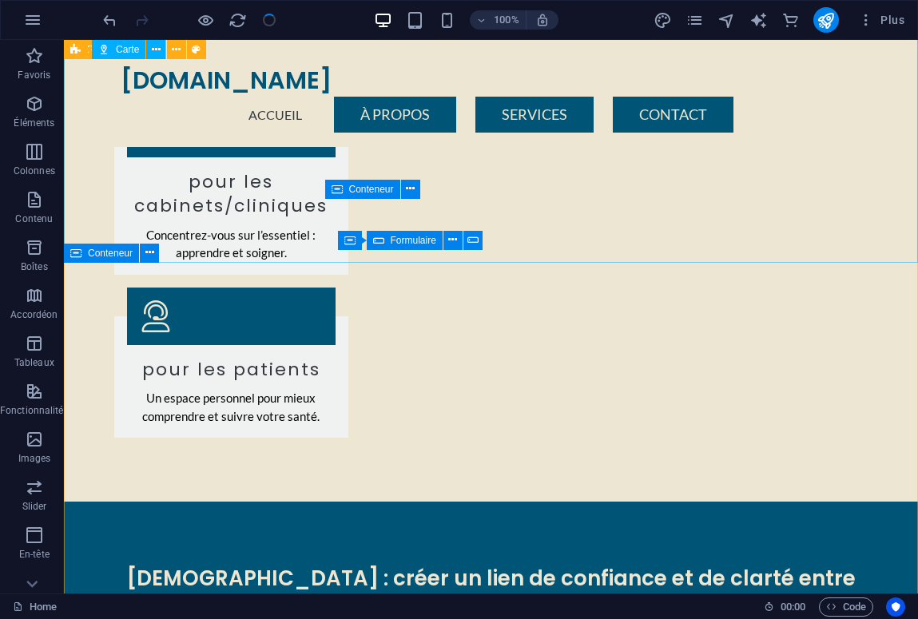
scroll to position [1568, 0]
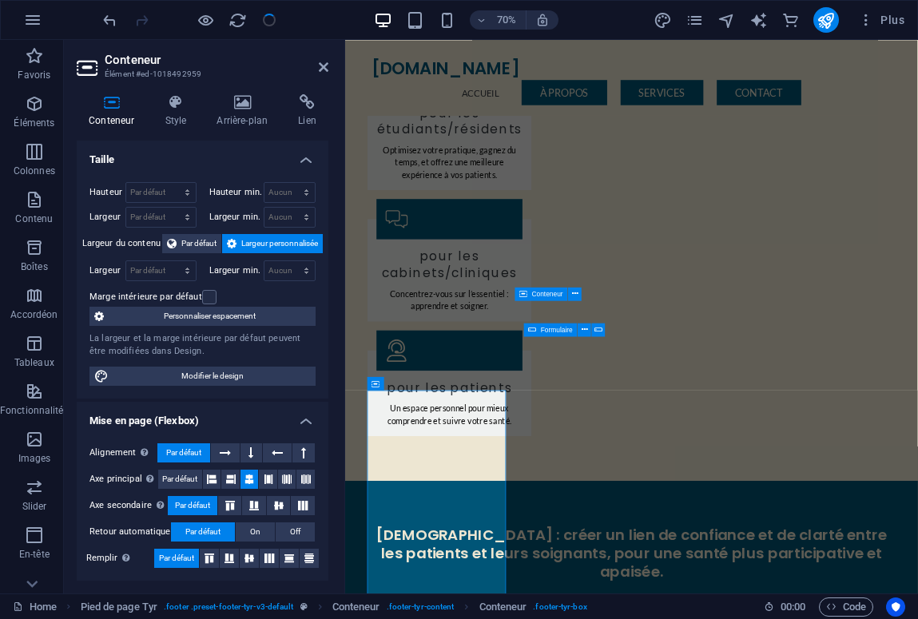
scroll to position [0, 0]
click at [43, 118] on p "Éléments" at bounding box center [34, 123] width 41 height 13
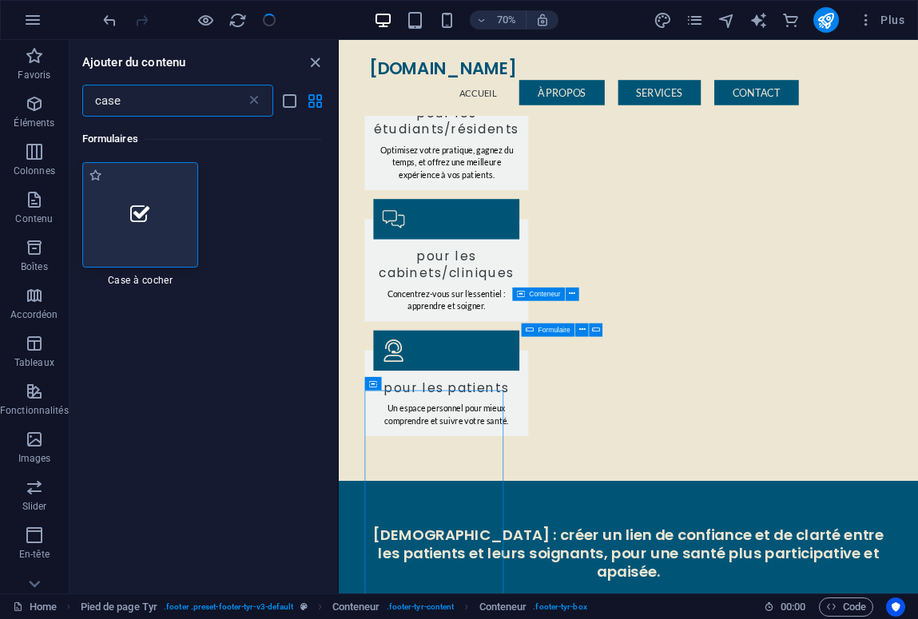
type input "case"
click at [153, 224] on div at bounding box center [140, 214] width 117 height 105
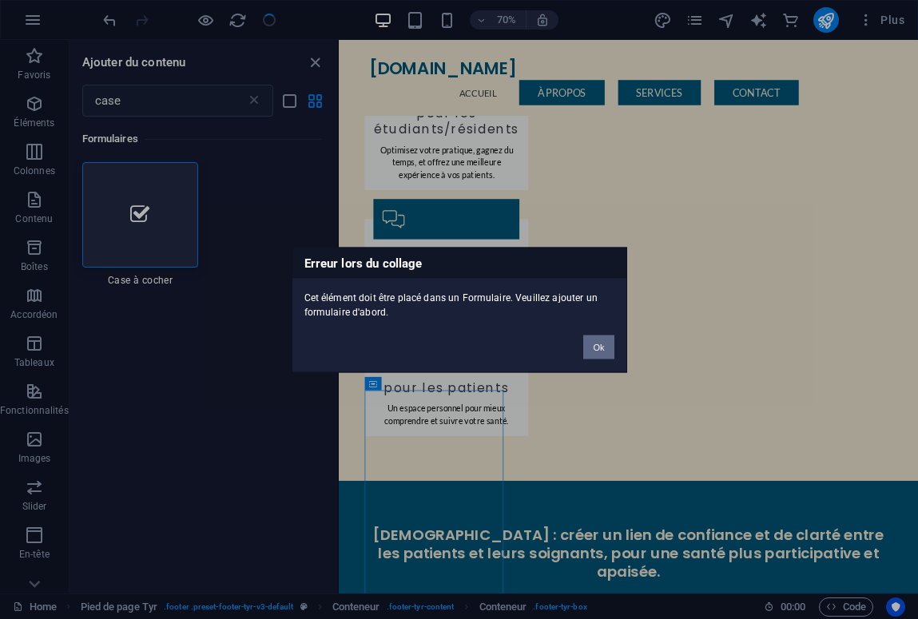
click at [595, 349] on button "Ok" at bounding box center [598, 347] width 30 height 24
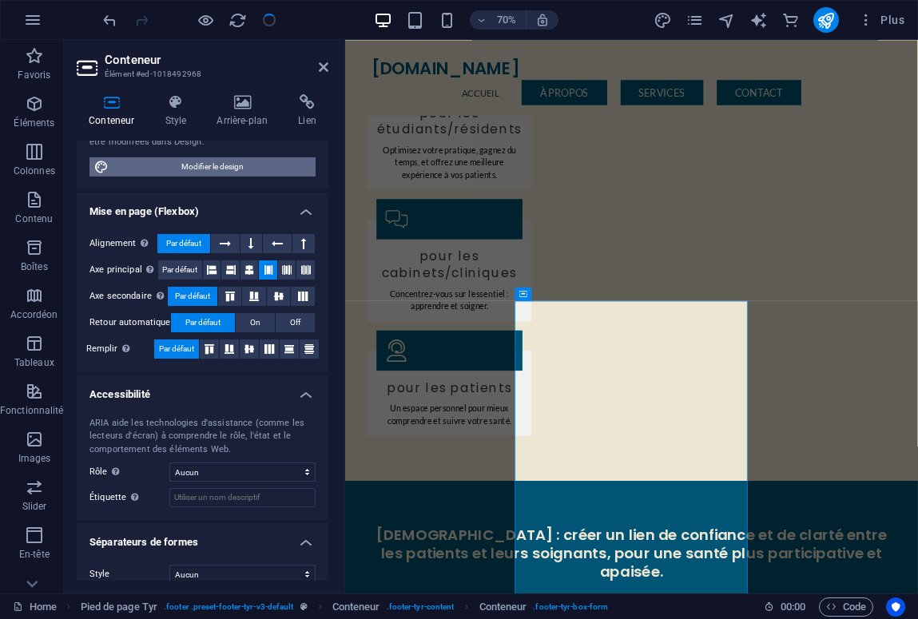
scroll to position [217, 0]
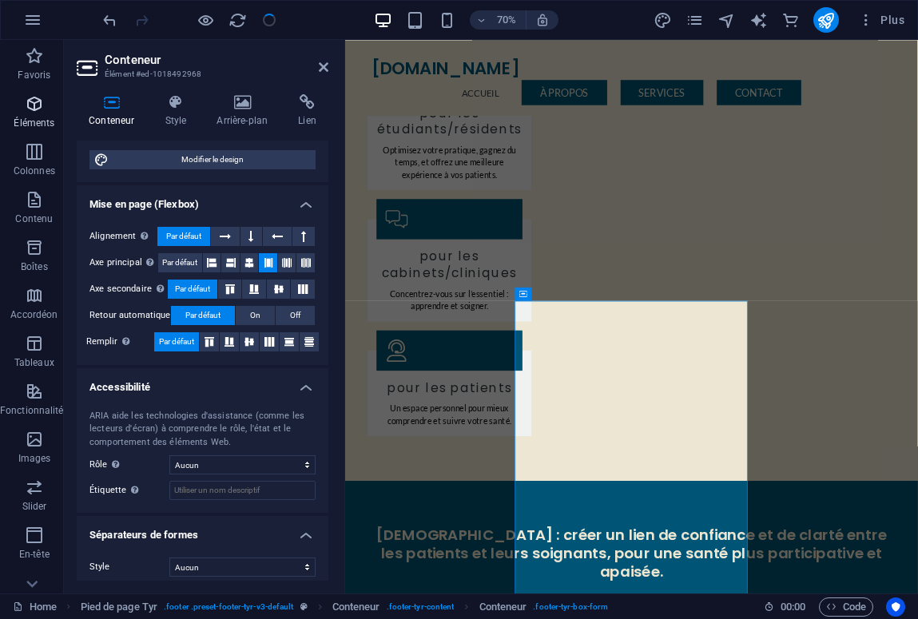
click at [28, 113] on span "Éléments" at bounding box center [34, 113] width 69 height 38
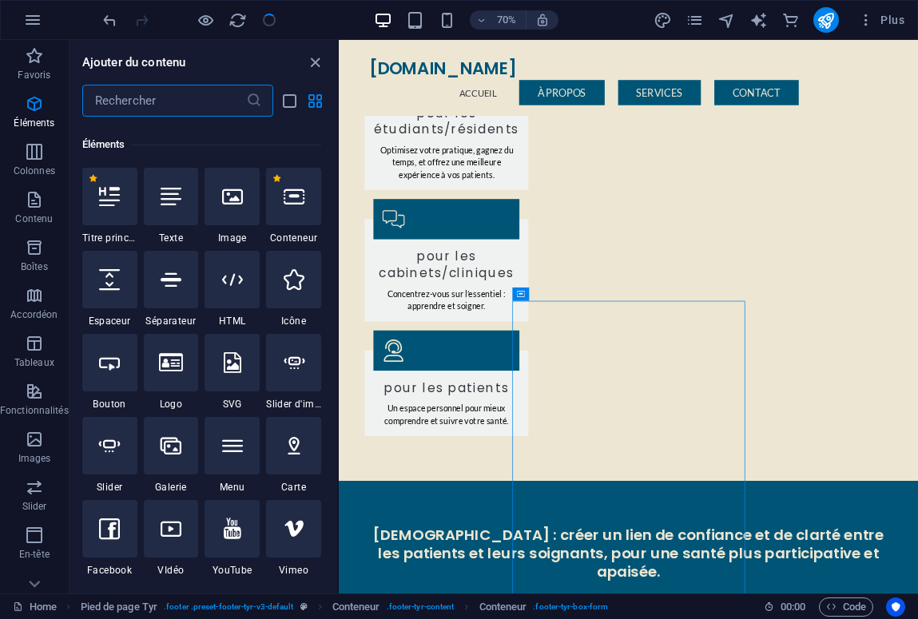
scroll to position [170, 0]
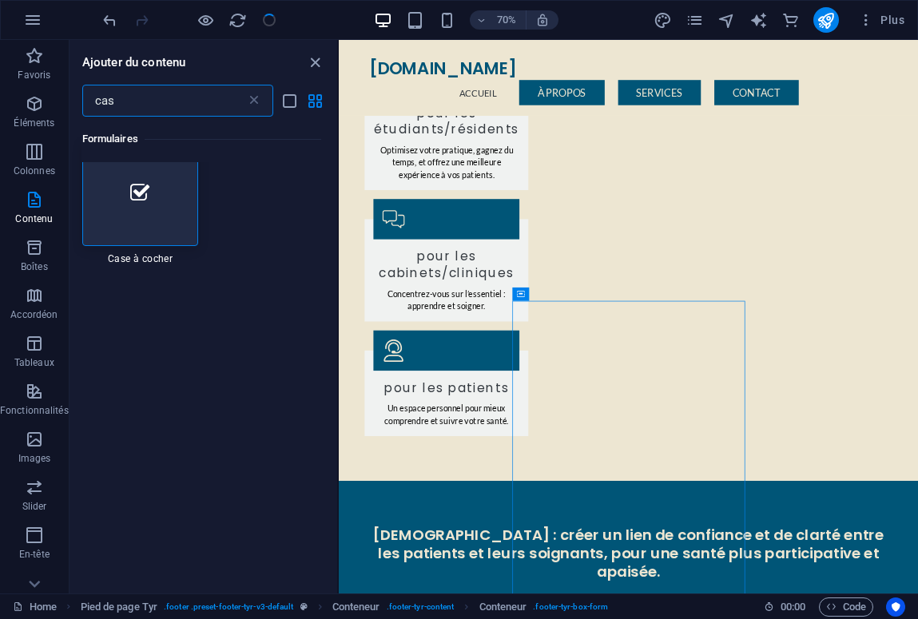
type input "cas"
click at [149, 182] on div at bounding box center [140, 205] width 117 height 105
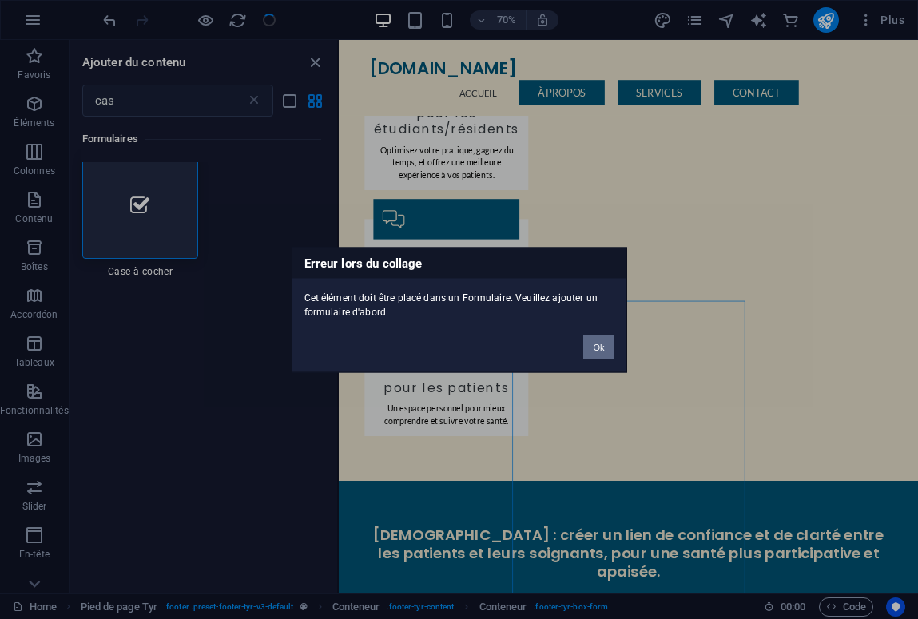
click at [596, 352] on button "Ok" at bounding box center [598, 347] width 30 height 24
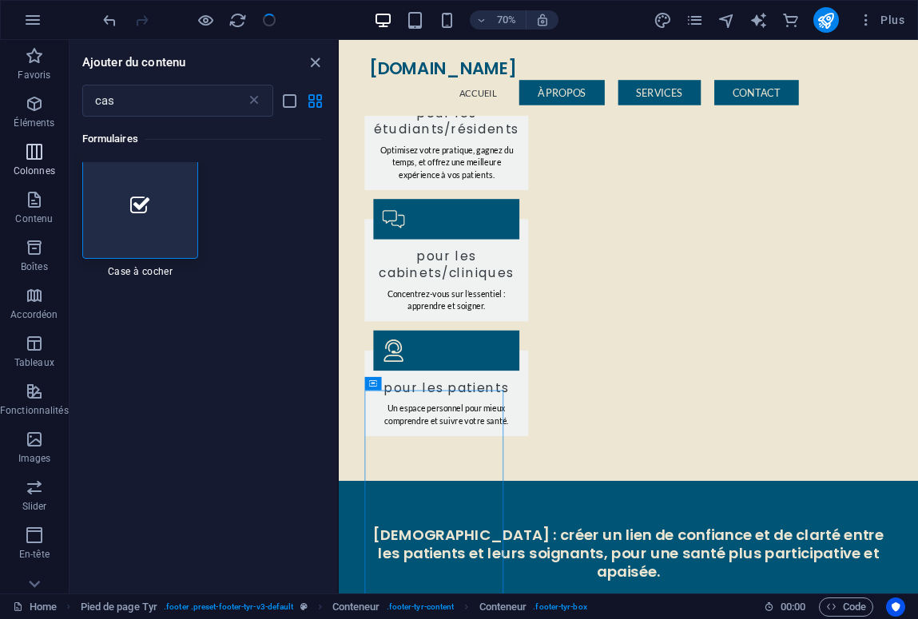
click at [27, 157] on icon "button" at bounding box center [34, 151] width 19 height 19
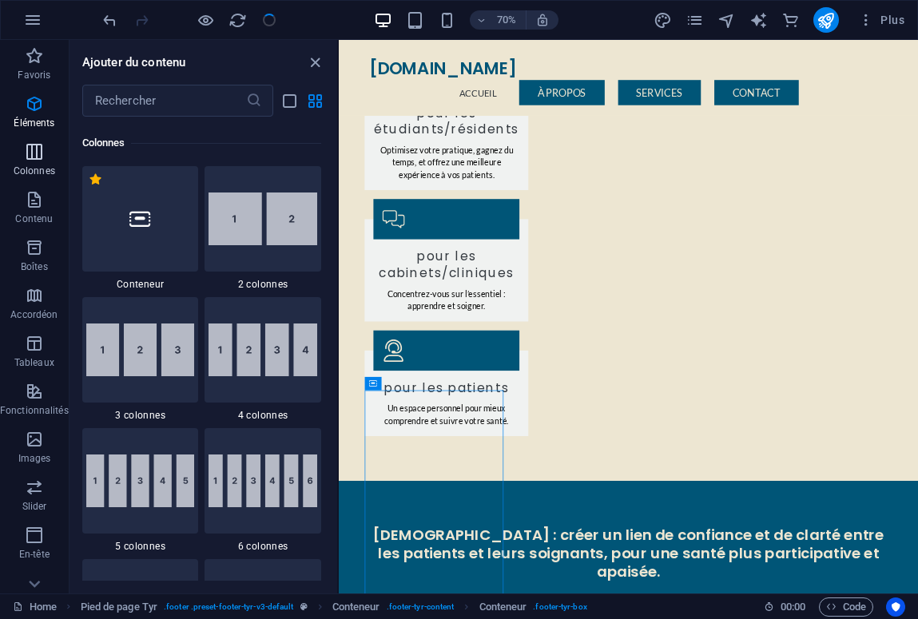
scroll to position [791, 0]
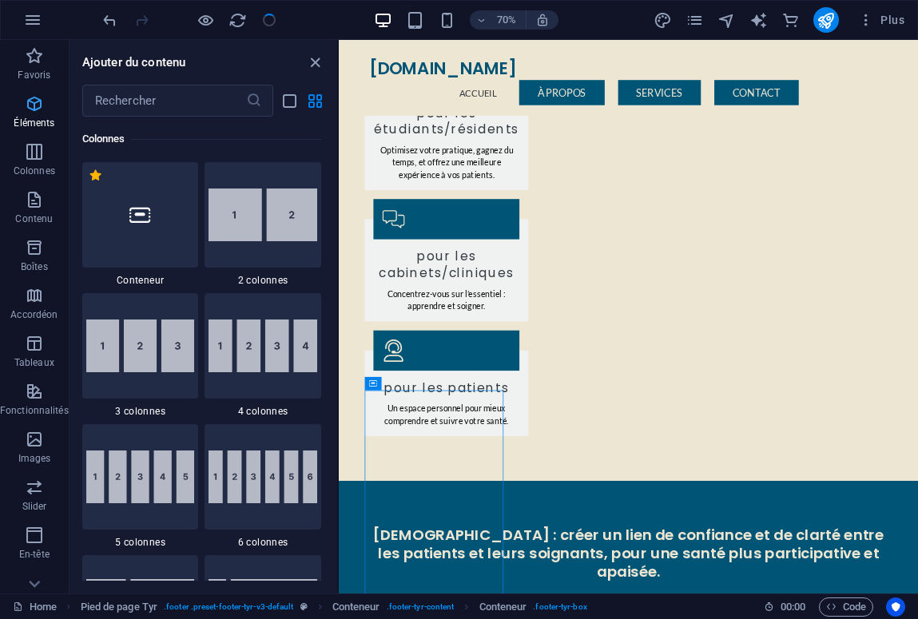
click at [31, 109] on icon "button" at bounding box center [34, 103] width 19 height 19
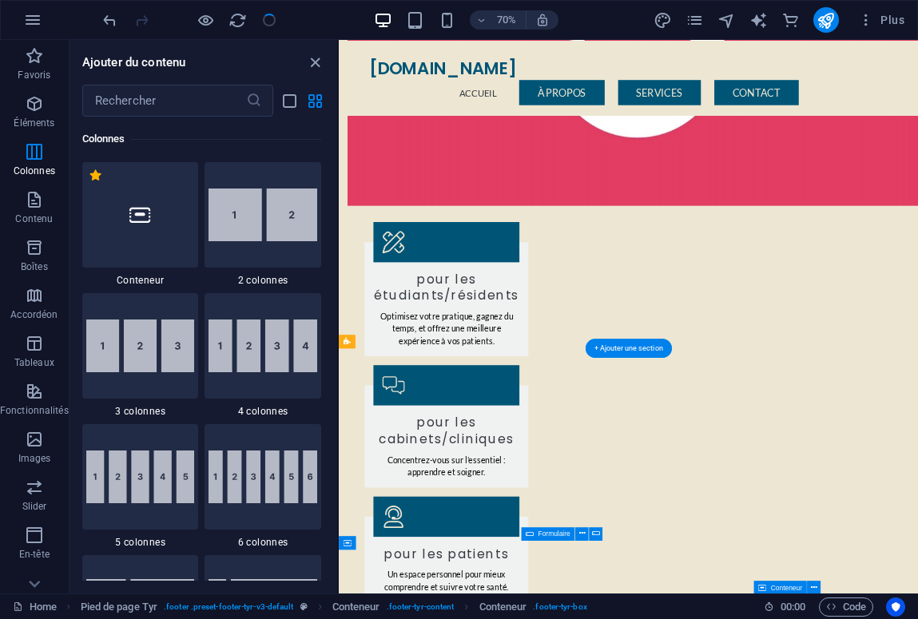
scroll to position [1276, 0]
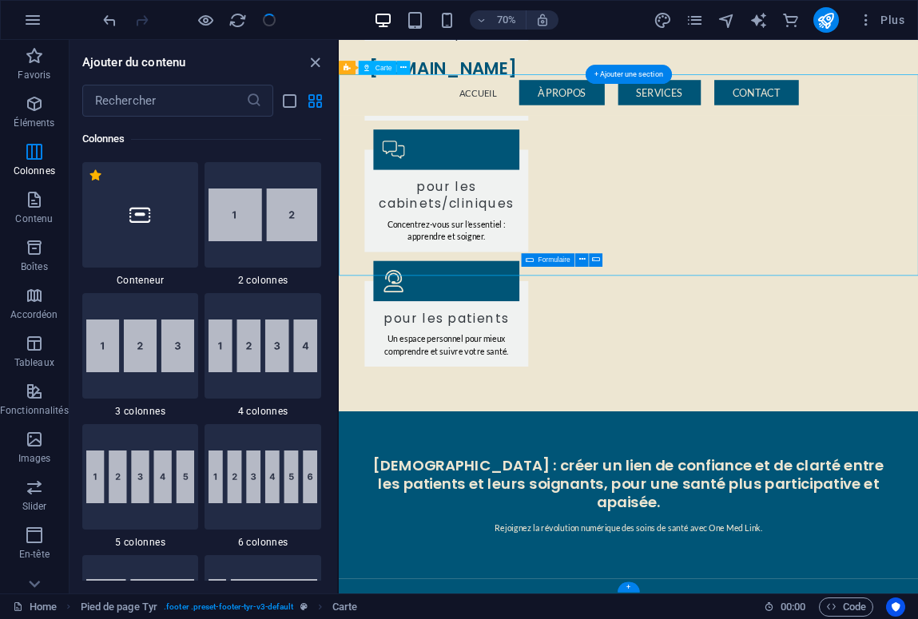
scroll to position [1666, 0]
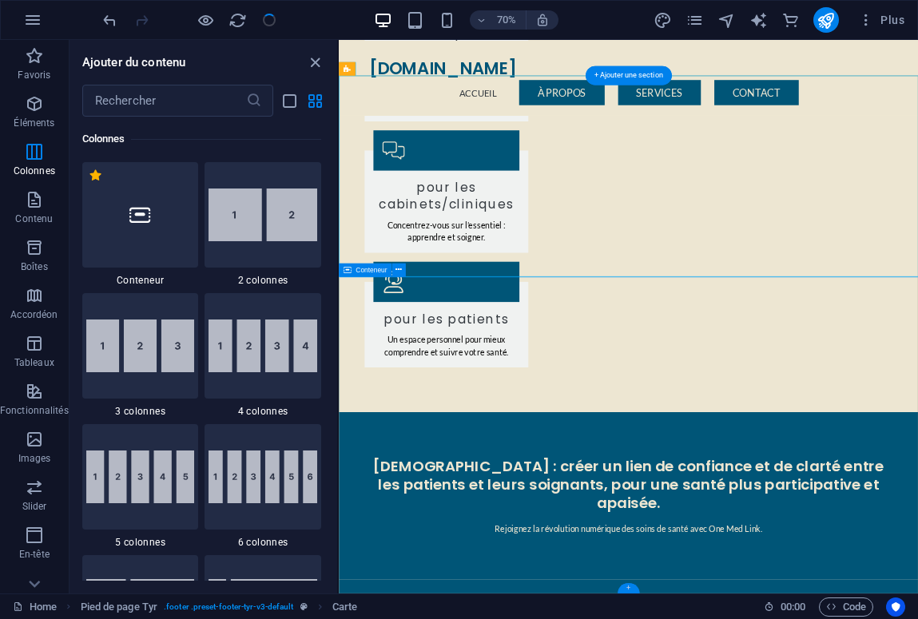
click at [630, 586] on div "+" at bounding box center [629, 588] width 22 height 10
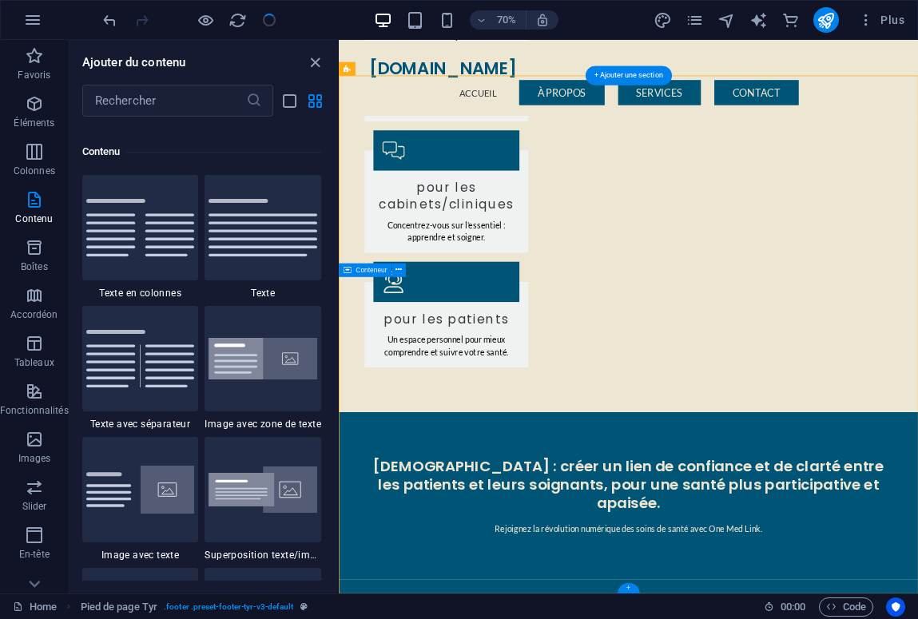
scroll to position [2796, 0]
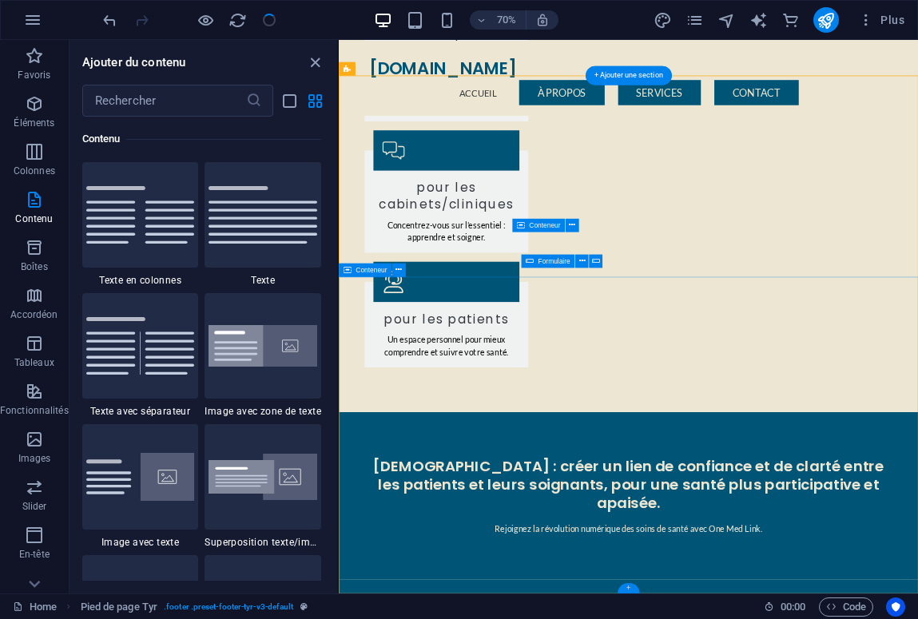
click at [628, 585] on div "+" at bounding box center [629, 588] width 22 height 10
click at [628, 586] on div "+" at bounding box center [629, 588] width 22 height 10
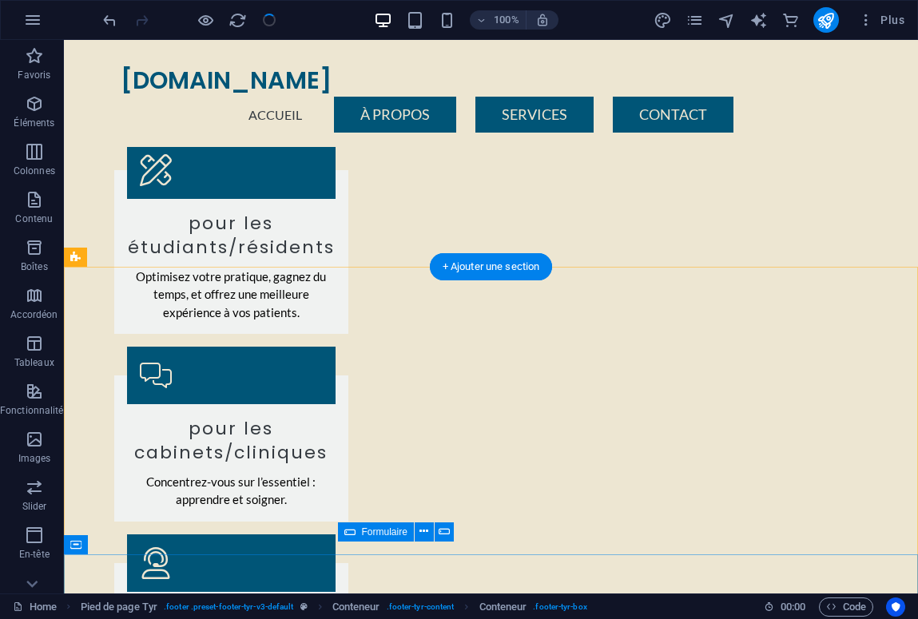
scroll to position [1277, 0]
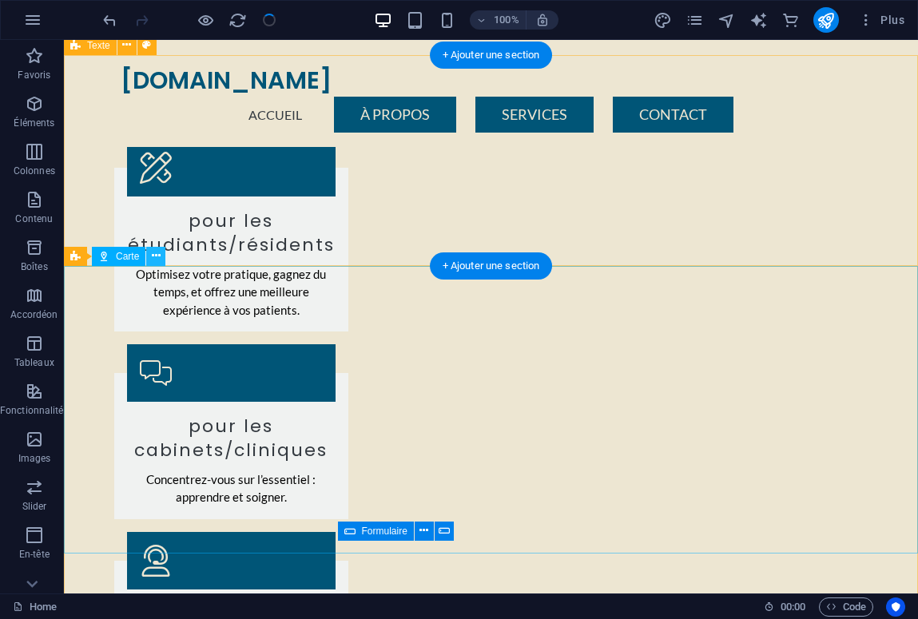
click at [161, 253] on button at bounding box center [155, 256] width 19 height 19
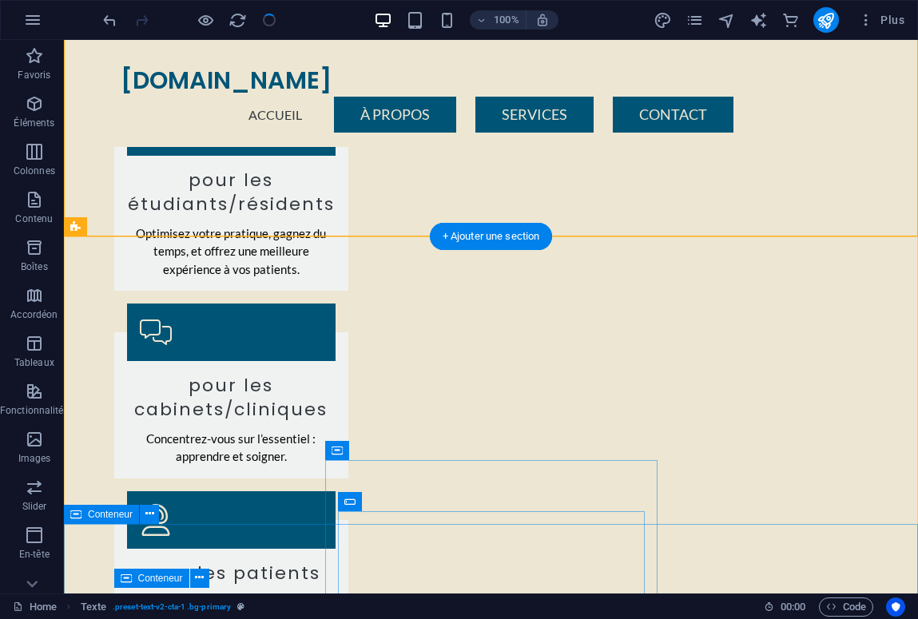
scroll to position [1306, 0]
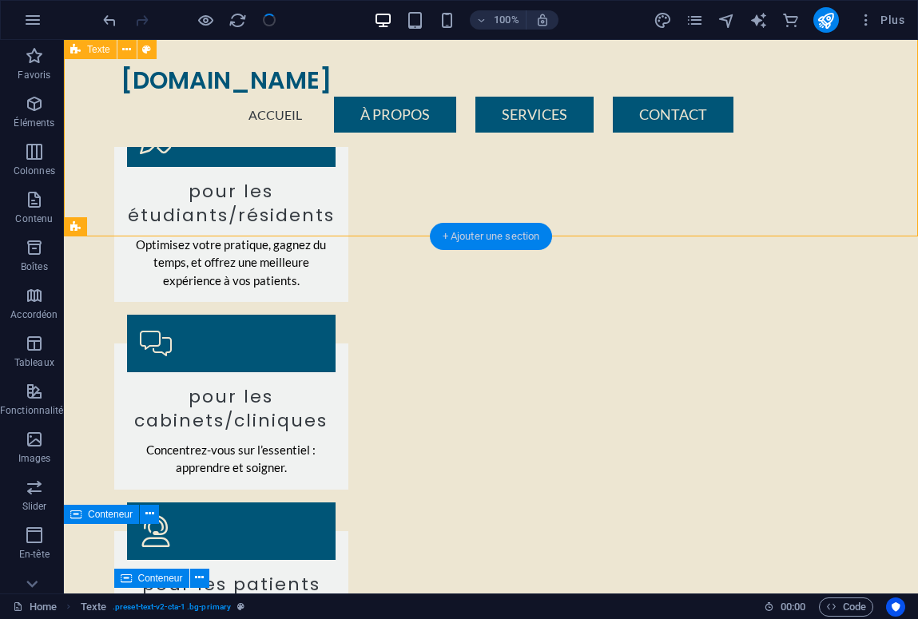
click at [485, 236] on div "+ Ajouter une section" at bounding box center [491, 236] width 123 height 27
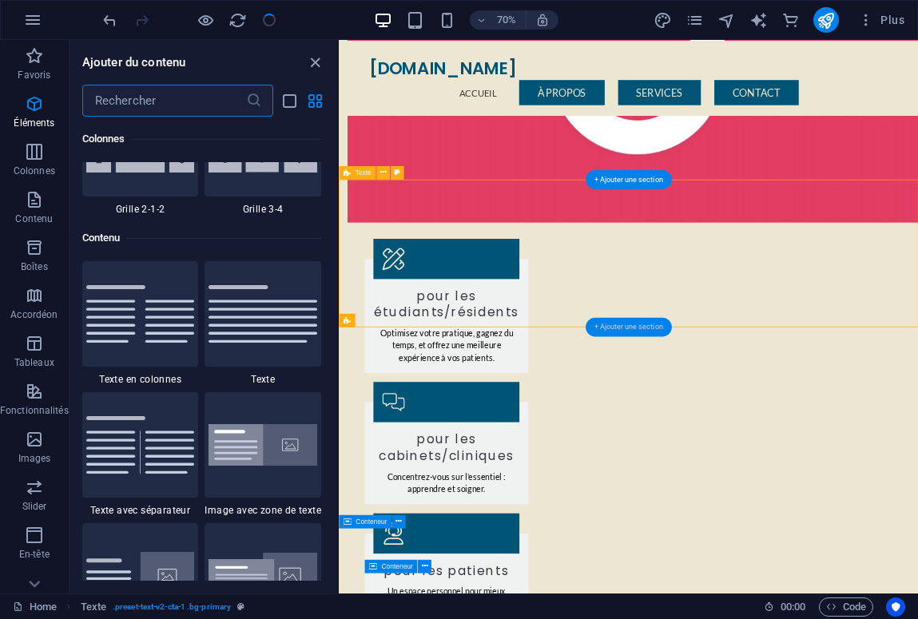
scroll to position [2796, 0]
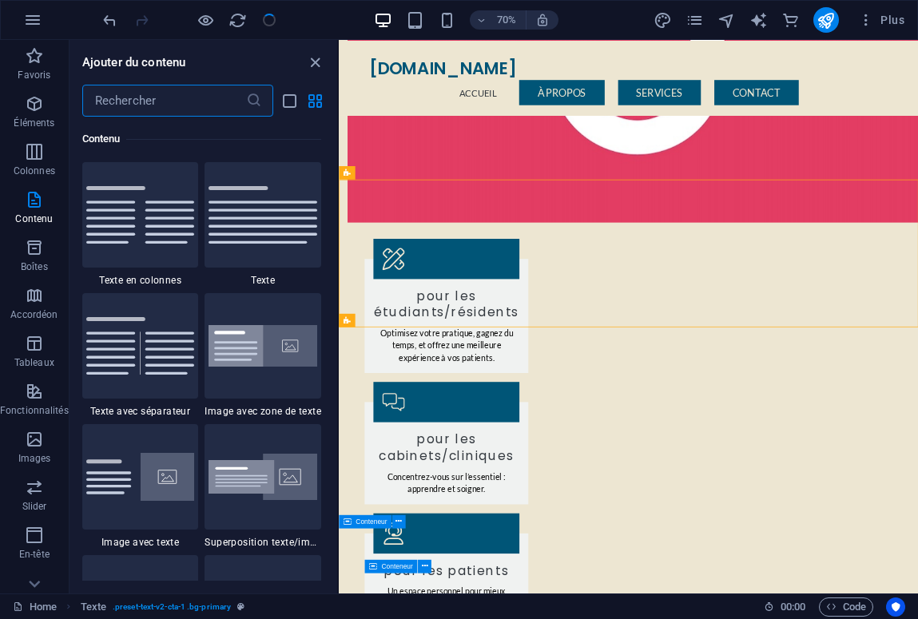
type input "c"
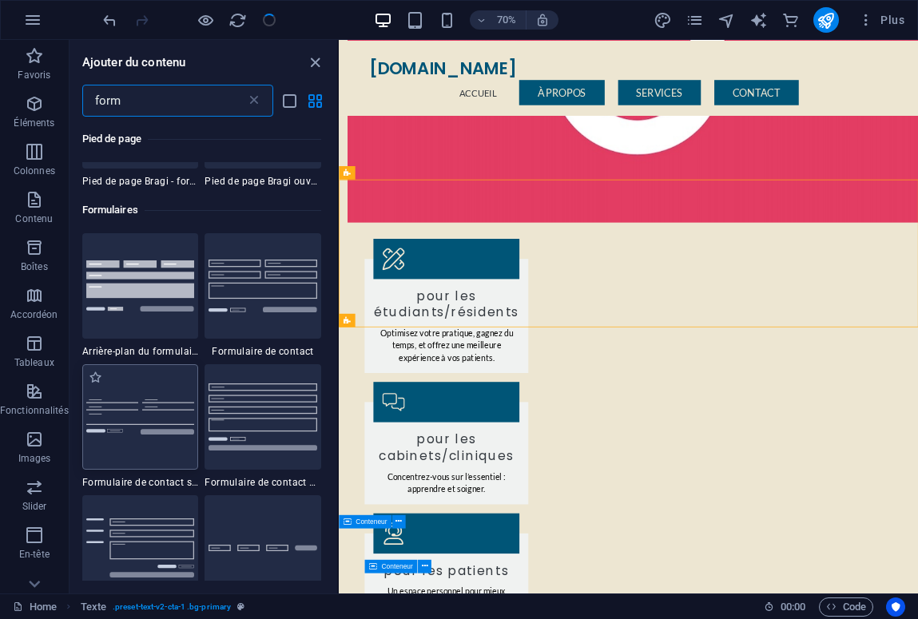
scroll to position [714, 0]
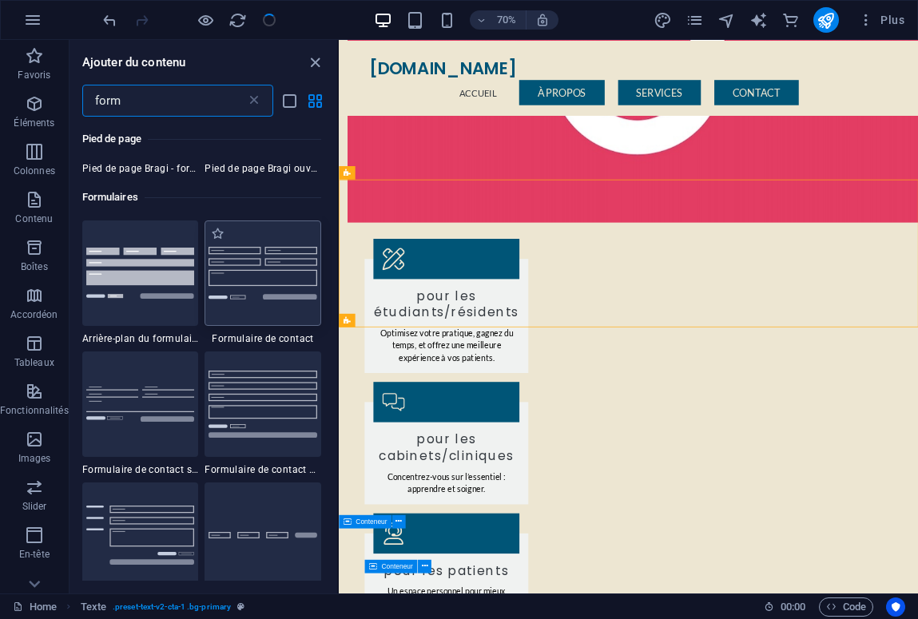
type input "form"
click at [280, 272] on img at bounding box center [263, 273] width 109 height 53
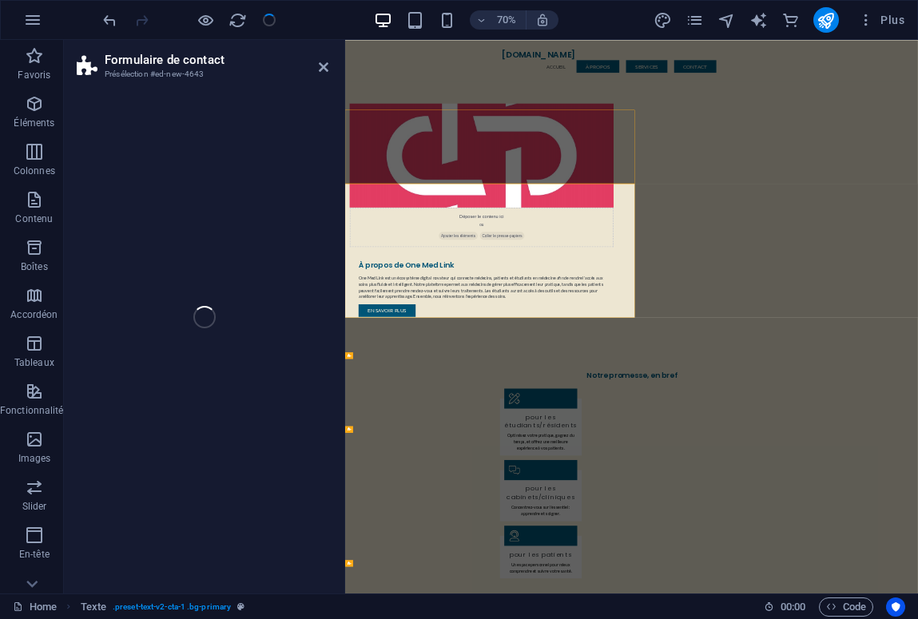
select select "rem"
select select "preset-contact-form-v3-default"
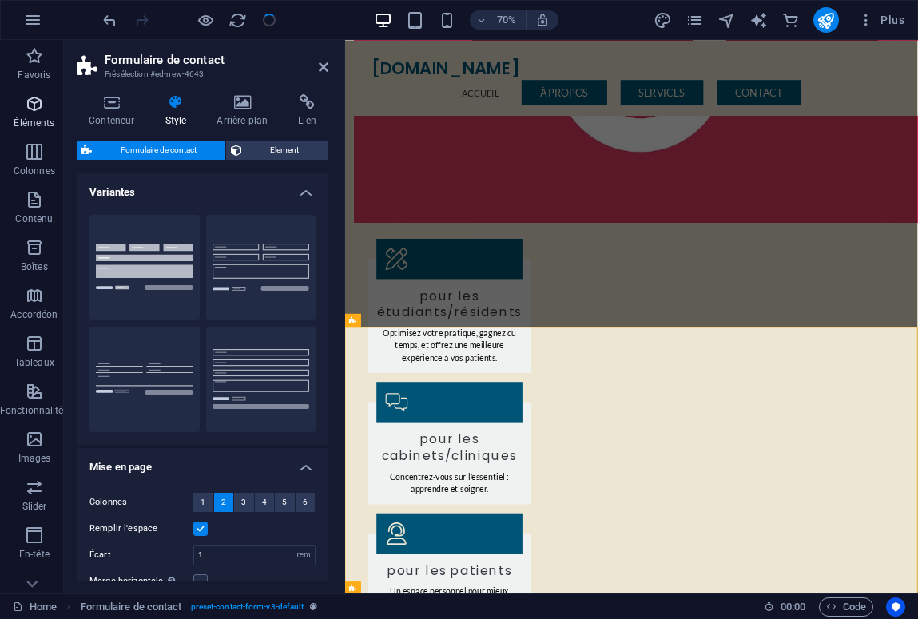
click at [28, 112] on icon "button" at bounding box center [34, 103] width 19 height 19
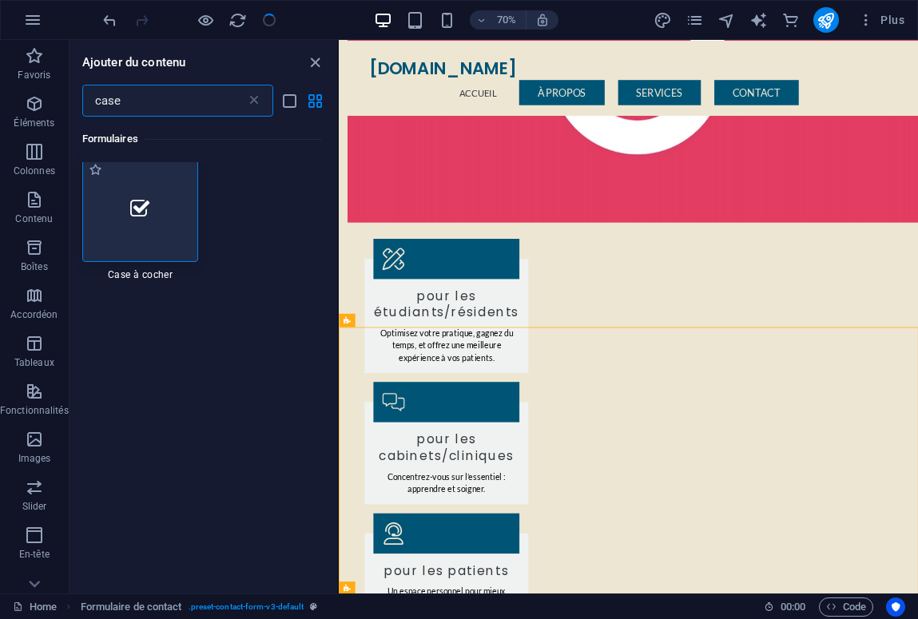
type input "case"
click at [145, 196] on div at bounding box center [140, 213] width 117 height 105
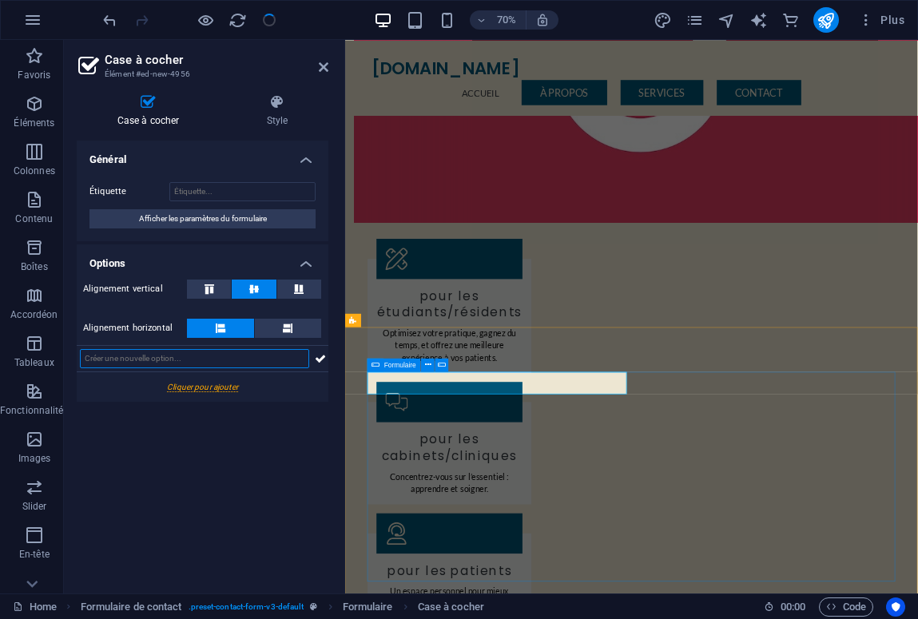
click at [187, 352] on input "text" at bounding box center [194, 358] width 229 height 19
type input "Etablissement de santé"
click at [323, 358] on icon at bounding box center [320, 358] width 11 height 19
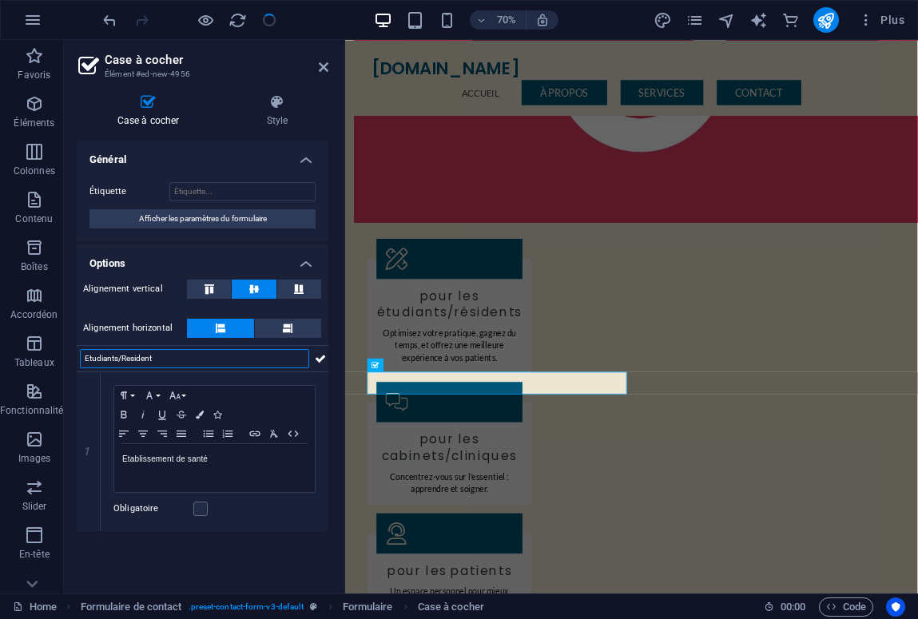
click at [119, 356] on input "Etudiants/Resident" at bounding box center [194, 358] width 229 height 19
type input "Etudiant/Resident"
click at [317, 358] on icon at bounding box center [320, 358] width 11 height 19
type input "Patient"
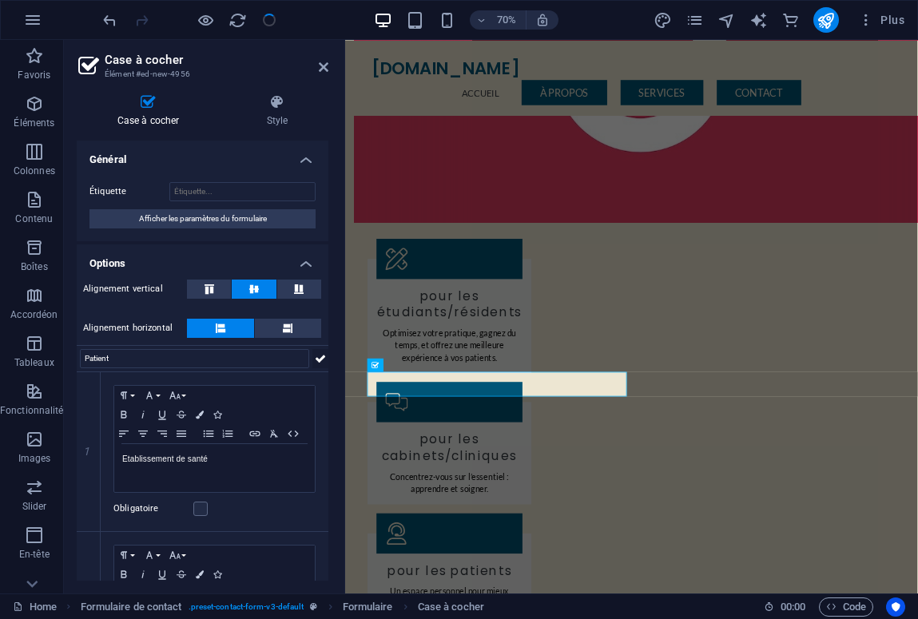
click at [315, 357] on icon at bounding box center [320, 358] width 11 height 19
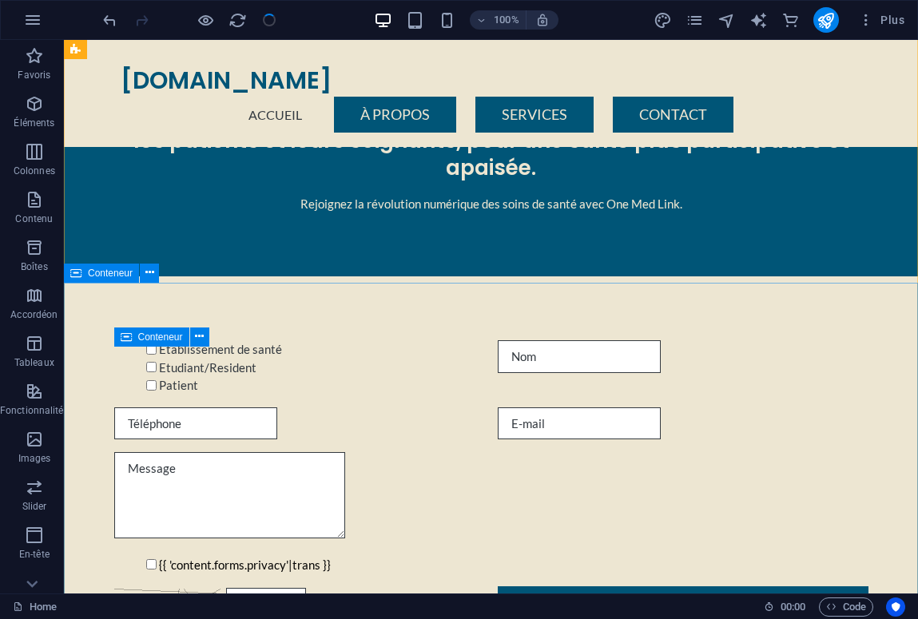
scroll to position [1915, 0]
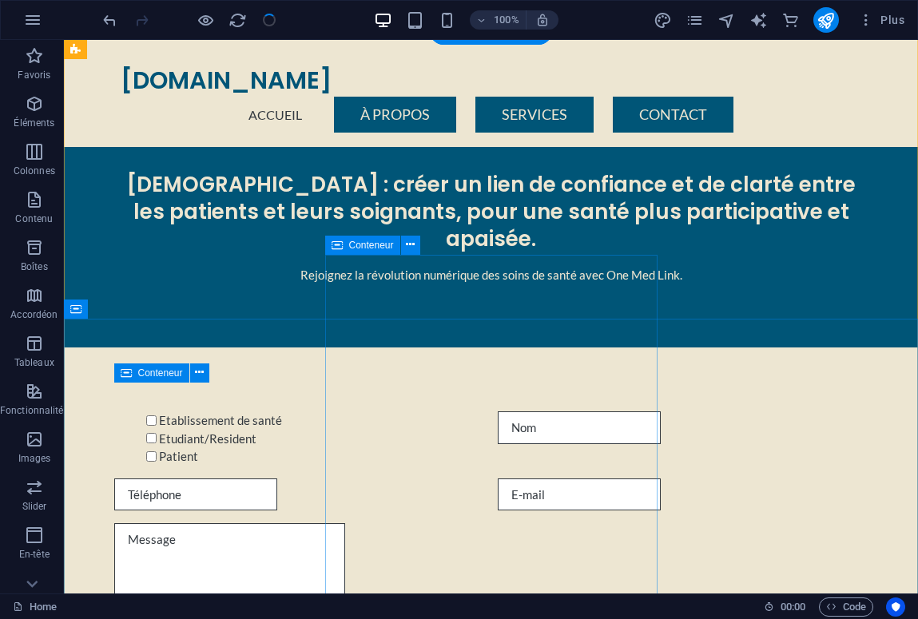
click at [0, 0] on div "H2" at bounding box center [0, 0] width 0 height 0
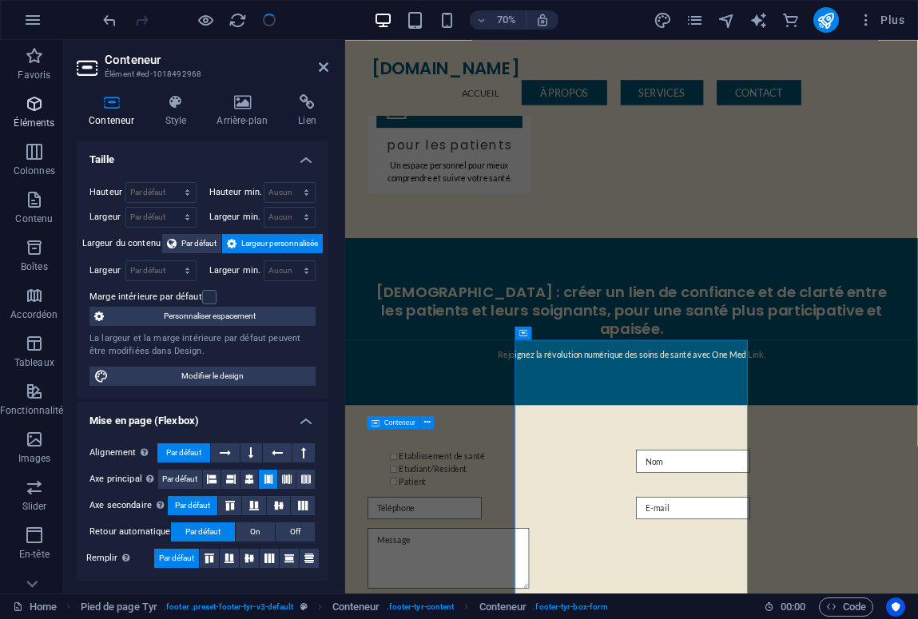
click at [40, 104] on icon "button" at bounding box center [34, 103] width 19 height 19
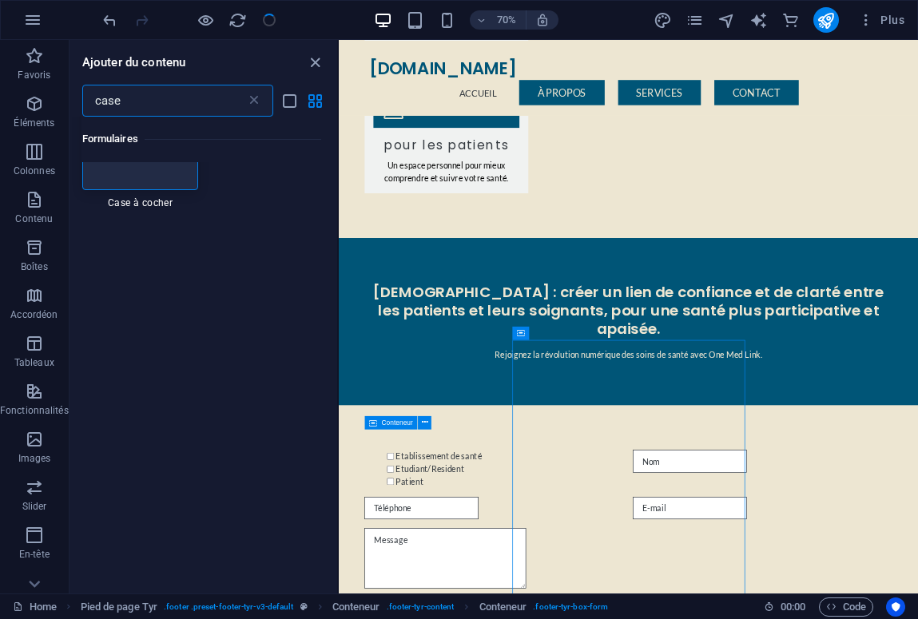
type input "case"
click at [157, 185] on div at bounding box center [140, 137] width 117 height 105
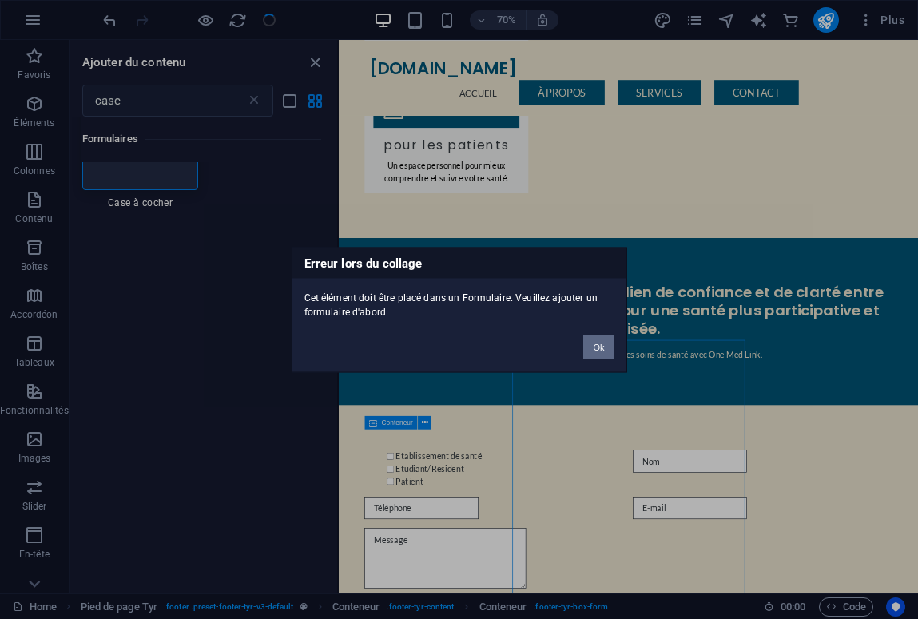
click at [604, 344] on button "Ok" at bounding box center [598, 347] width 30 height 24
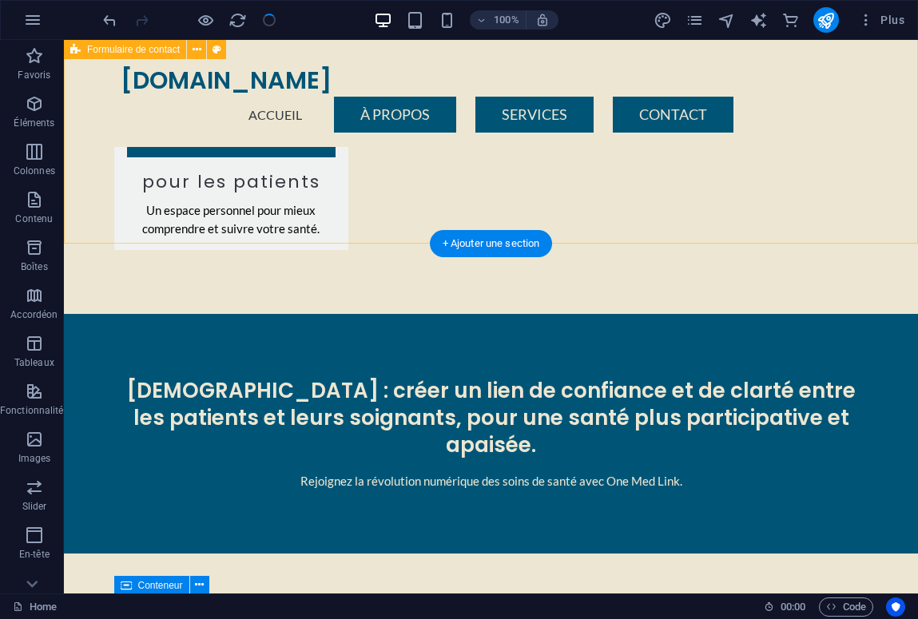
scroll to position [1703, 0]
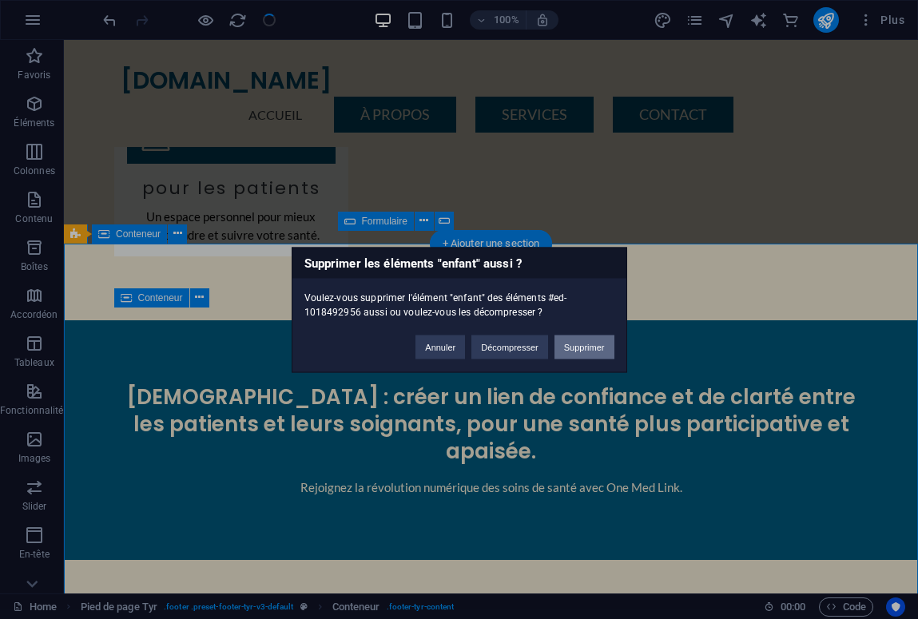
click at [595, 347] on button "Supprimer" at bounding box center [585, 347] width 60 height 24
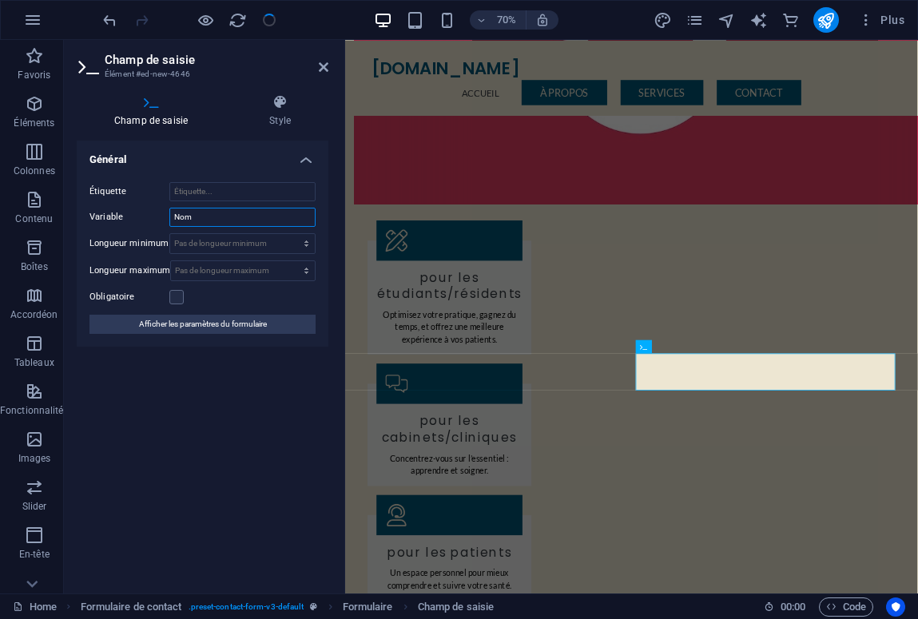
click at [212, 211] on input "Nom" at bounding box center [242, 217] width 146 height 19
type input "Nom Complet"
click at [165, 428] on div "Général Étiquette Variable Nom Complet Longueur minimum Pas de longueur minimum…" at bounding box center [203, 361] width 252 height 440
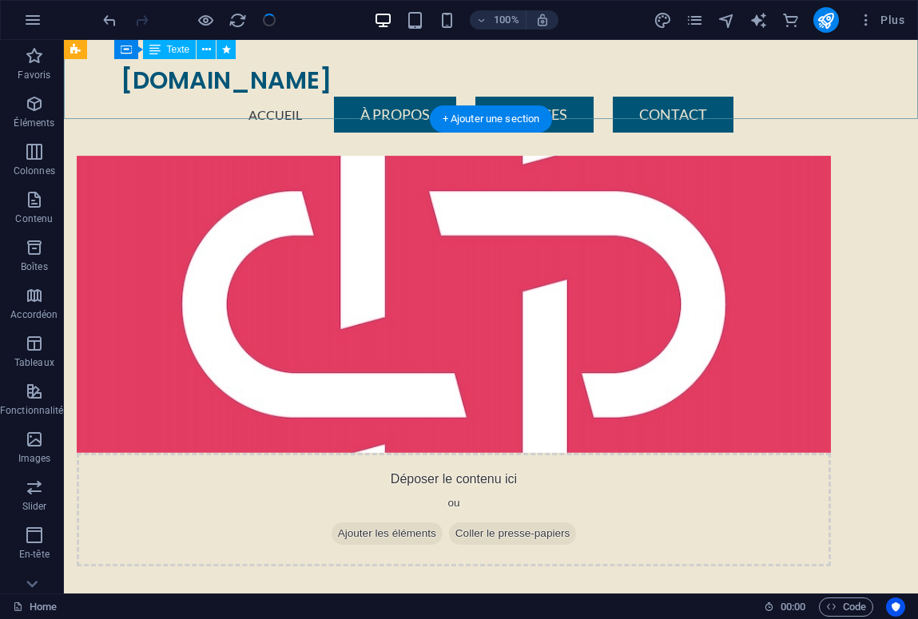
scroll to position [419, 0]
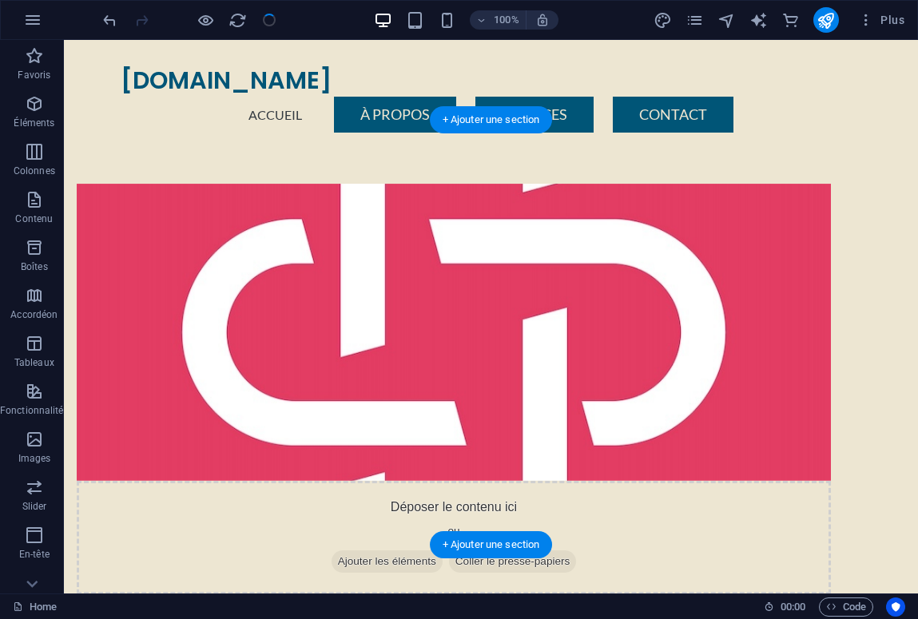
click at [465, 471] on figure at bounding box center [454, 332] width 754 height 297
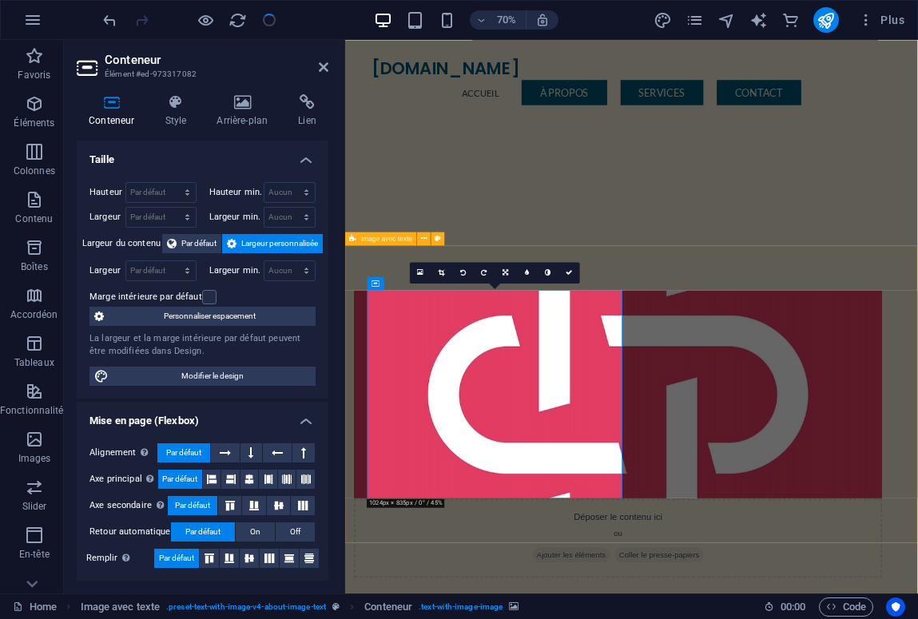
click at [384, 618] on figure at bounding box center [735, 545] width 754 height 297
click at [401, 618] on figure at bounding box center [735, 545] width 754 height 297
click at [375, 284] on icon at bounding box center [376, 283] width 8 height 14
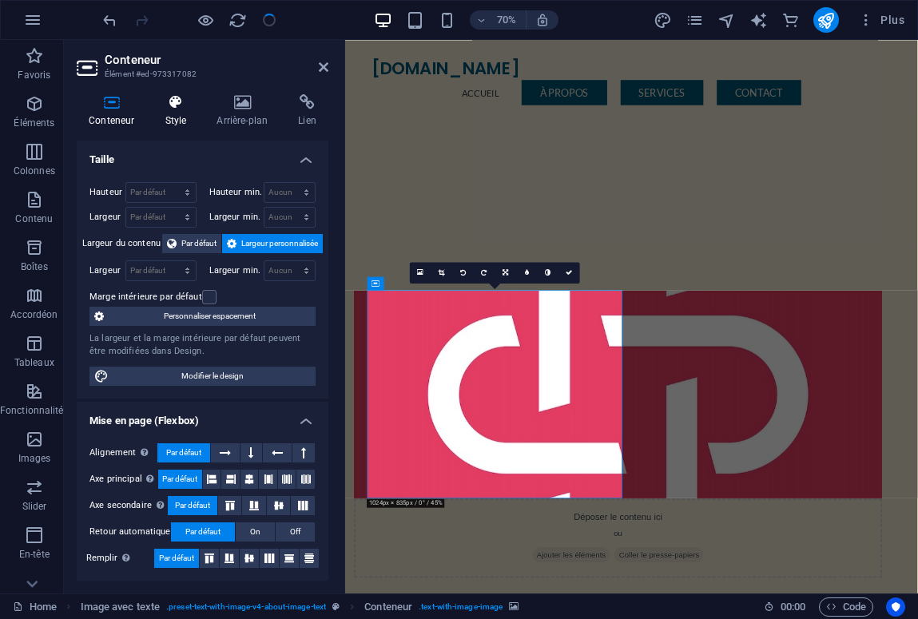
click at [180, 103] on icon at bounding box center [176, 102] width 46 height 16
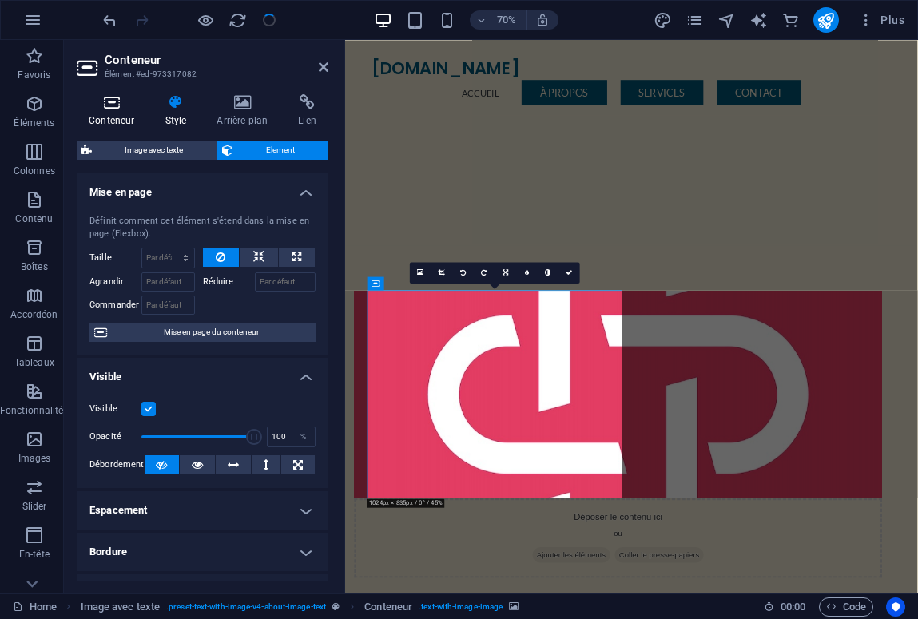
click at [113, 109] on icon at bounding box center [112, 102] width 70 height 16
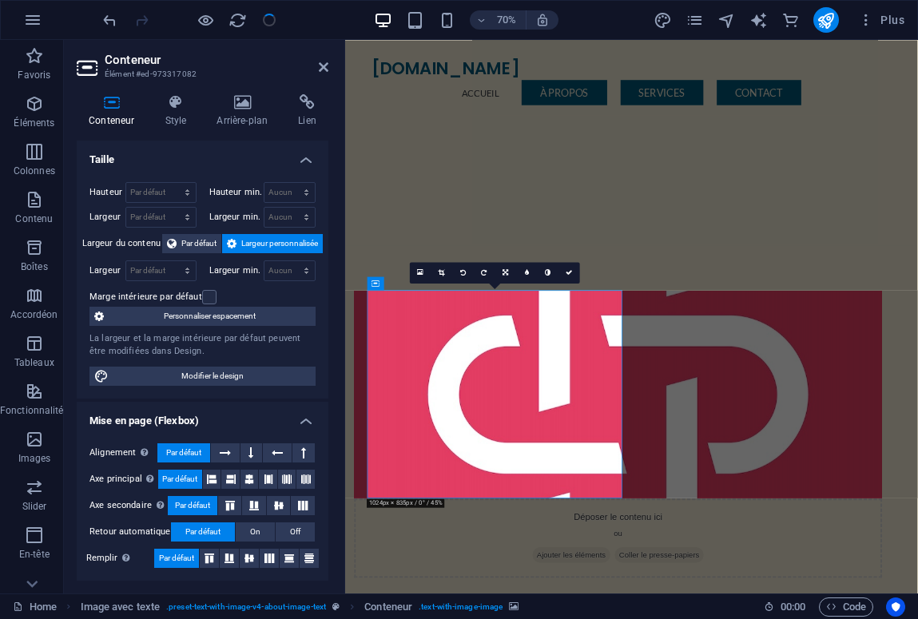
click at [329, 74] on aside "Conteneur Élément #ed-973317082 Conteneur Style Arrière-plan Lien Taille Hauteu…" at bounding box center [204, 317] width 281 height 554
click at [326, 73] on icon at bounding box center [324, 67] width 10 height 13
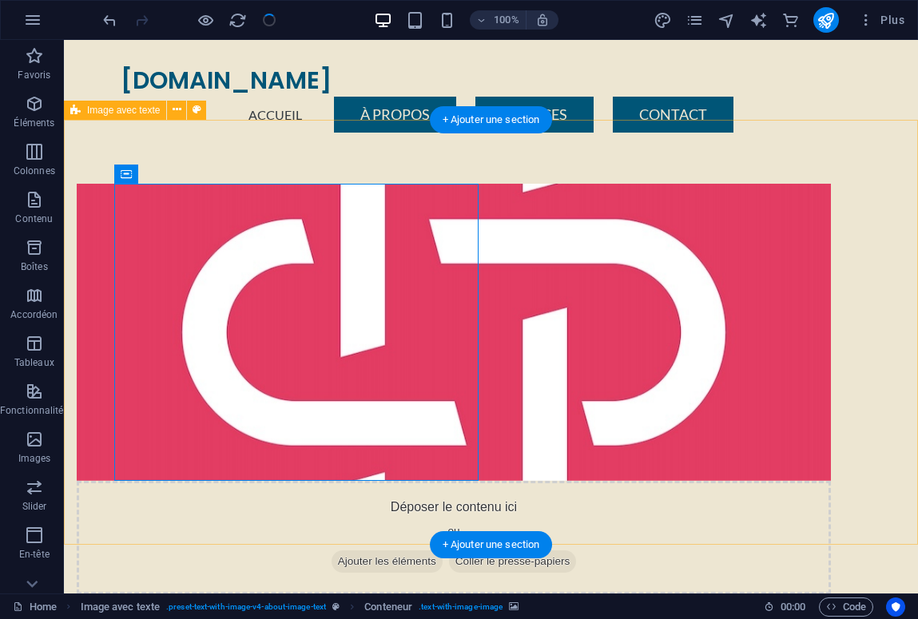
click at [503, 181] on div "Déposer le contenu ici ou Ajouter les éléments Coller le presse-papiers À propo…" at bounding box center [491, 501] width 854 height 763
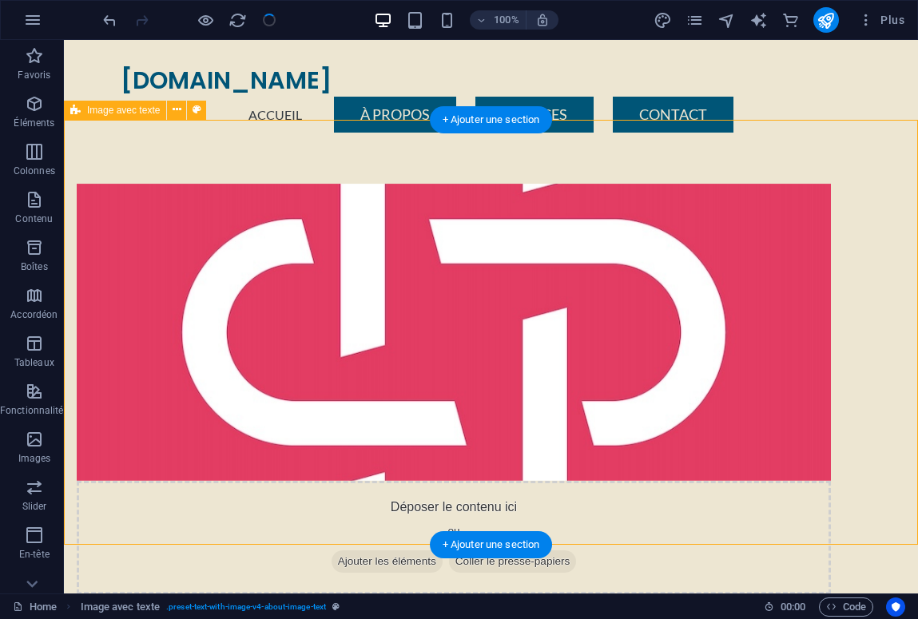
click at [494, 176] on div "Déposer le contenu ici ou Ajouter les éléments Coller le presse-papiers À propo…" at bounding box center [491, 501] width 854 height 763
click at [553, 504] on div "Déposer le contenu ici ou Ajouter les éléments Coller le presse-papiers À propo…" at bounding box center [491, 501] width 854 height 763
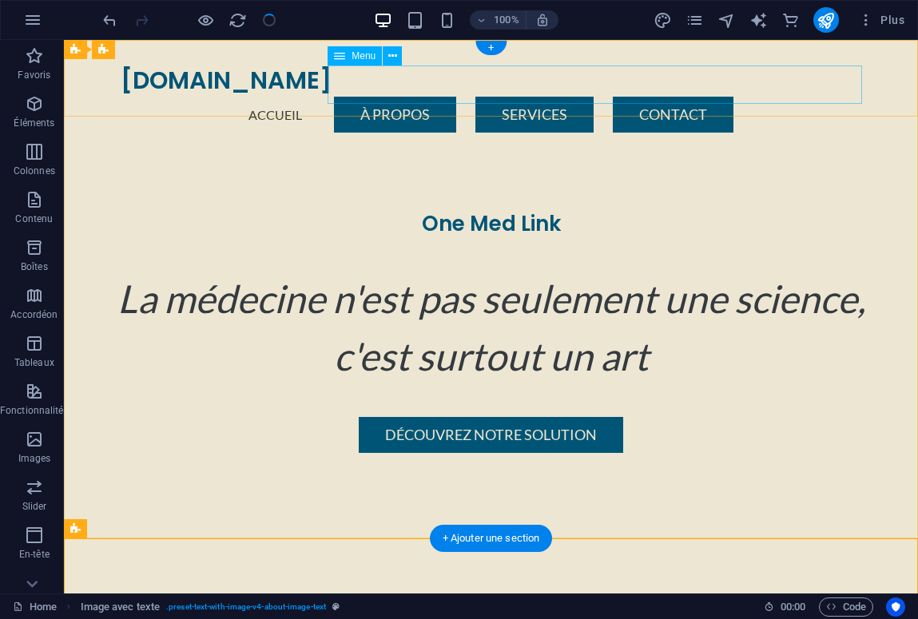
click at [511, 96] on nav "Accueil À Propos Services Contact" at bounding box center [492, 115] width 742 height 38
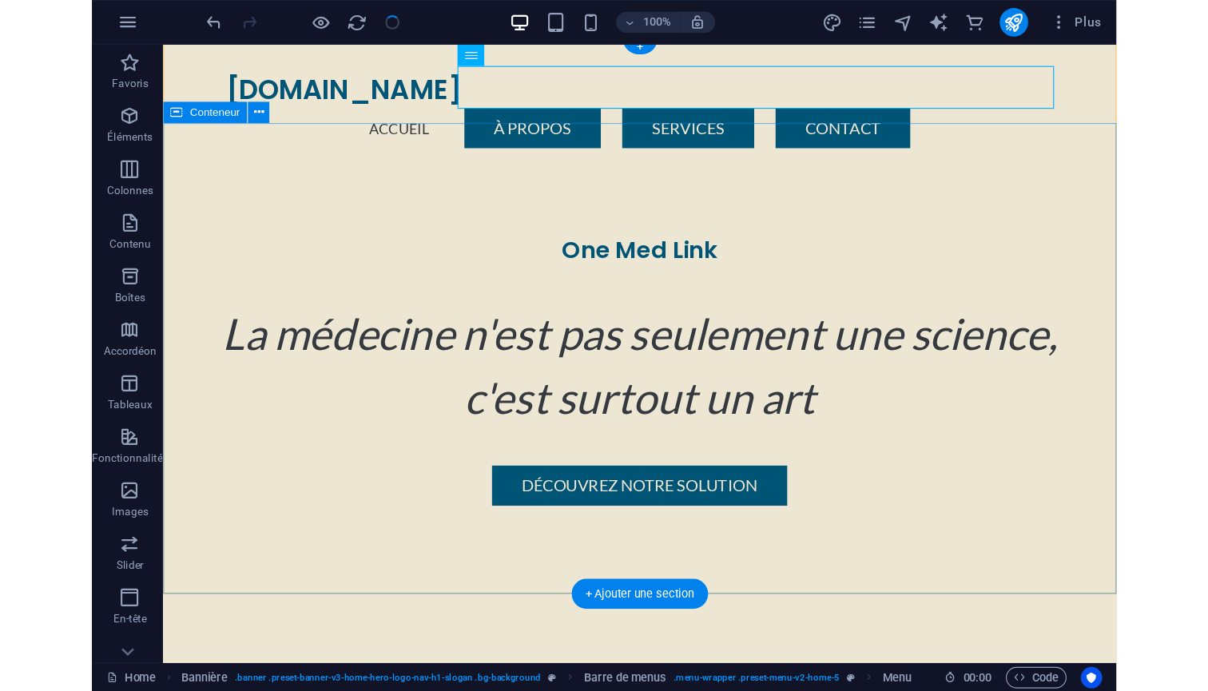
scroll to position [24, 0]
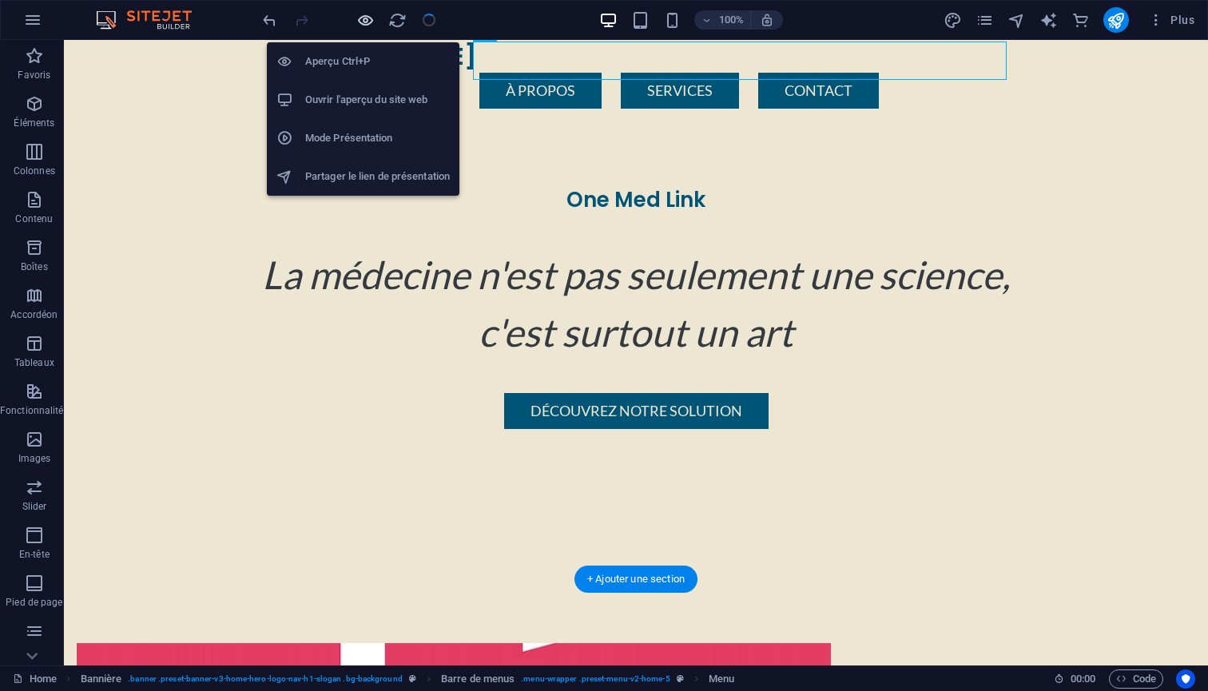
click at [367, 22] on icon "button" at bounding box center [365, 20] width 18 height 18
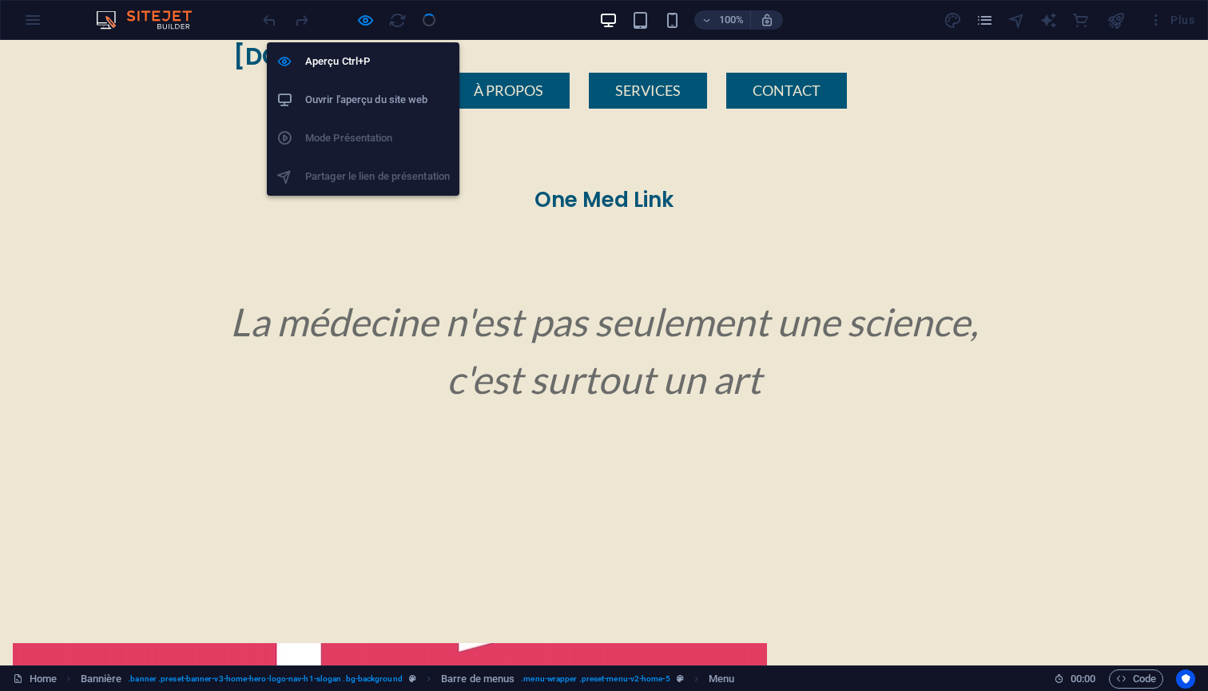
click at [364, 98] on h6 "Ouvrir l'aperçu du site web" at bounding box center [377, 99] width 145 height 19
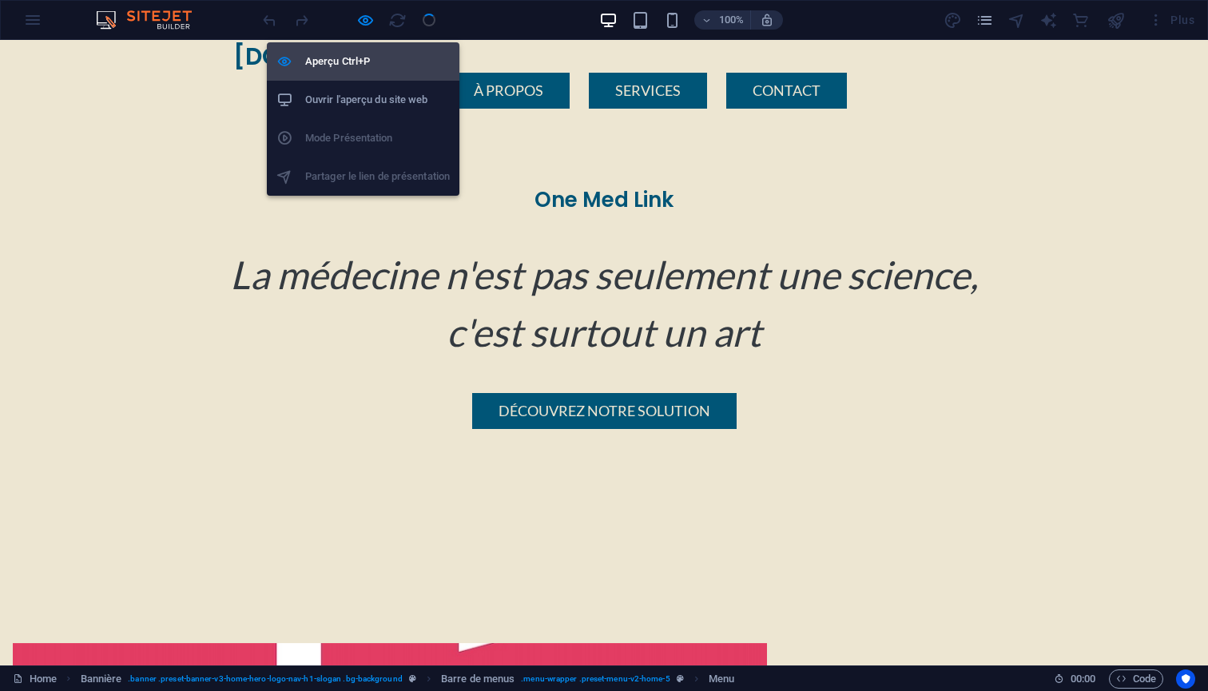
click at [340, 58] on h6 "Aperçu Ctrl+P" at bounding box center [377, 61] width 145 height 19
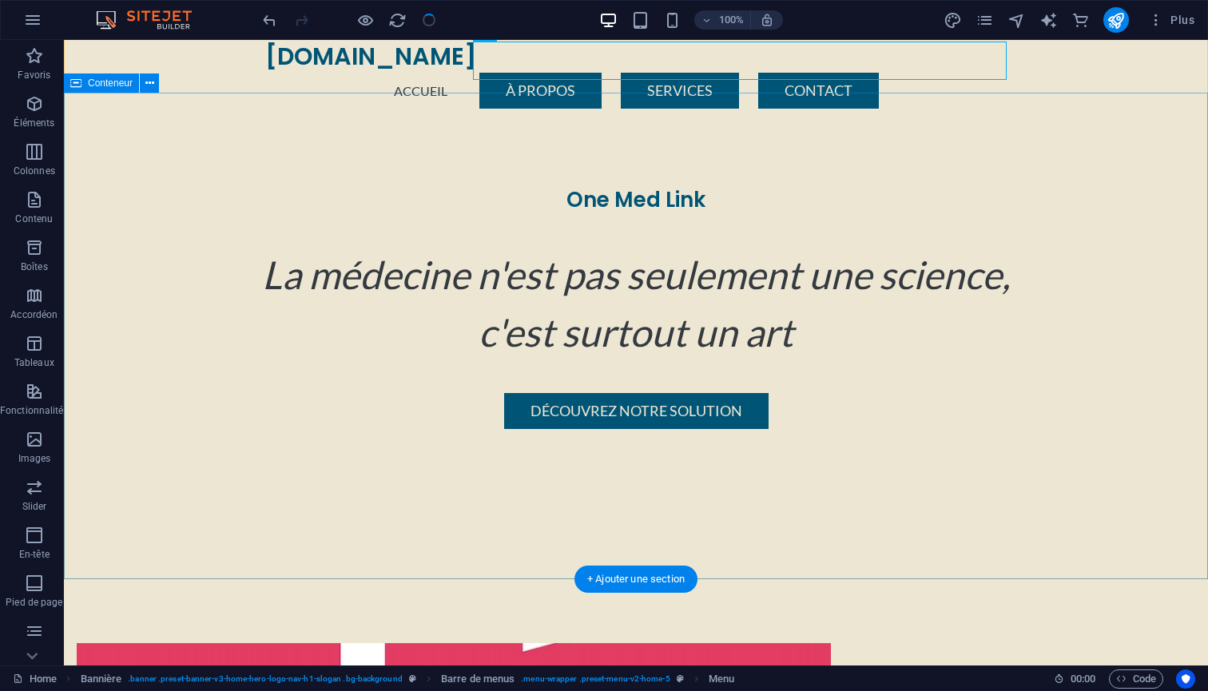
click at [917, 201] on div "One Med Link La médecine n'est pas seulement une science, c'est surtout un art …" at bounding box center [636, 308] width 1144 height 370
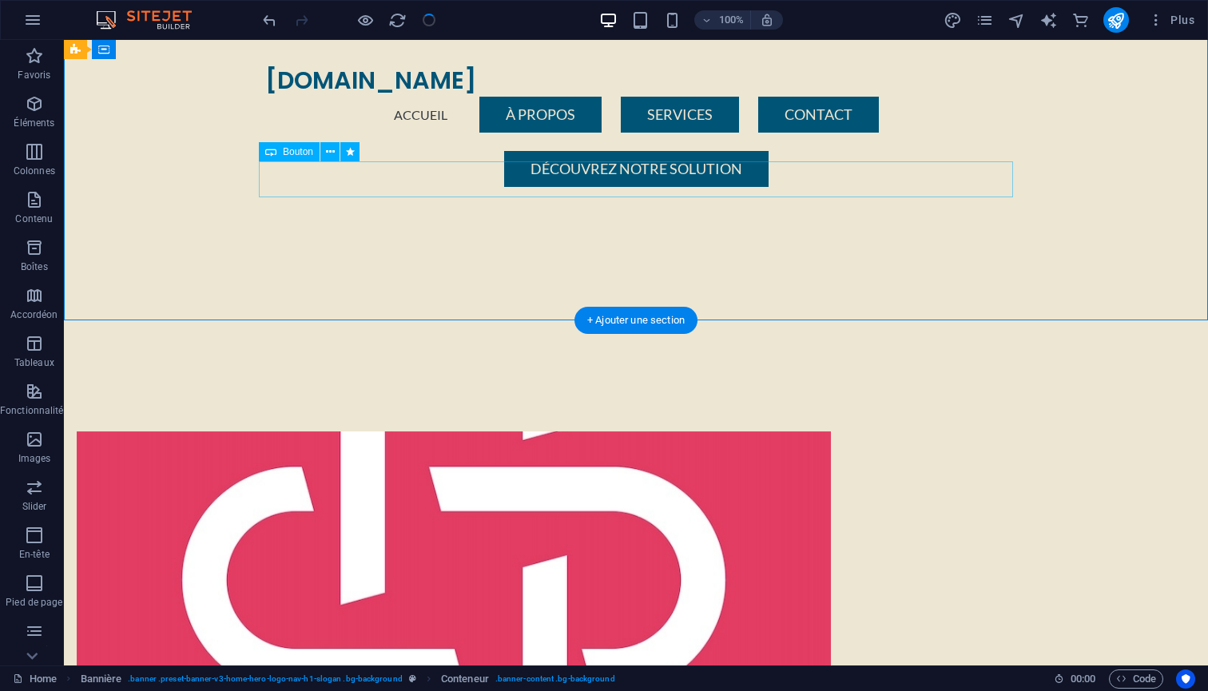
scroll to position [296, 0]
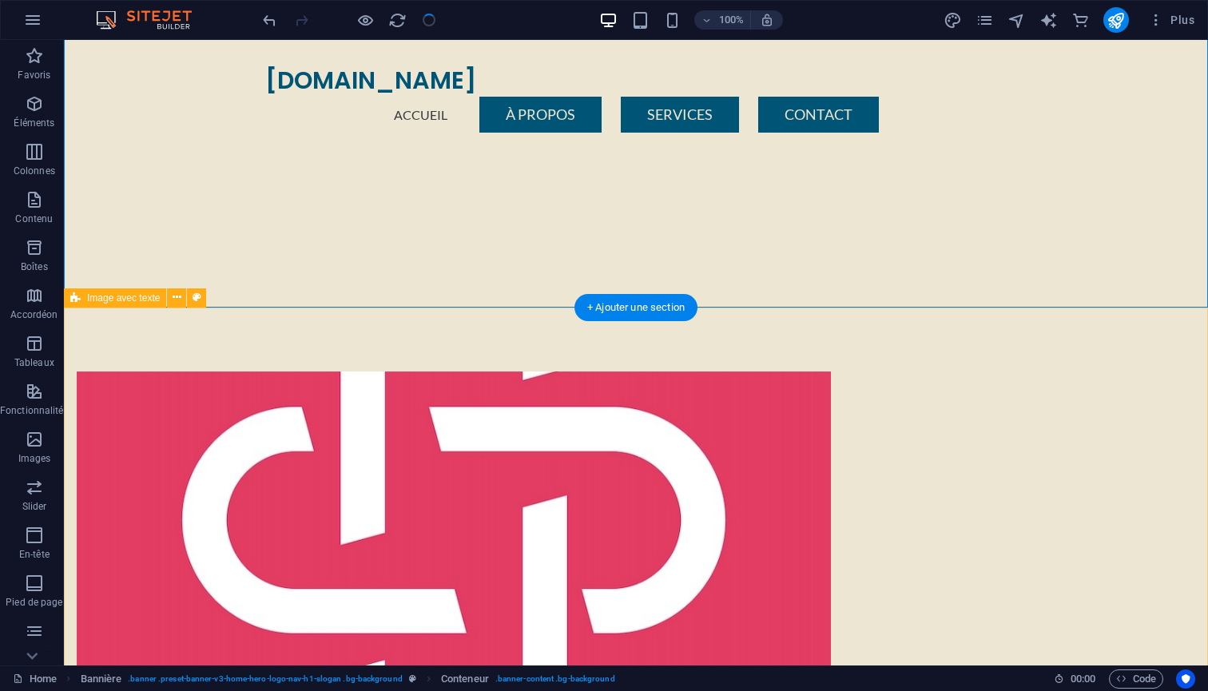
click at [137, 439] on div "Déposer le contenu ici ou Ajouter les éléments Coller le presse-papiers À propo…" at bounding box center [636, 689] width 1144 height 763
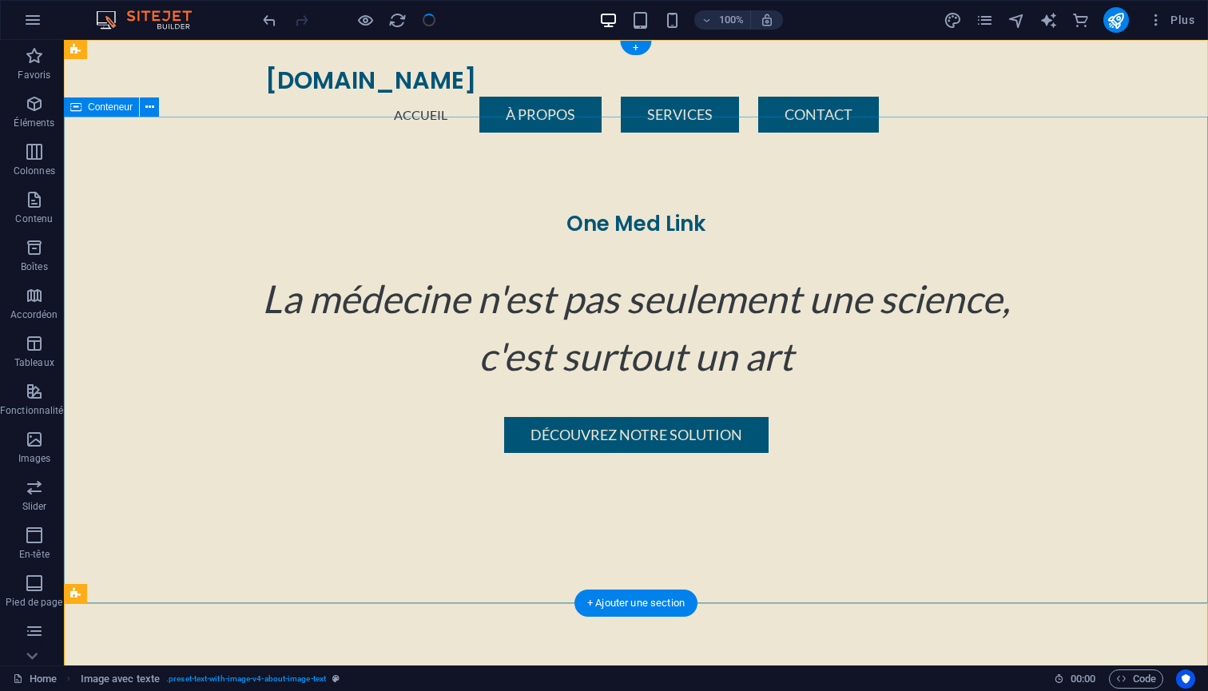
scroll to position [0, 0]
click at [161, 260] on div "One Med Link La médecine n'est pas seulement une science, c'est surtout un art …" at bounding box center [636, 332] width 1144 height 370
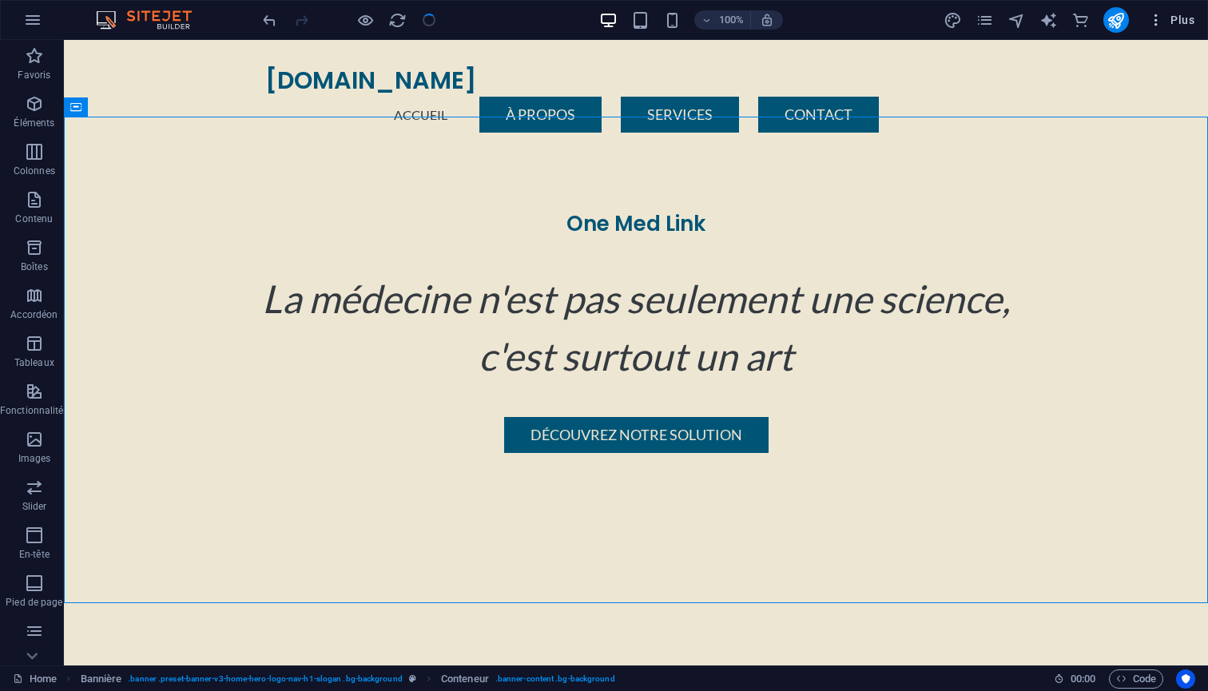
click at [917, 17] on icon "button" at bounding box center [1156, 20] width 16 height 16
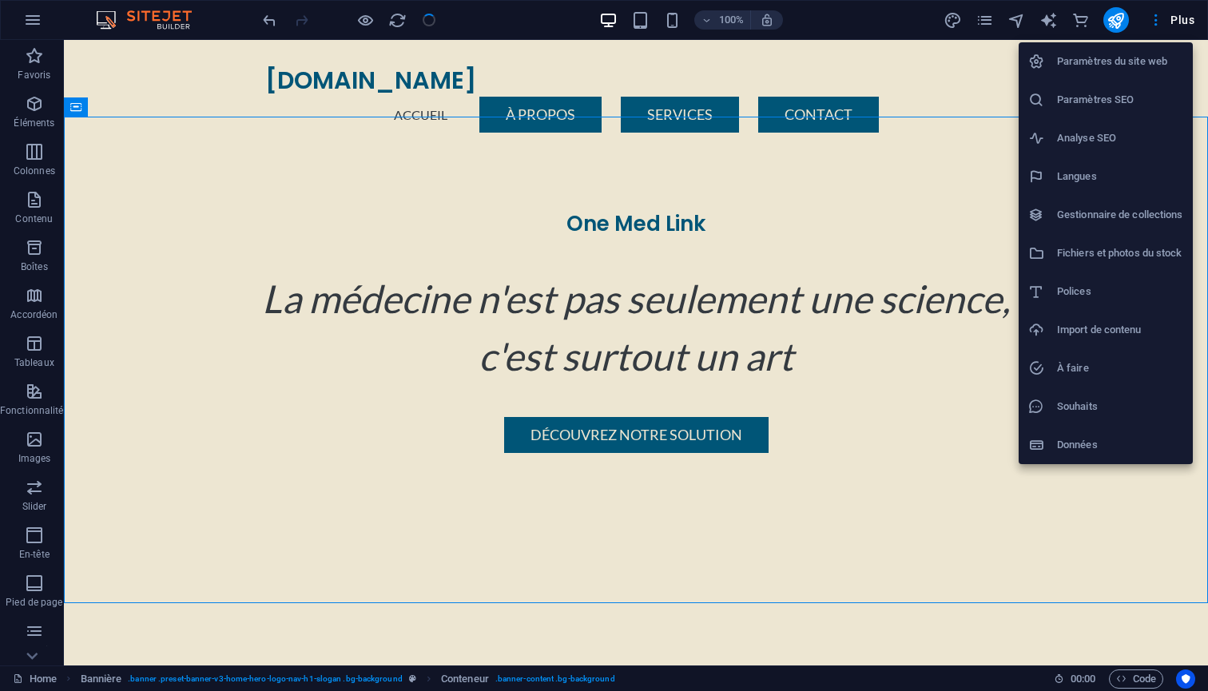
click at [917, 174] on div at bounding box center [604, 345] width 1208 height 691
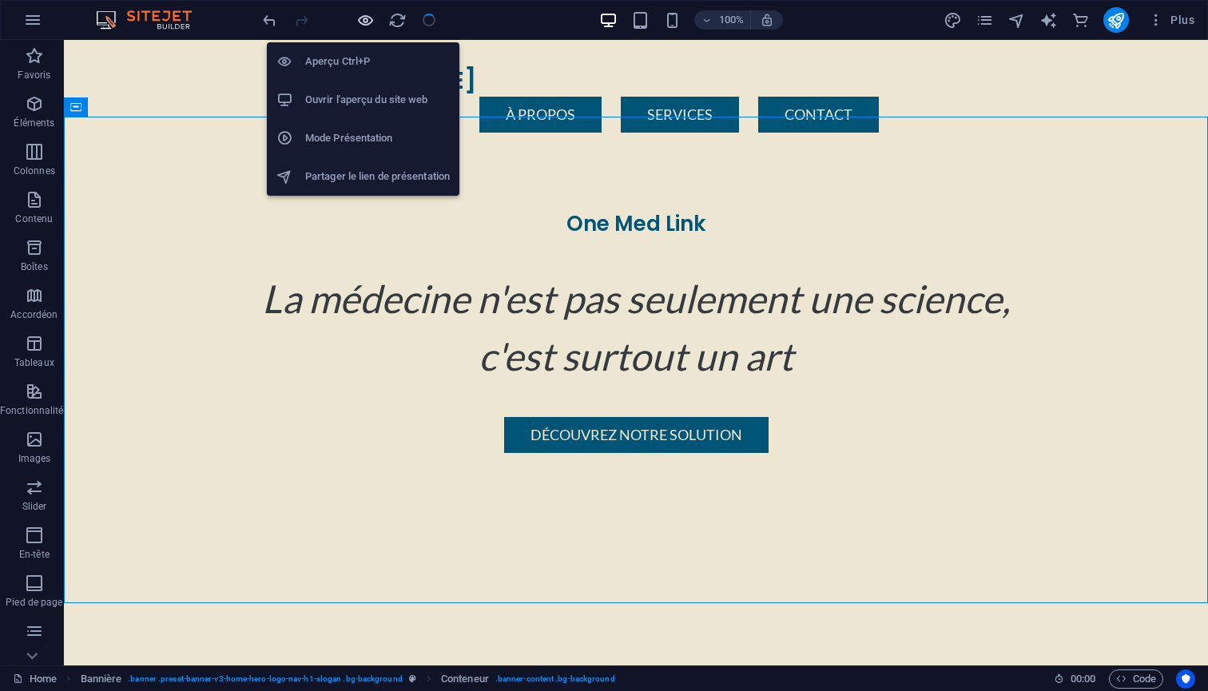
click at [363, 19] on icon "button" at bounding box center [365, 20] width 18 height 18
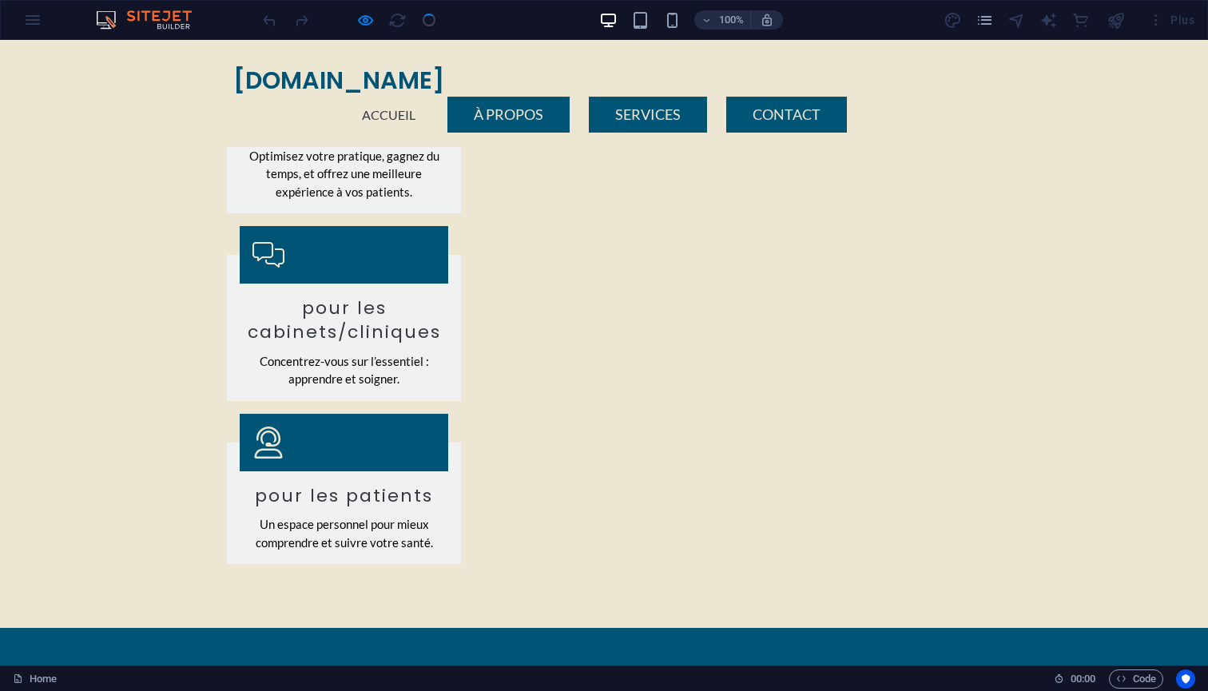
scroll to position [1346, 0]
checkbox input "true"
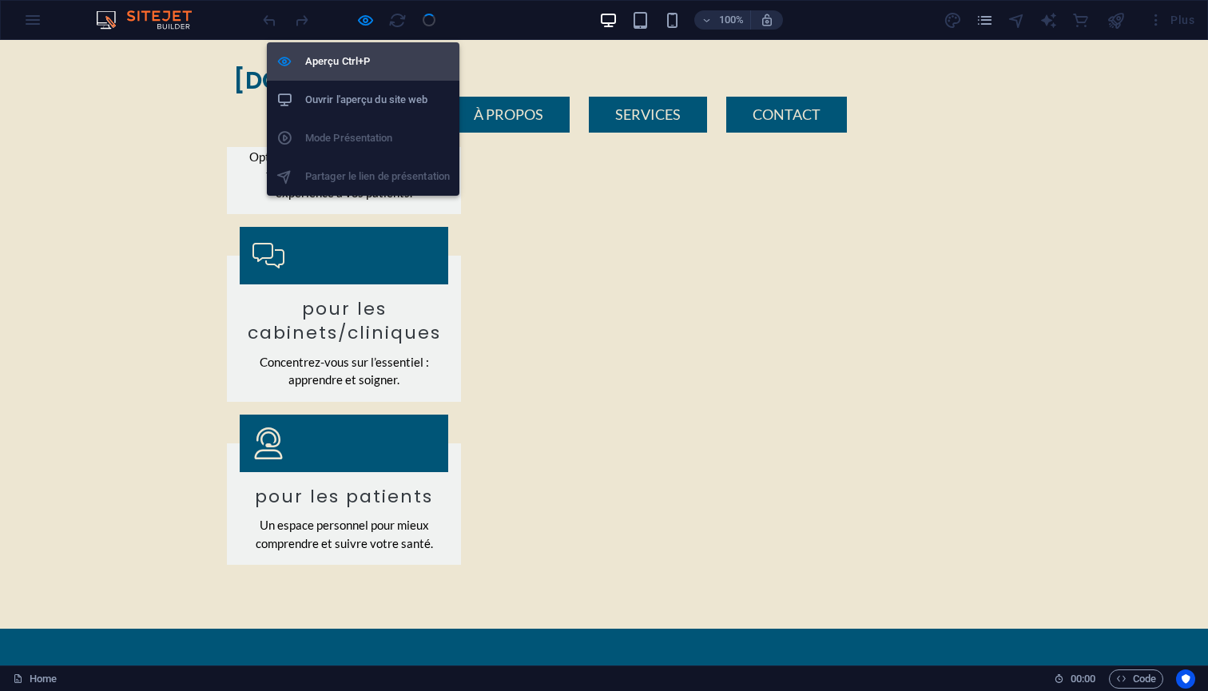
click at [354, 53] on h6 "Aperçu Ctrl+P" at bounding box center [377, 61] width 145 height 19
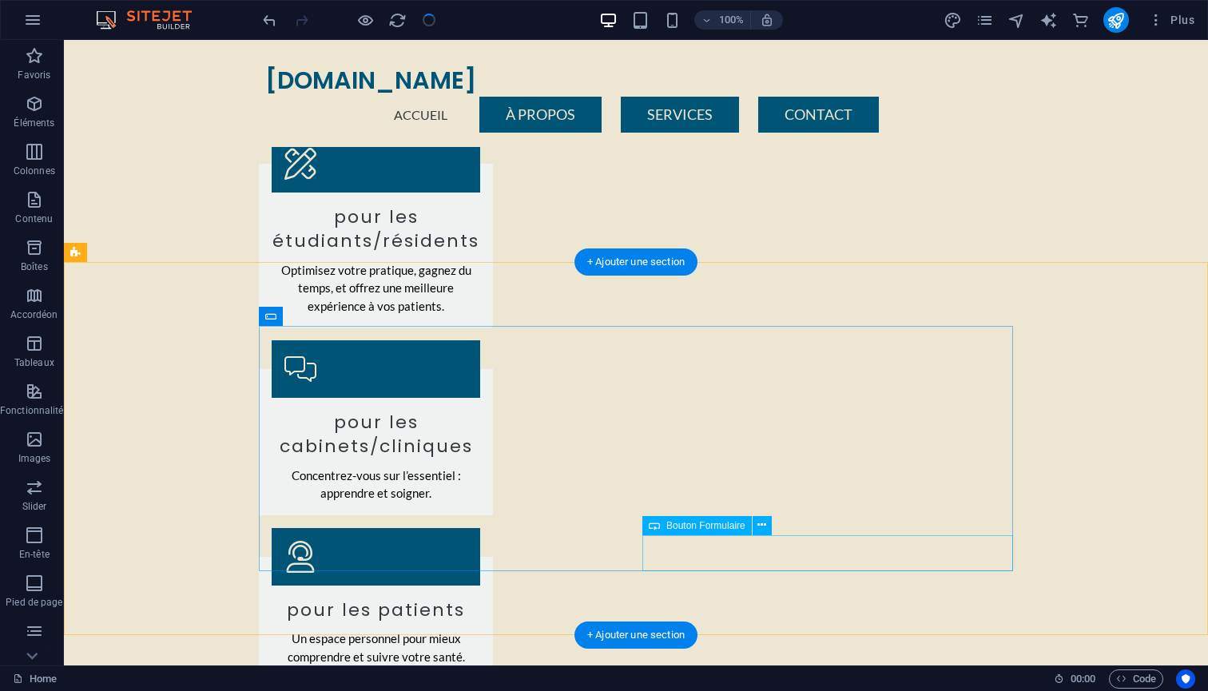
click at [760, 522] on icon at bounding box center [762, 525] width 9 height 17
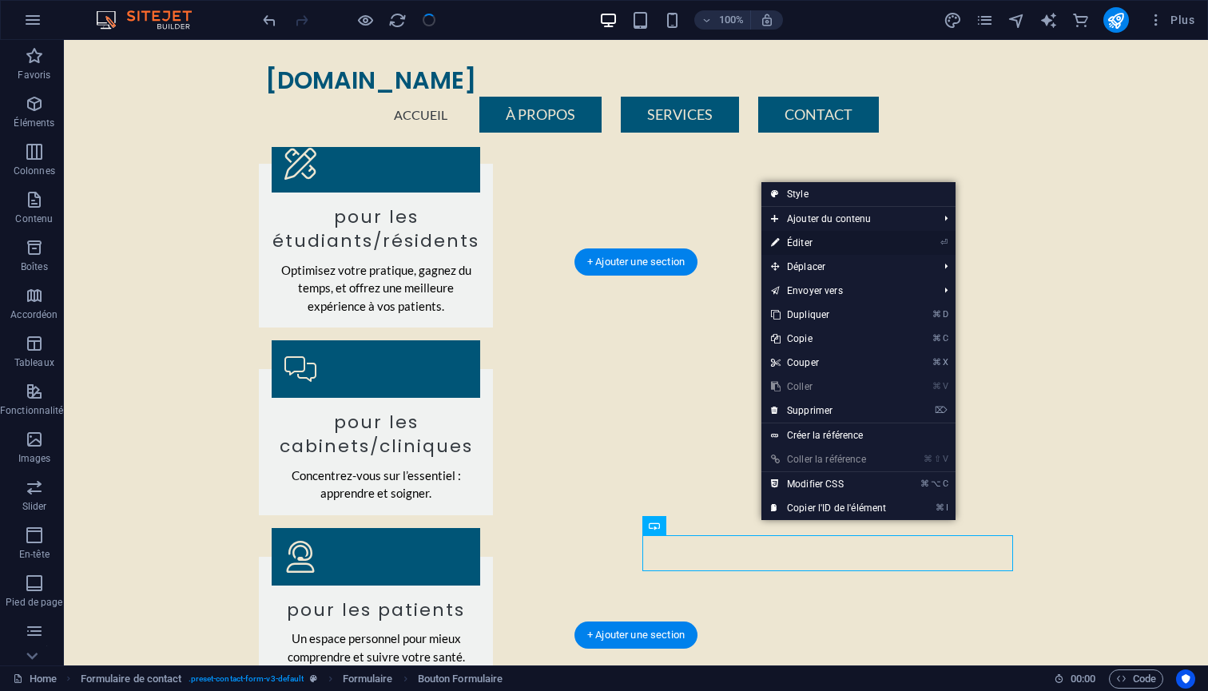
click at [821, 240] on link "⏎ Éditer" at bounding box center [829, 243] width 134 height 24
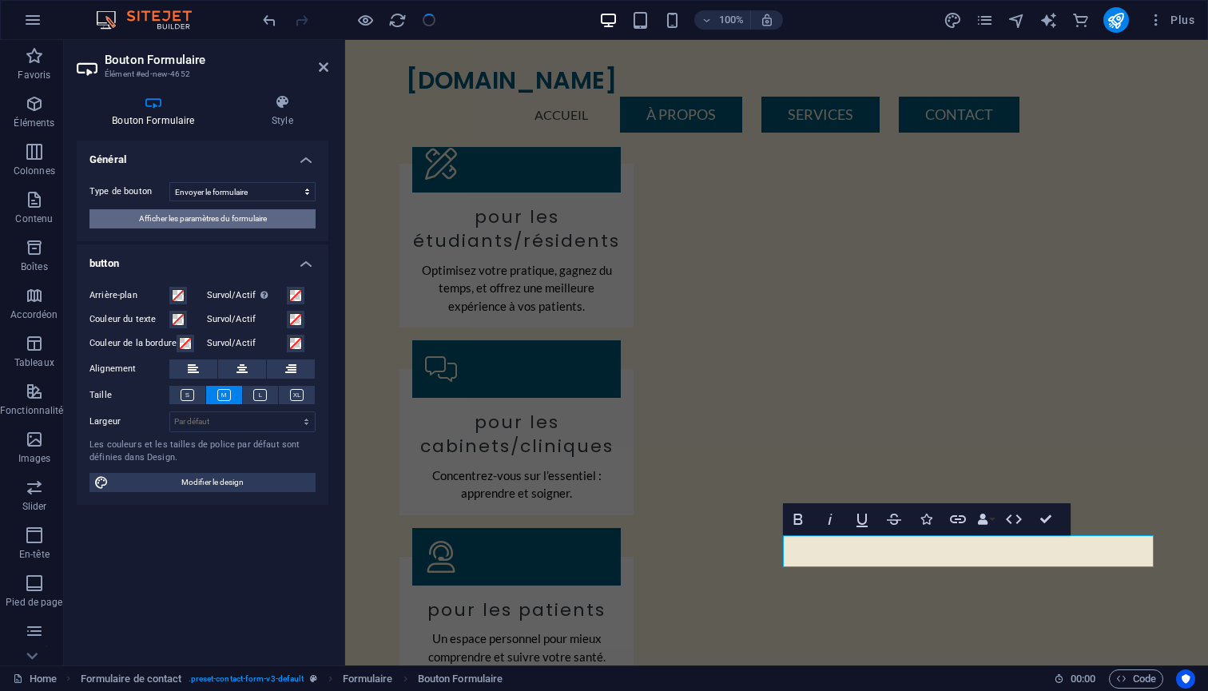
click at [225, 222] on span "Afficher les paramètres du formulaire" at bounding box center [203, 218] width 128 height 19
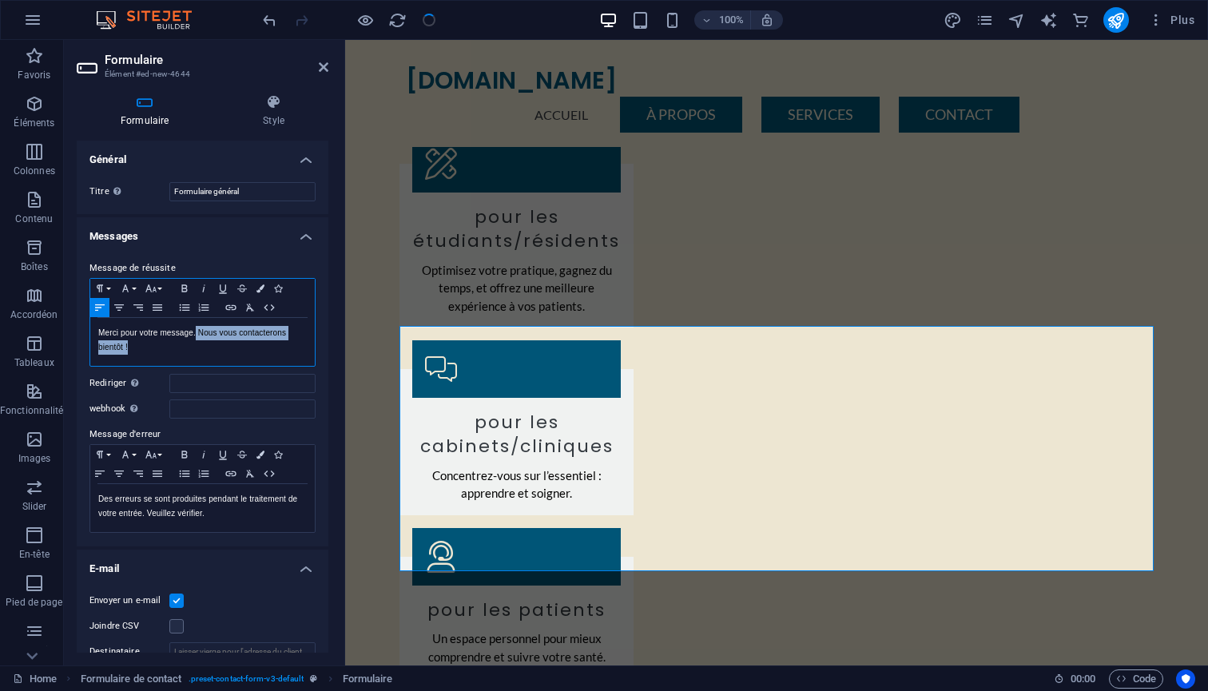
drag, startPoint x: 197, startPoint y: 333, endPoint x: 257, endPoint y: 351, distance: 63.2
click at [257, 351] on p "Merci pour votre message. Nous vous contacterons bientôt !" at bounding box center [202, 340] width 209 height 29
click at [217, 386] on input "Rediriger Définissez une cible pour la redirection lorsqu'un formulaire a bien …" at bounding box center [242, 383] width 146 height 19
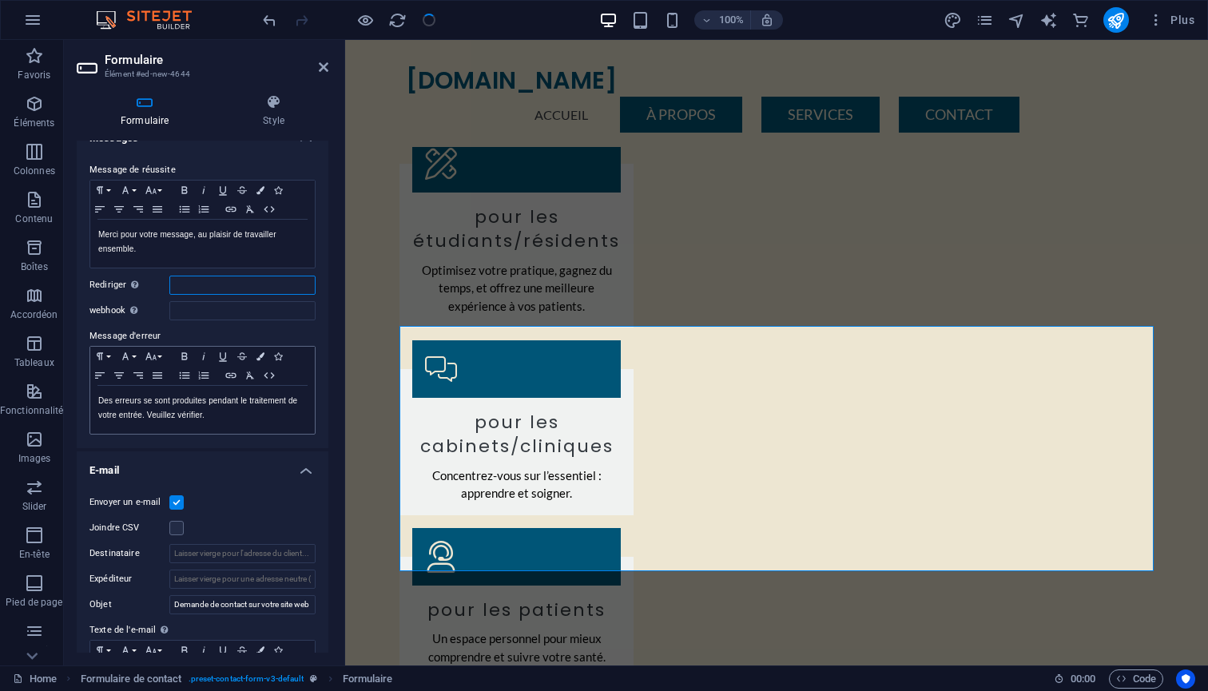
scroll to position [100, 0]
click at [183, 416] on p "Des erreurs se sont produites pendant le traitement de votre entrée. Veuillez v…" at bounding box center [202, 406] width 209 height 29
click at [233, 491] on div "Envoyer un e-mail" at bounding box center [202, 500] width 226 height 19
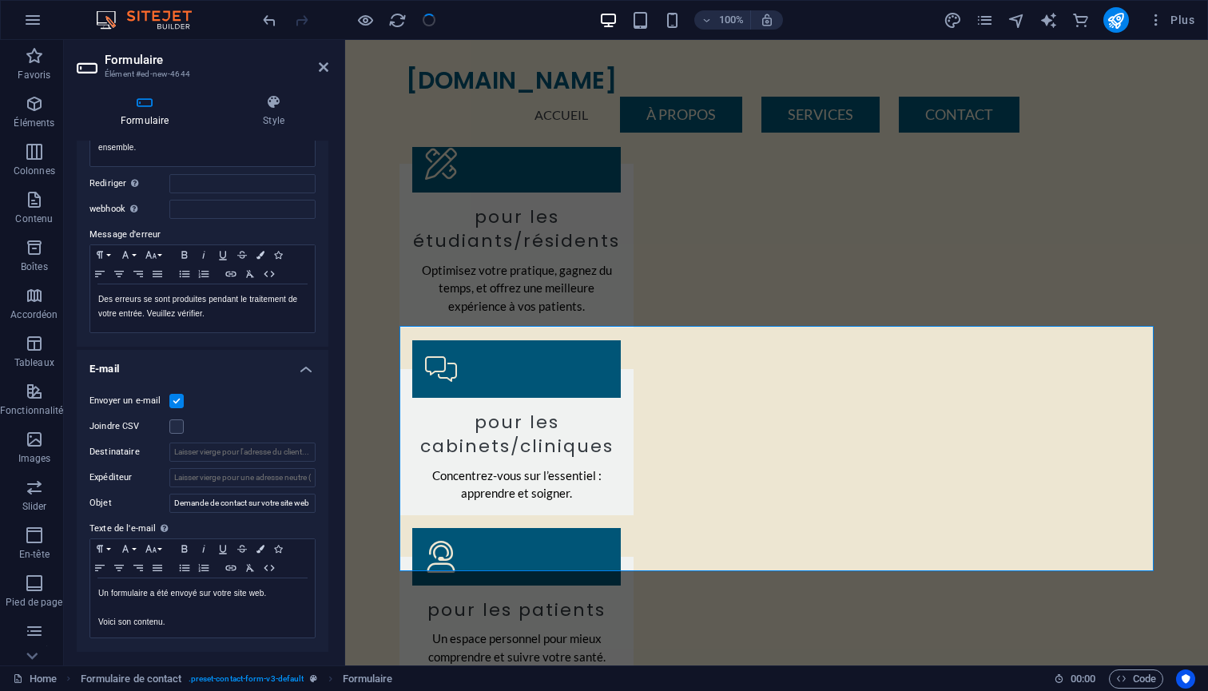
scroll to position [213, 0]
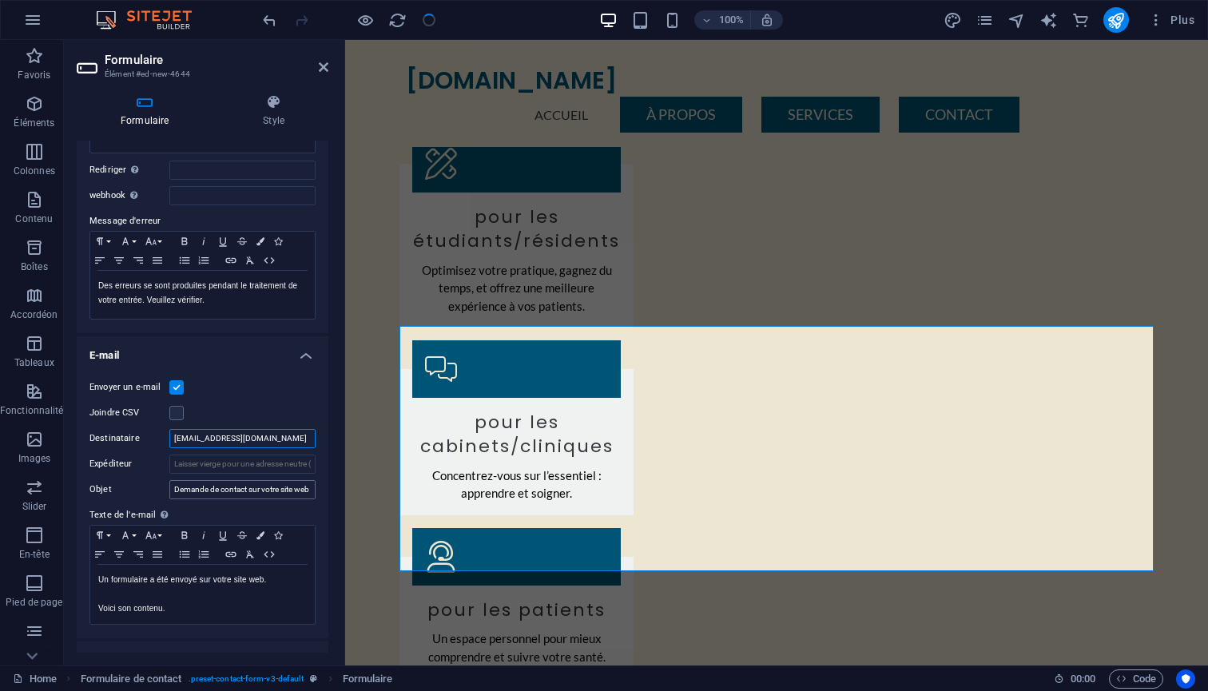
type input "[EMAIL_ADDRESS][DOMAIN_NAME]"
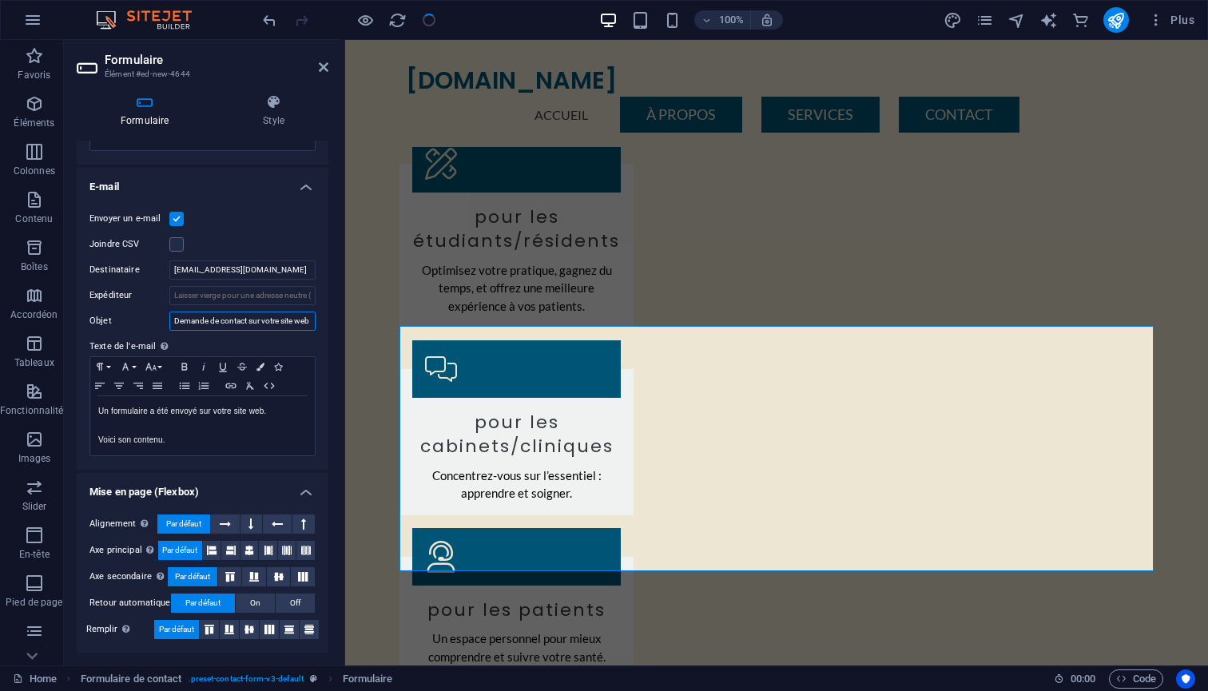
scroll to position [381, 0]
checkbox input "true"
checkbox input "false"
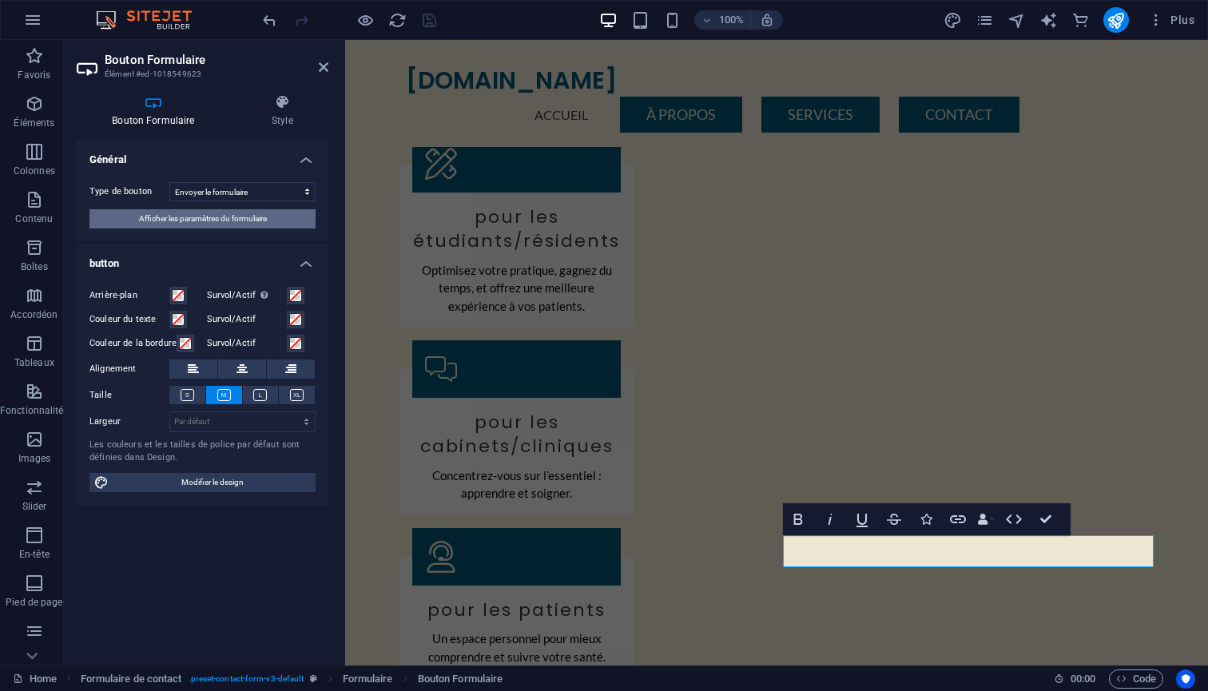
click at [275, 225] on button "Afficher les paramètres du formulaire" at bounding box center [202, 218] width 226 height 19
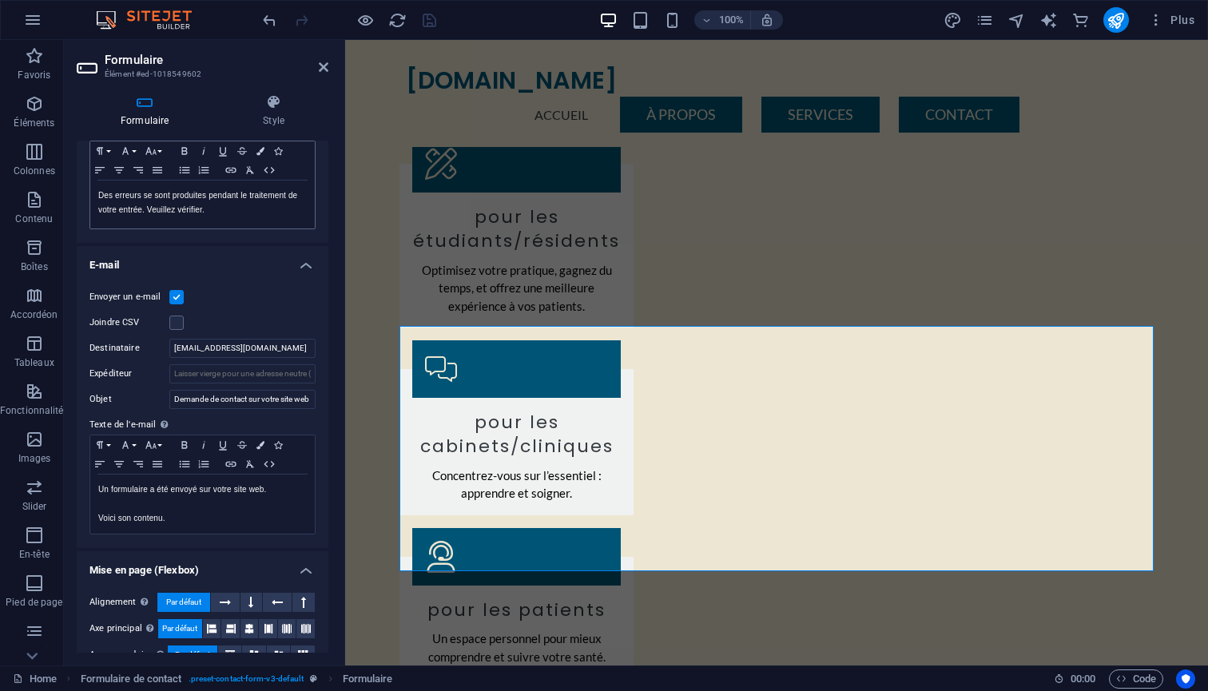
scroll to position [307, 0]
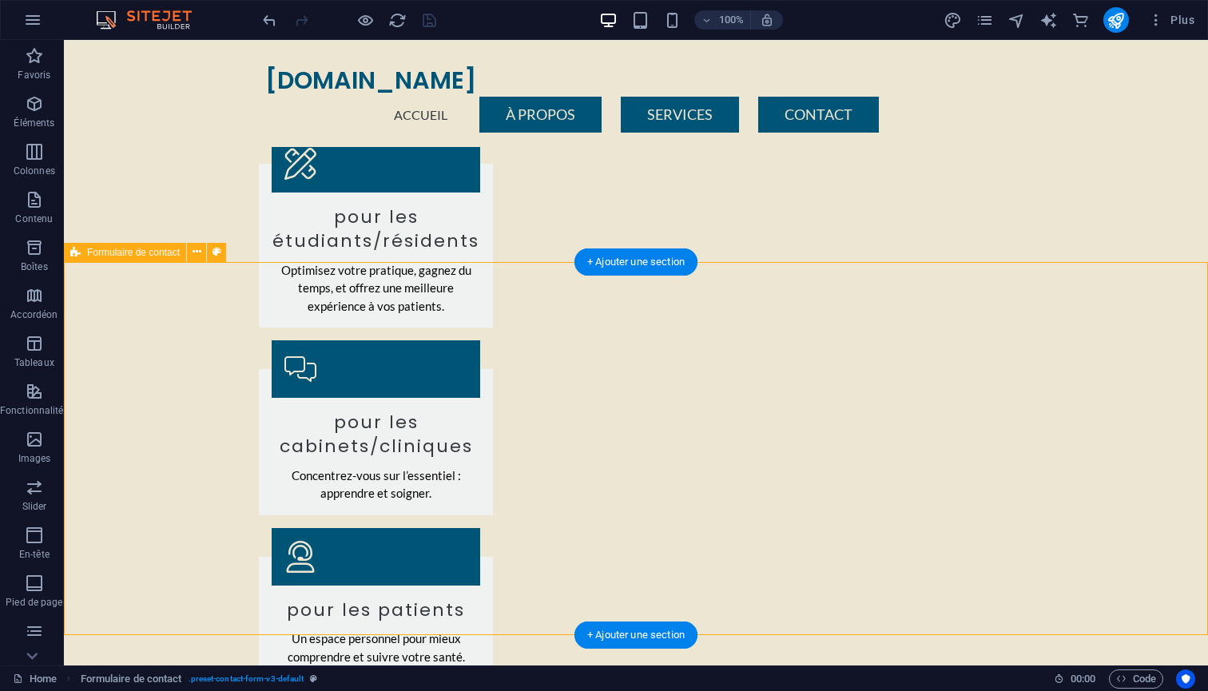
select select "rem"
select select "preset-contact-form-v3-default"
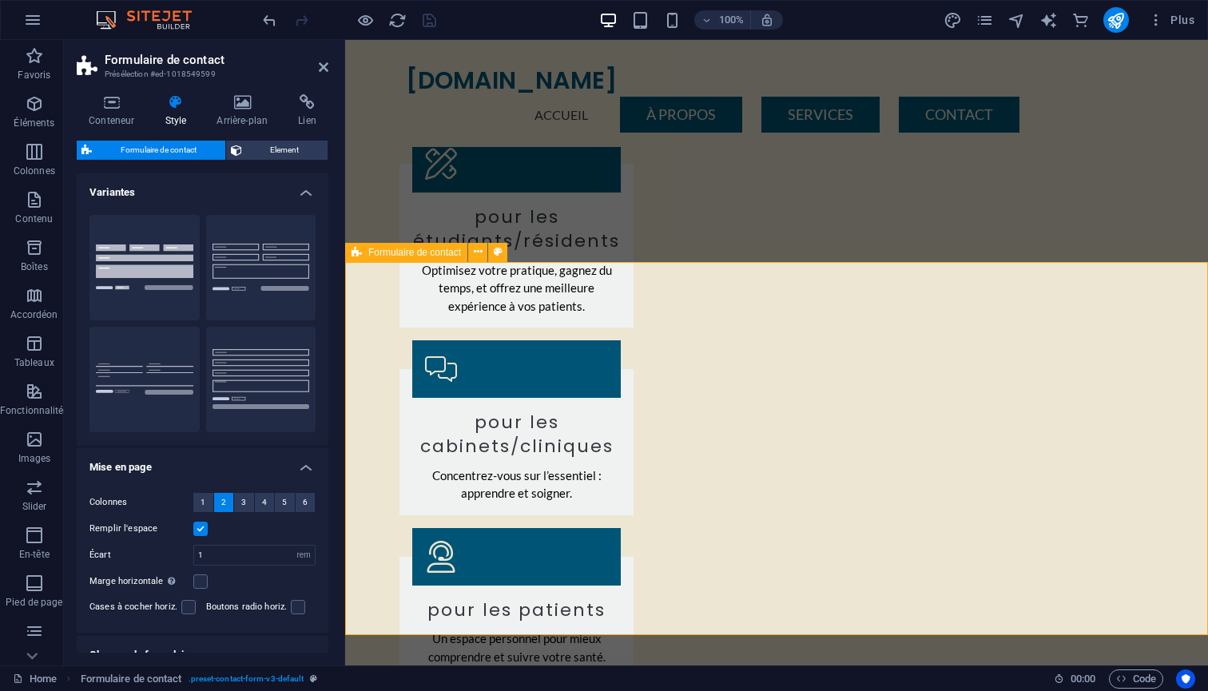
click at [32, 113] on span "Éléments" at bounding box center [34, 113] width 69 height 38
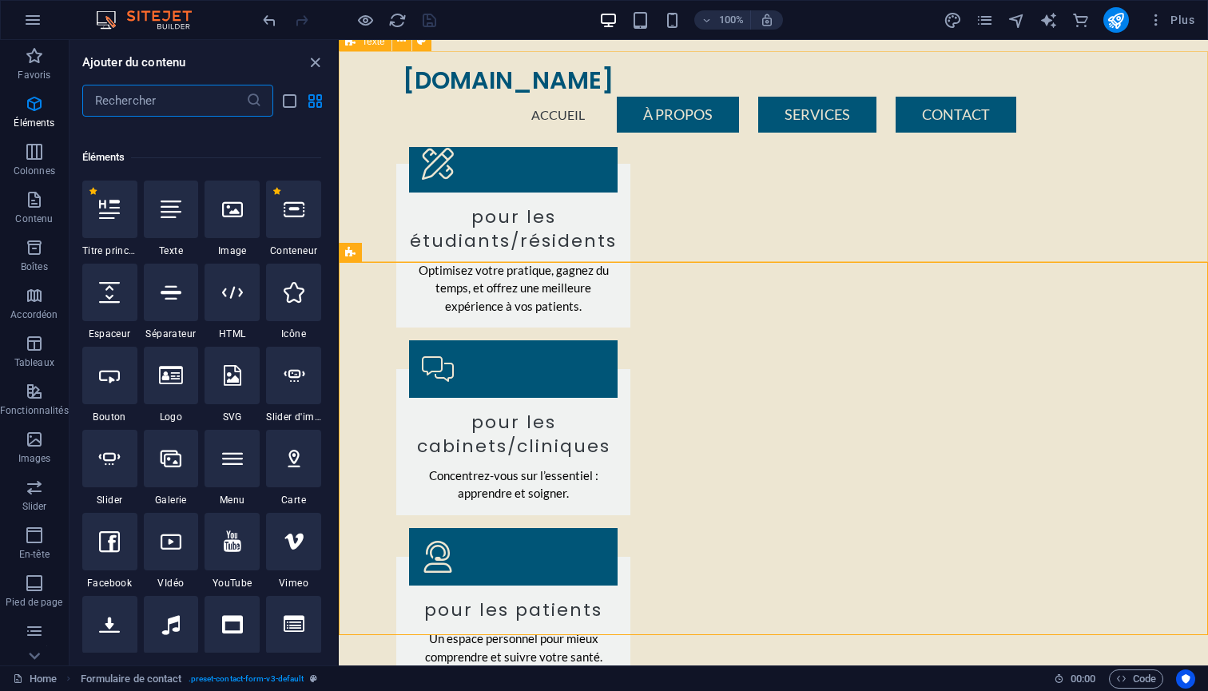
scroll to position [170, 0]
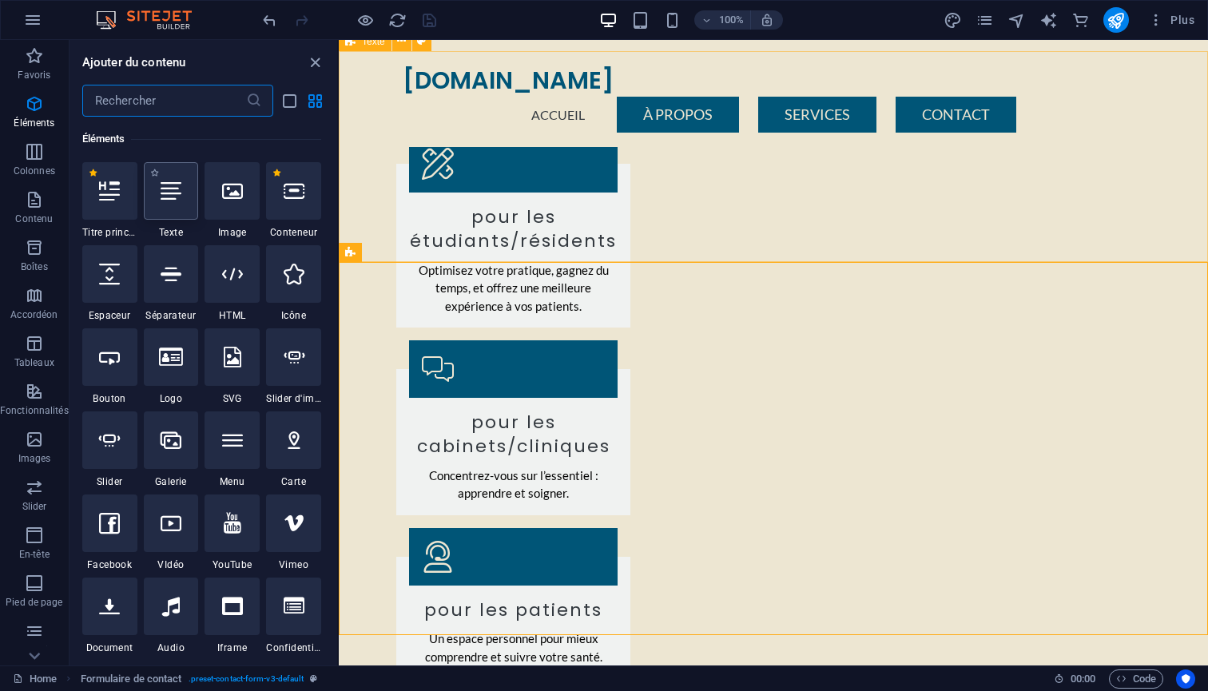
click at [169, 197] on icon at bounding box center [171, 191] width 21 height 21
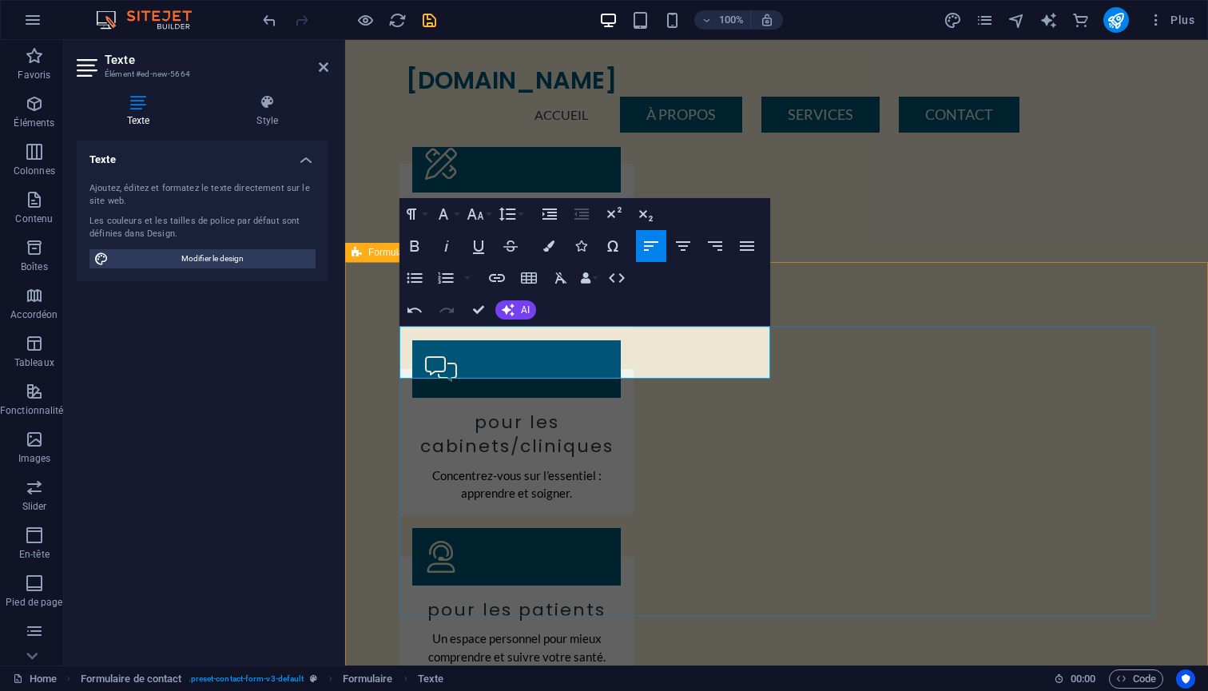
drag, startPoint x: 472, startPoint y: 332, endPoint x: 678, endPoint y: 372, distance: 210.0
click at [345, 332] on html "Skip to main content onemedlink.com Accueil À Propos Services Contact Menu One …" at bounding box center [776, 107] width 863 height 2826
click at [418, 217] on icon "button" at bounding box center [411, 214] width 19 height 19
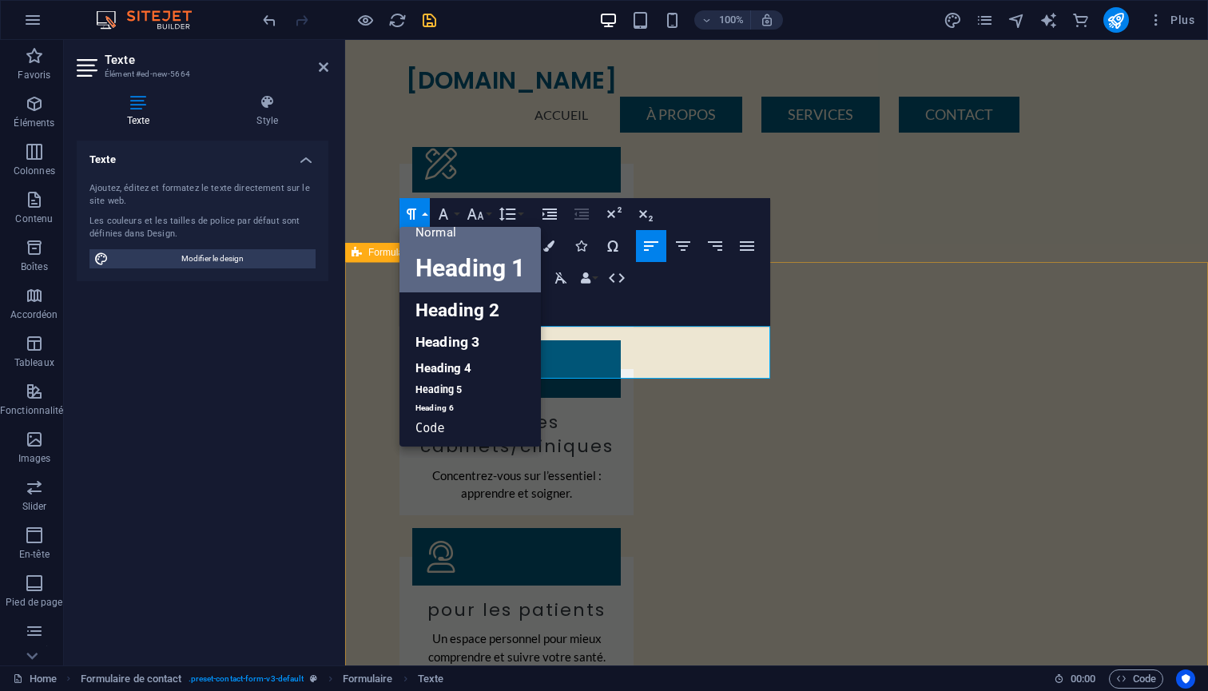
scroll to position [12, 0]
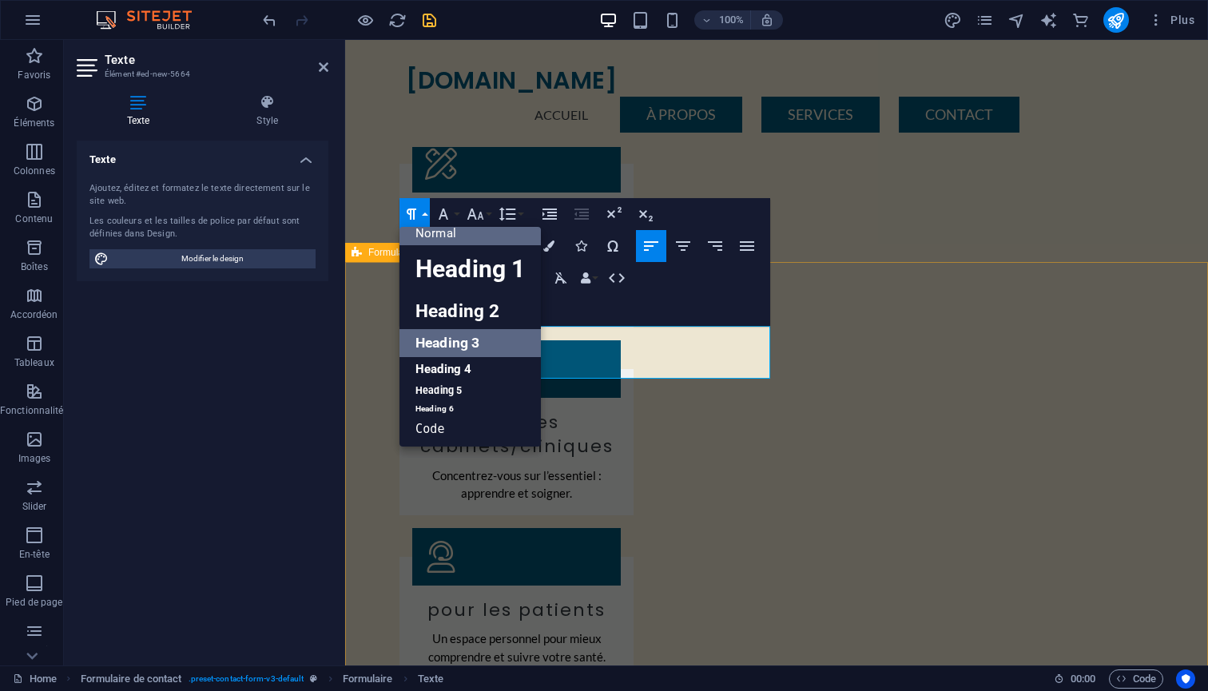
click at [458, 348] on link "Heading 3" at bounding box center [470, 343] width 141 height 28
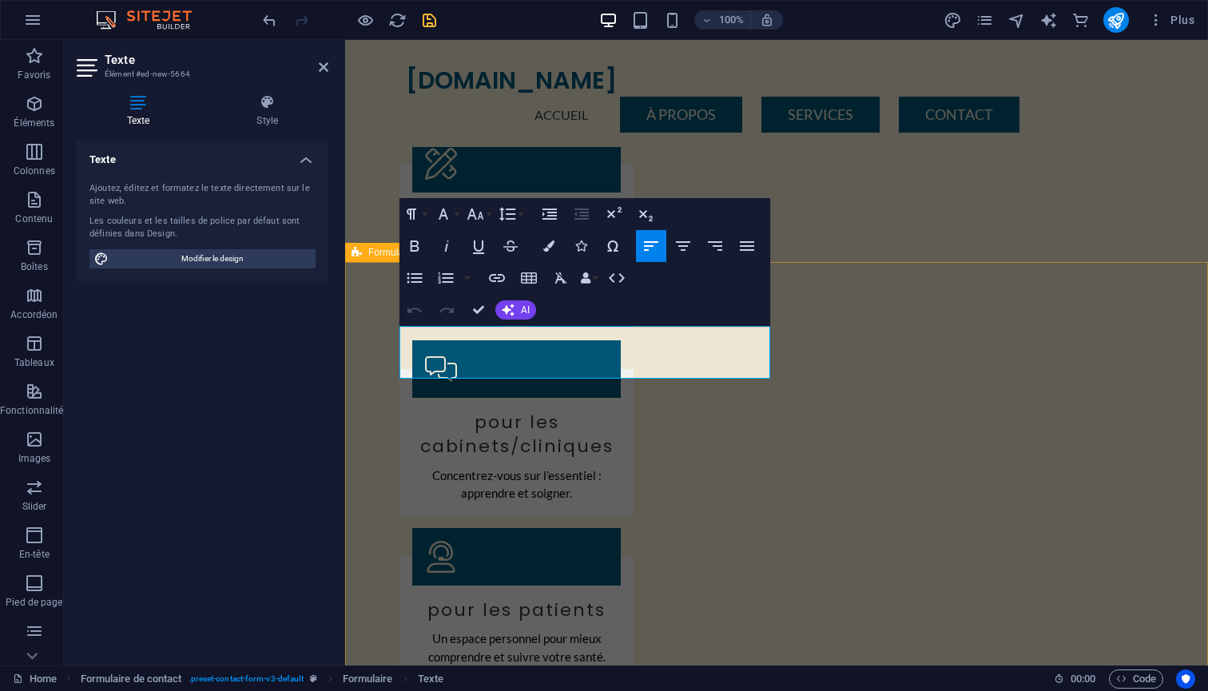
drag, startPoint x: 529, startPoint y: 340, endPoint x: 389, endPoint y: 340, distance: 139.8
click at [549, 245] on icon "button" at bounding box center [548, 246] width 11 height 11
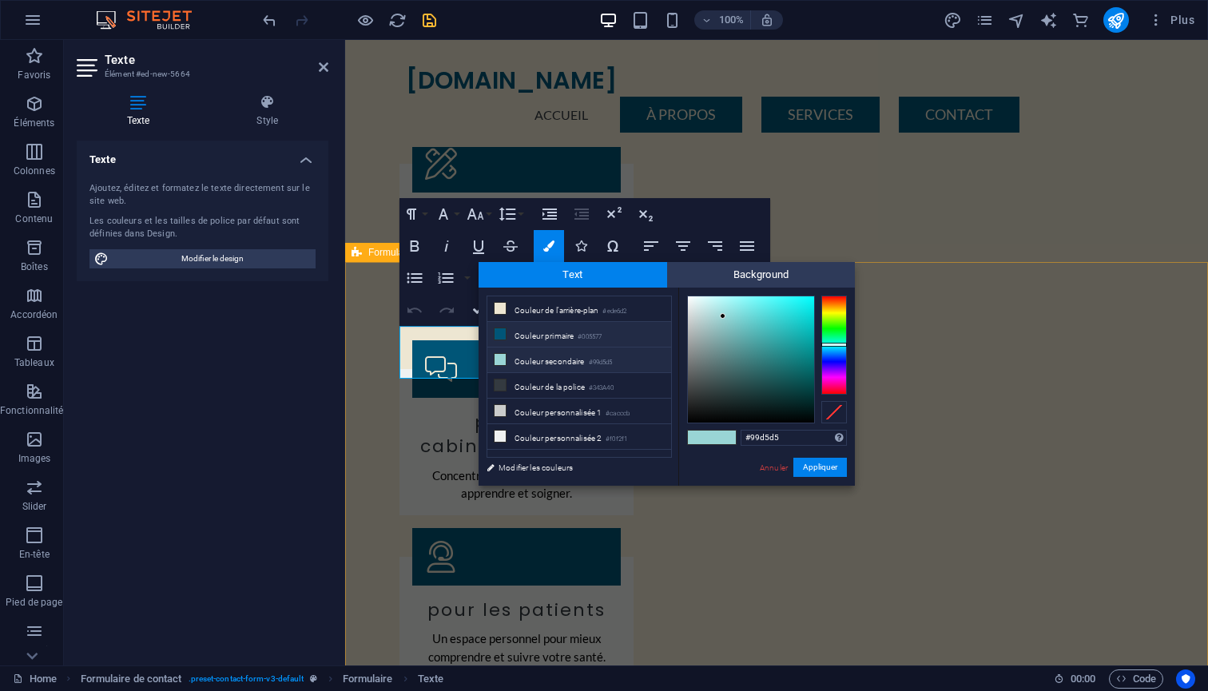
click at [495, 333] on icon at bounding box center [500, 333] width 11 height 11
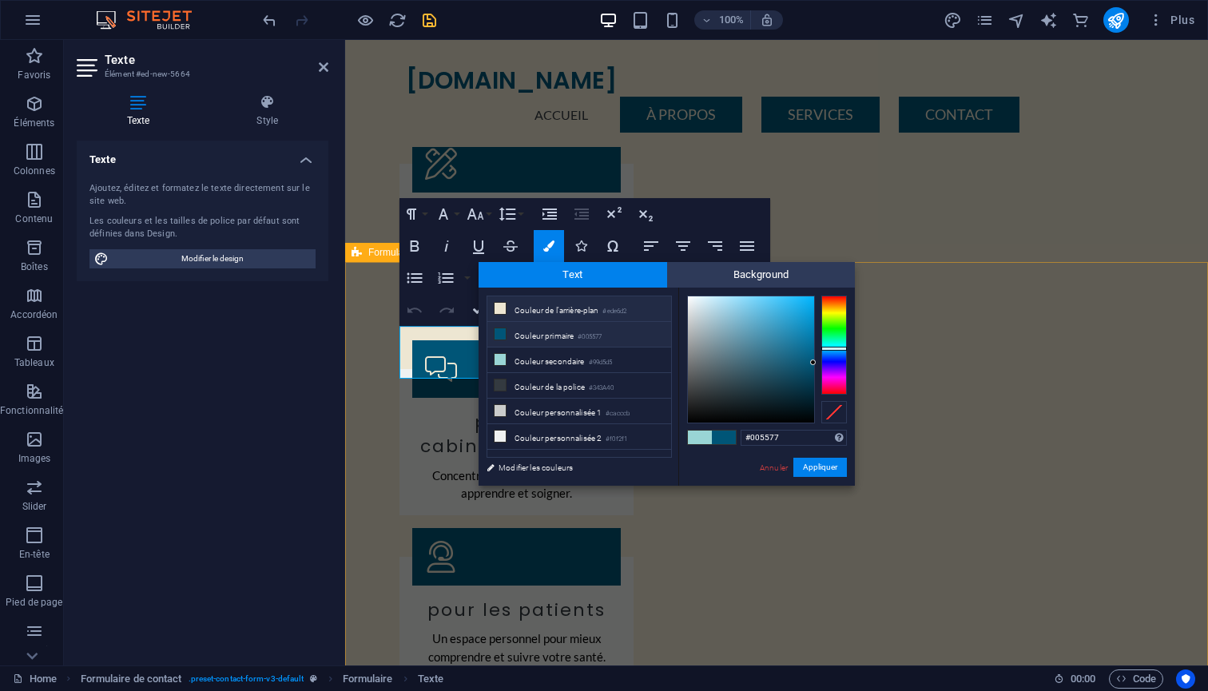
click at [503, 309] on icon at bounding box center [500, 308] width 11 height 11
type input "#ede6d2"
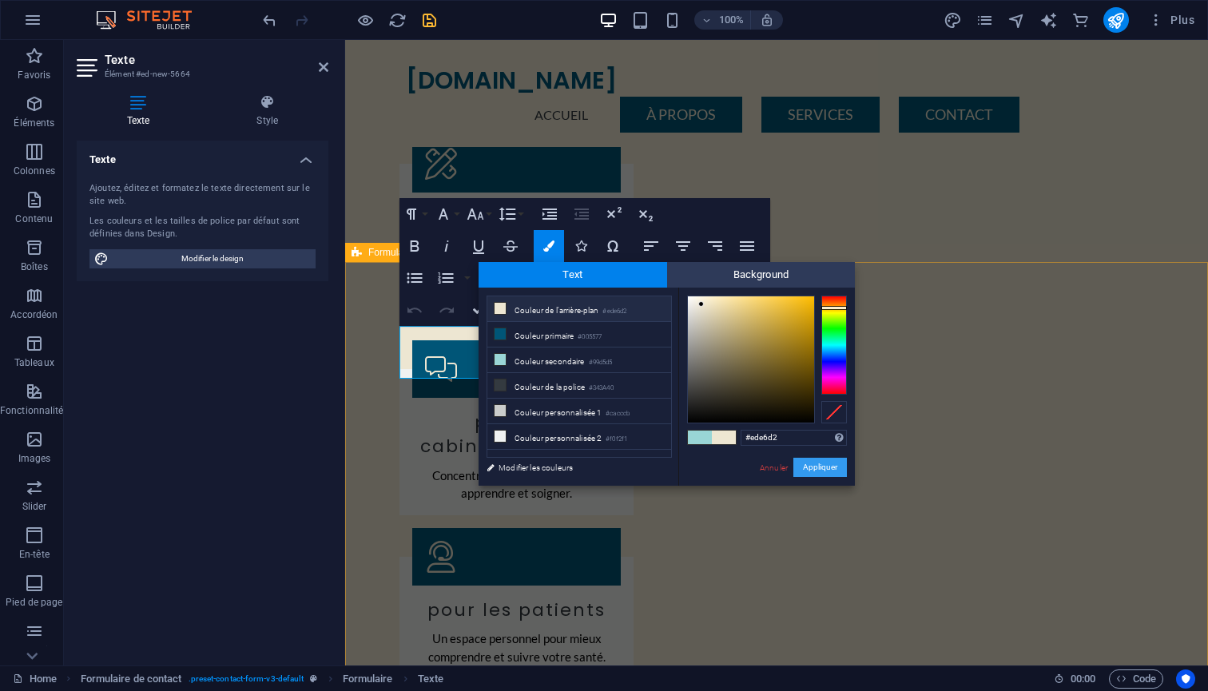
click at [808, 464] on button "Appliquer" at bounding box center [820, 467] width 54 height 19
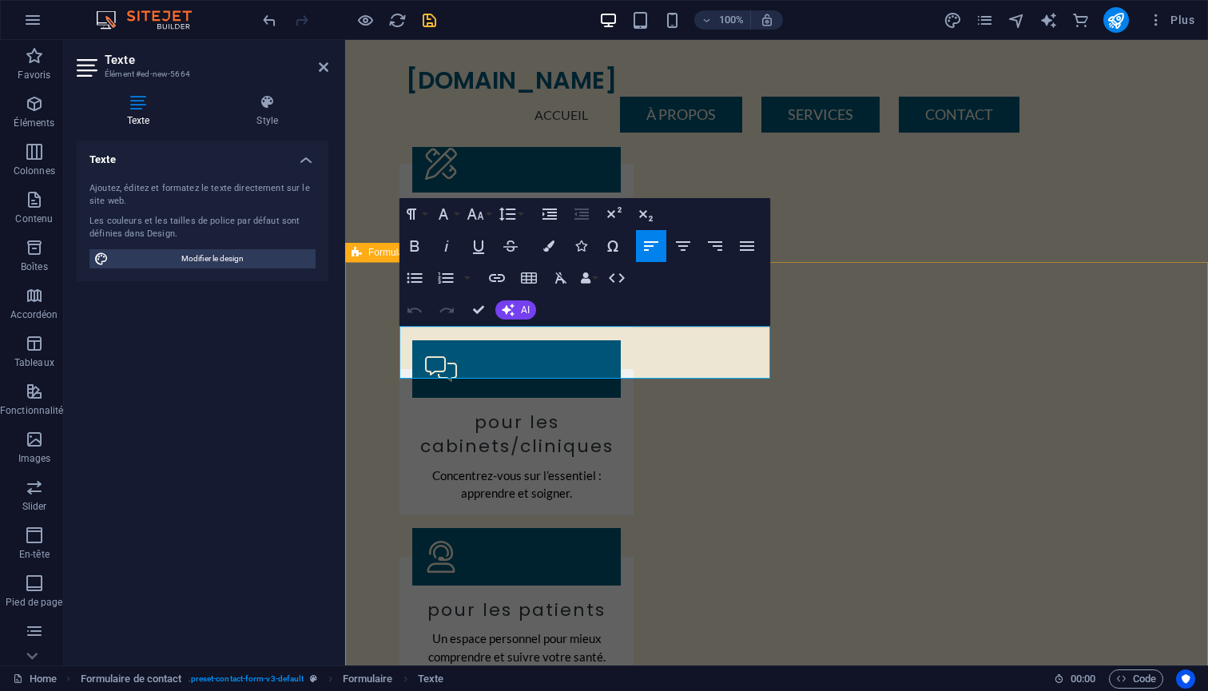
drag, startPoint x: 515, startPoint y: 335, endPoint x: 348, endPoint y: 334, distance: 167.8
click at [554, 241] on icon "button" at bounding box center [548, 246] width 11 height 11
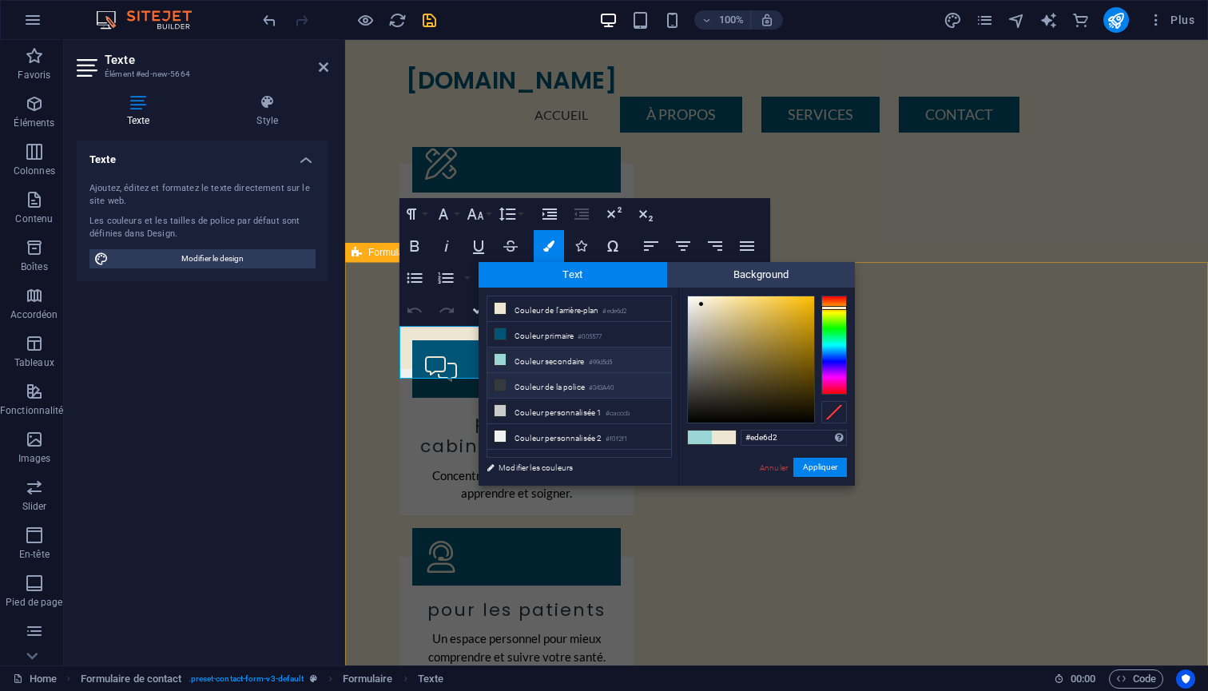
click at [498, 392] on li "Couleur de la police #343A40" at bounding box center [579, 386] width 184 height 26
type input "#343a40"
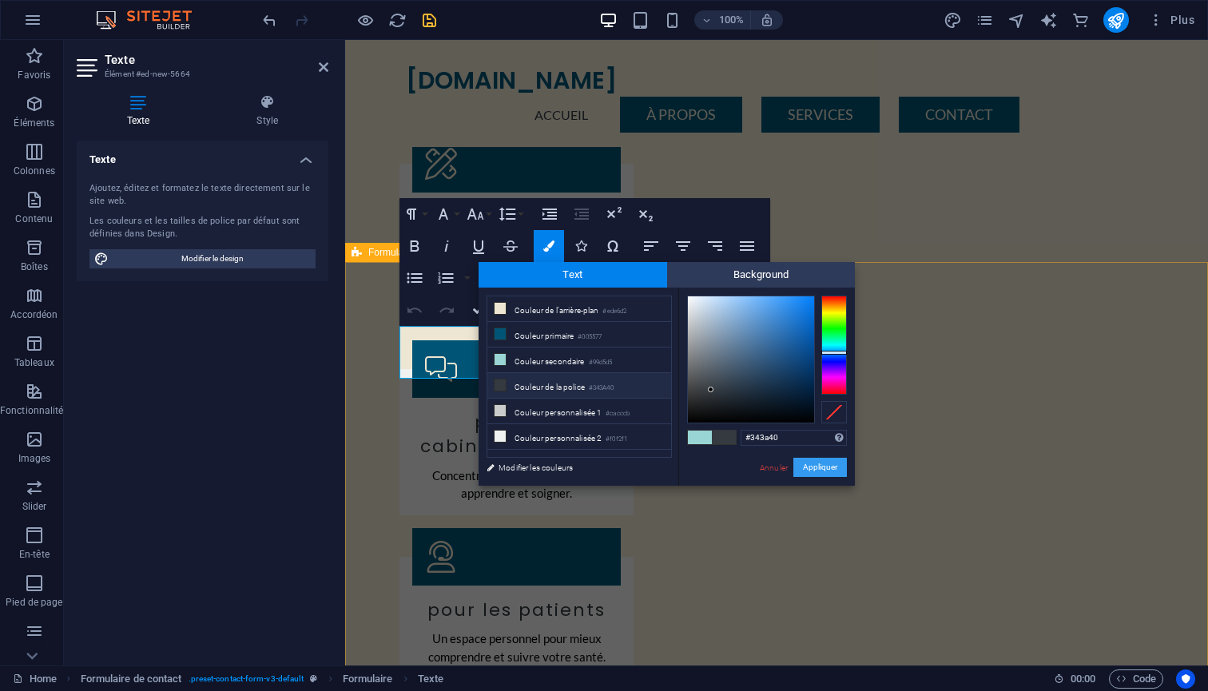
click at [816, 464] on button "Appliquer" at bounding box center [820, 467] width 54 height 19
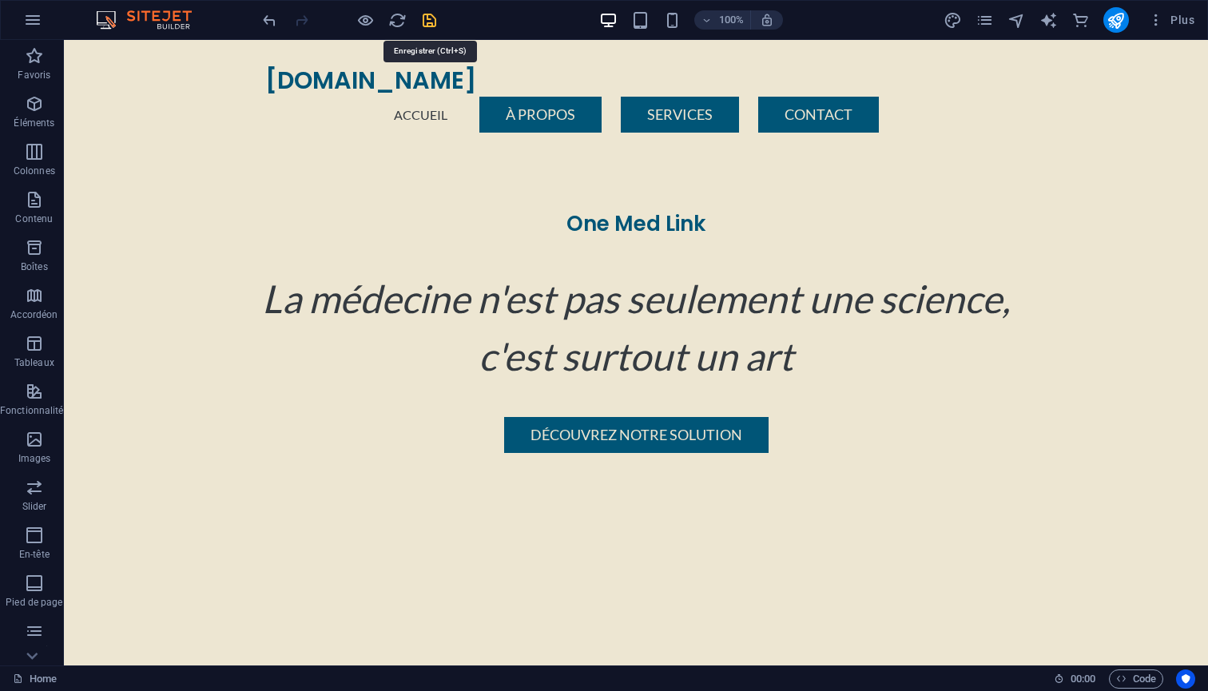
click at [432, 24] on icon "save" at bounding box center [429, 20] width 18 height 18
checkbox input "true"
checkbox input "false"
click at [1016, 24] on icon "navigator" at bounding box center [1017, 20] width 18 height 18
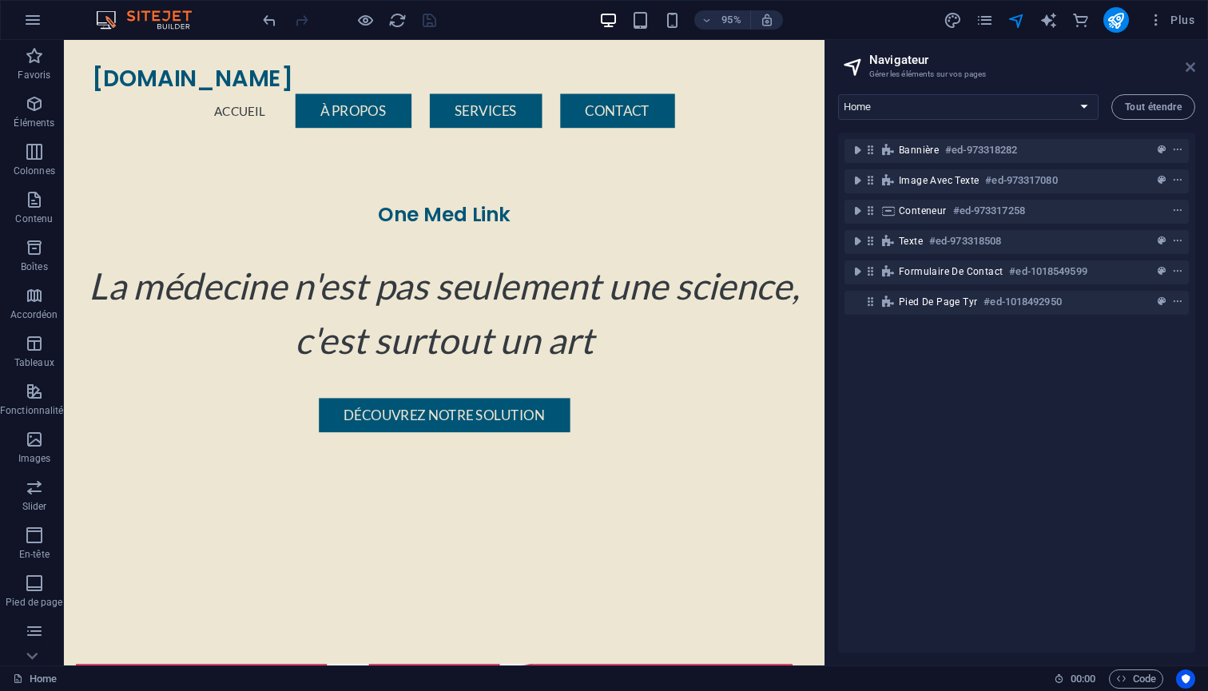
click at [1193, 70] on icon at bounding box center [1191, 67] width 10 height 13
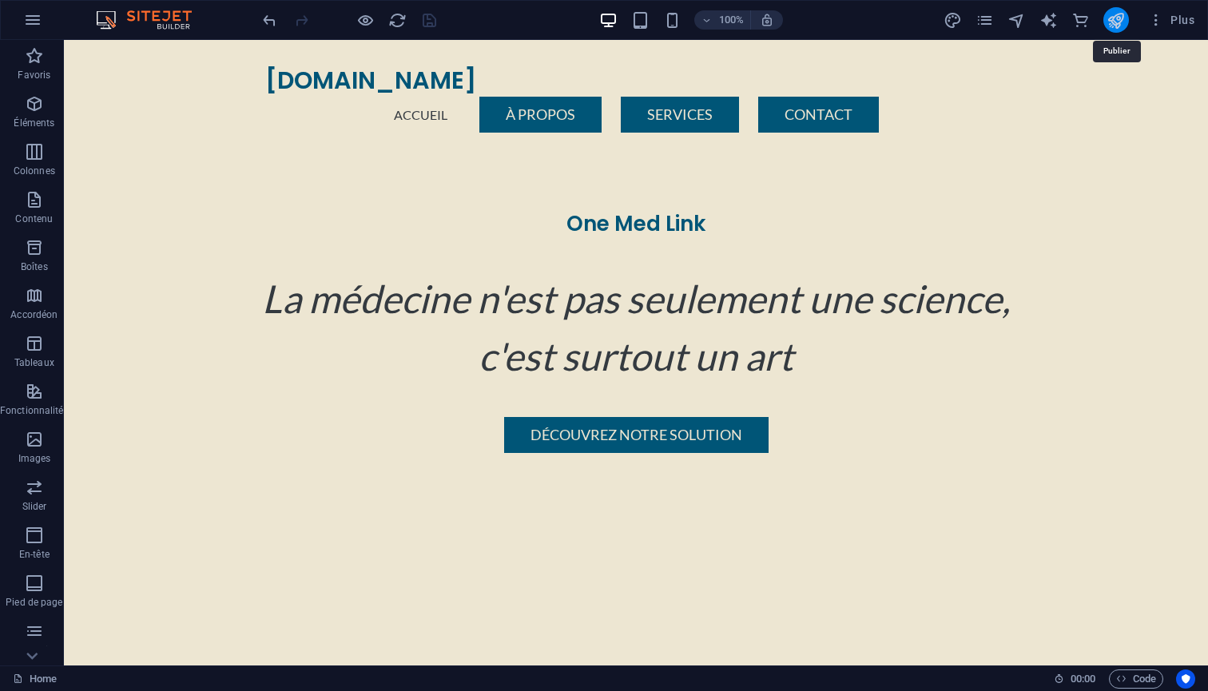
click at [1117, 18] on icon "publish" at bounding box center [1116, 20] width 18 height 18
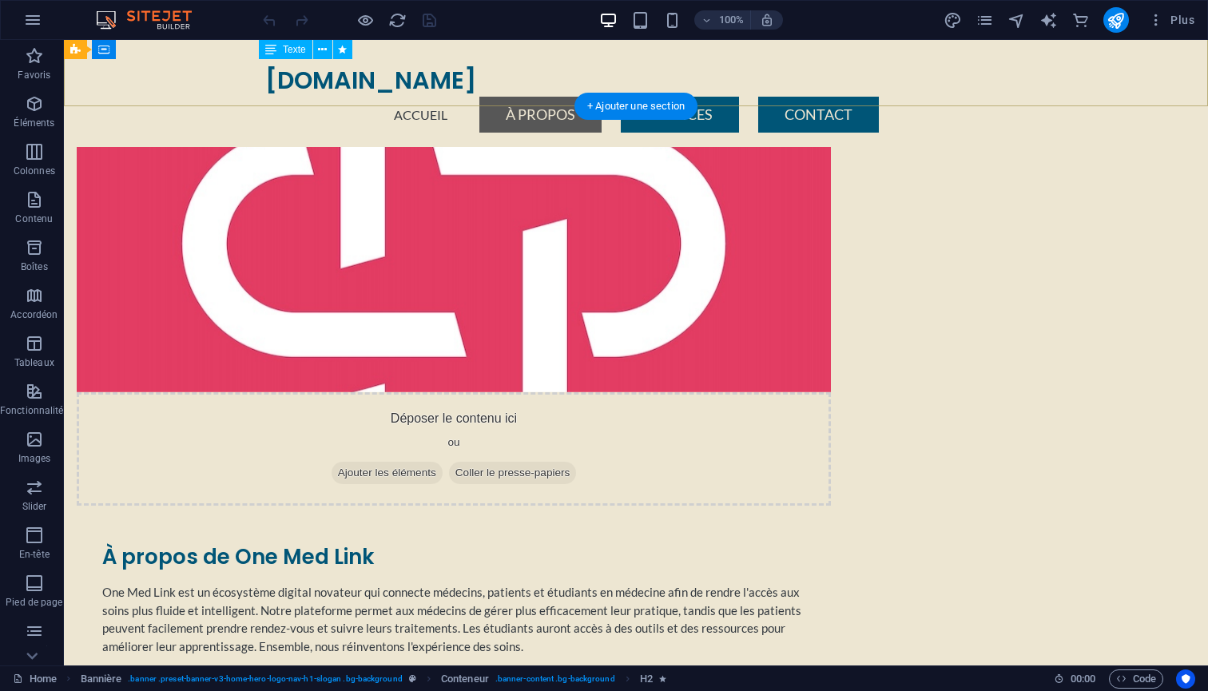
scroll to position [579, 0]
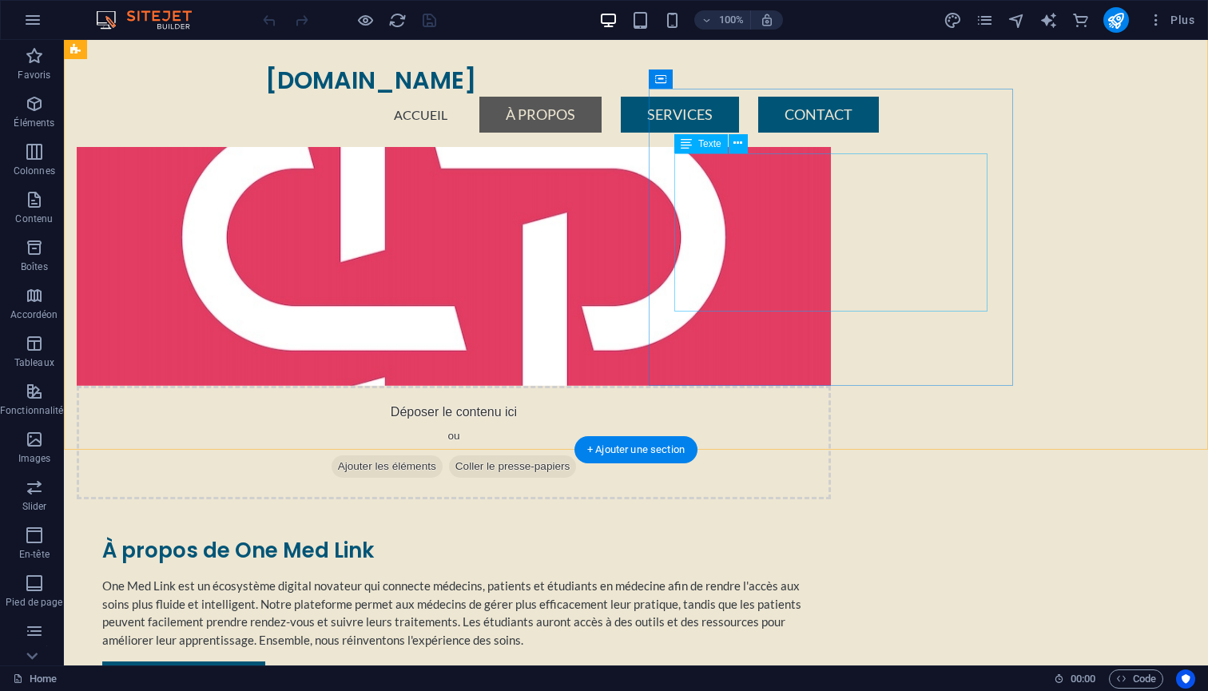
click at [747, 577] on div "One Med Link est un écosystème digital novateur qui connecte médecins, patients…" at bounding box center [453, 613] width 703 height 72
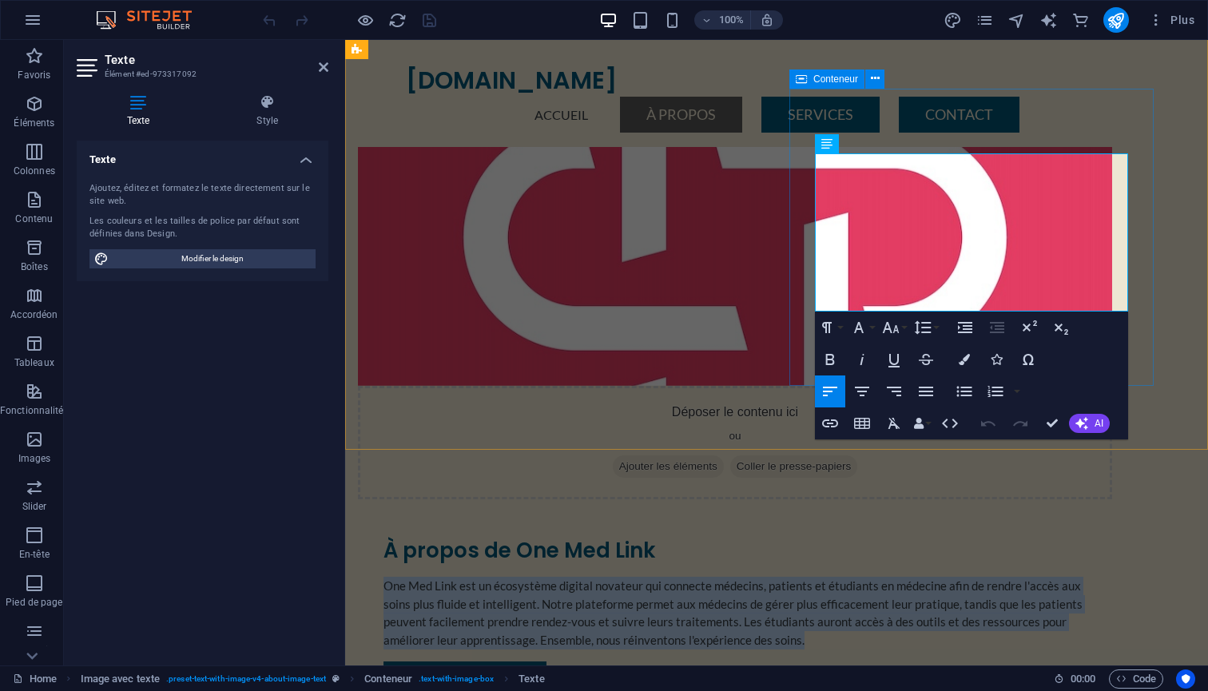
drag, startPoint x: 942, startPoint y: 300, endPoint x: 803, endPoint y: 164, distance: 194.9
click at [803, 512] on div "À propos de One Med Link One Med Link est un écosystème digital novateur qui co…" at bounding box center [735, 618] width 754 height 212
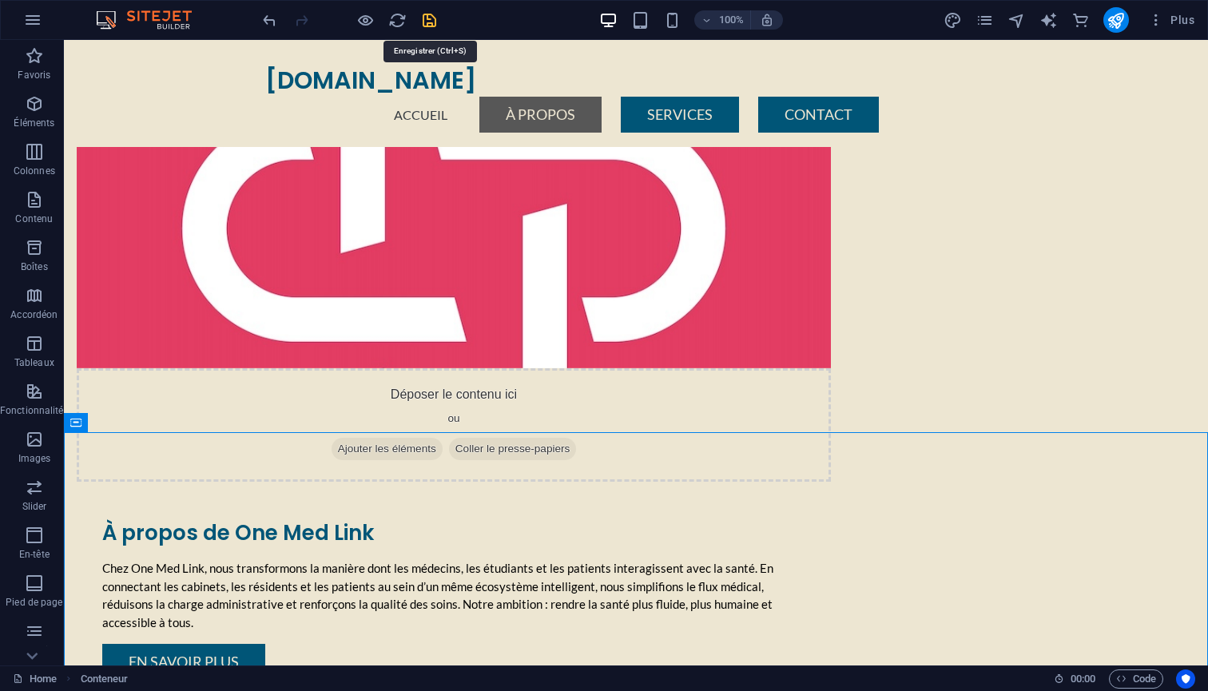
click at [432, 16] on icon "save" at bounding box center [429, 20] width 18 height 18
checkbox input "false"
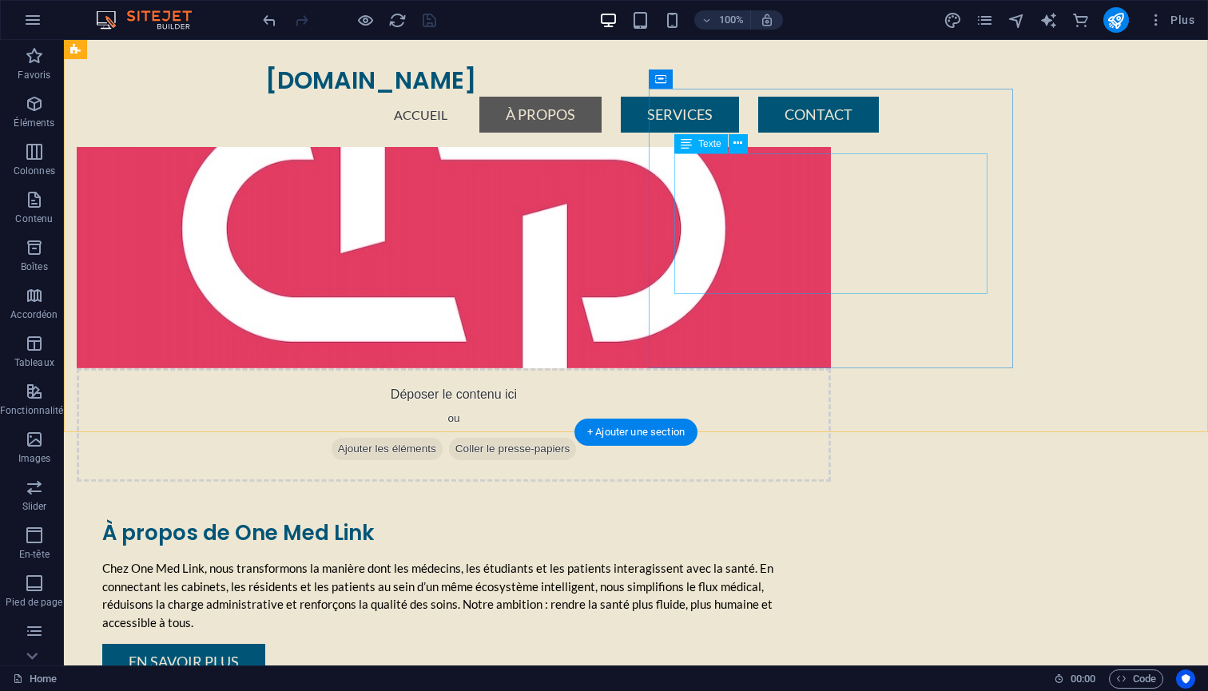
click at [739, 559] on div "Chez One Med Link , nous transformons la manière dont les médecins, les étudian…" at bounding box center [453, 595] width 703 height 72
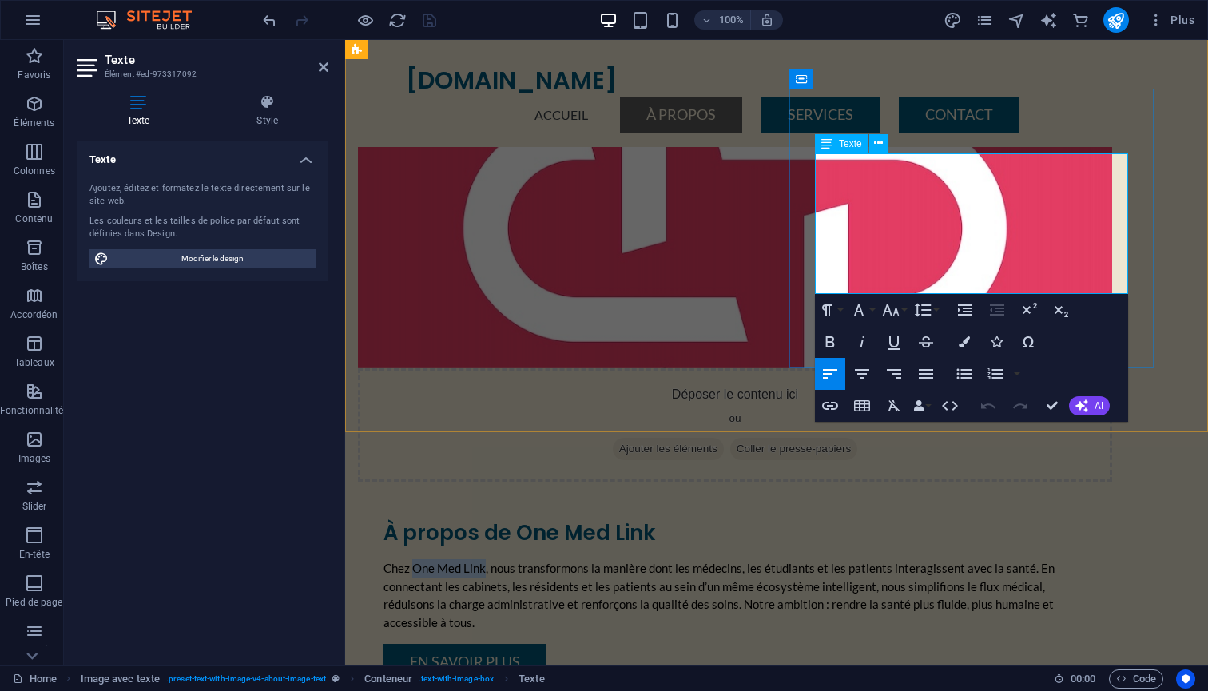
drag, startPoint x: 918, startPoint y: 162, endPoint x: 845, endPoint y: 162, distance: 72.7
click at [845, 559] on p "Chez One Med Link , nous transformons la manière dont les médecins, les étudian…" at bounding box center [735, 595] width 703 height 72
click at [827, 342] on icon "button" at bounding box center [830, 341] width 9 height 11
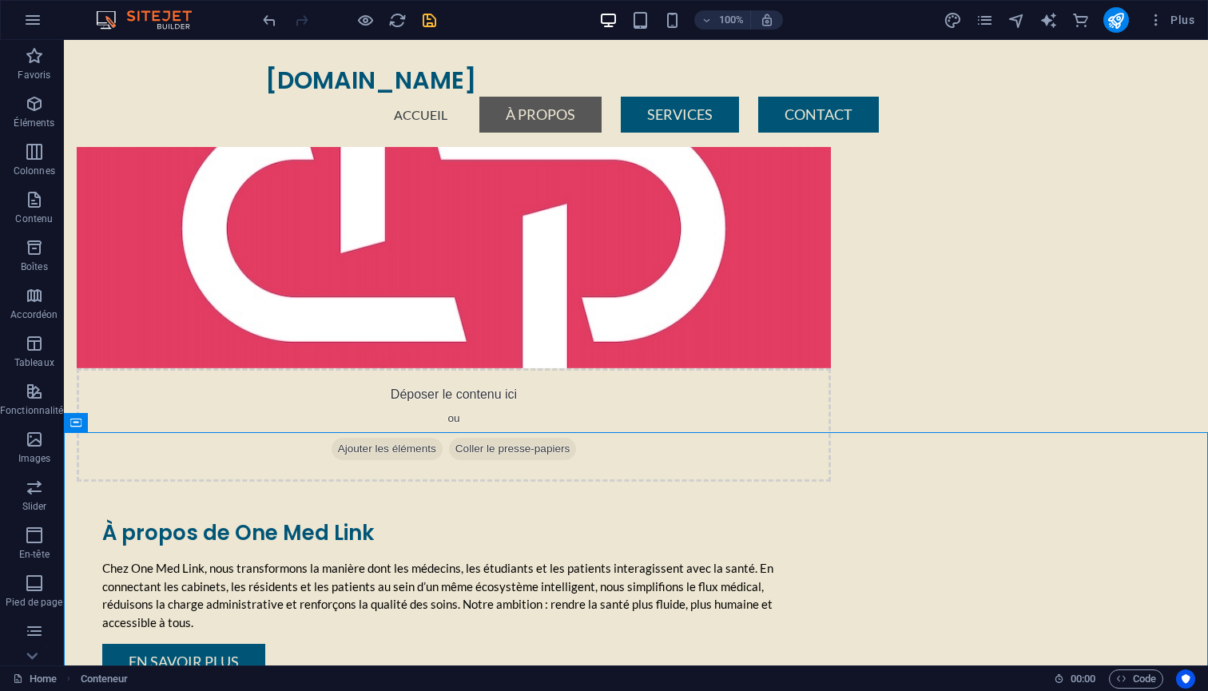
click at [429, 19] on icon "save" at bounding box center [429, 20] width 18 height 18
checkbox input "false"
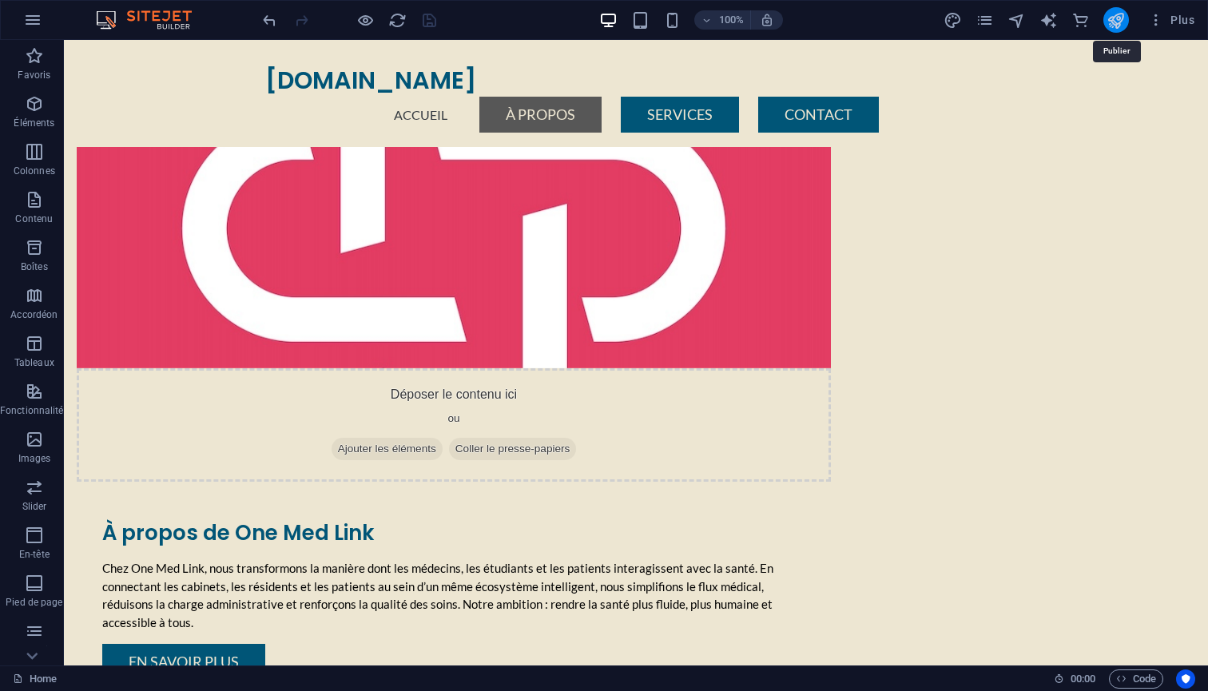
click at [1120, 17] on icon "publish" at bounding box center [1116, 20] width 18 height 18
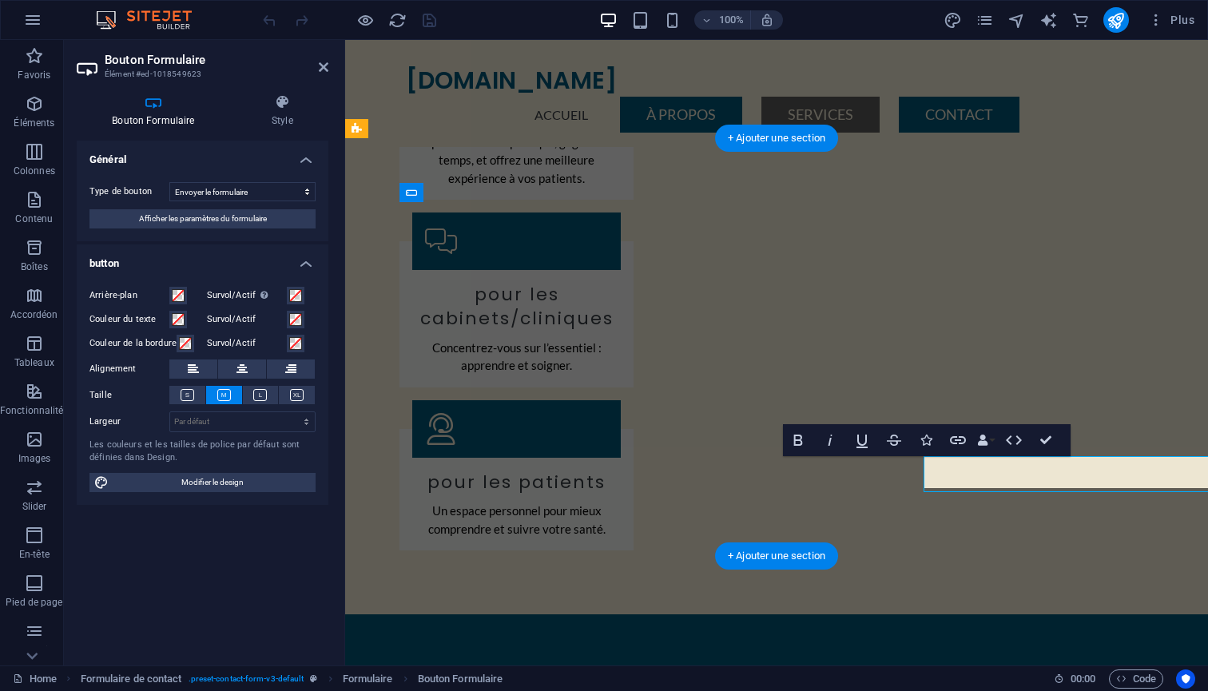
scroll to position [1452, 0]
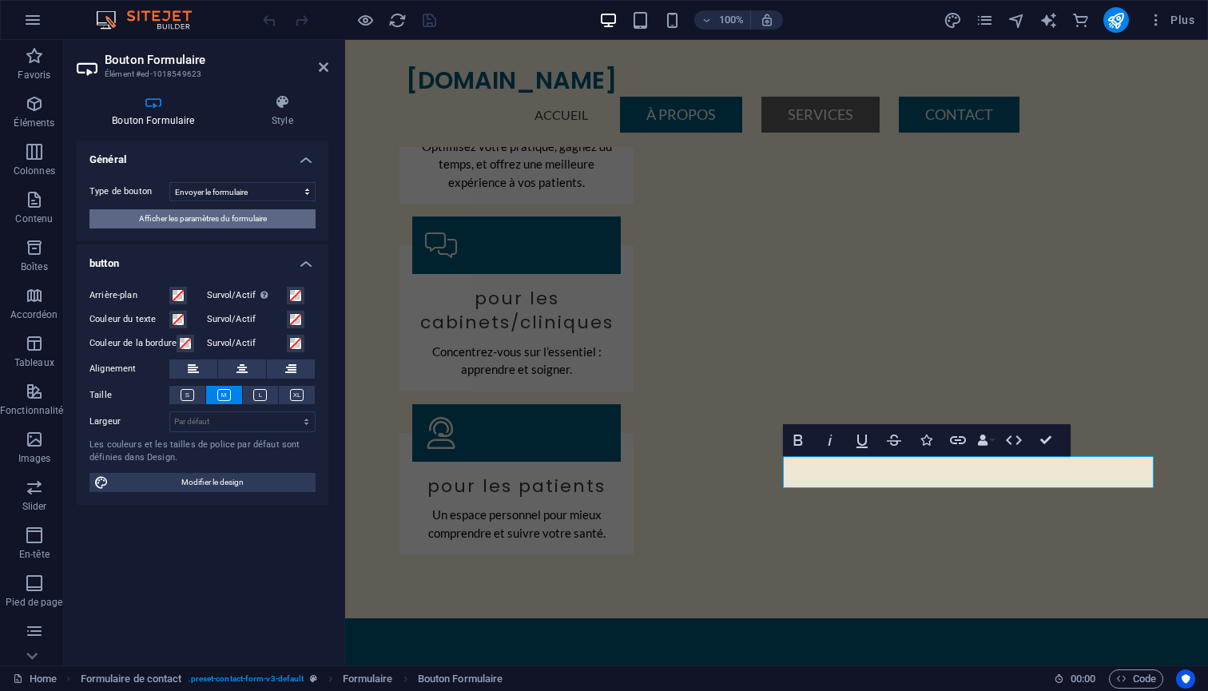
click at [166, 217] on span "Afficher les paramètres du formulaire" at bounding box center [203, 218] width 128 height 19
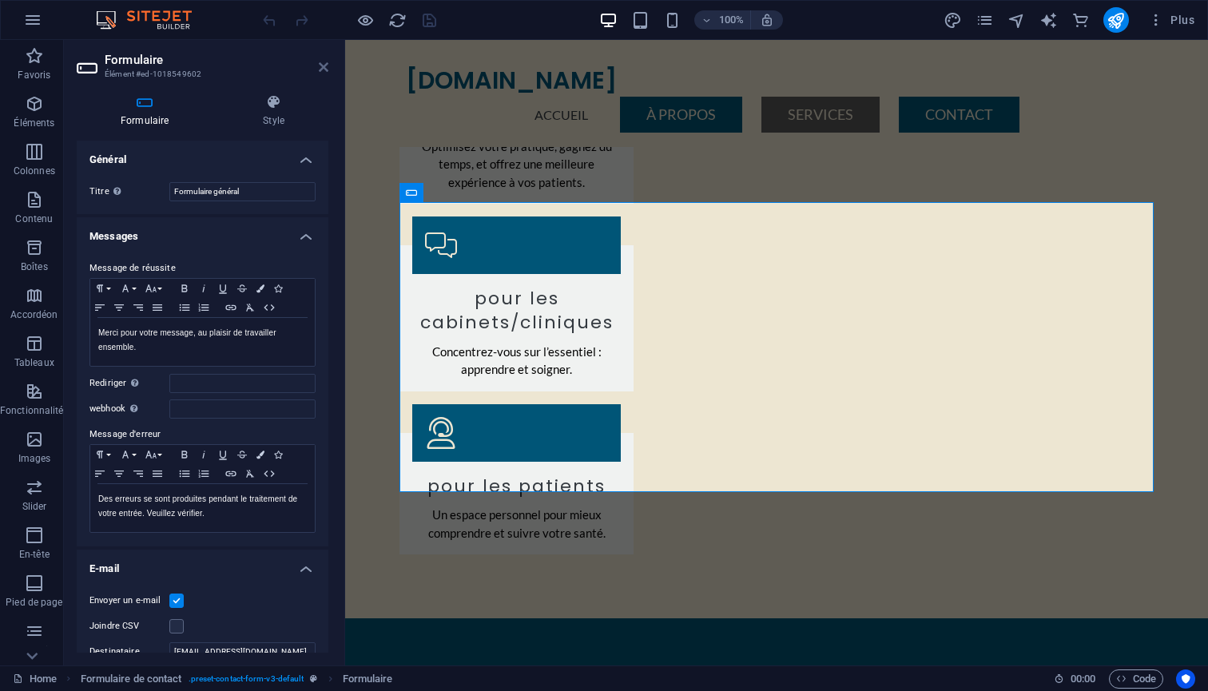
scroll to position [0, 0]
click at [323, 66] on icon at bounding box center [324, 67] width 10 height 13
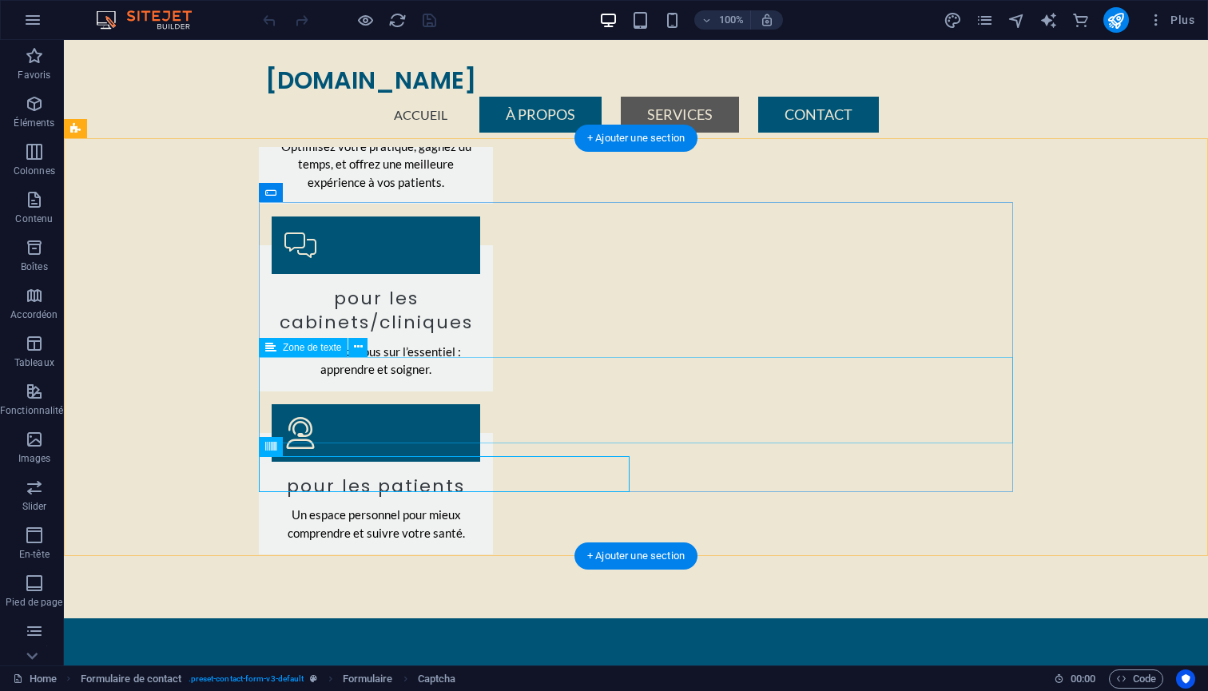
click at [354, 348] on icon at bounding box center [358, 347] width 9 height 17
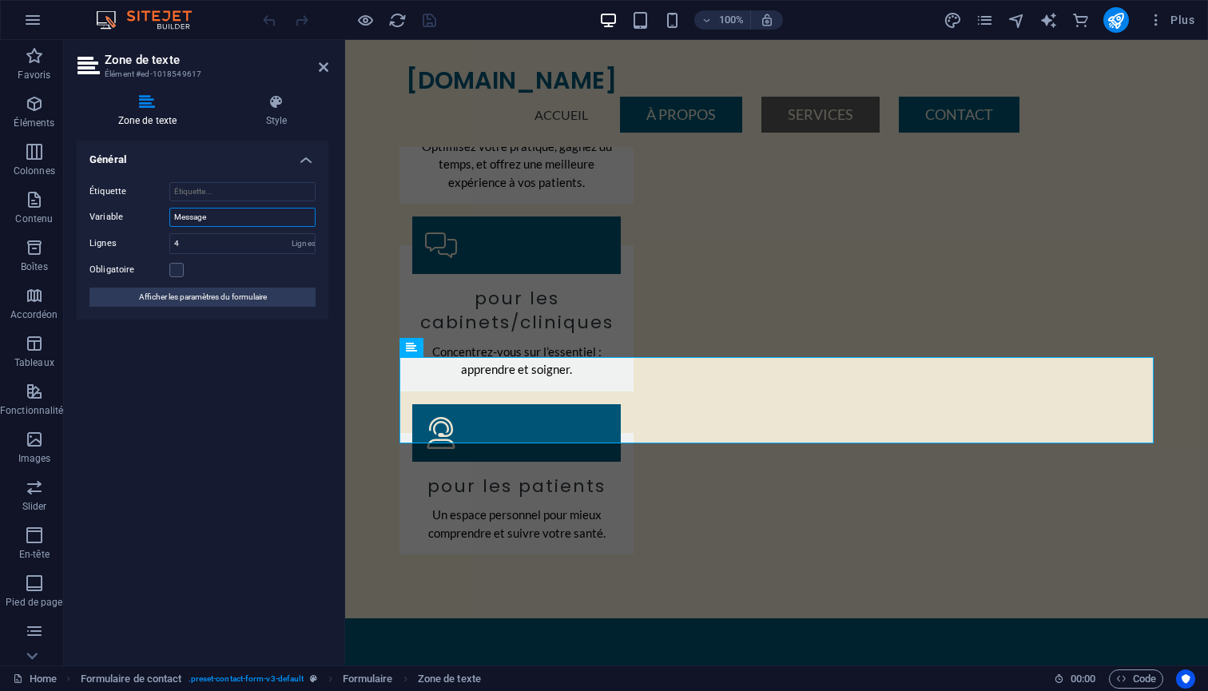
click at [225, 220] on input "Message" at bounding box center [242, 217] width 146 height 19
click at [202, 189] on input "Étiquette" at bounding box center [242, 191] width 146 height 19
type input "o"
type input "Message"
click at [208, 220] on input "Message" at bounding box center [242, 217] width 146 height 19
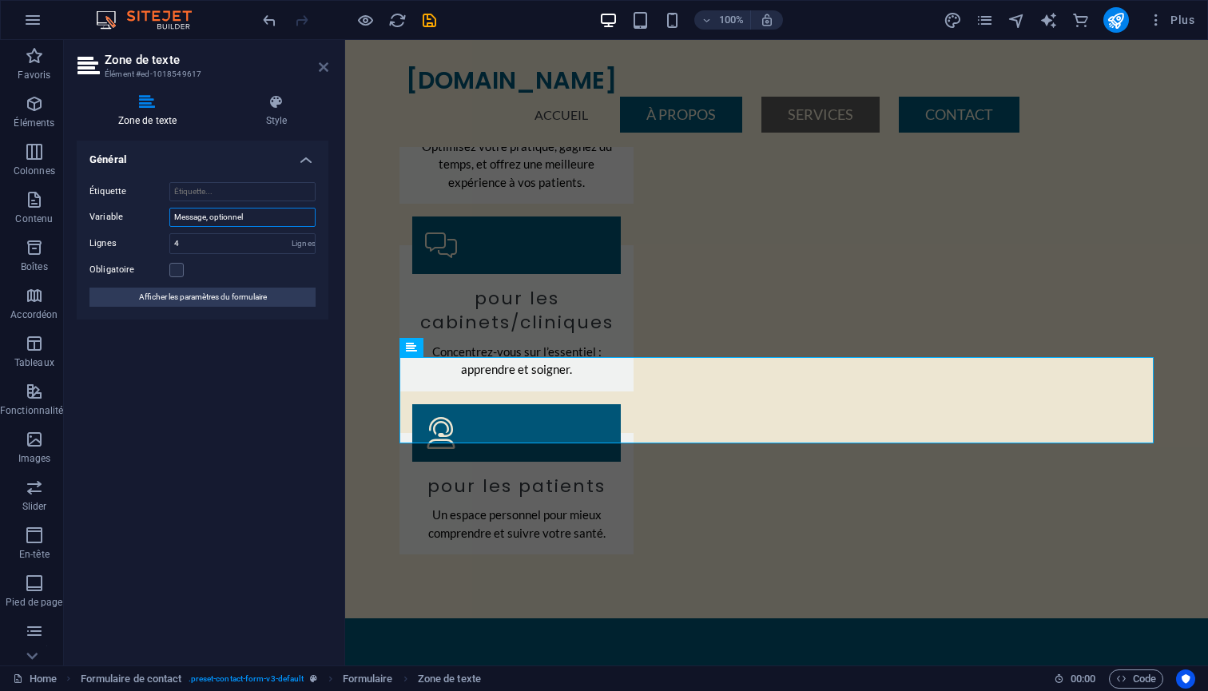
type input "Message, optionnel"
click at [320, 67] on icon at bounding box center [324, 67] width 10 height 13
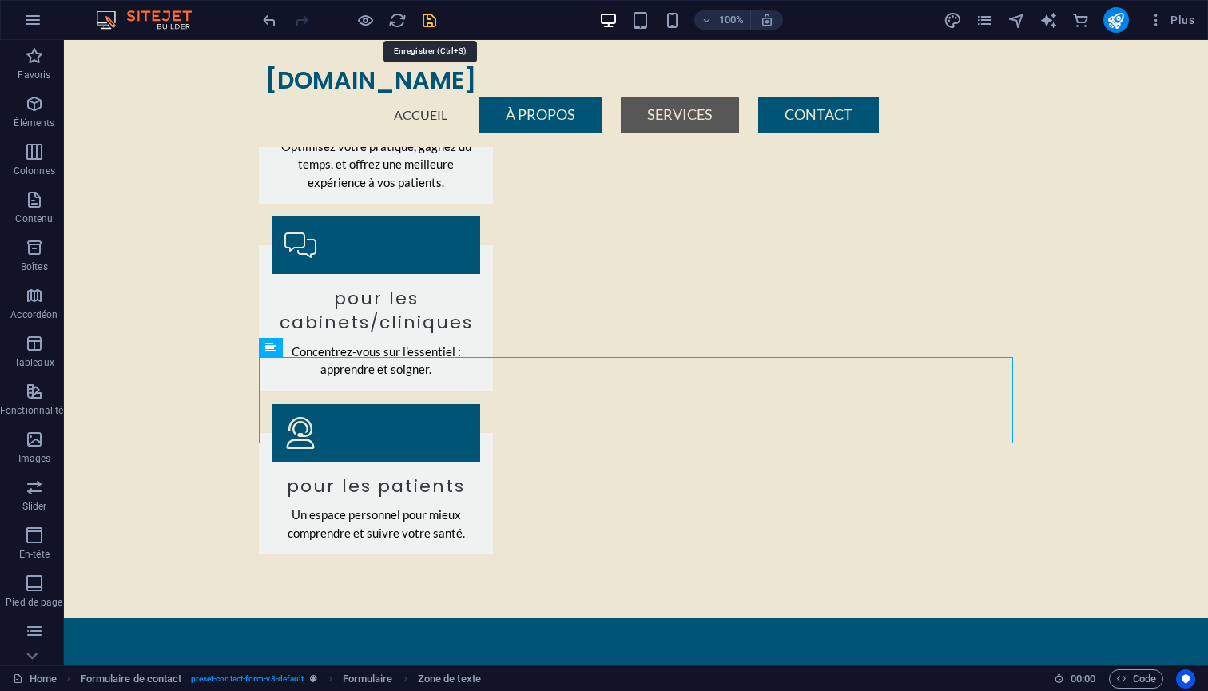
click at [432, 14] on icon "save" at bounding box center [429, 20] width 18 height 18
checkbox input "false"
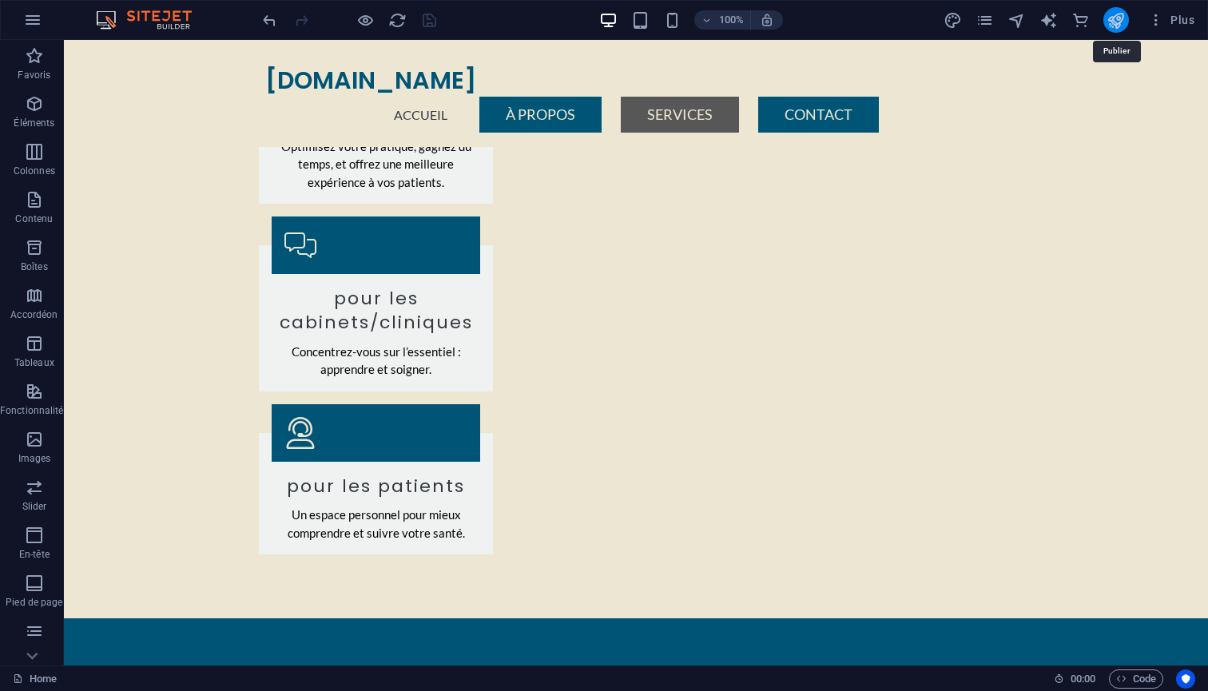
click at [1114, 21] on icon "publish" at bounding box center [1116, 20] width 18 height 18
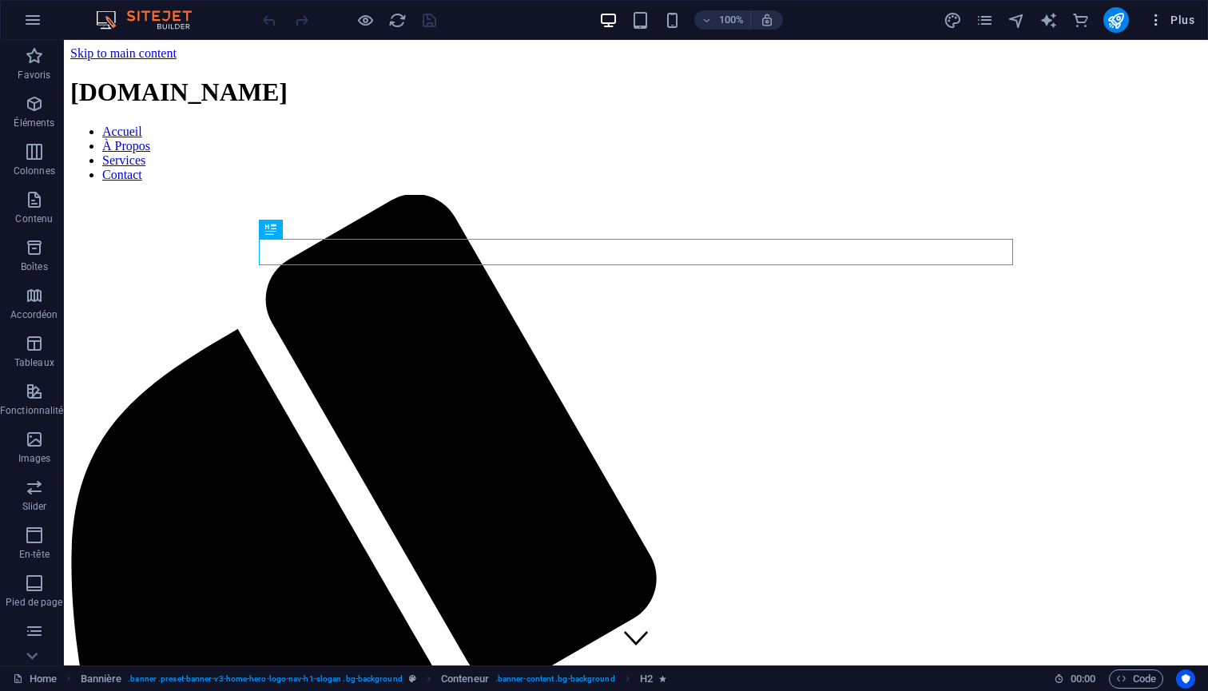
click at [1158, 18] on icon "button" at bounding box center [1156, 20] width 16 height 16
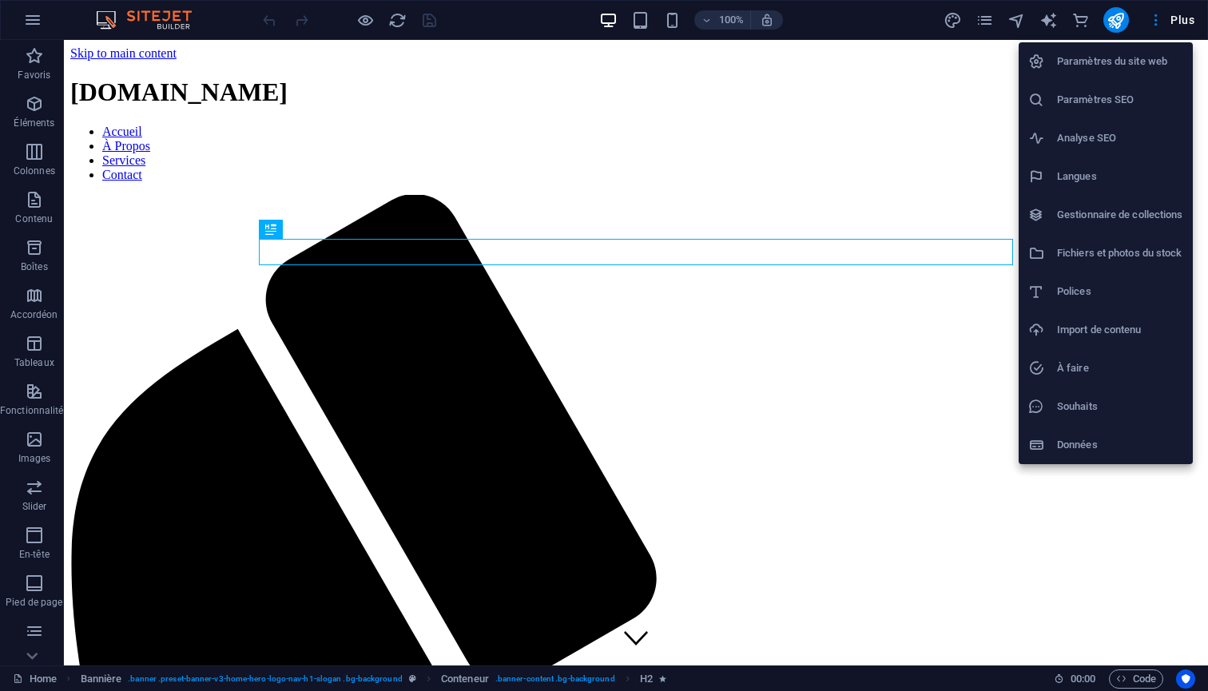
click at [1146, 62] on h6 "Paramètres du site web" at bounding box center [1120, 61] width 126 height 19
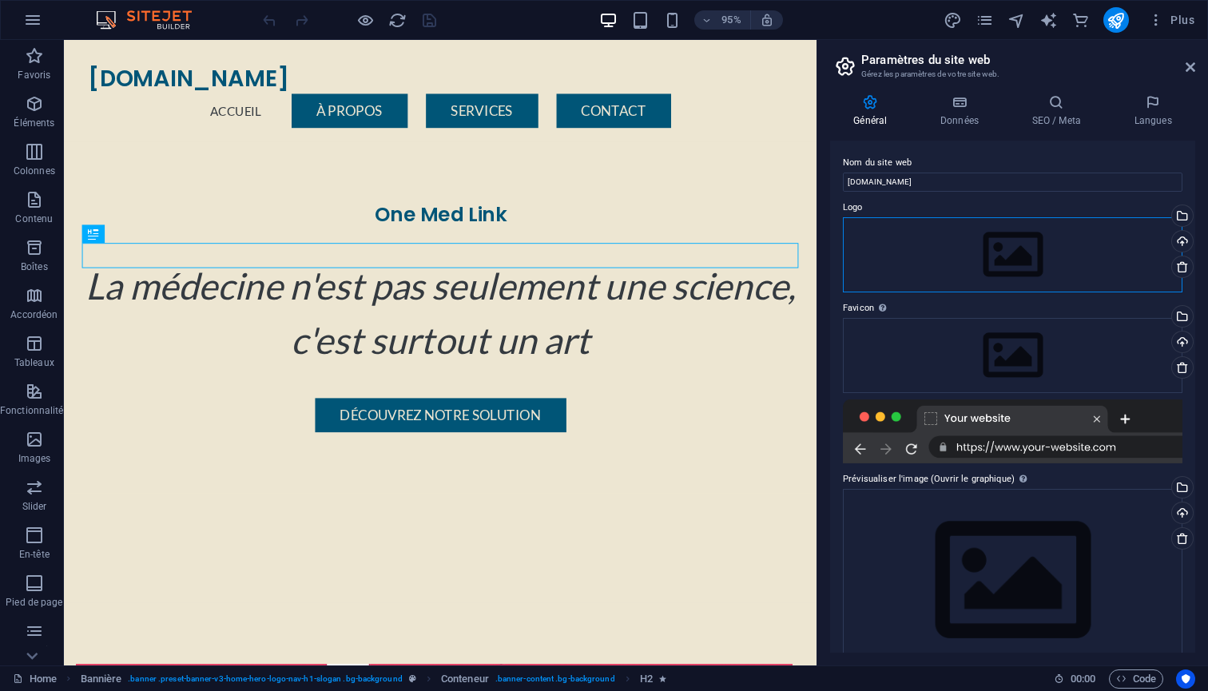
click at [937, 273] on div "Glissez les fichiers ici, cliquez pour choisir les fichiers ou sélectionnez les…" at bounding box center [1013, 254] width 340 height 75
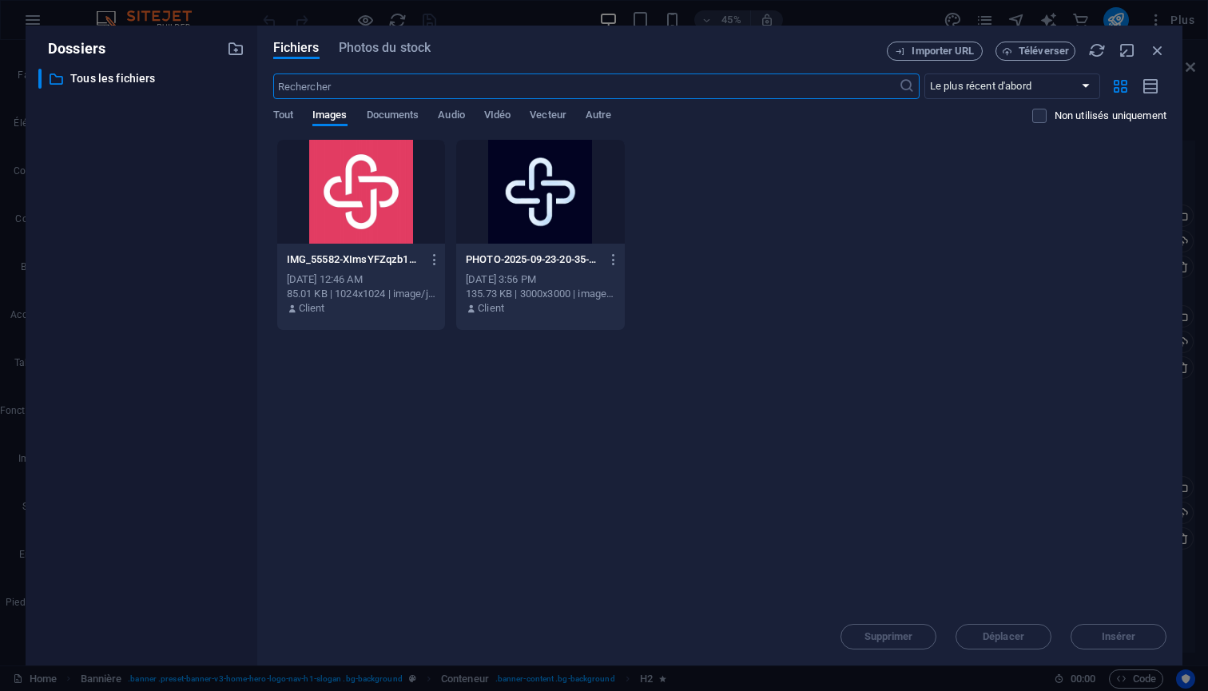
click at [367, 189] on div at bounding box center [361, 192] width 168 height 104
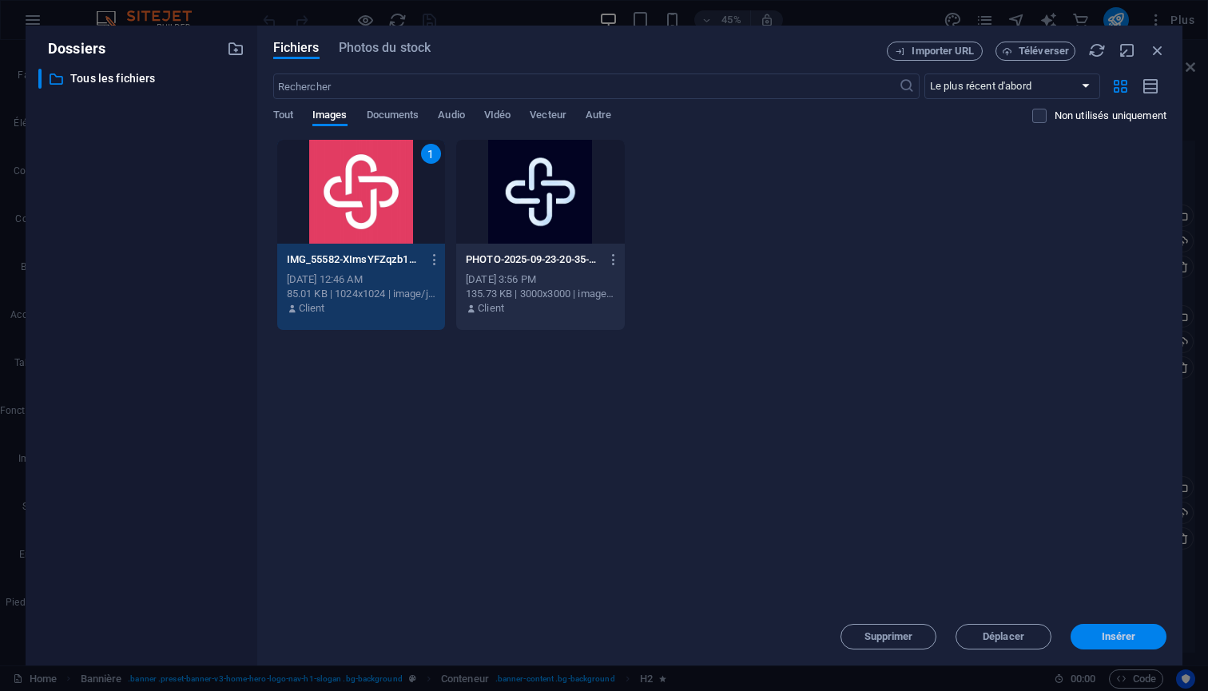
click at [1128, 634] on span "Insérer" at bounding box center [1119, 637] width 34 height 10
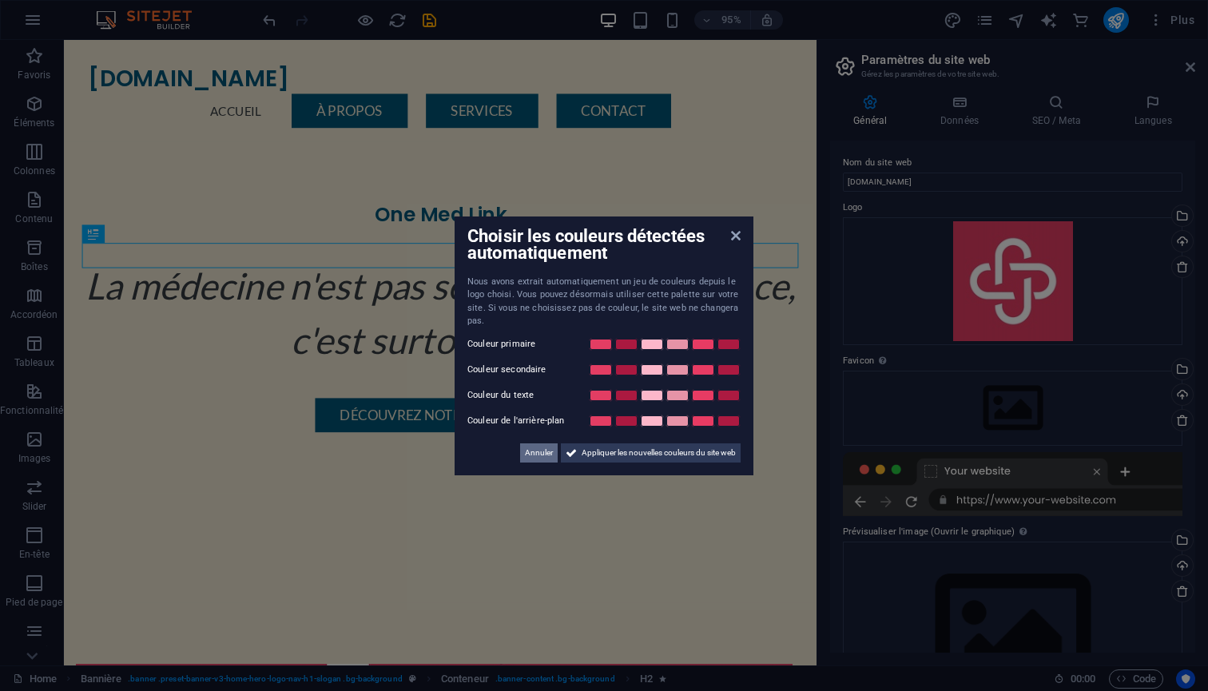
click at [537, 455] on span "Annuler" at bounding box center [539, 452] width 28 height 19
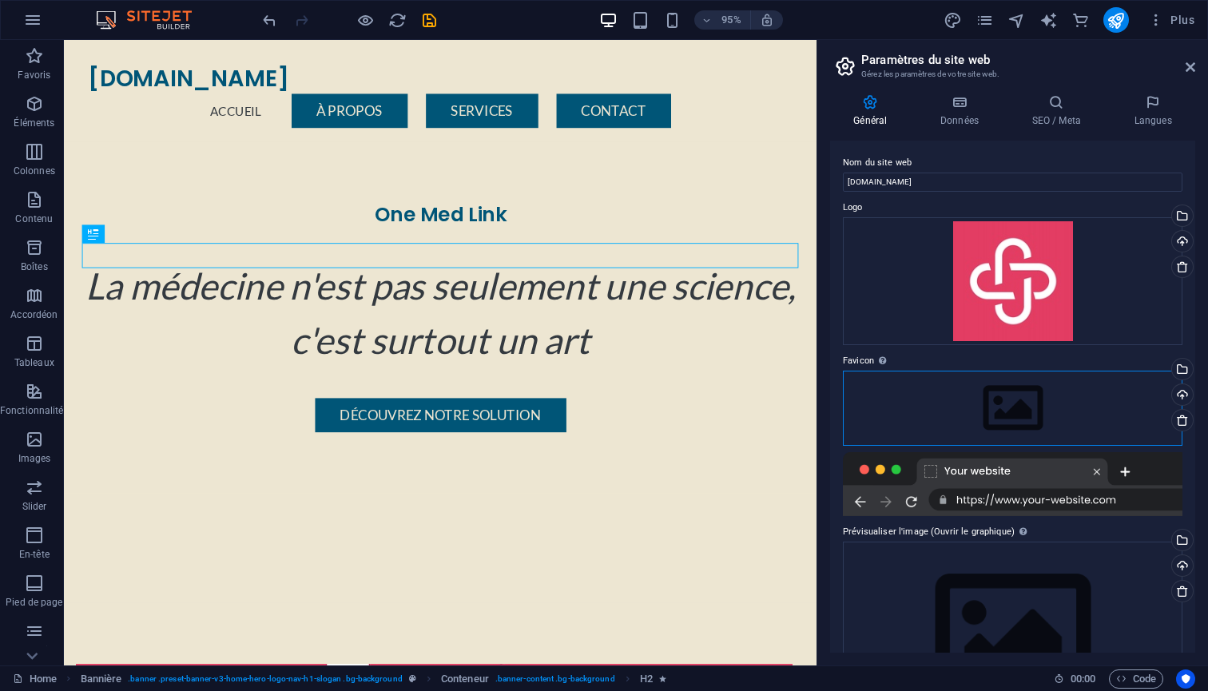
click at [1022, 409] on div "Glissez les fichiers ici, cliquez pour choisir les fichiers ou sélectionnez les…" at bounding box center [1013, 408] width 340 height 75
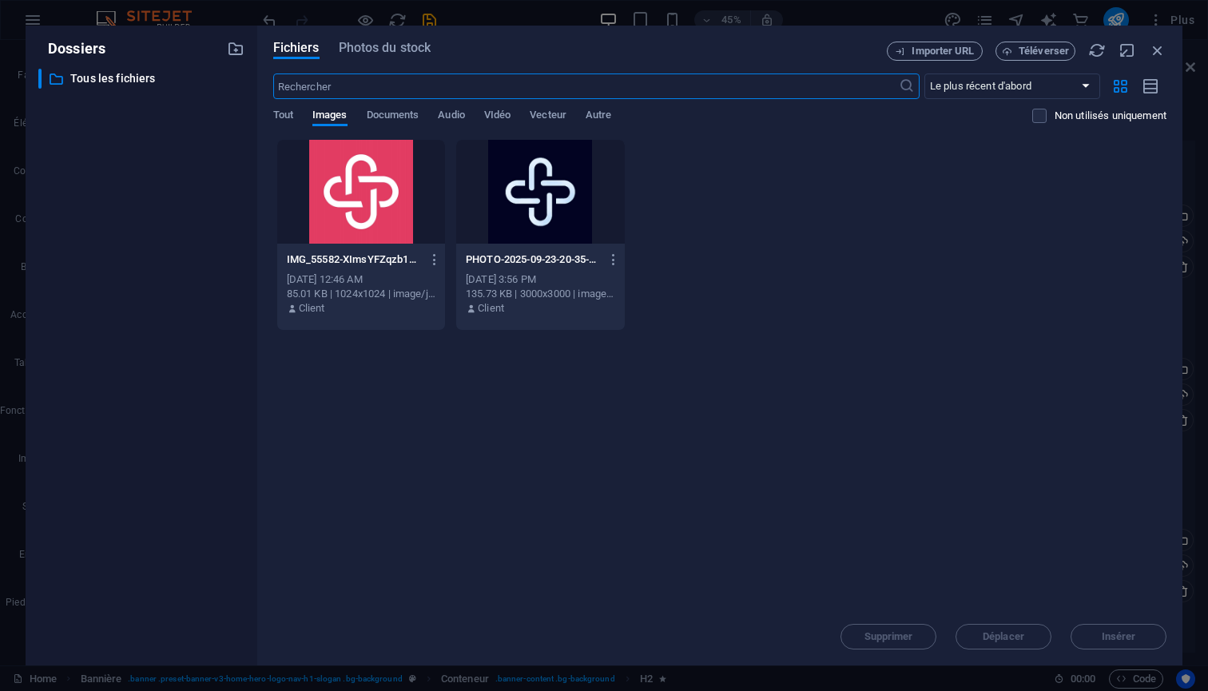
click at [367, 210] on div at bounding box center [361, 192] width 168 height 104
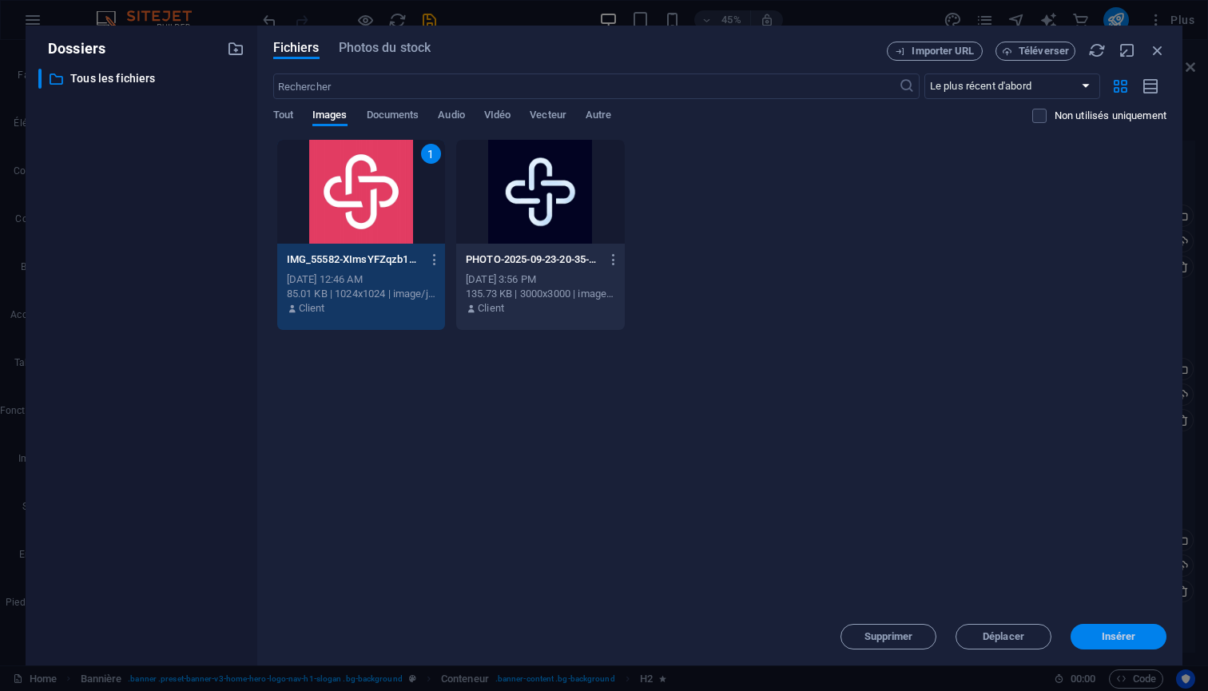
click at [1117, 638] on span "Insérer" at bounding box center [1119, 637] width 34 height 10
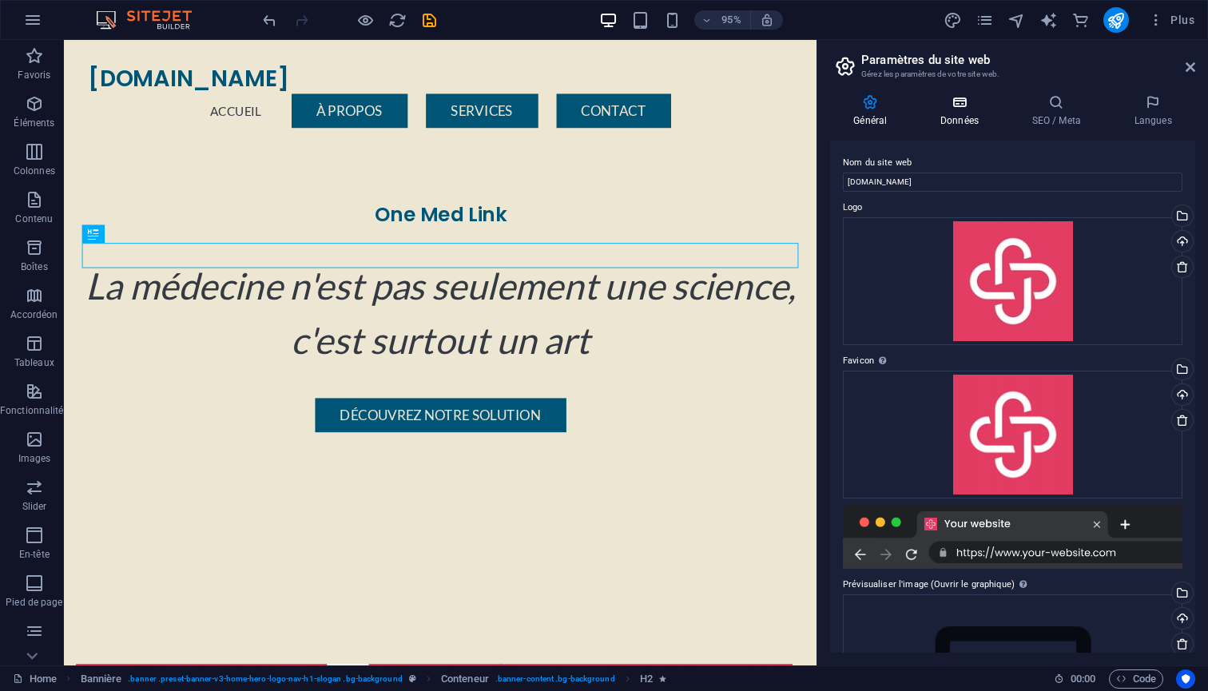
click at [952, 111] on h4 "Données" at bounding box center [963, 111] width 92 height 34
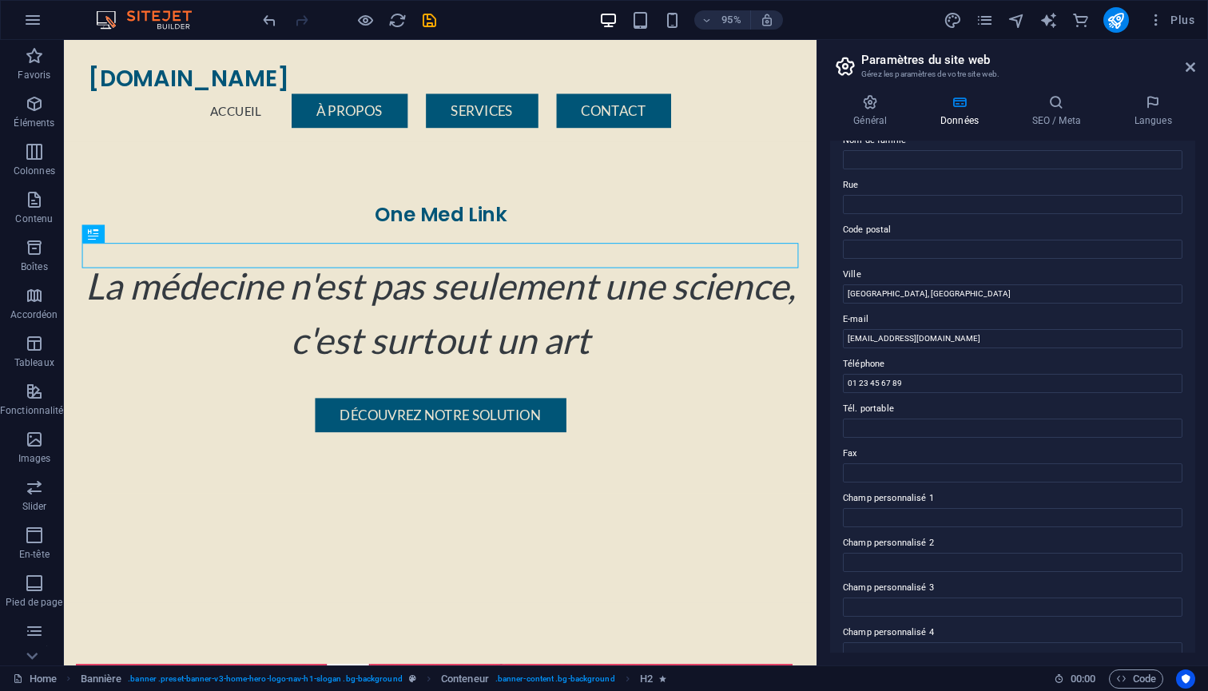
scroll to position [164, 0]
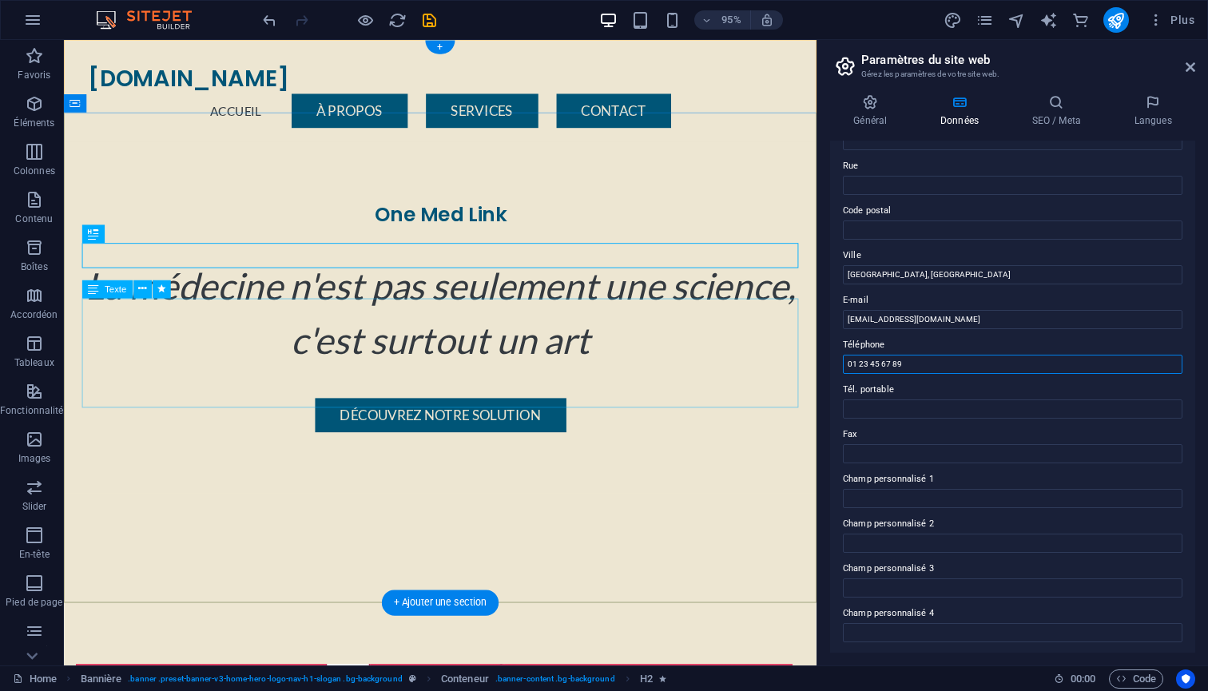
drag, startPoint x: 979, startPoint y: 404, endPoint x: 808, endPoint y: 382, distance: 172.5
drag, startPoint x: 917, startPoint y: 364, endPoint x: 838, endPoint y: 363, distance: 78.3
click at [838, 363] on div "Infos de contact pour ce site web. Ces données peuvent être utilisées n'importe…" at bounding box center [1012, 397] width 365 height 512
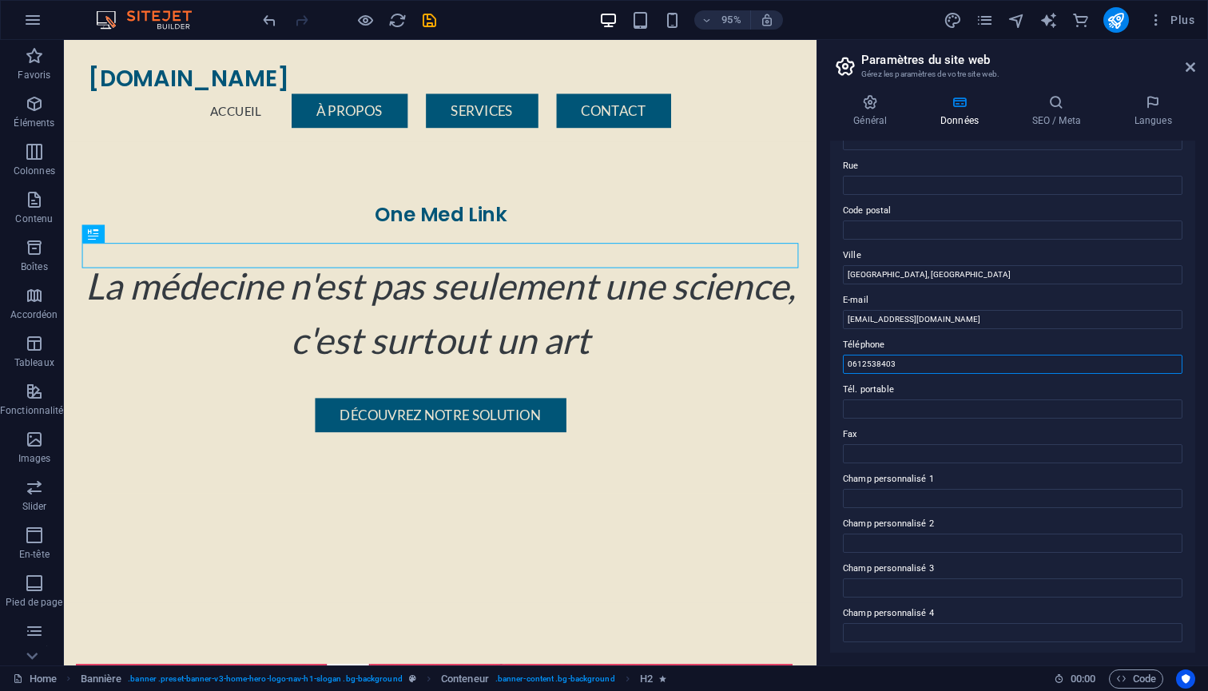
drag, startPoint x: 972, startPoint y: 403, endPoint x: 806, endPoint y: 380, distance: 167.0
paste input "0612538403"
type input "[PHONE_NUMBER]"
paste input "0612538403"
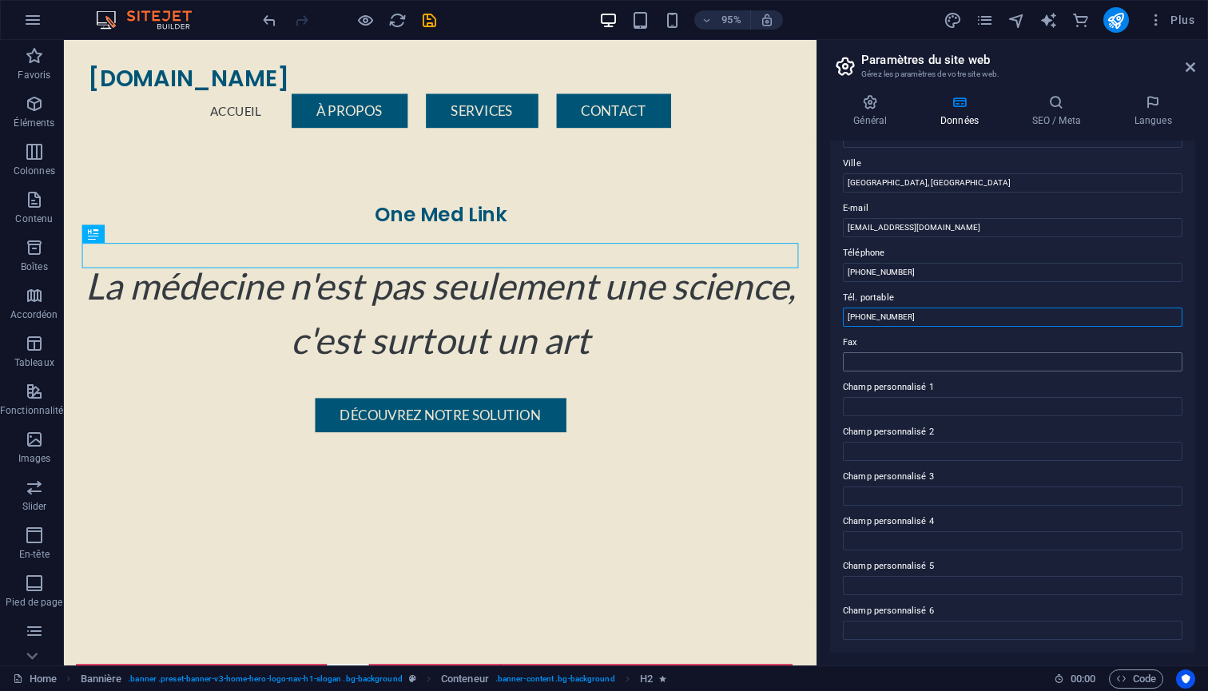
scroll to position [254, 0]
type input "[PHONE_NUMBER]"
click at [858, 228] on input "[EMAIL_ADDRESS][DOMAIN_NAME]" at bounding box center [1013, 229] width 340 height 19
type input "[EMAIL_ADDRESS][DOMAIN_NAME]"
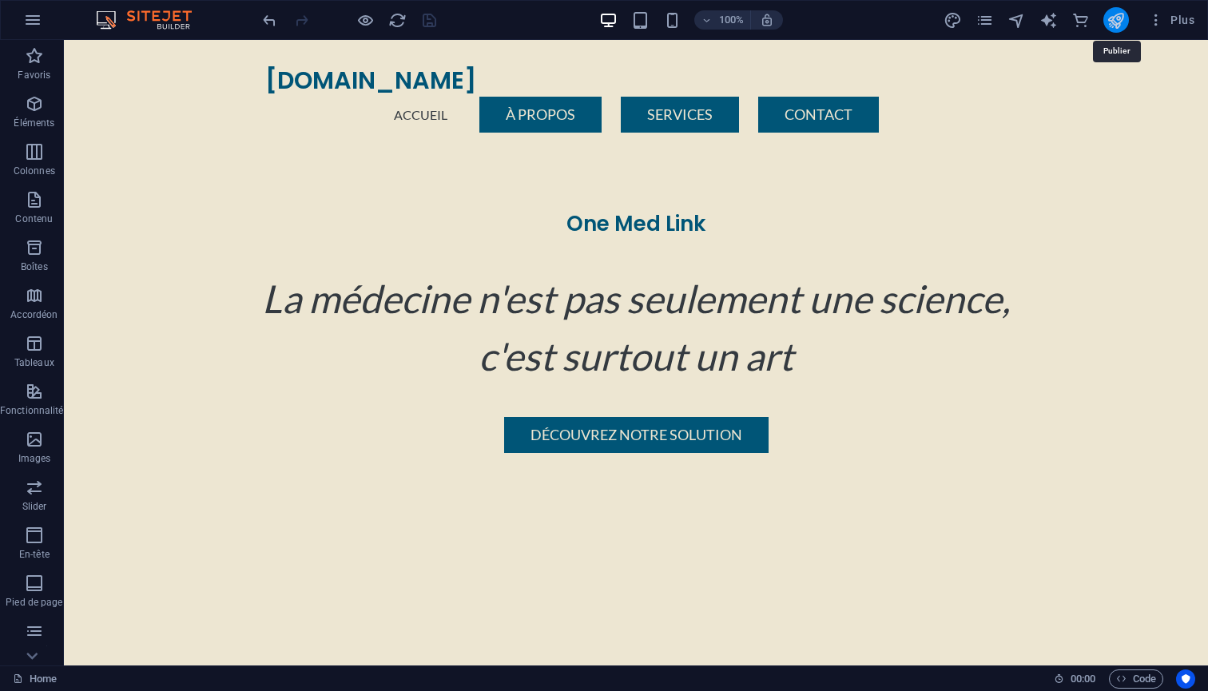
click at [1116, 22] on icon "publish" at bounding box center [1116, 20] width 18 height 18
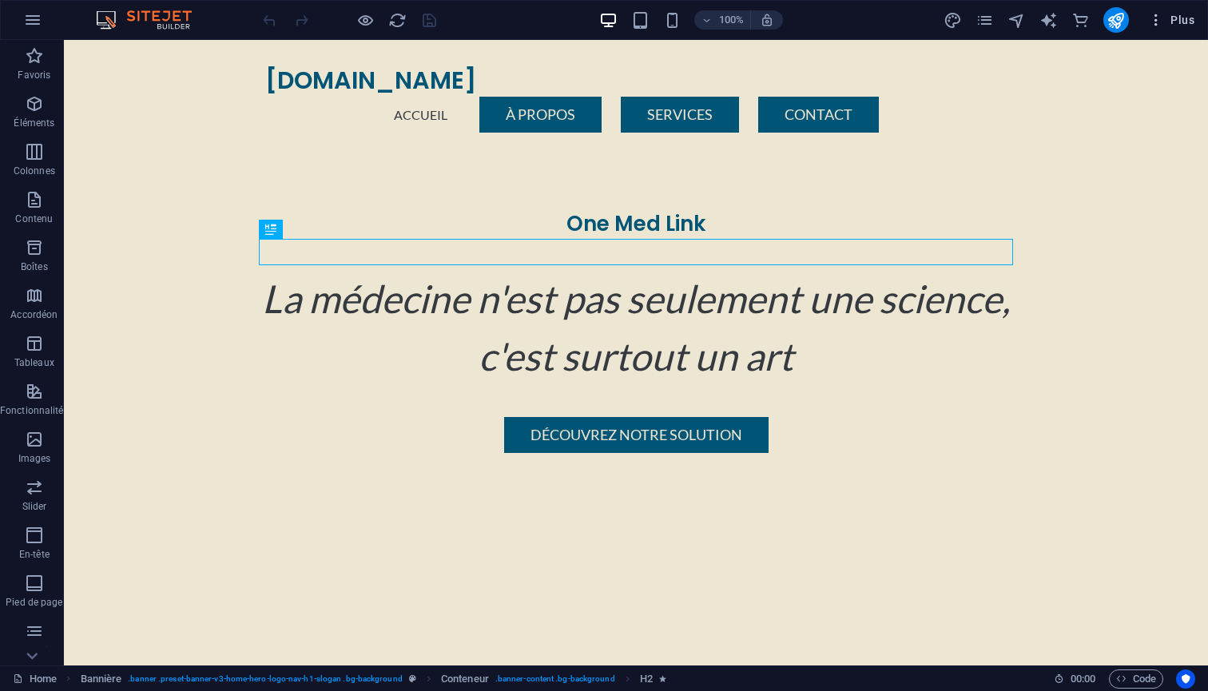
click at [1170, 22] on span "Plus" at bounding box center [1171, 20] width 46 height 16
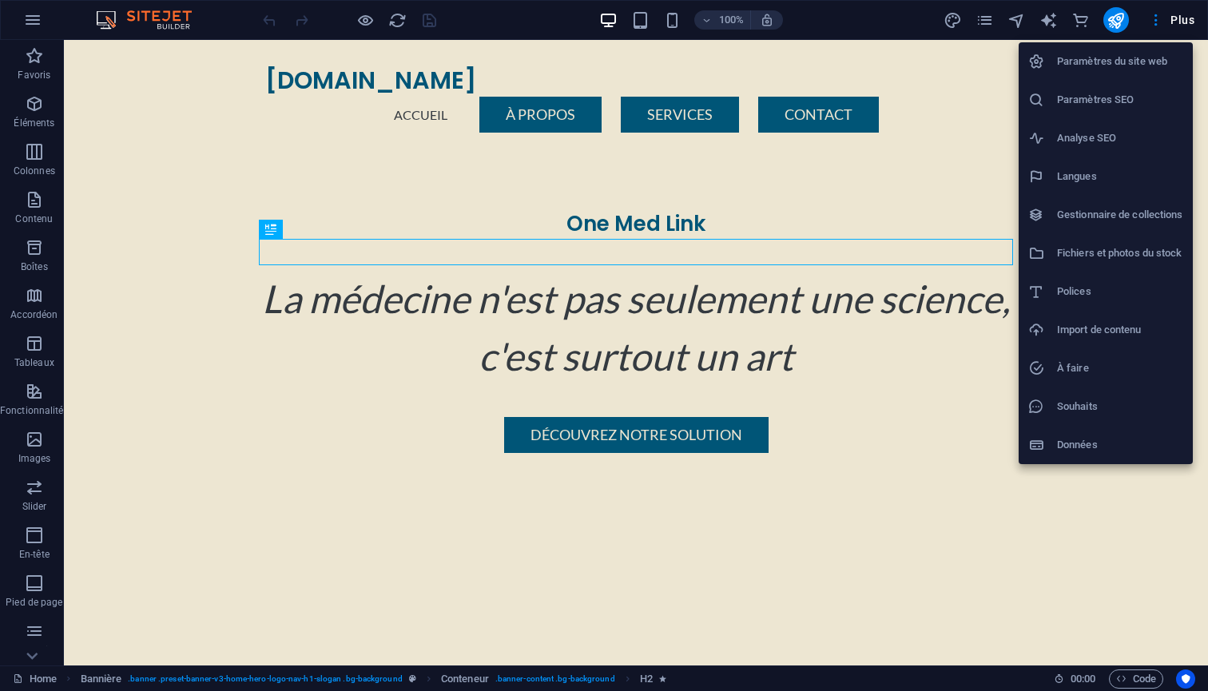
click at [1091, 55] on h6 "Paramètres du site web" at bounding box center [1120, 61] width 126 height 19
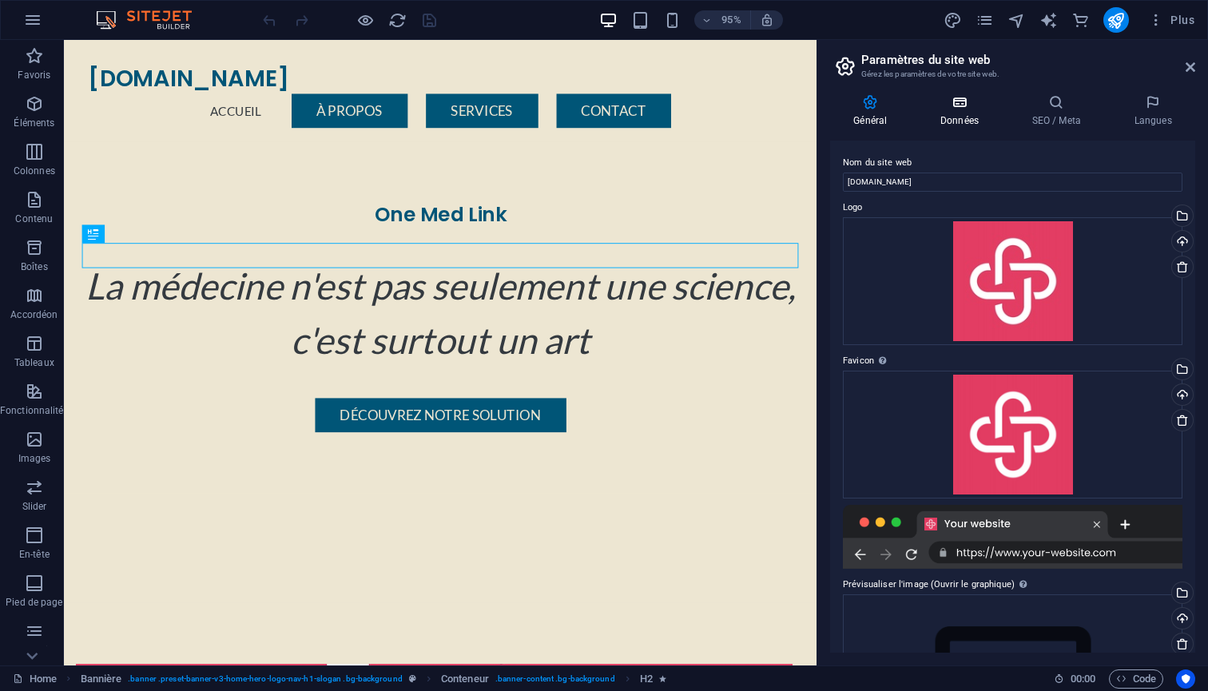
click at [957, 109] on icon at bounding box center [960, 102] width 86 height 16
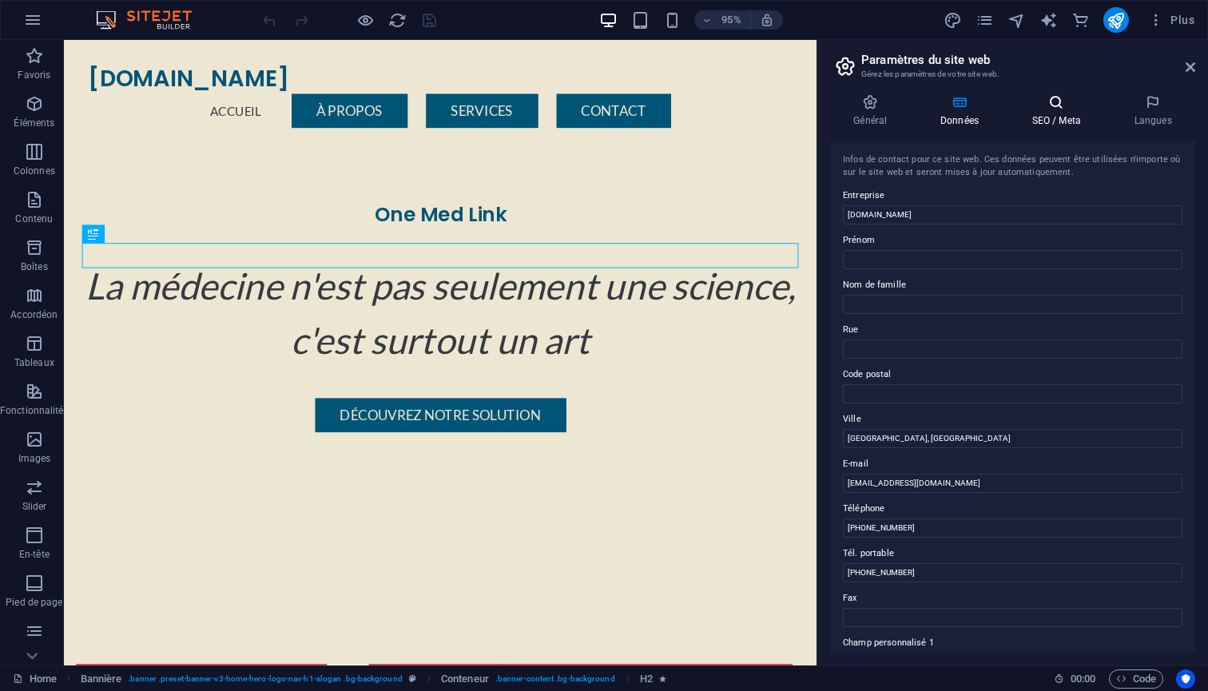
click at [1065, 105] on icon at bounding box center [1056, 102] width 96 height 16
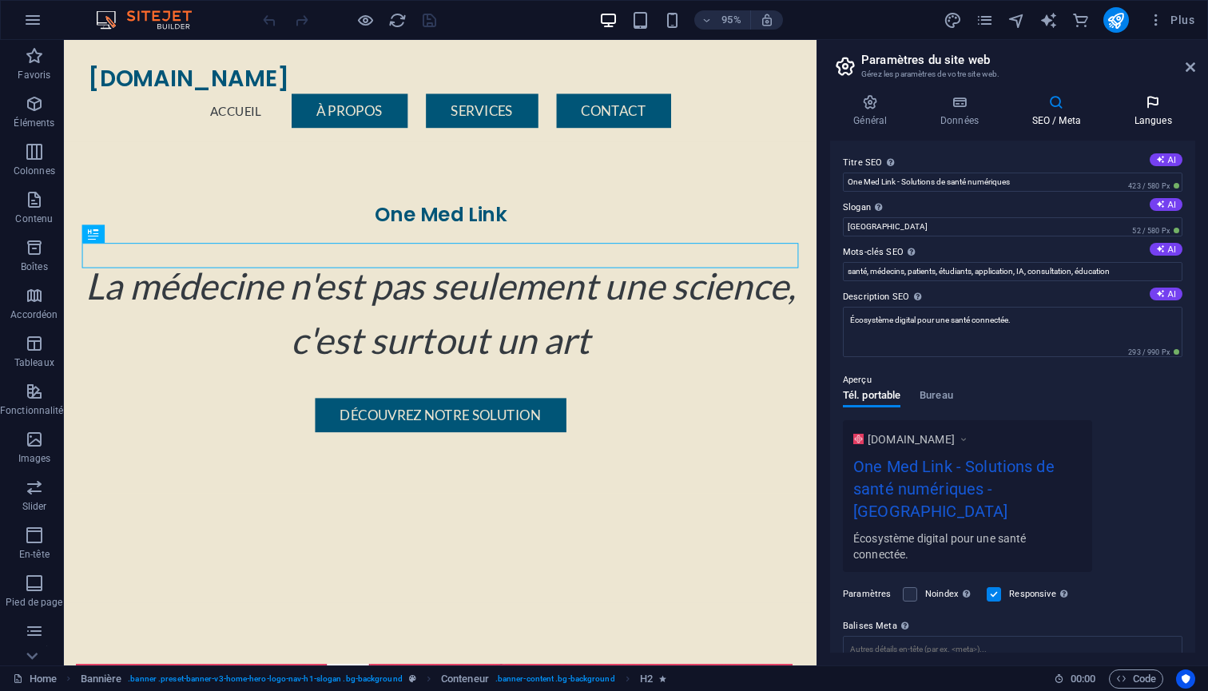
click at [1156, 111] on h4 "Langues" at bounding box center [1153, 111] width 85 height 34
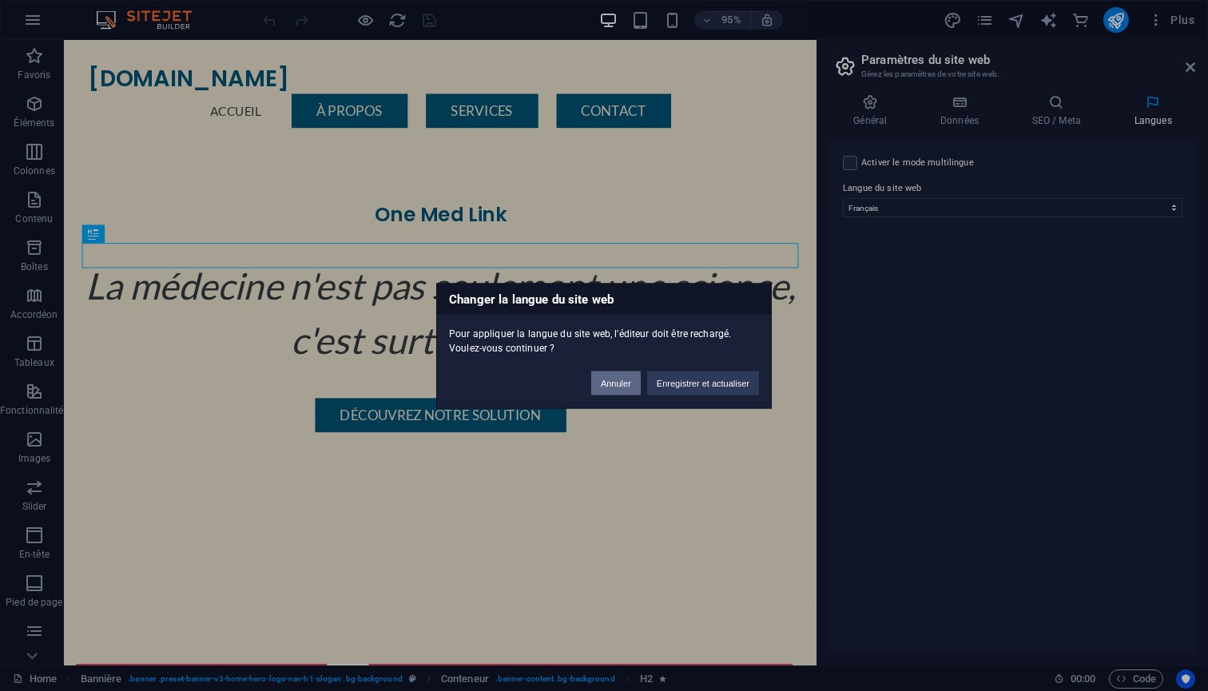
click at [610, 388] on button "Annuler" at bounding box center [616, 383] width 50 height 24
select select "7"
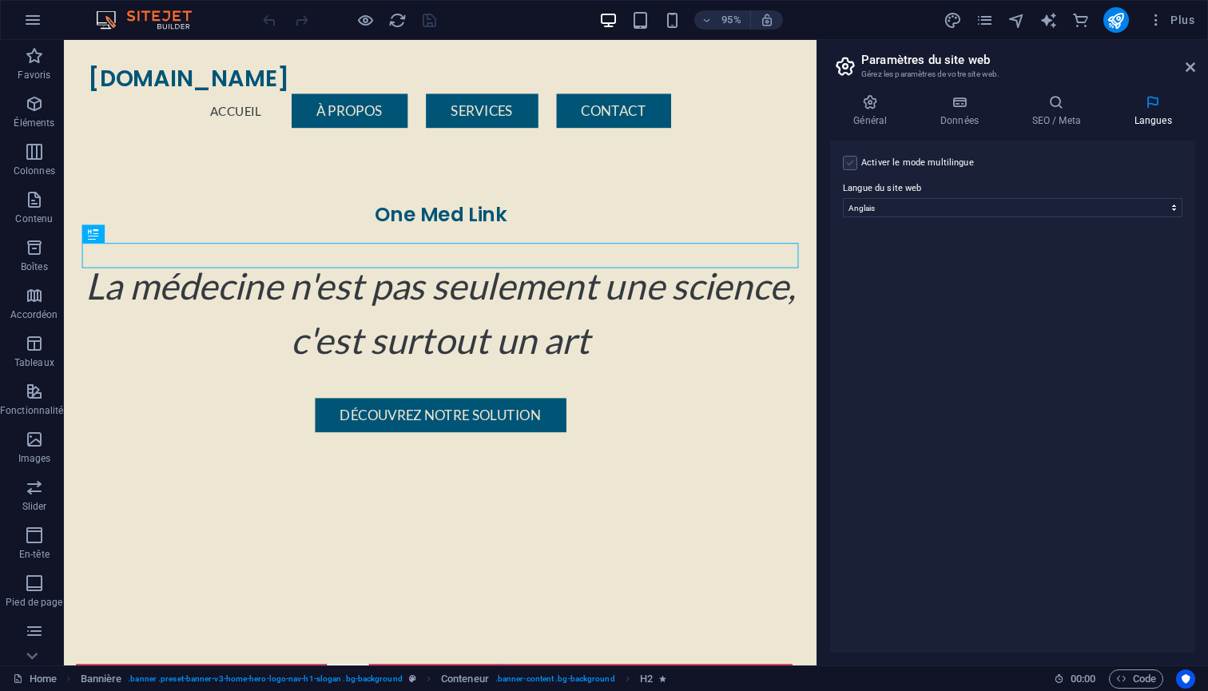
click at [845, 165] on label at bounding box center [850, 163] width 14 height 14
click at [0, 0] on input "Activer le mode multilingue Pour désactiver plusieurs langues, supprimez-les ju…" at bounding box center [0, 0] width 0 height 0
select select "50"
click at [1063, 428] on div "Activer le mode multilingue Pour désactiver plusieurs langues, supprimez-les ju…" at bounding box center [1012, 397] width 365 height 512
click at [1163, 285] on icon at bounding box center [1162, 285] width 10 height 19
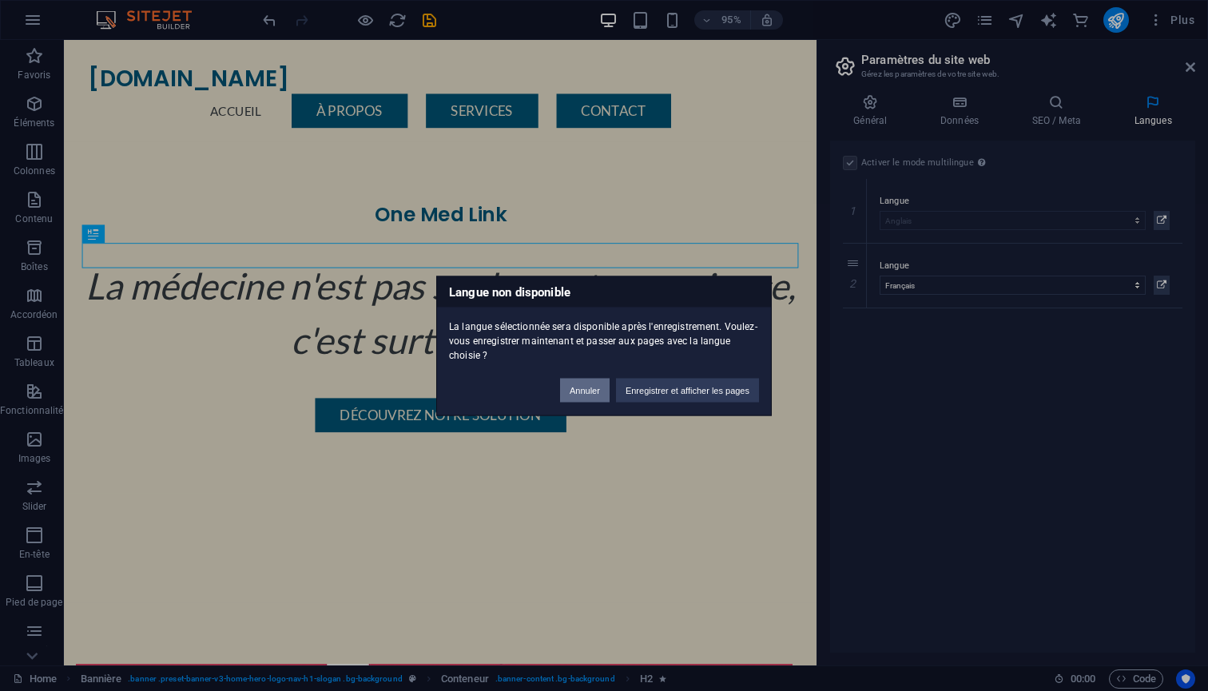
drag, startPoint x: 572, startPoint y: 399, endPoint x: 535, endPoint y: 378, distance: 42.9
click at [572, 399] on button "Annuler" at bounding box center [585, 390] width 50 height 24
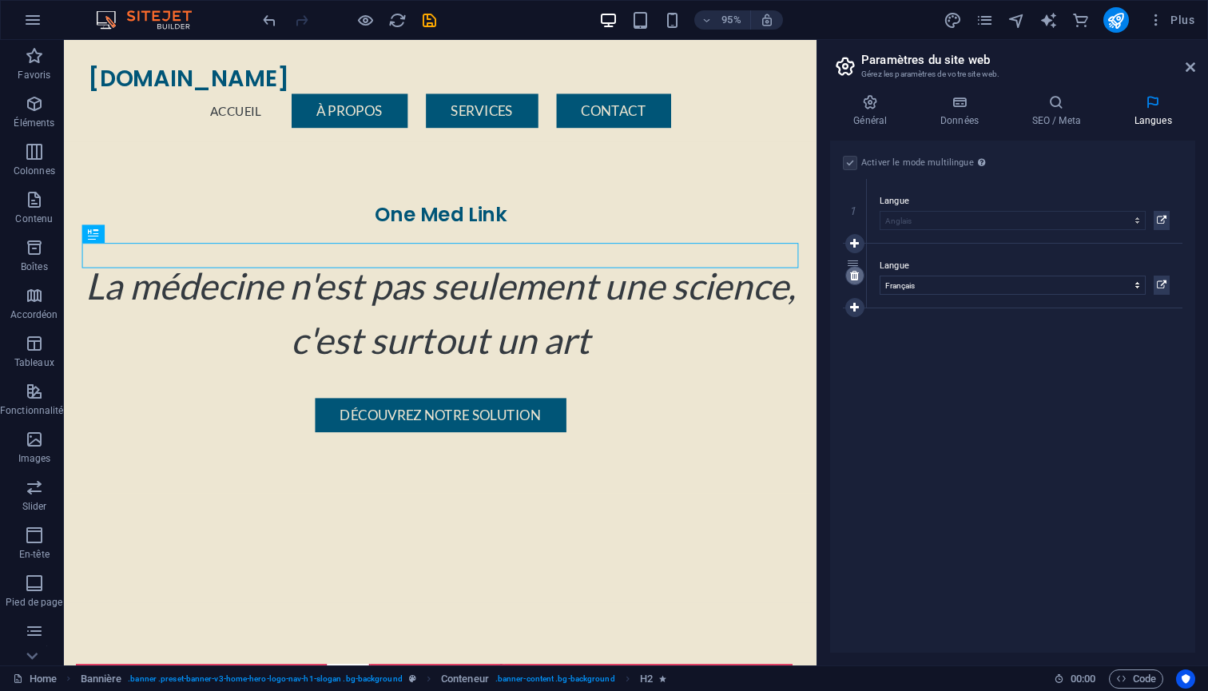
click at [854, 276] on icon at bounding box center [854, 275] width 9 height 11
click at [1192, 66] on icon at bounding box center [1191, 67] width 10 height 13
